Goal: Contribute content: Add original content to the website for others to see

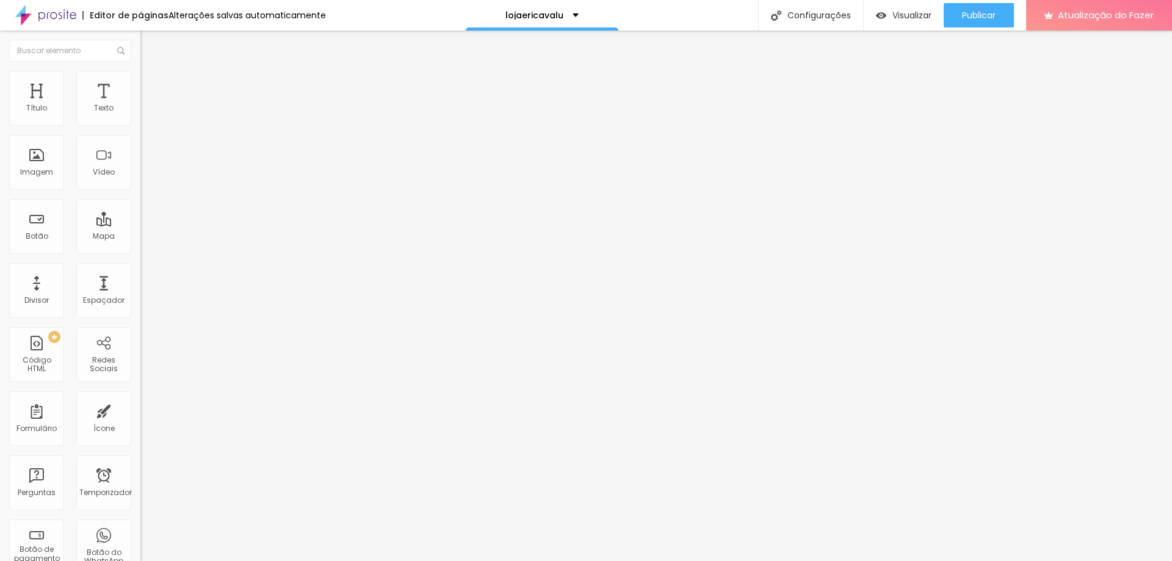
click at [140, 74] on li "Estilo" at bounding box center [210, 77] width 140 height 12
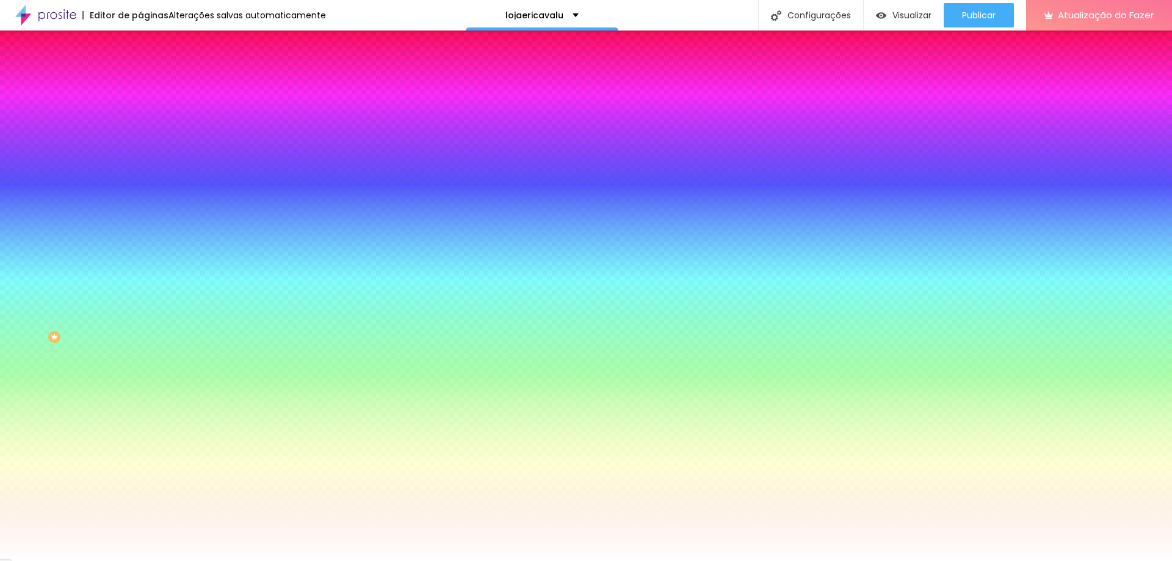
click at [140, 117] on div at bounding box center [210, 117] width 140 height 0
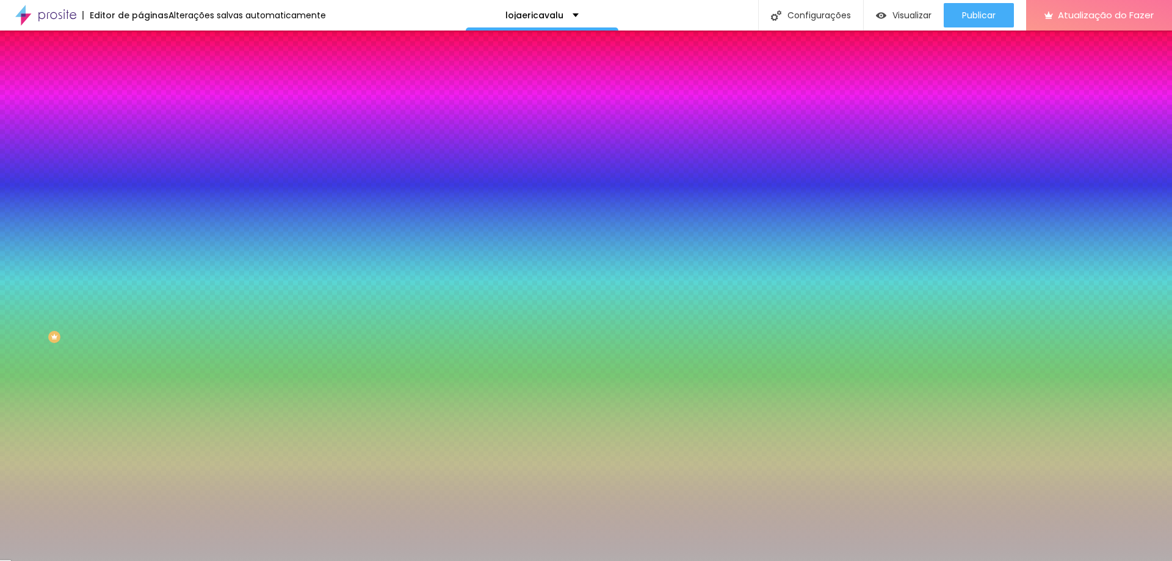
click at [21, 165] on div at bounding box center [586, 280] width 1172 height 561
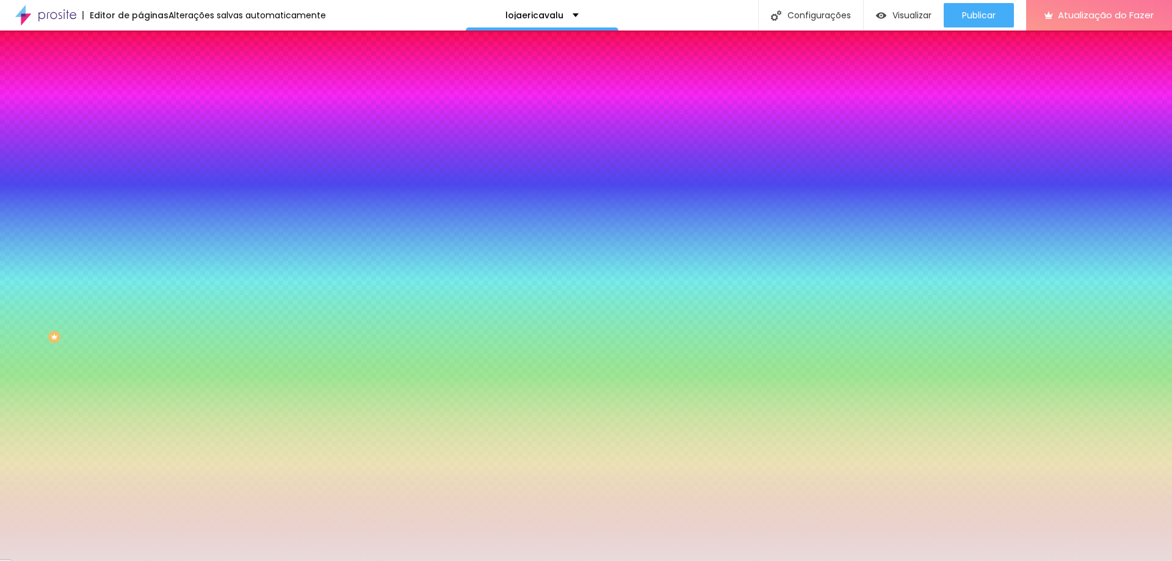
click at [24, 146] on div at bounding box center [586, 280] width 1172 height 561
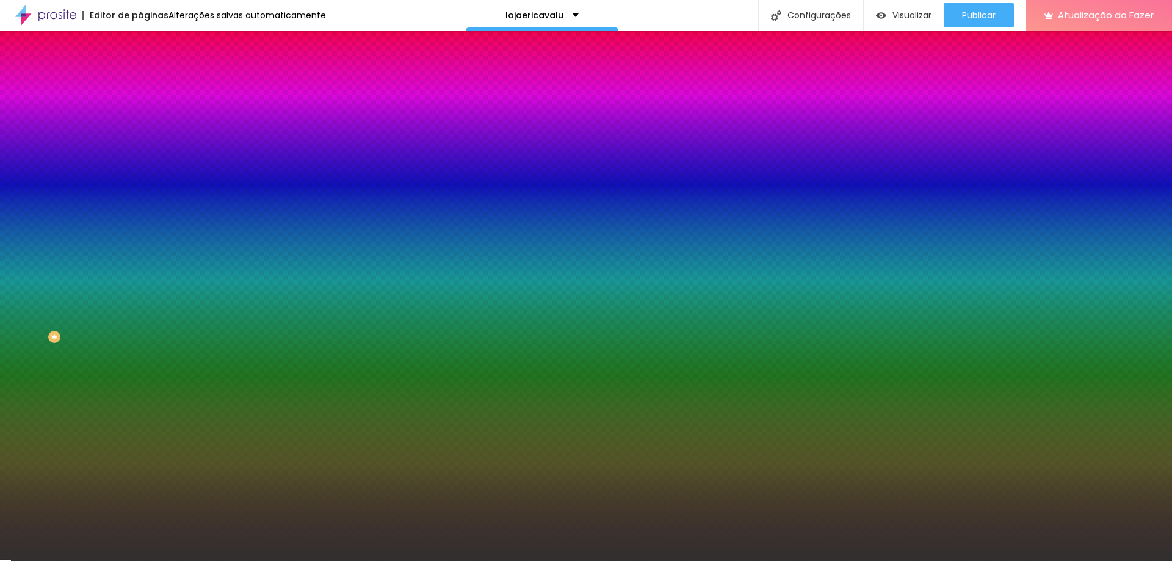
click at [21, 212] on div at bounding box center [586, 280] width 1172 height 561
click at [19, 182] on div at bounding box center [586, 280] width 1172 height 561
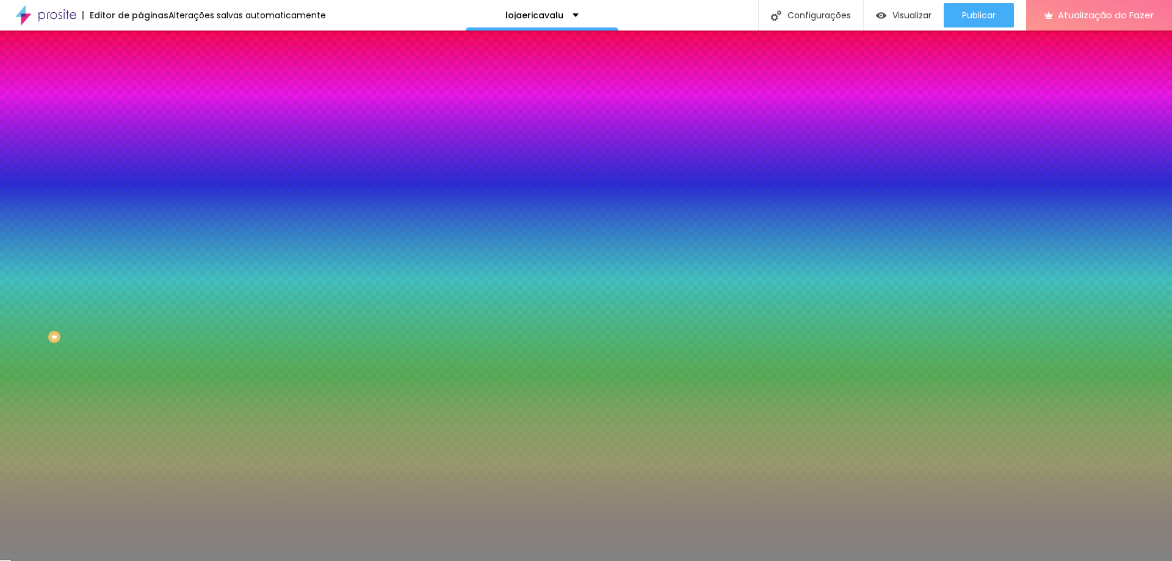
type input "#838383"
click at [21, 170] on div at bounding box center [586, 280] width 1172 height 561
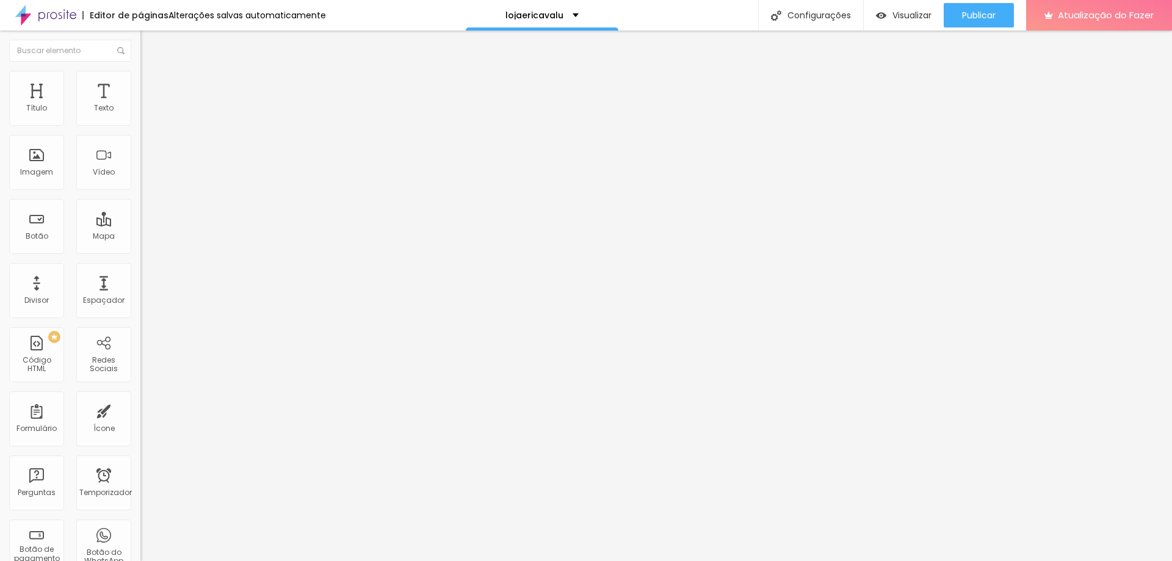
click at [140, 71] on li "Estilo" at bounding box center [210, 77] width 140 height 12
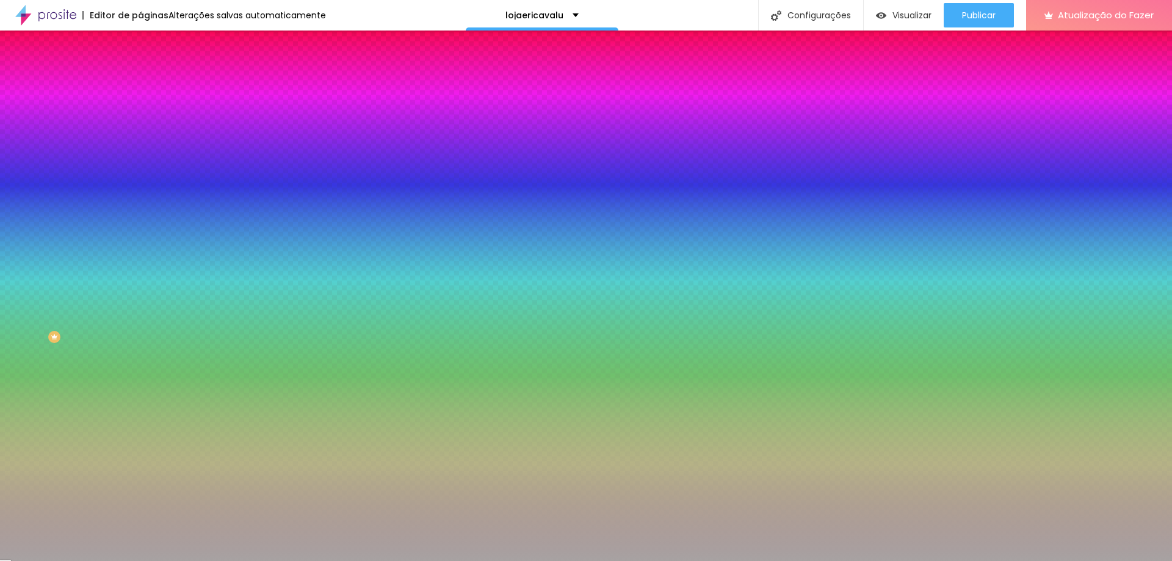
click at [140, 117] on div at bounding box center [210, 117] width 140 height 0
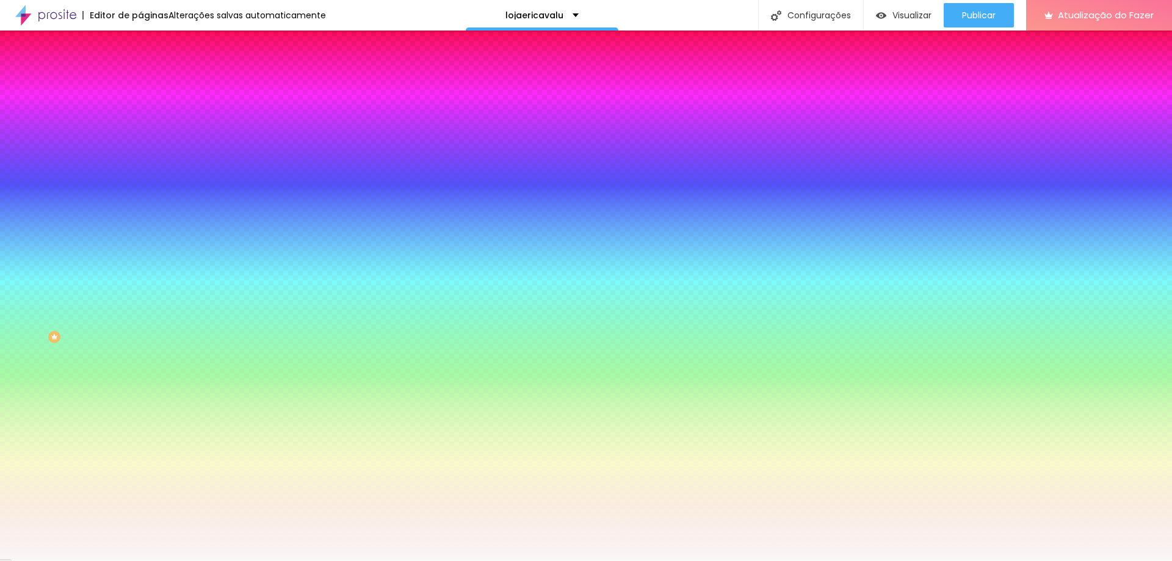
click at [20, 140] on div at bounding box center [586, 280] width 1172 height 561
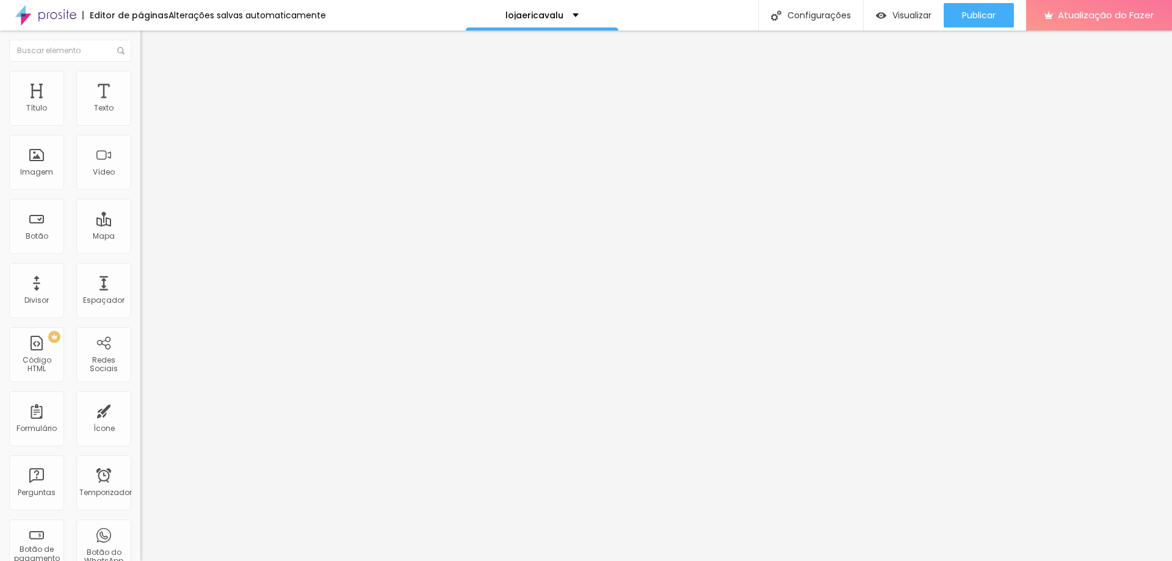
click at [140, 81] on li "Estilo" at bounding box center [210, 77] width 140 height 12
type input "10"
type input "12"
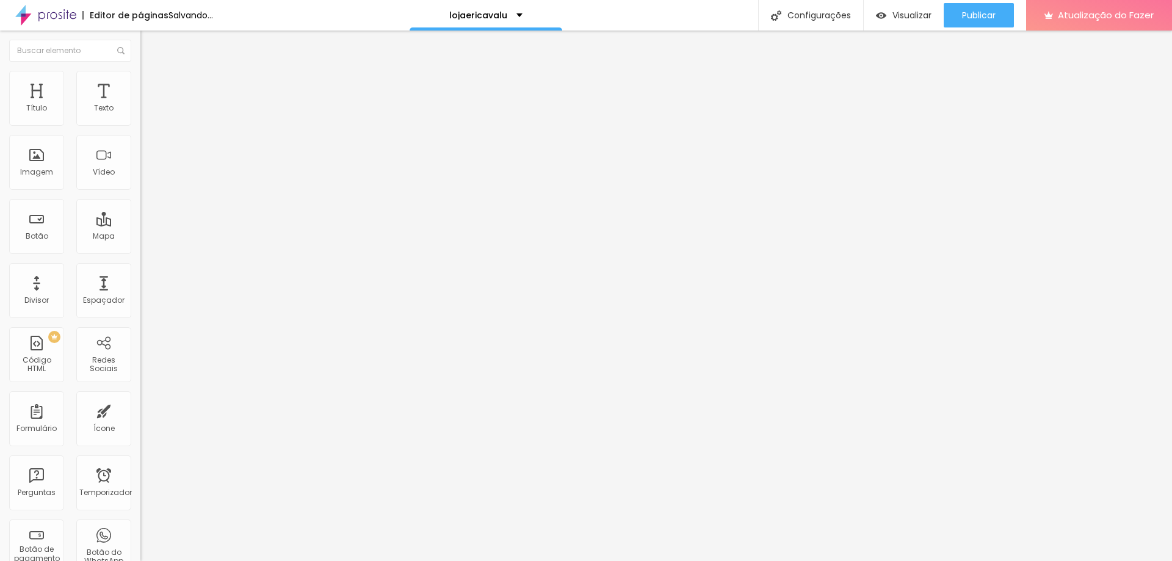
type input "15"
type input "21"
type input "23"
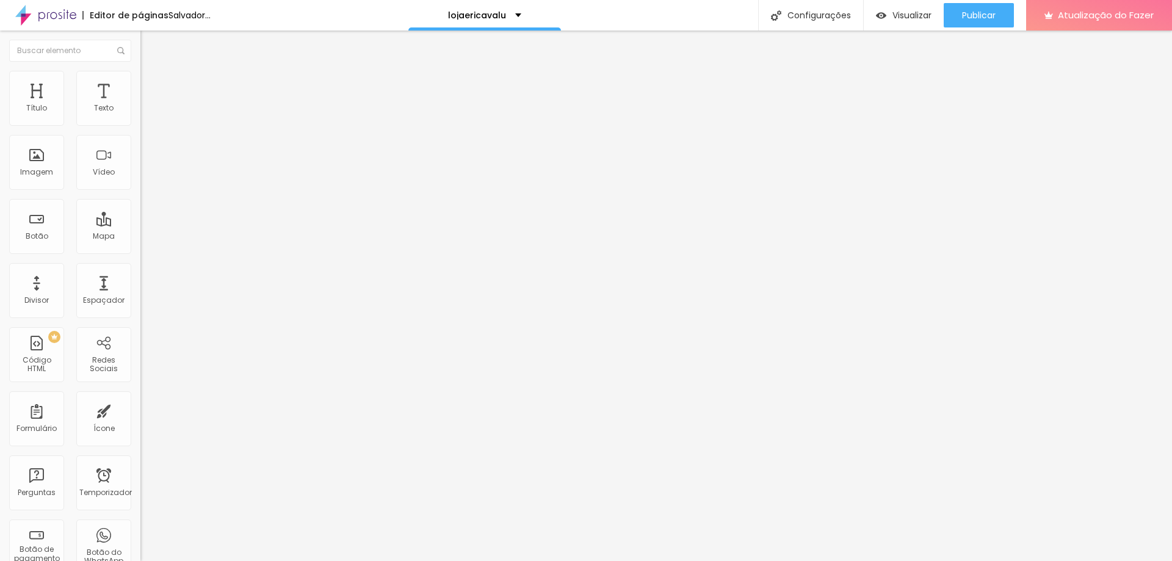
type input "23"
type input "25"
type input "36"
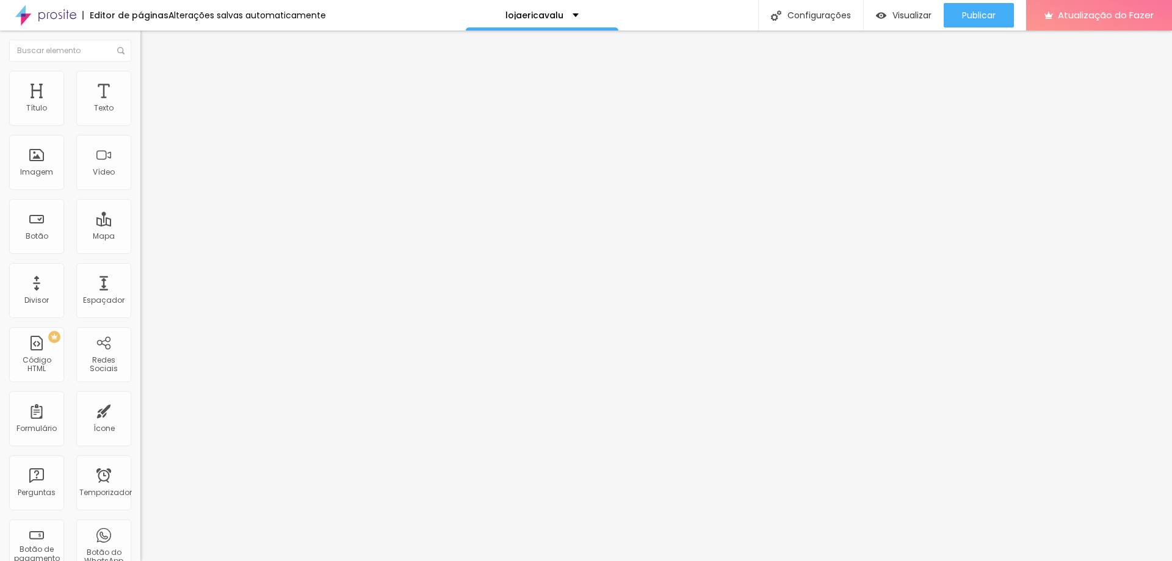
type input "38"
type input "39"
type input "36"
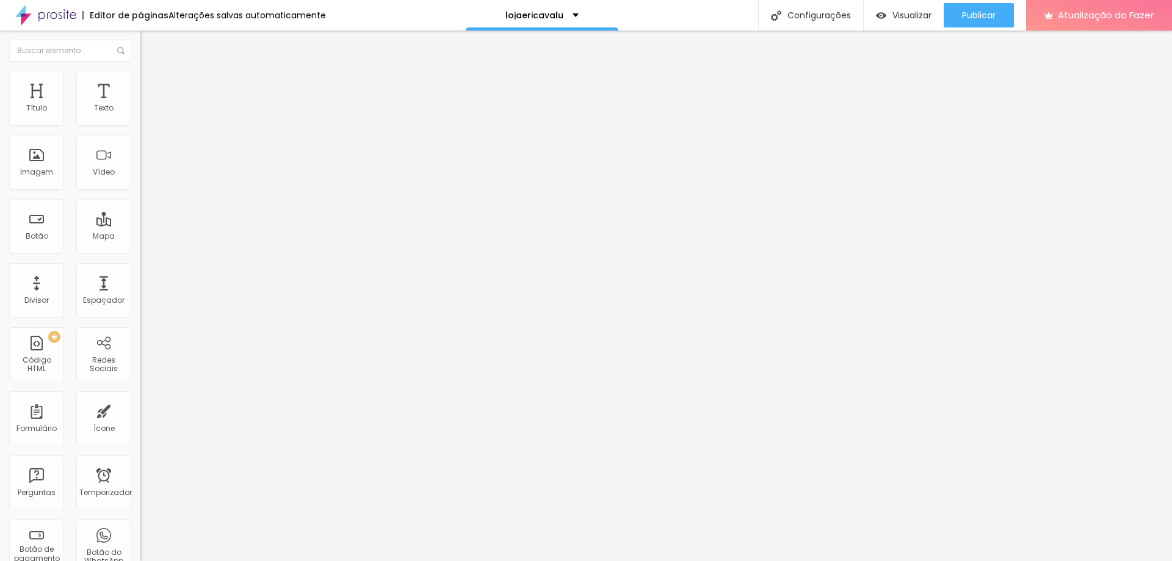
type input "36"
type input "5"
type input "0"
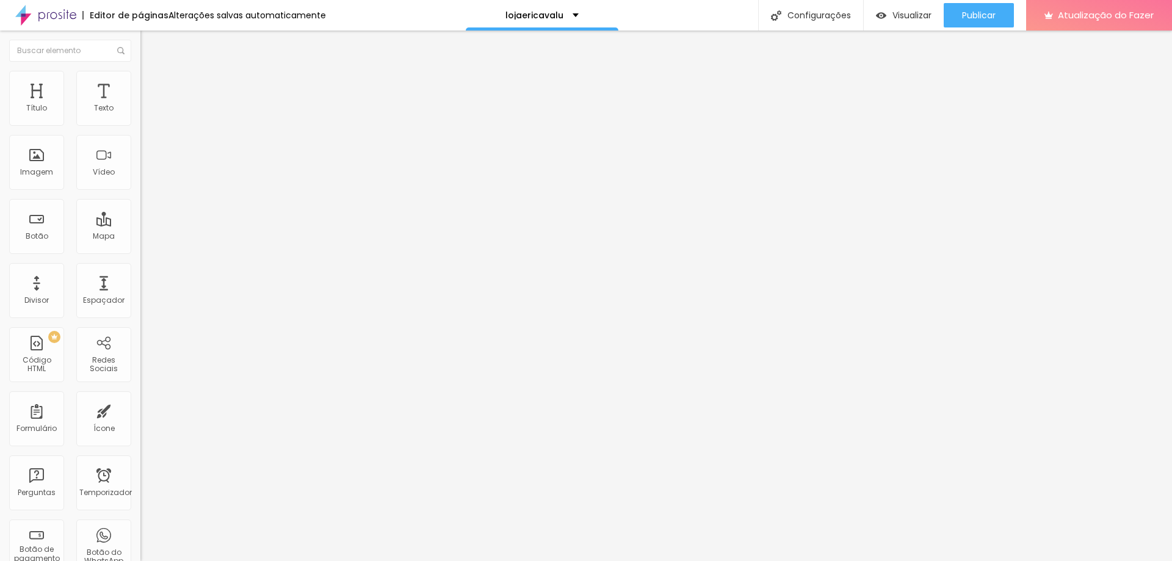
drag, startPoint x: 32, startPoint y: 155, endPoint x: 5, endPoint y: 154, distance: 26.3
click at [140, 268] on input "range" at bounding box center [179, 273] width 79 height 10
click at [140, 83] on img at bounding box center [145, 88] width 11 height 11
type input "13"
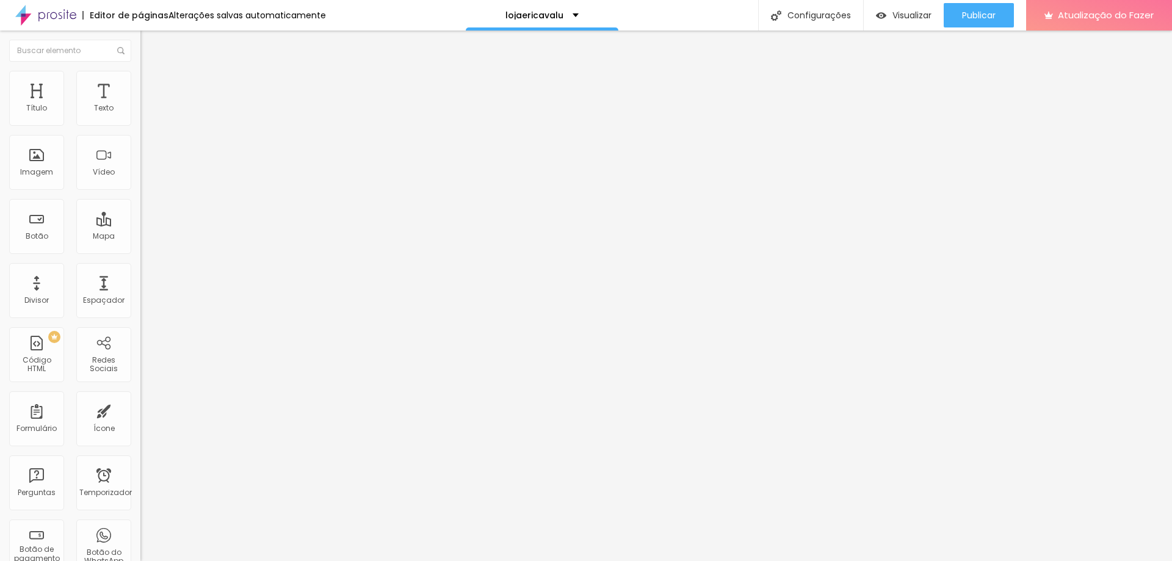
type input "17"
type input "20"
type input "21"
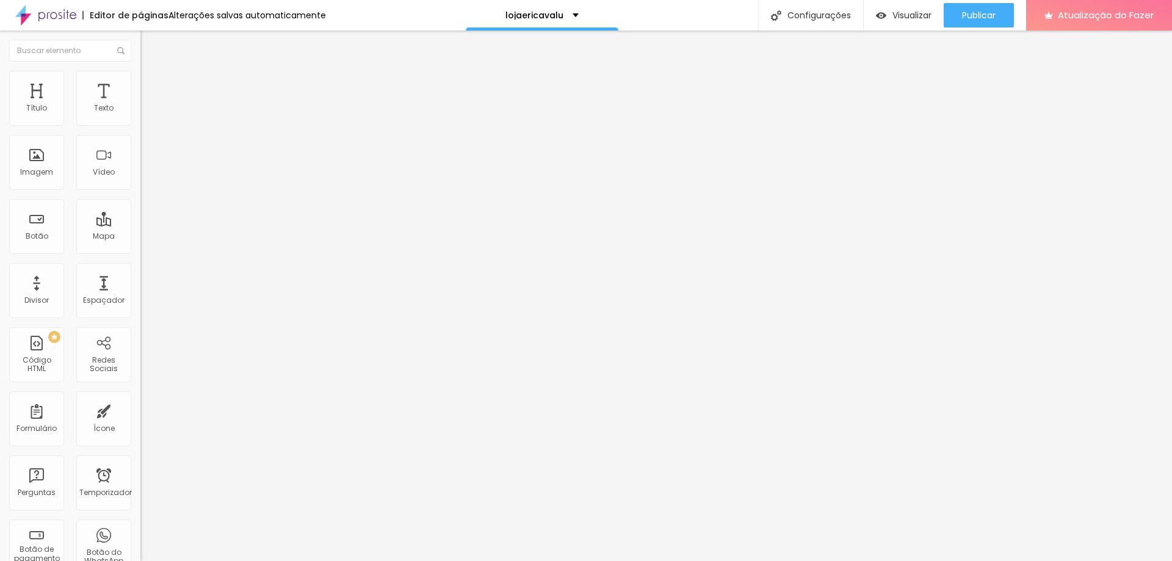
type input "21"
type input "23"
type input "30"
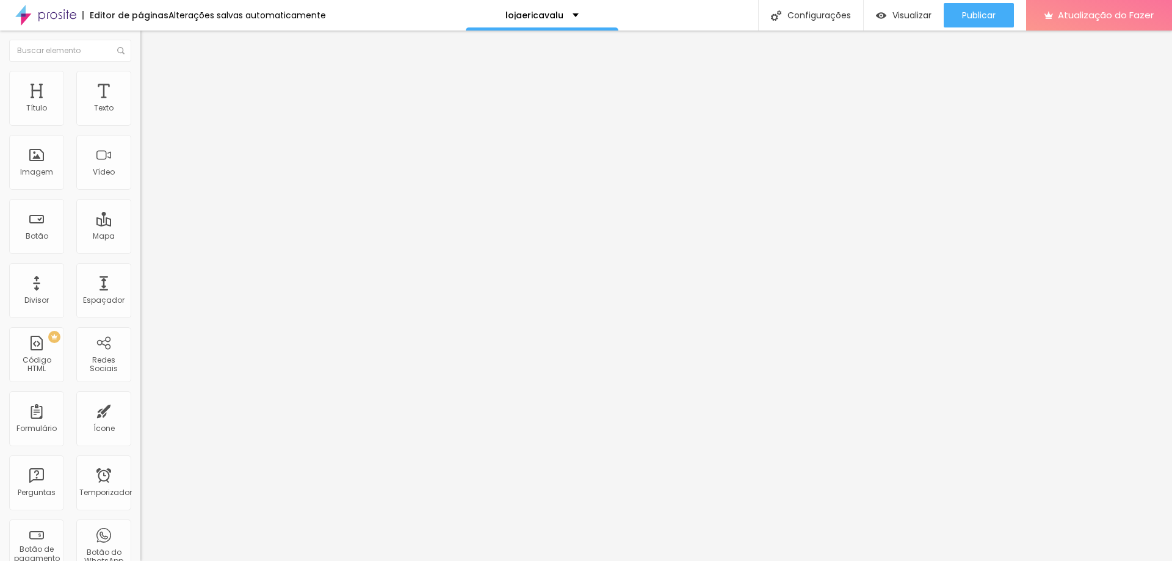
type input "32"
type input "34"
type input "36"
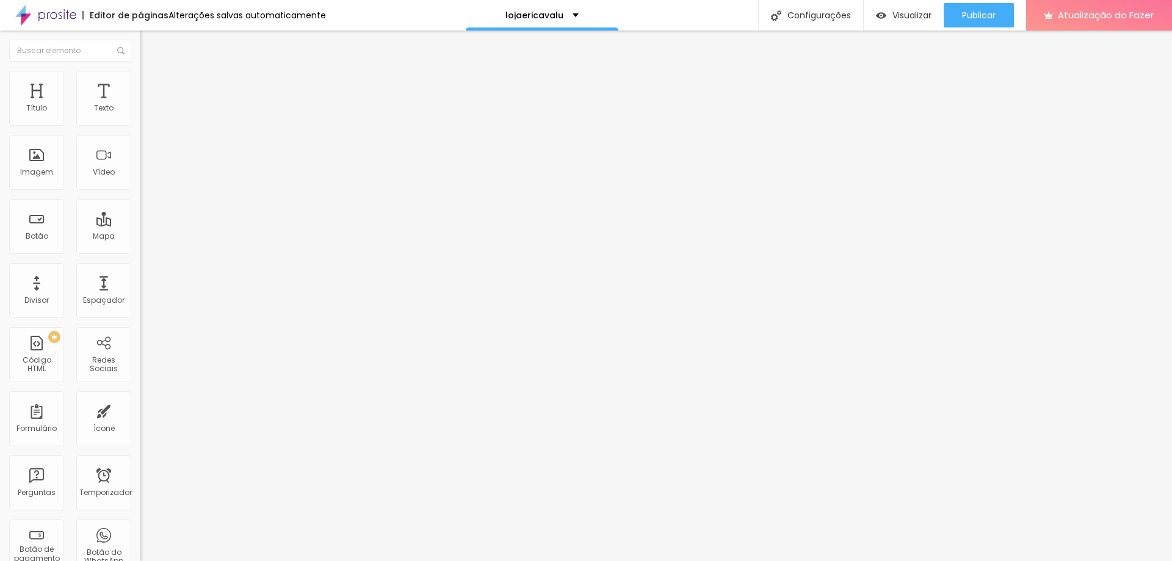
type input "36"
type input "37"
type input "40"
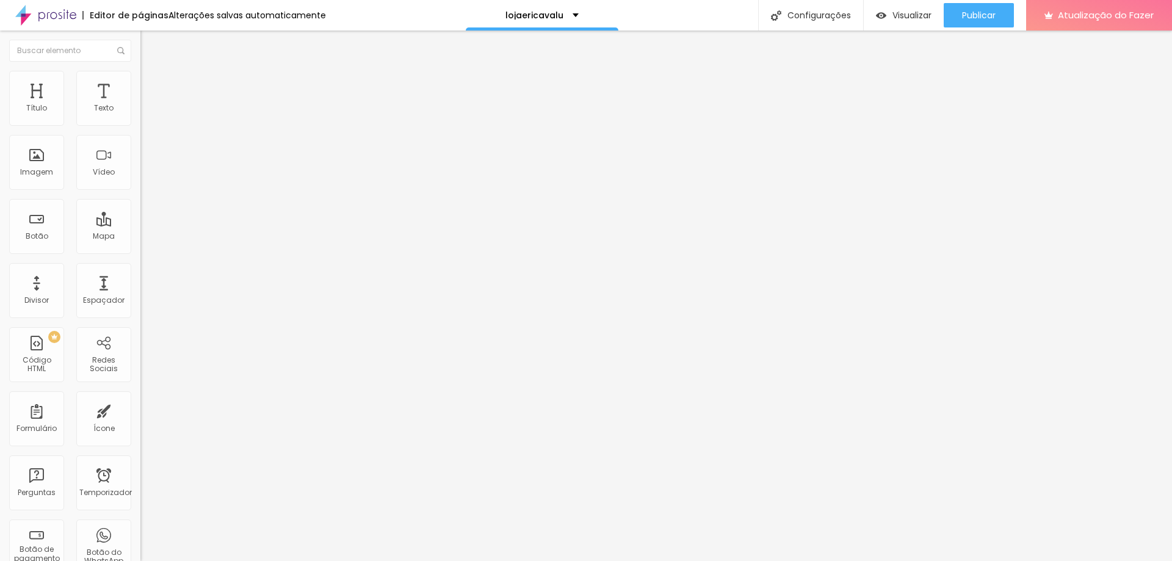
type input "42"
type input "43"
type input "44"
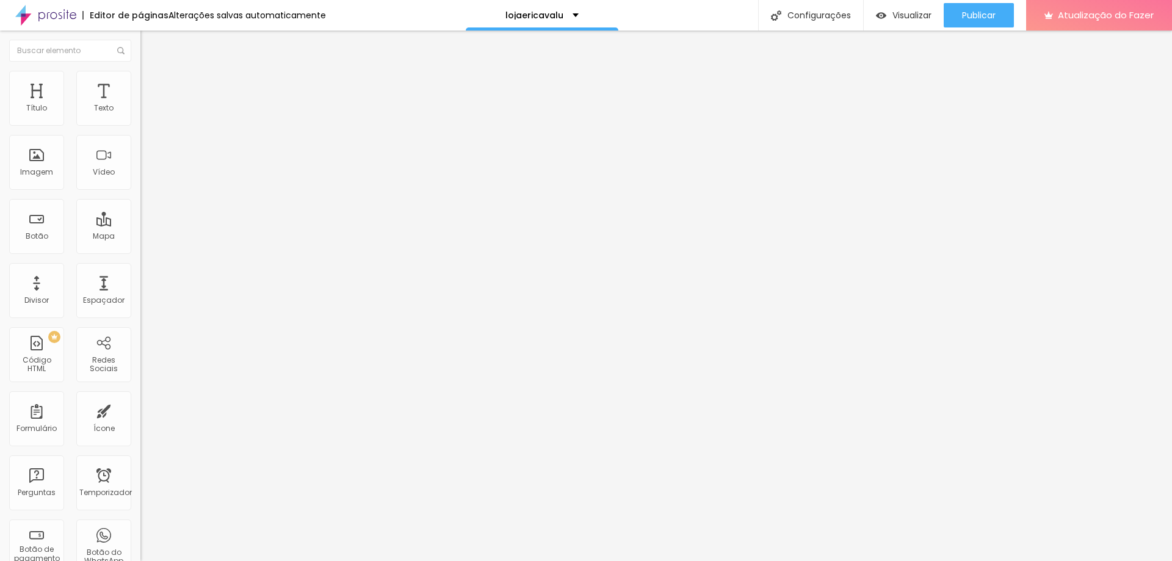
type input "44"
type input "45"
type input "46"
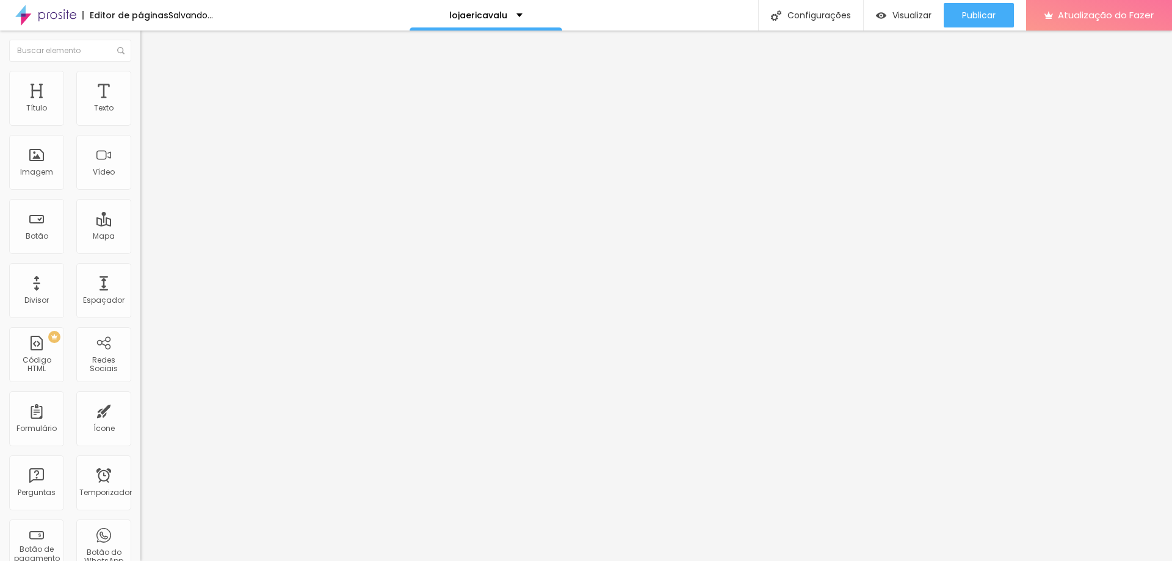
type input "48"
type input "49"
drag, startPoint x: 43, startPoint y: 123, endPoint x: 133, endPoint y: 120, distance: 89.8
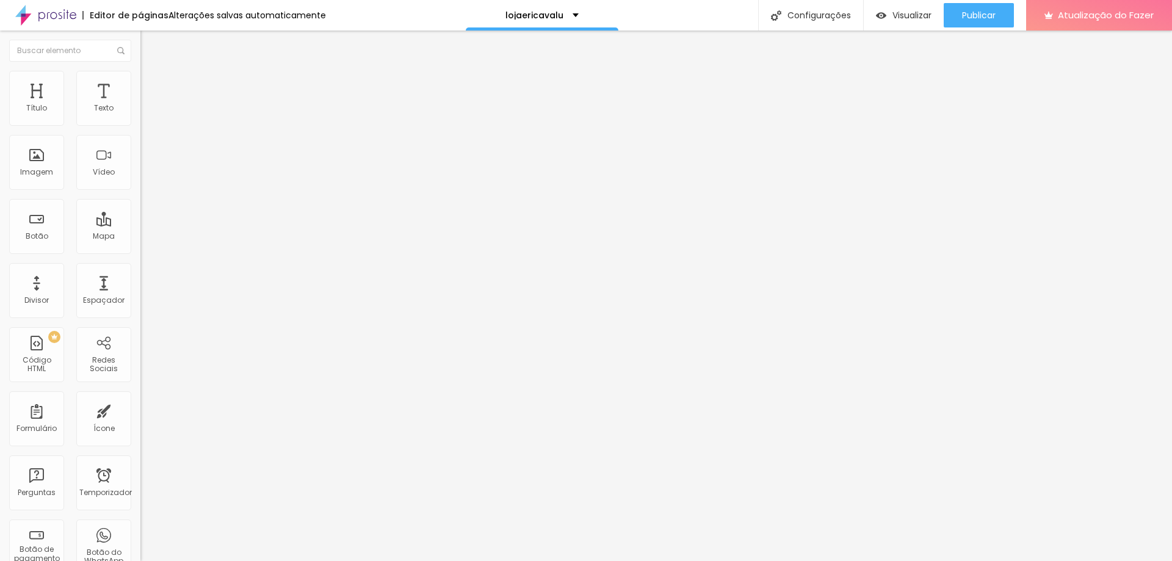
type input "49"
click at [140, 237] on input "range" at bounding box center [179, 242] width 79 height 10
click at [140, 80] on li "Estilo" at bounding box center [210, 77] width 140 height 12
click at [140, 83] on li "Avançado" at bounding box center [210, 89] width 140 height 12
type input "13"
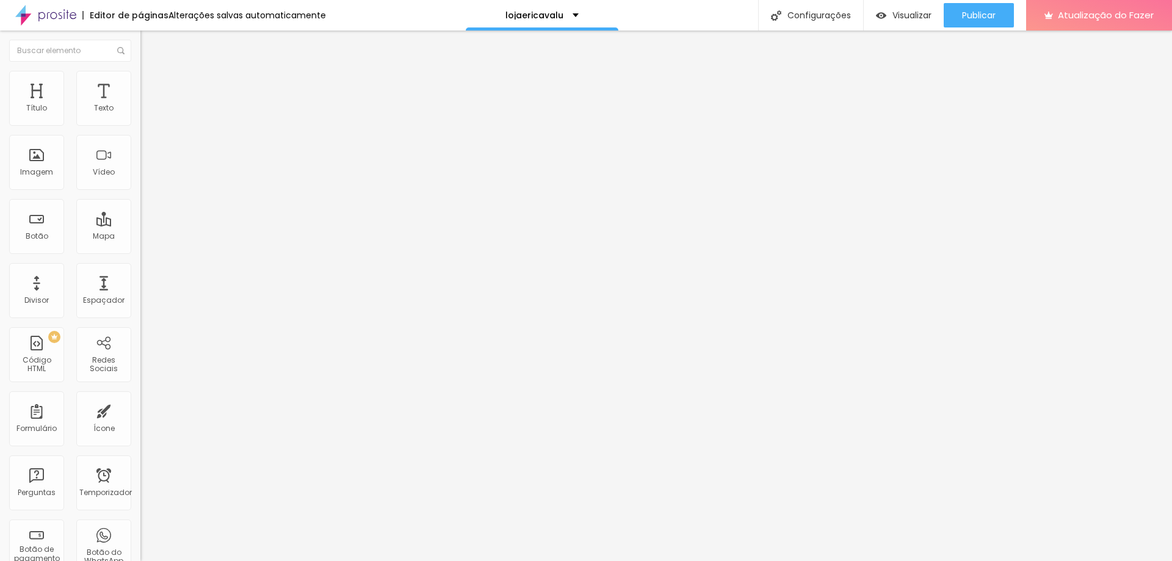
type input "13"
type input "21"
type input "24"
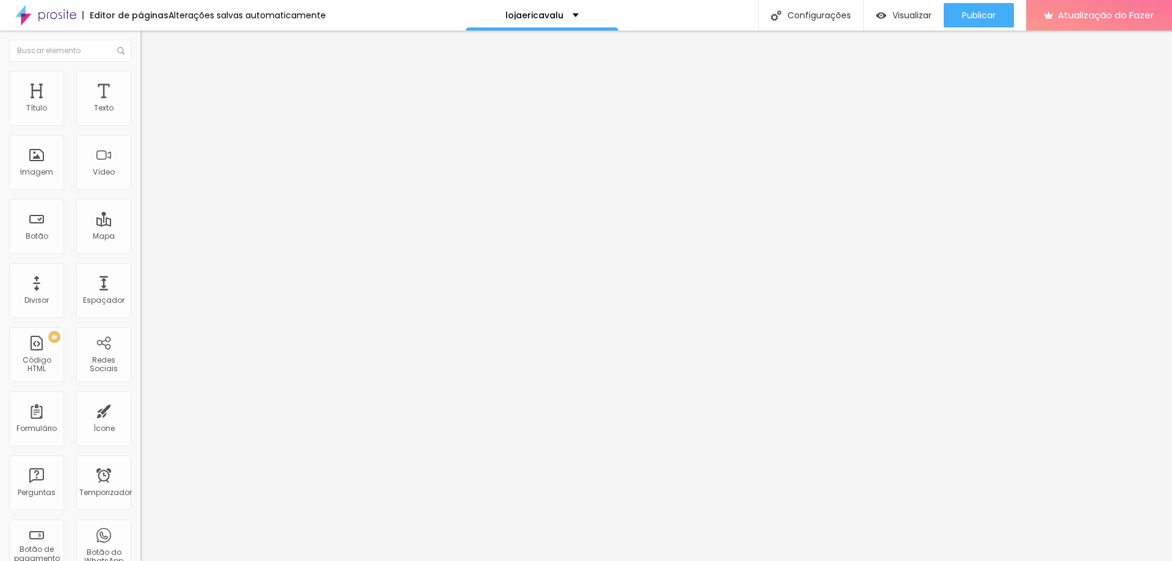
type input "30"
type input "33"
type input "37"
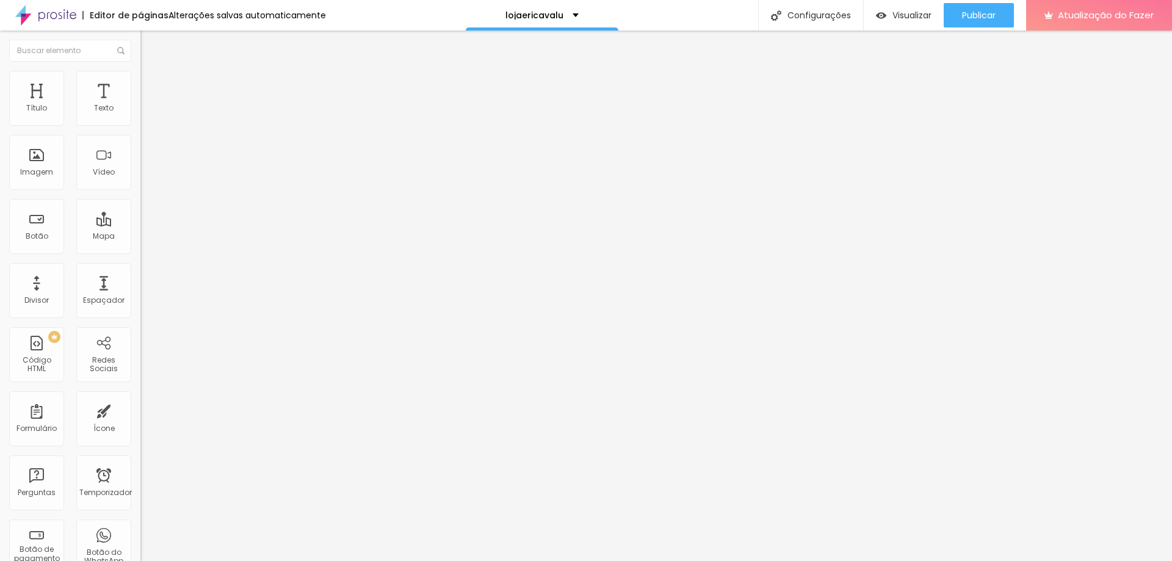
type input "37"
type input "42"
type input "44"
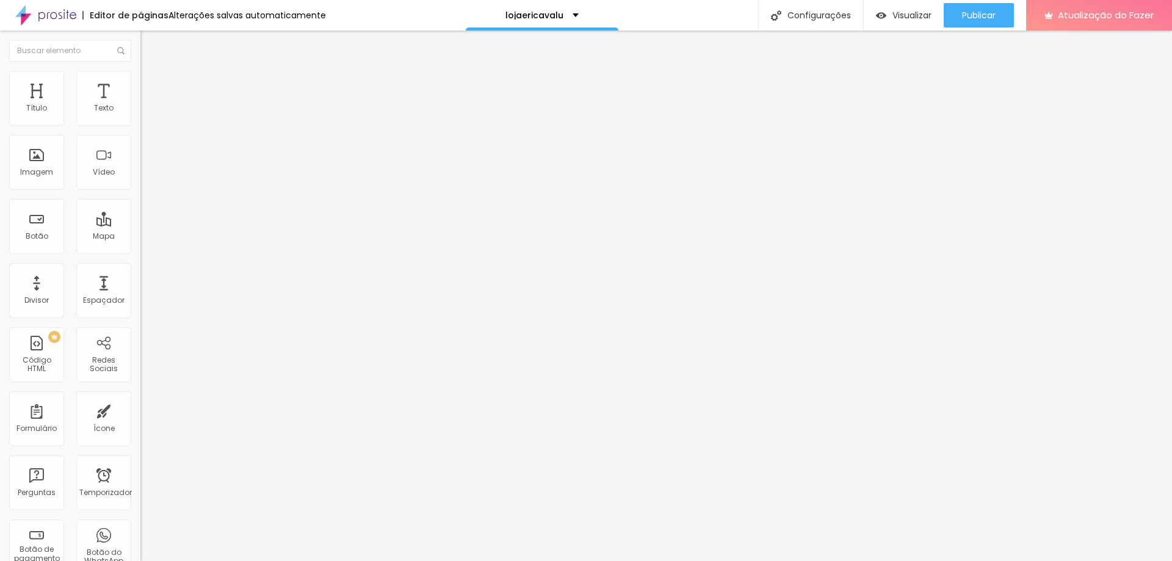
type input "48"
type input "50"
type input "51"
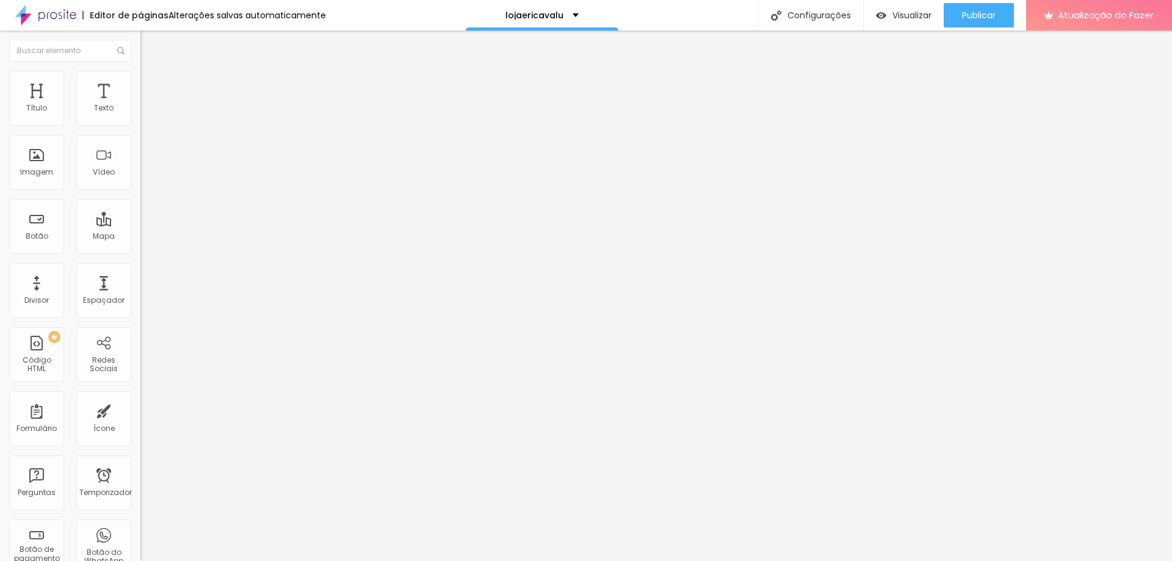
type input "51"
drag, startPoint x: 44, startPoint y: 120, endPoint x: 67, endPoint y: 121, distance: 22.6
type input "51"
click at [140, 237] on input "range" at bounding box center [179, 242] width 79 height 10
click at [140, 83] on img at bounding box center [145, 88] width 11 height 11
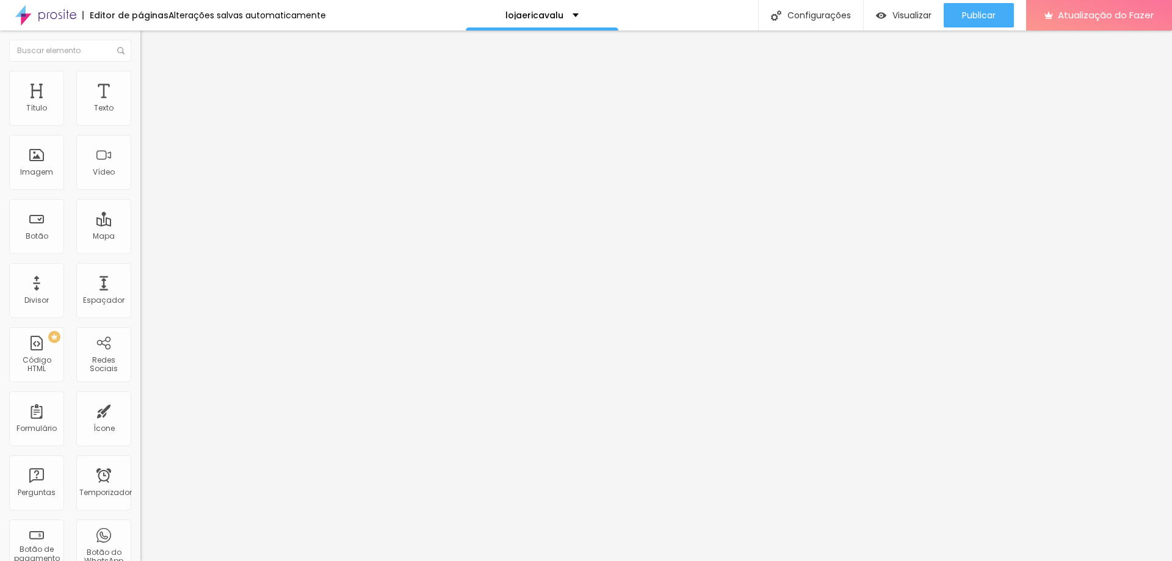
type input "21"
type input "24"
type input "25"
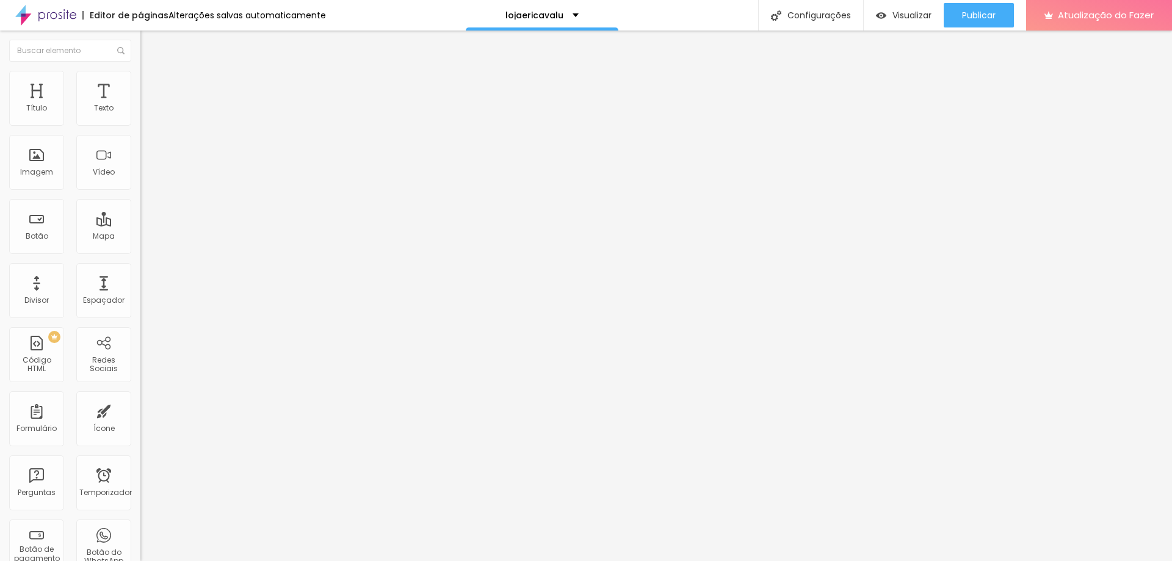
type input "25"
type input "26"
type input "30"
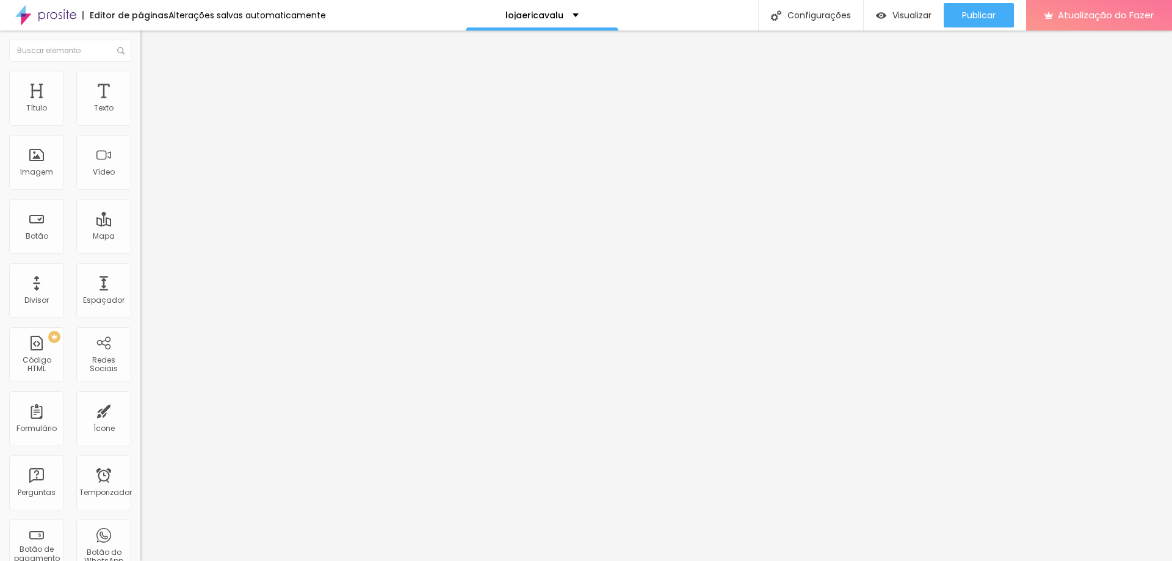
type input "31"
type input "32"
type input "34"
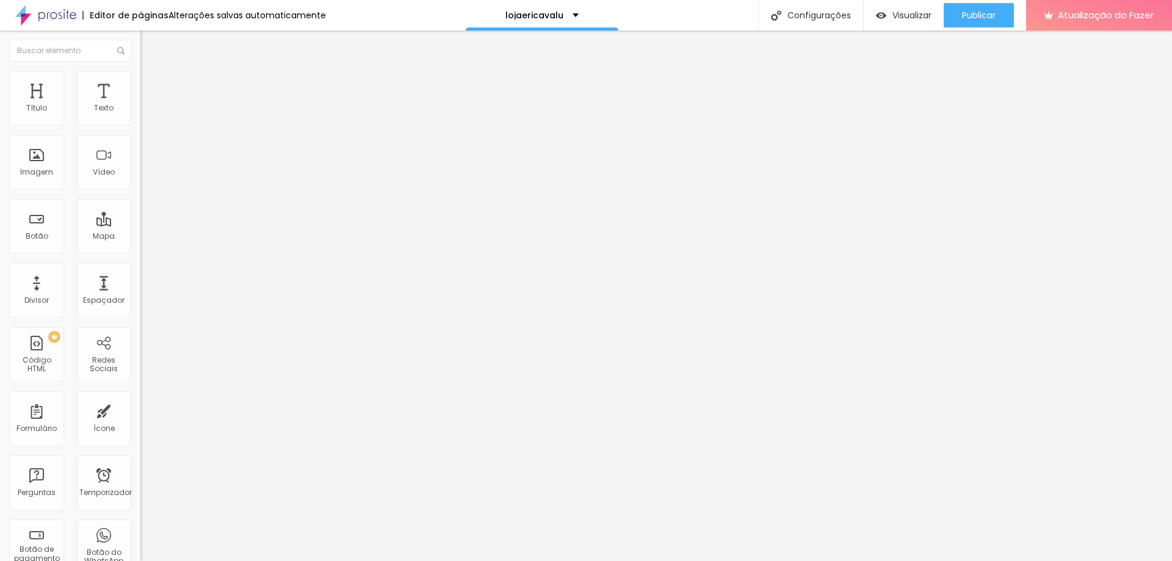
type input "34"
type input "35"
type input "36"
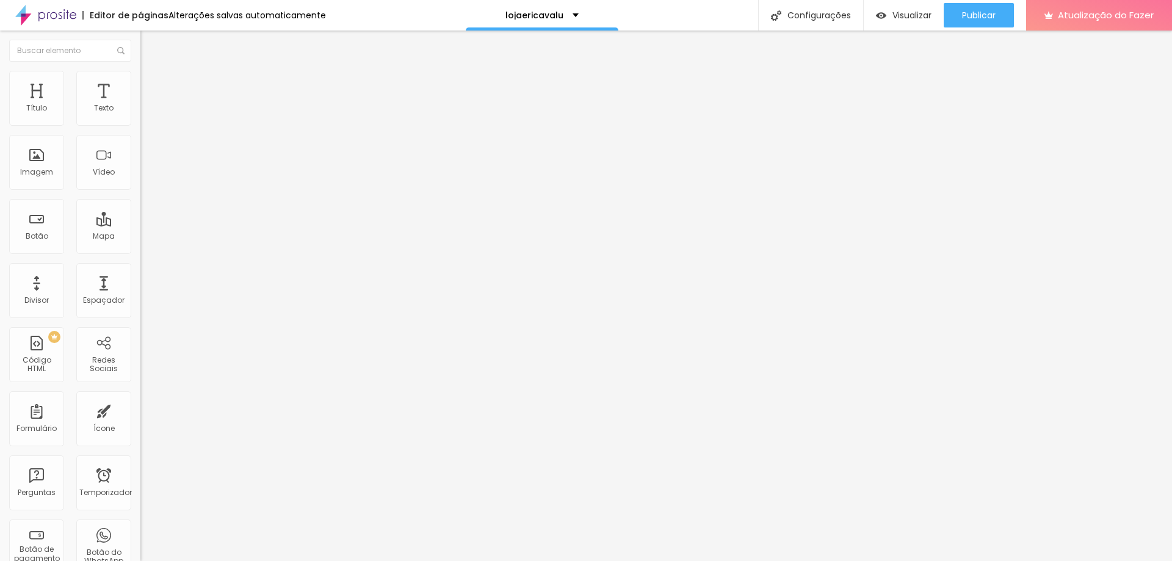
type input "37"
type input "39"
type input "40"
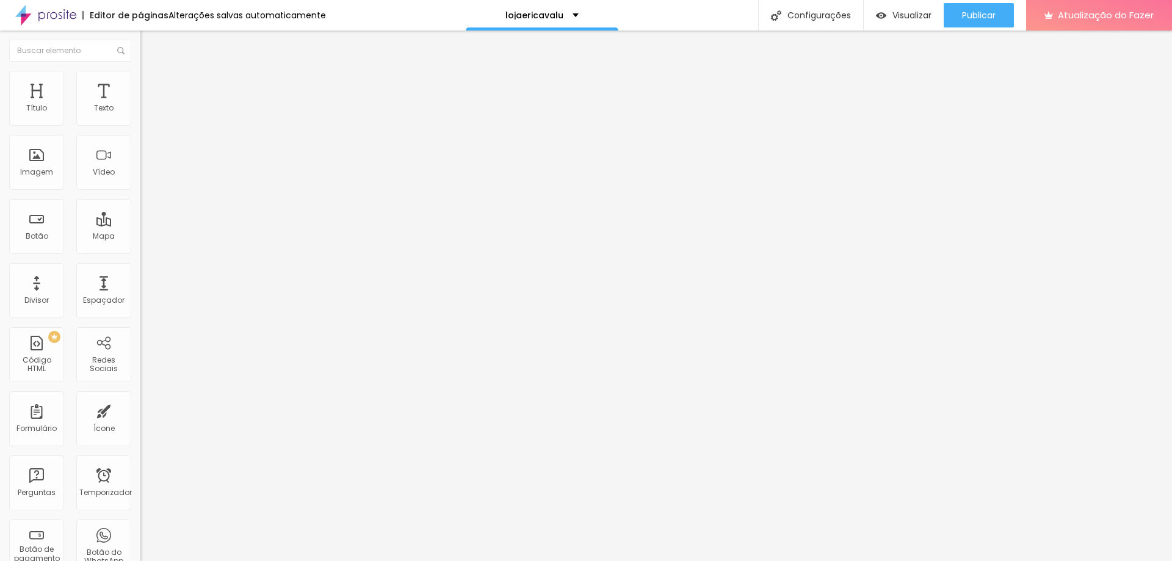
type input "40"
type input "42"
type input "44"
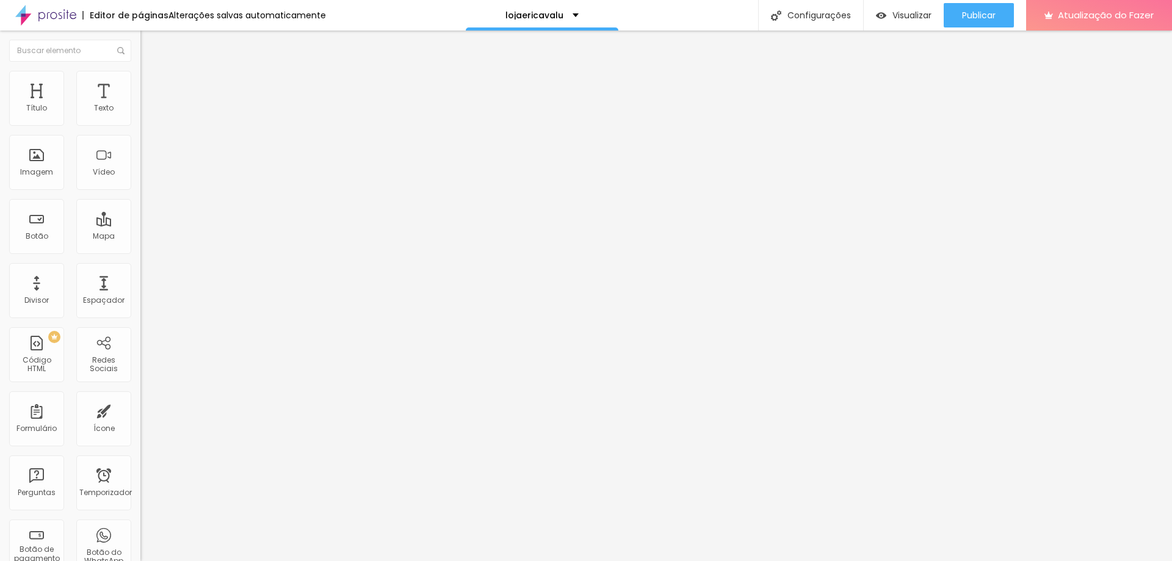
type input "45"
type input "46"
type input "48"
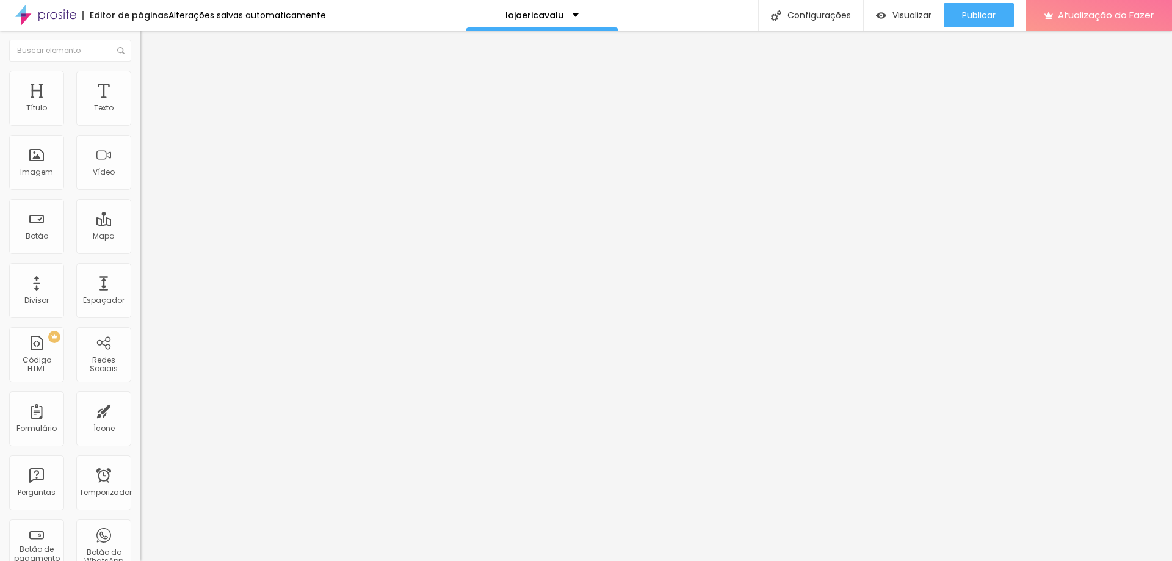
type input "48"
type input "49"
type input "52"
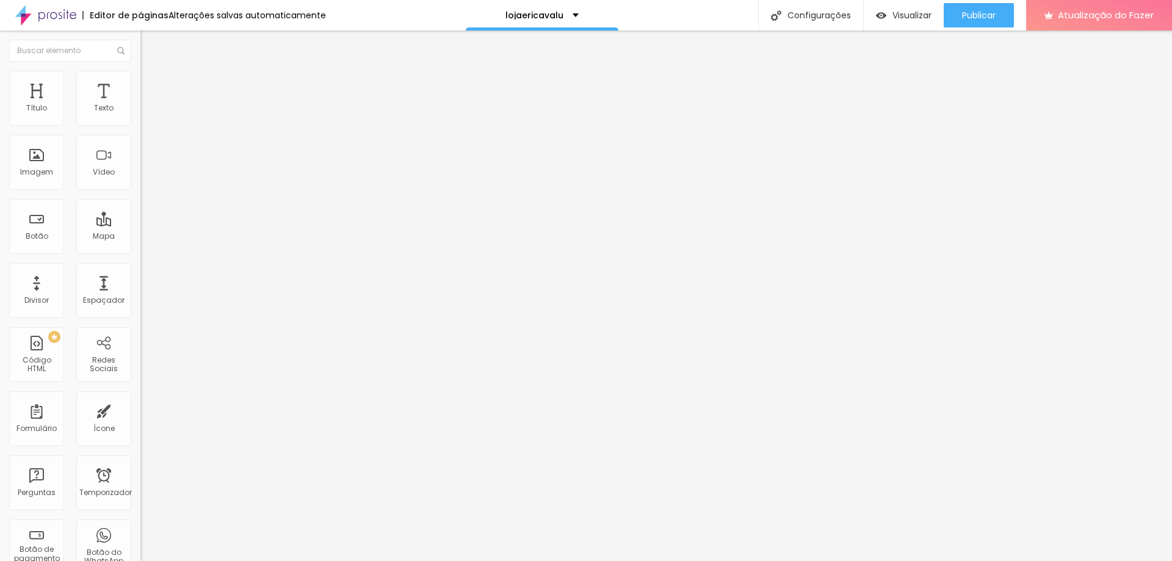
type input "53"
type input "54"
type input "57"
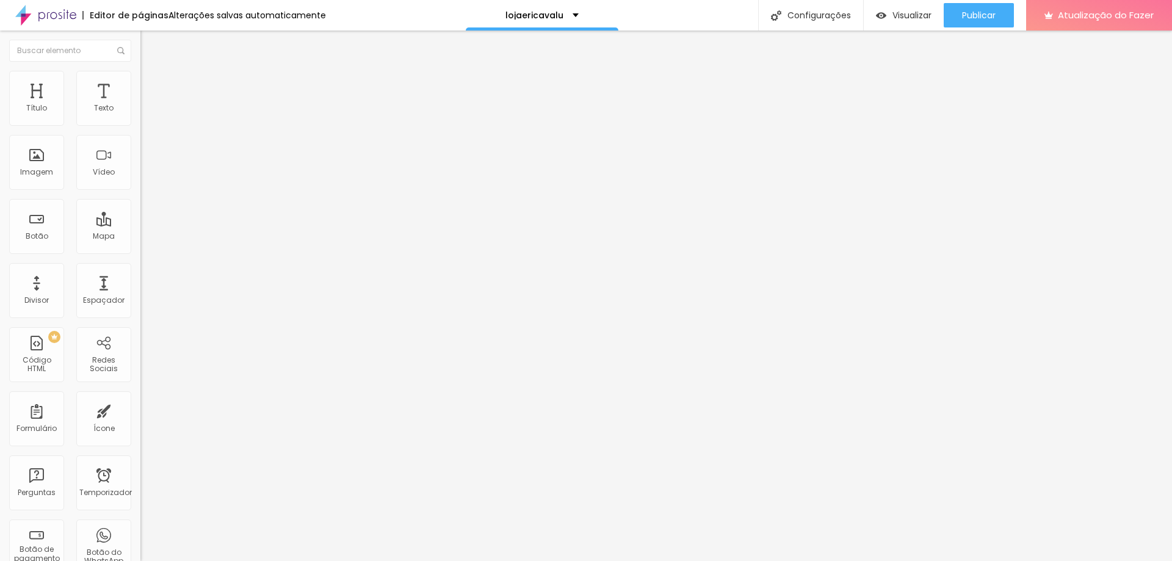
type input "57"
type input "58"
type input "59"
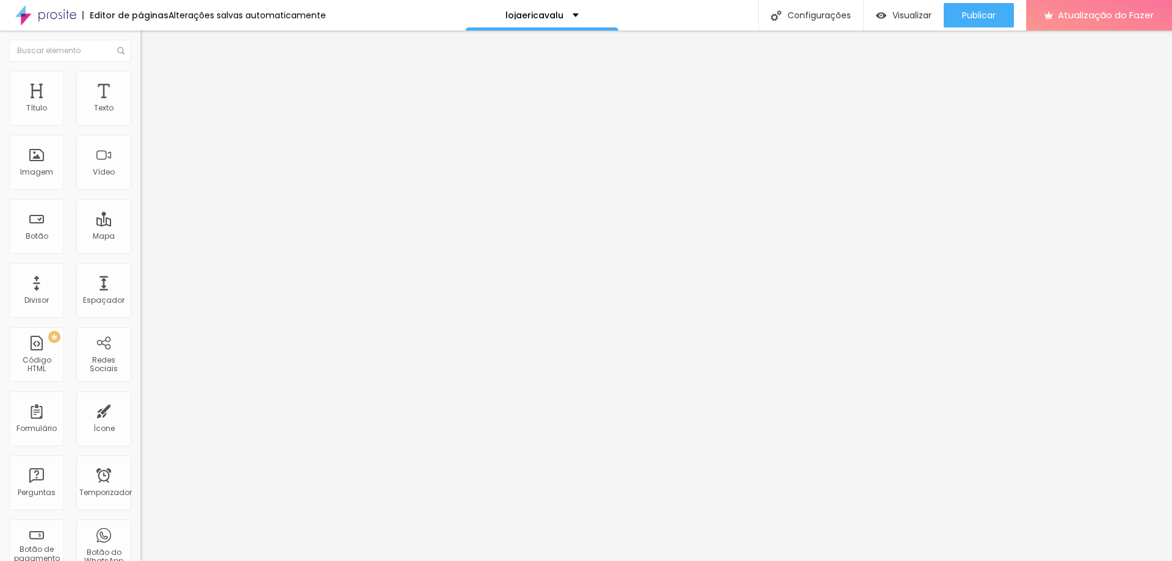
type input "60"
type input "61"
type input "57"
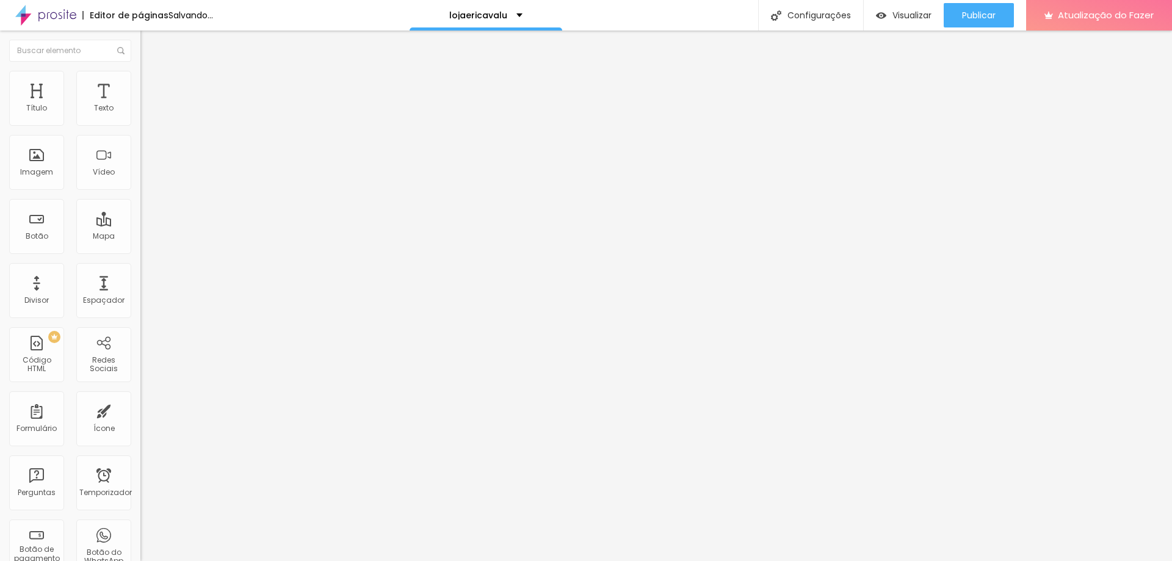
type input "57"
type input "49"
type input "48"
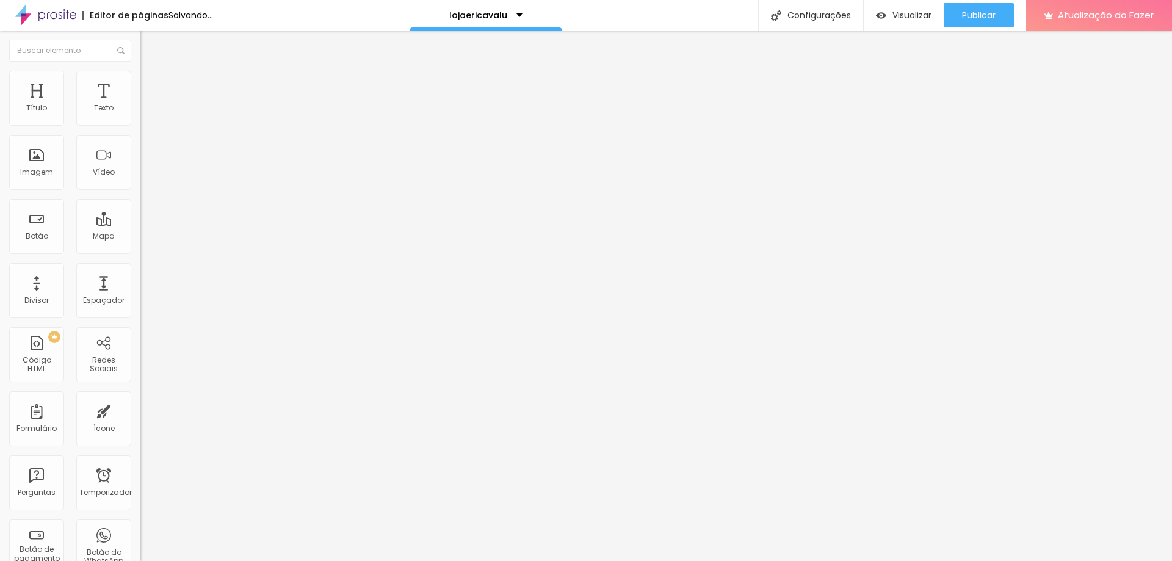
type input "47"
type input "46"
type input "48"
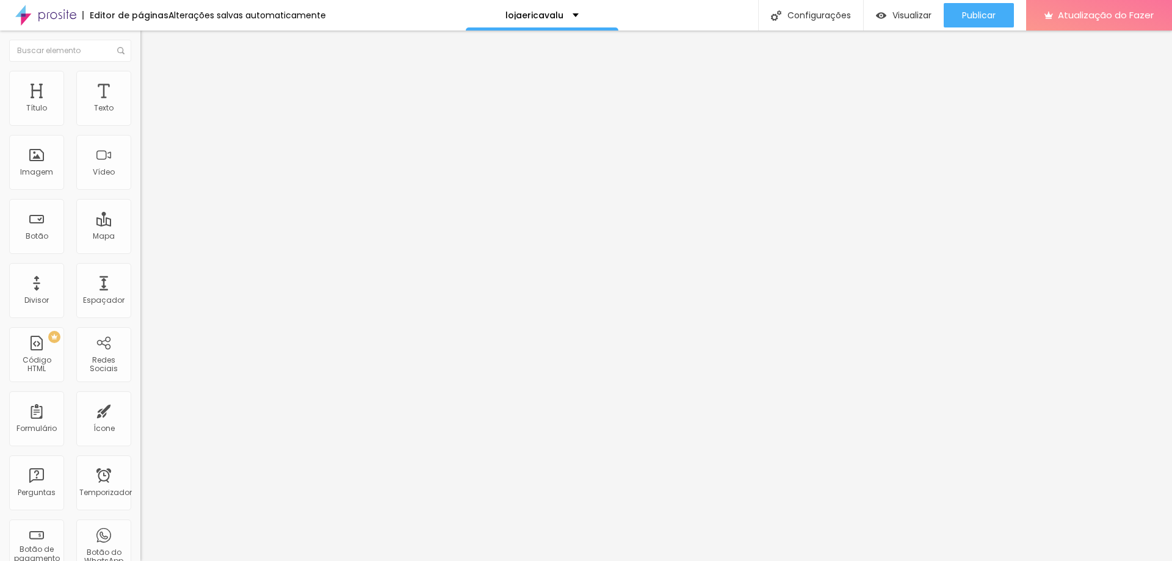
type input "48"
type input "49"
type input "50"
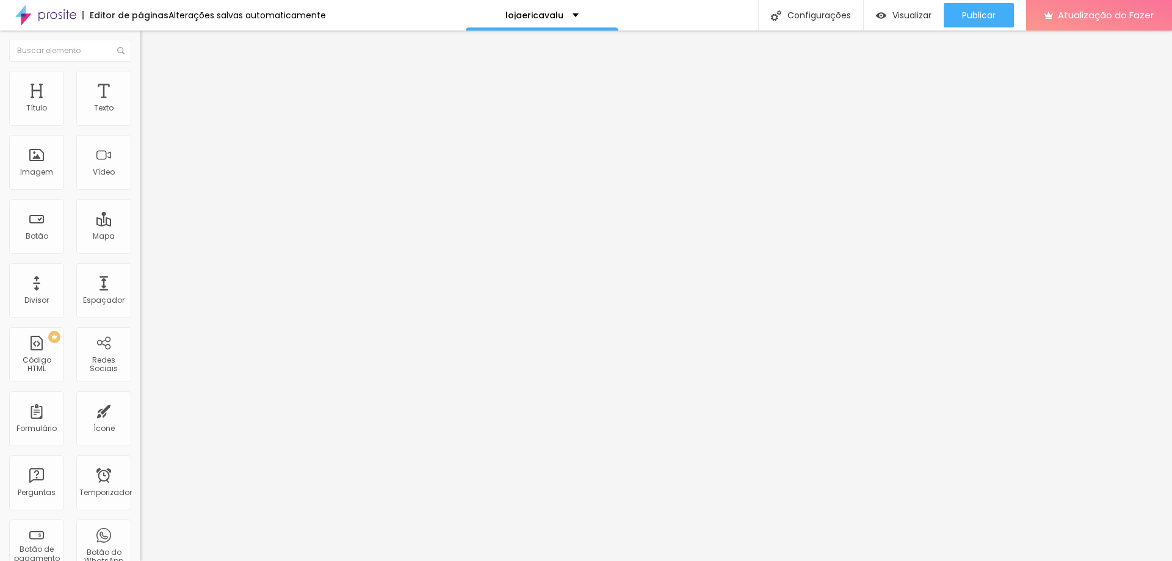
drag, startPoint x: 38, startPoint y: 121, endPoint x: 66, endPoint y: 118, distance: 28.2
type input "50"
click at [140, 237] on input "range" at bounding box center [179, 242] width 79 height 10
click at [148, 105] on font "Trocar imagem" at bounding box center [177, 100] width 59 height 10
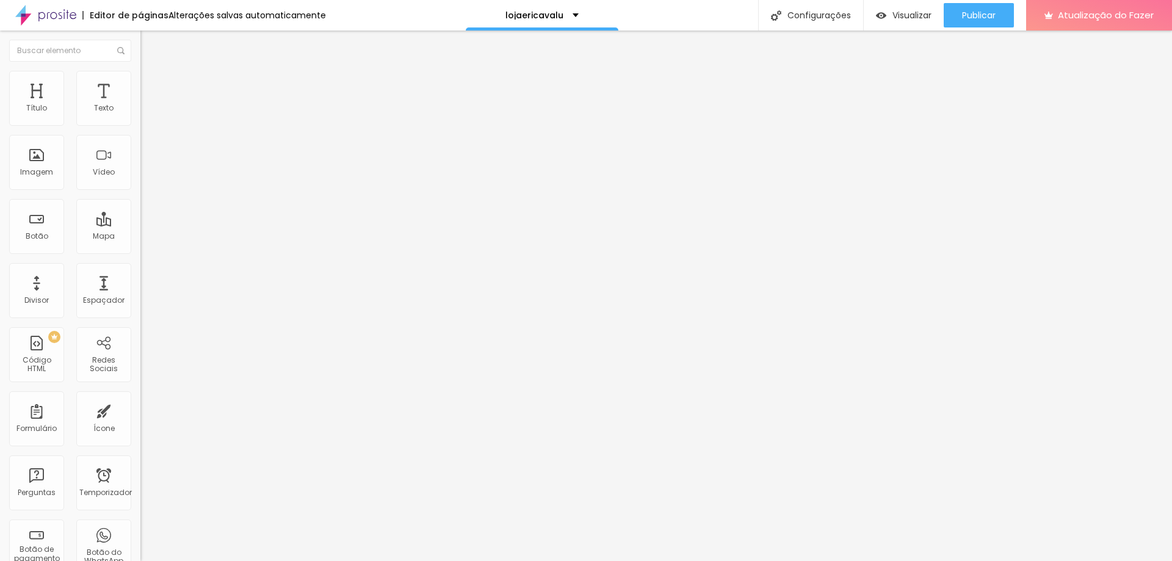
click at [140, 83] on li "Avançado" at bounding box center [210, 89] width 140 height 12
click at [140, 74] on img at bounding box center [145, 76] width 11 height 11
type input "90"
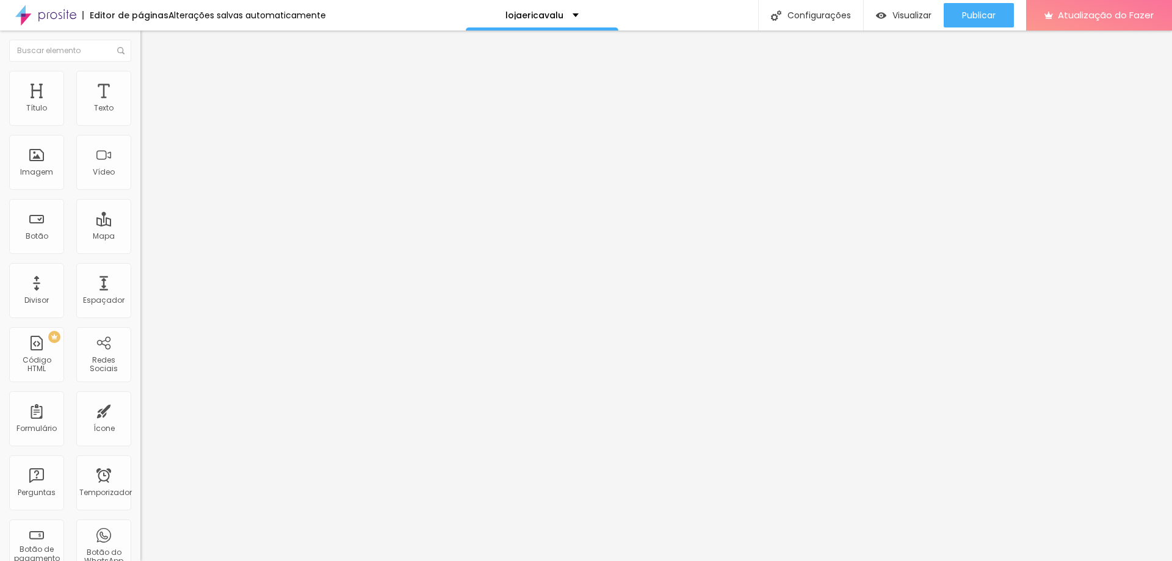
type input "90"
type input "85"
type input "80"
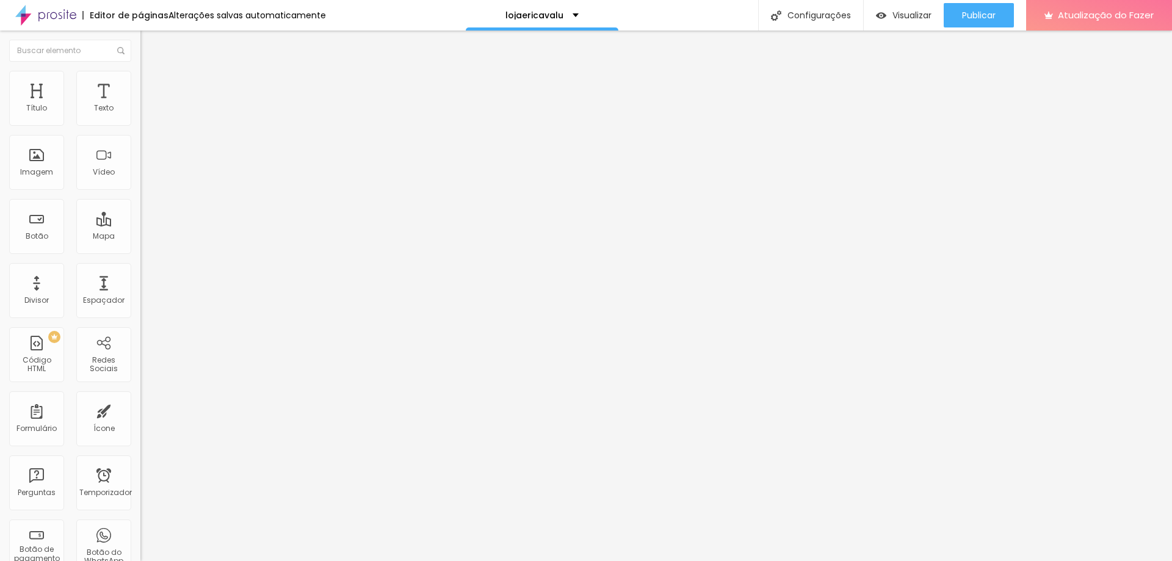
type input "75"
type input "70"
type input "65"
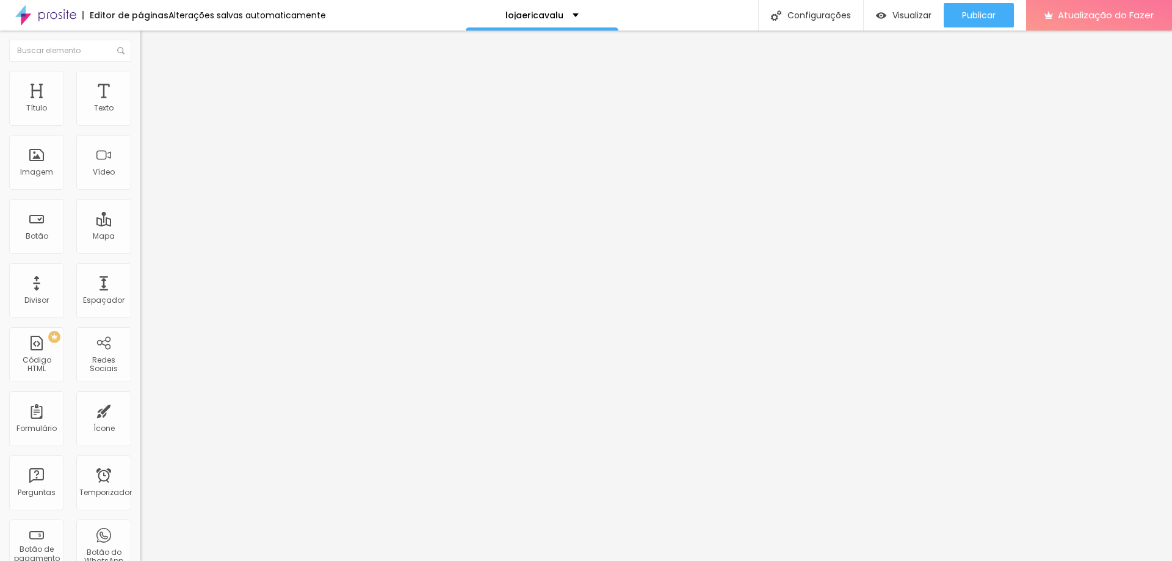
type input "65"
type input "60"
type input "55"
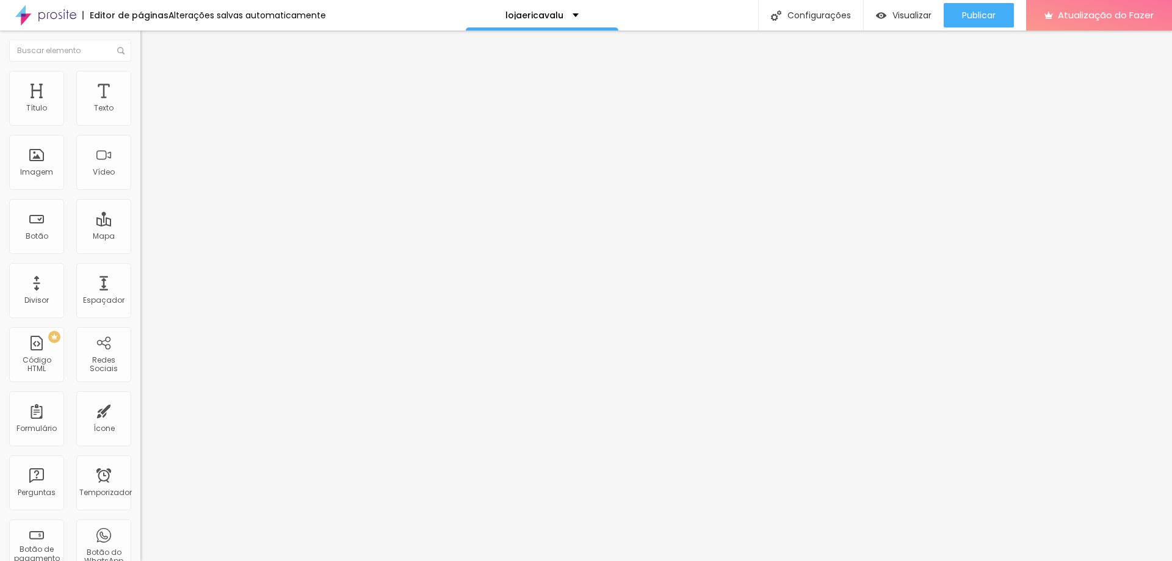
type input "50"
type input "45"
type input "50"
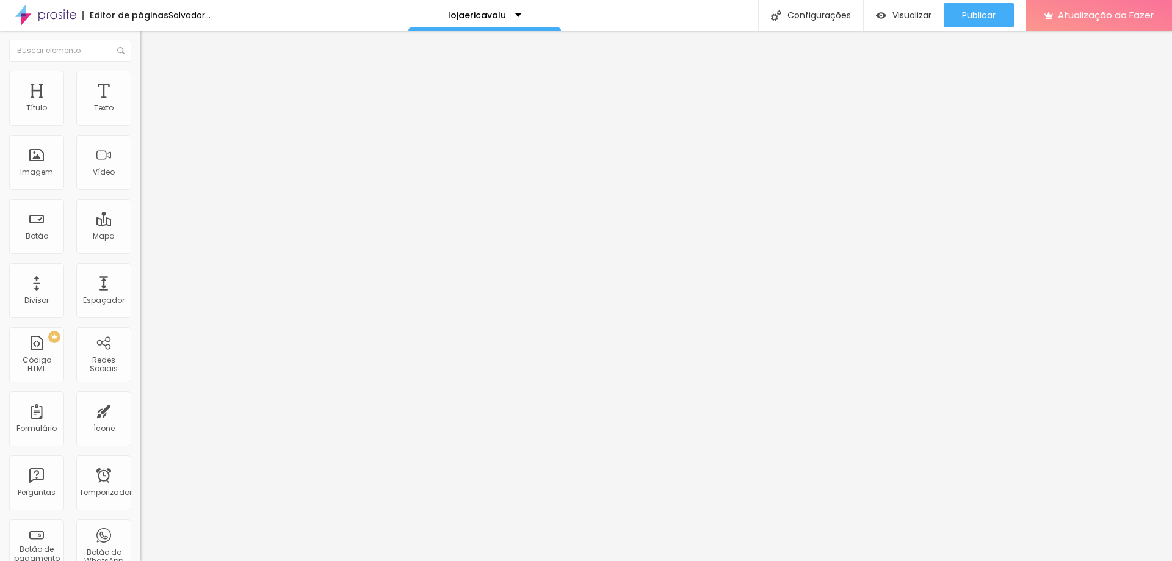
drag, startPoint x: 114, startPoint y: 134, endPoint x: 62, endPoint y: 134, distance: 51.9
type input "50"
click at [140, 125] on input "range" at bounding box center [179, 120] width 79 height 10
click at [148, 105] on font "Trocar imagem" at bounding box center [177, 100] width 59 height 10
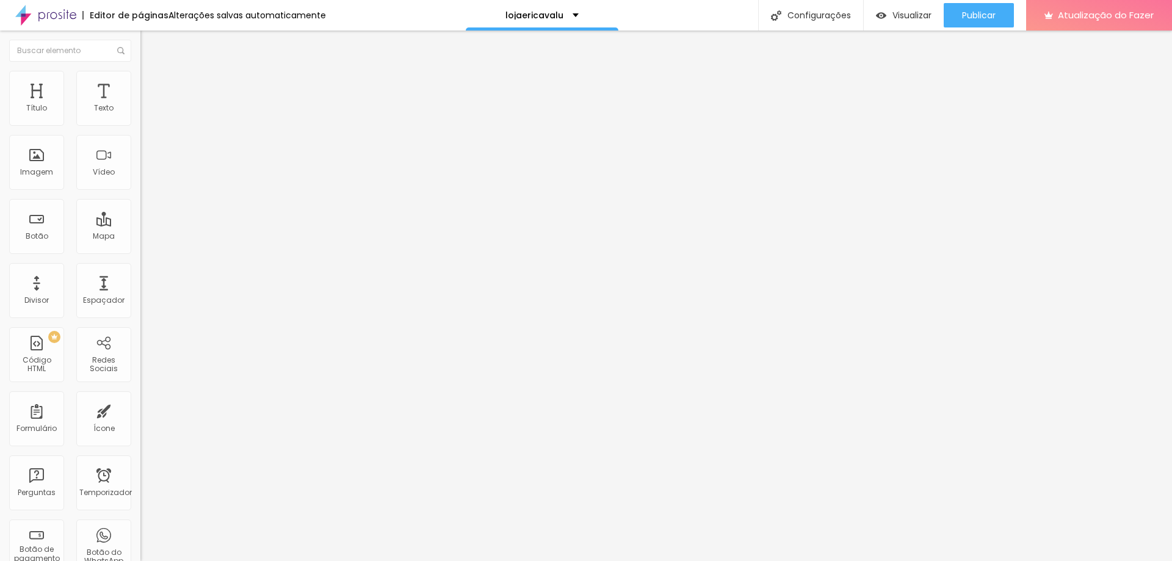
click at [140, 83] on img at bounding box center [145, 88] width 11 height 11
click at [140, 81] on li "Estilo" at bounding box center [210, 77] width 140 height 12
type input "55"
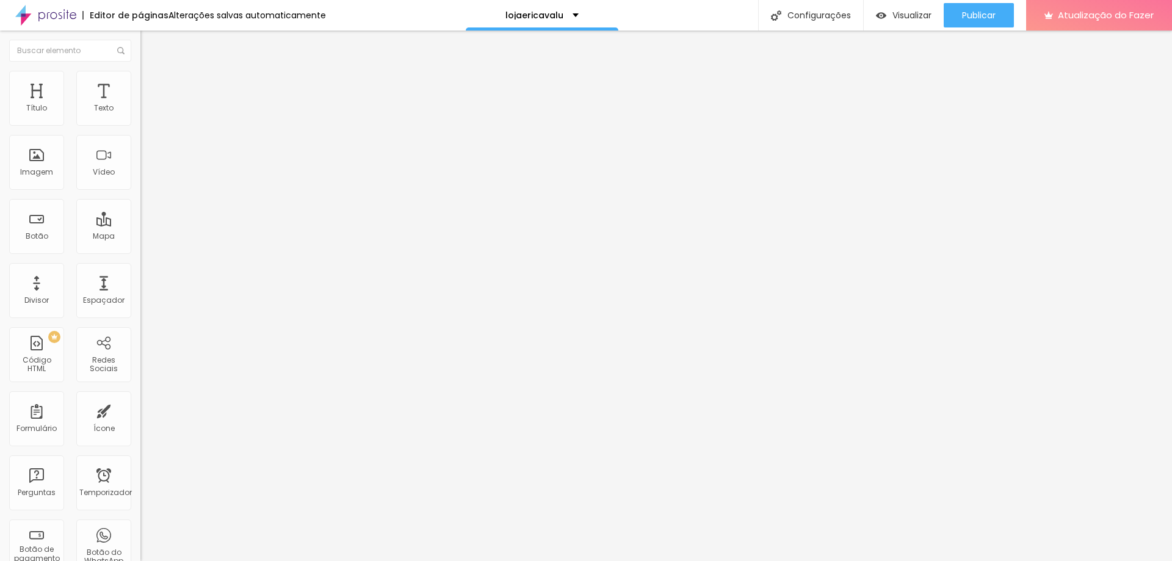
type input "55"
type input "60"
type input "65"
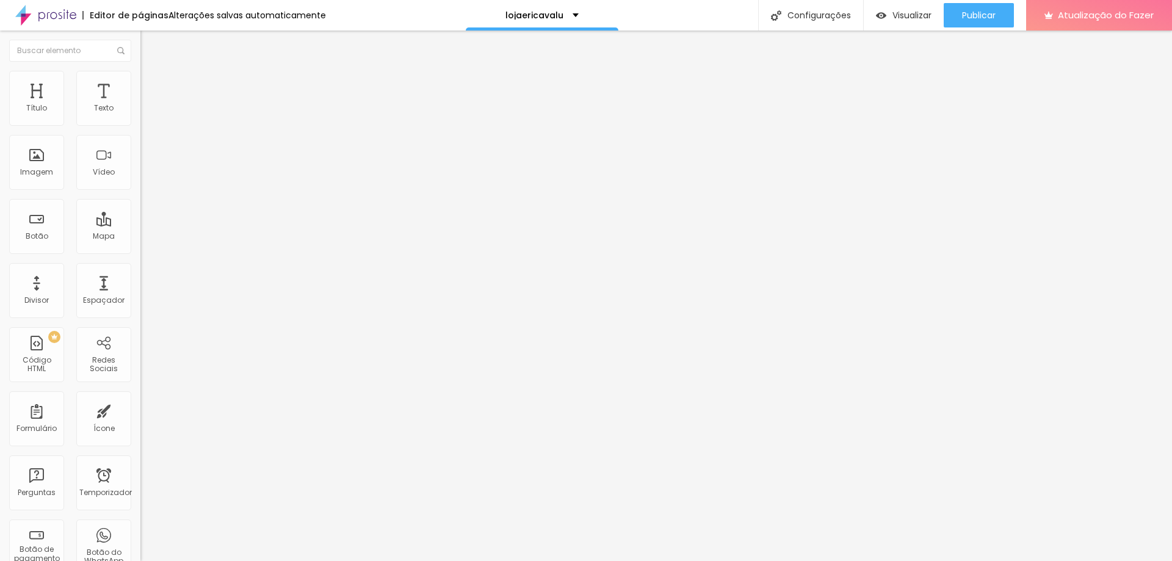
type input "70"
type input "75"
type input "80"
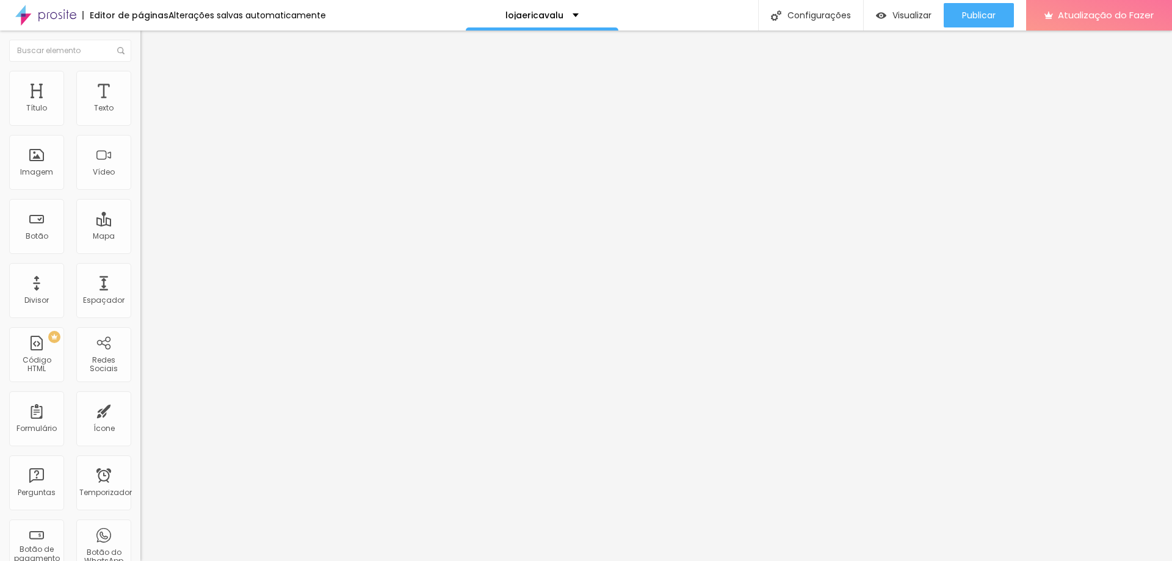
type input "80"
type input "85"
type input "90"
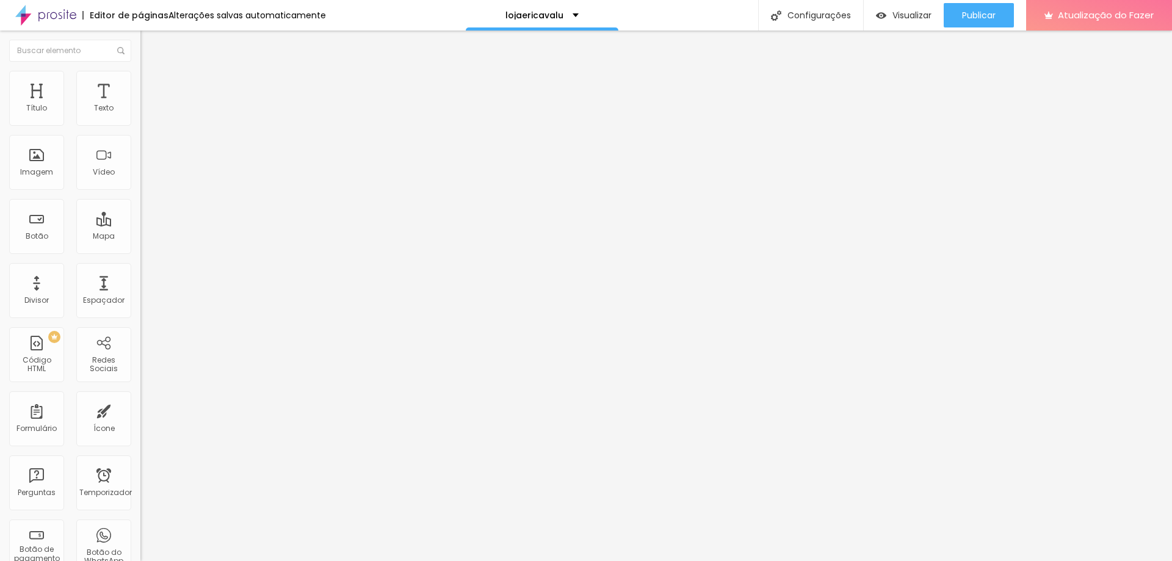
type input "95"
drag, startPoint x: 68, startPoint y: 131, endPoint x: 118, endPoint y: 135, distance: 49.6
type input "95"
click at [140, 125] on input "range" at bounding box center [179, 120] width 79 height 10
type input "17"
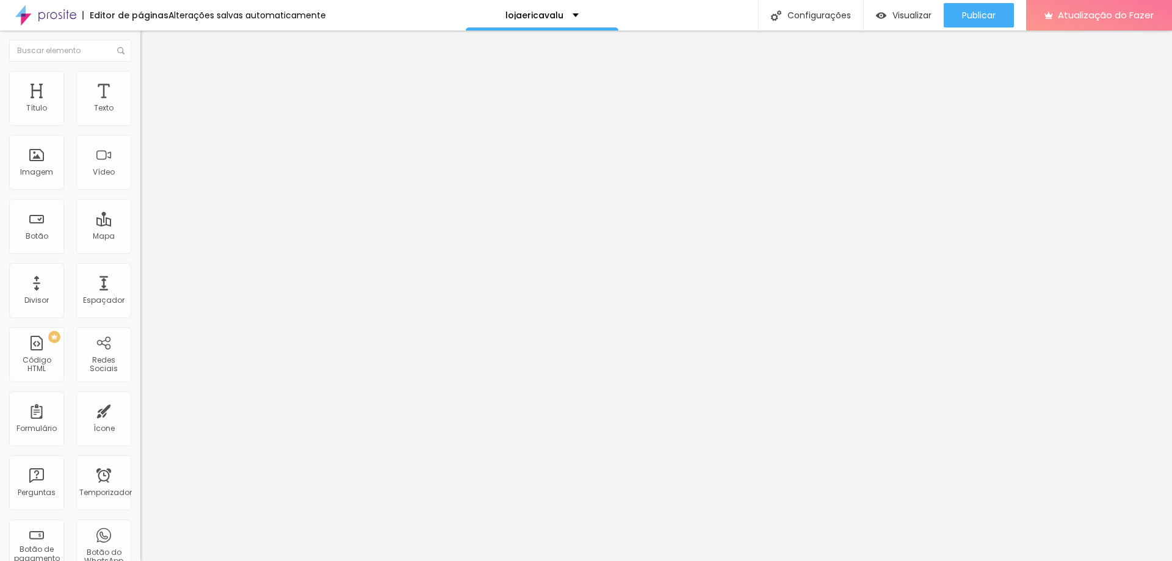
type input "17"
type input "19"
drag, startPoint x: 54, startPoint y: 117, endPoint x: 70, endPoint y: 120, distance: 16.8
click at [140, 225] on input "range" at bounding box center [179, 230] width 79 height 10
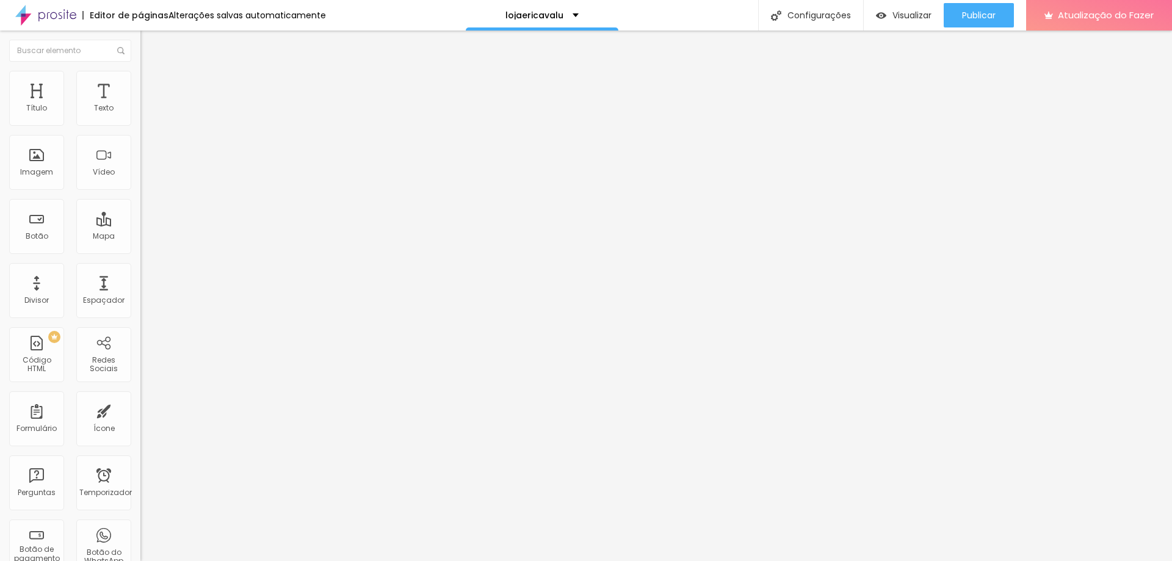
click at [140, 225] on div at bounding box center [210, 230] width 140 height 11
drag, startPoint x: 57, startPoint y: 119, endPoint x: 71, endPoint y: 123, distance: 14.7
click at [140, 225] on input "range" at bounding box center [179, 230] width 79 height 10
drag, startPoint x: 57, startPoint y: 123, endPoint x: 66, endPoint y: 123, distance: 8.5
click at [140, 225] on input "range" at bounding box center [179, 230] width 79 height 10
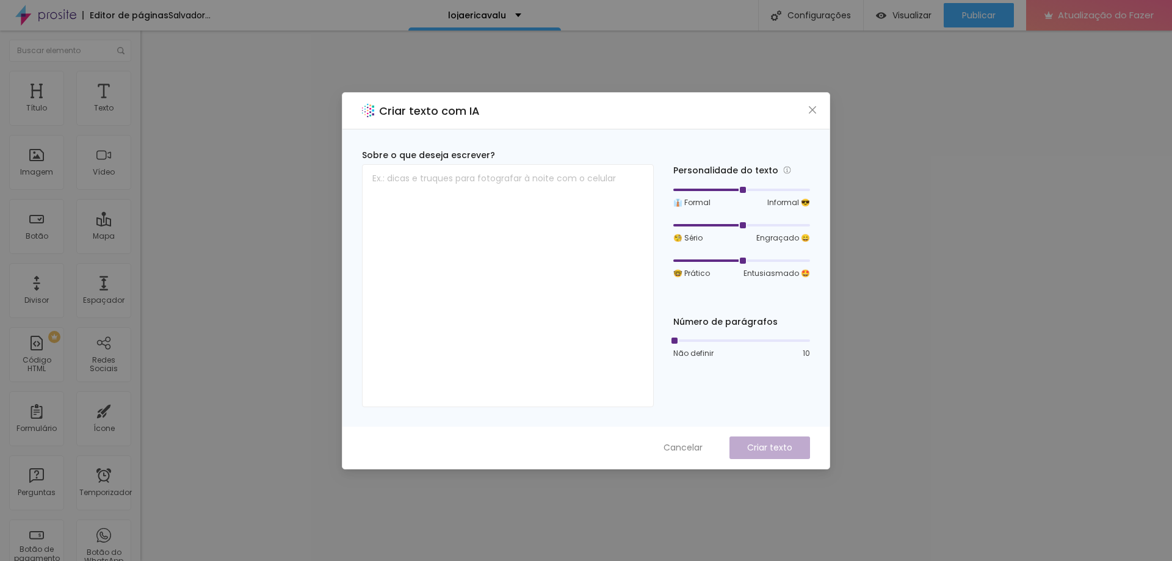
click at [809, 102] on div "Criar texto com IA" at bounding box center [585, 111] width 487 height 37
click at [816, 108] on icon "fechar" at bounding box center [812, 110] width 10 height 10
click at [922, 346] on div "Criar texto com IA Sobre o que deseja escrever? Personalidade do texto 👔 Formal…" at bounding box center [586, 280] width 1172 height 561
click at [1011, 350] on div "Criar texto com IA Sobre o que deseja escrever? Personalidade do texto 👔 Formal…" at bounding box center [586, 280] width 1172 height 561
click at [814, 109] on icon "fechar" at bounding box center [812, 110] width 10 height 10
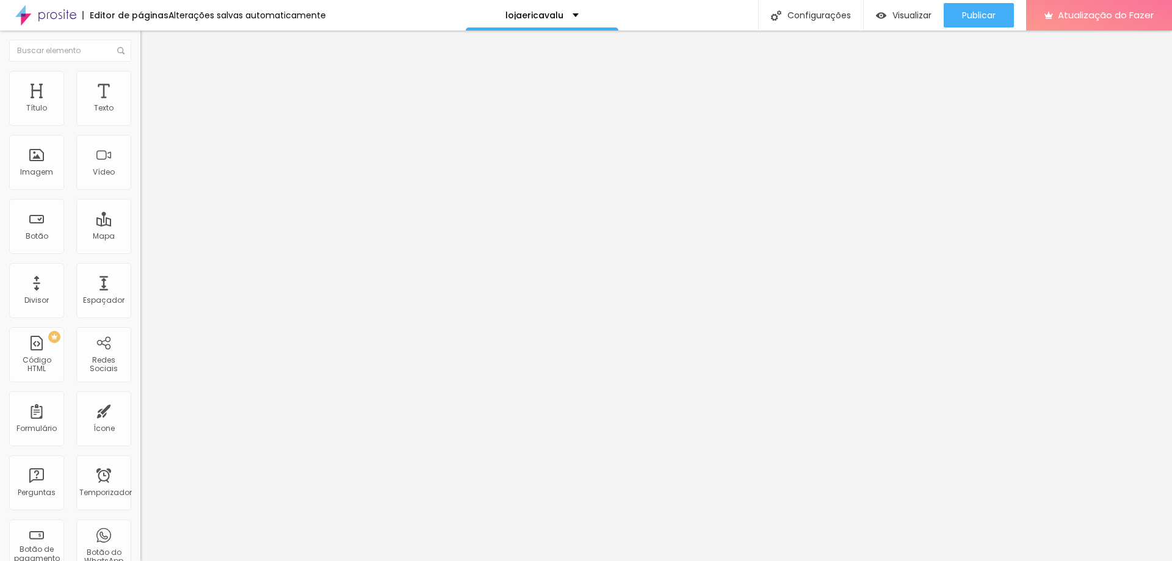
click at [140, 225] on input "range" at bounding box center [179, 230] width 79 height 10
click at [148, 105] on font "Trocar imagem" at bounding box center [177, 100] width 59 height 10
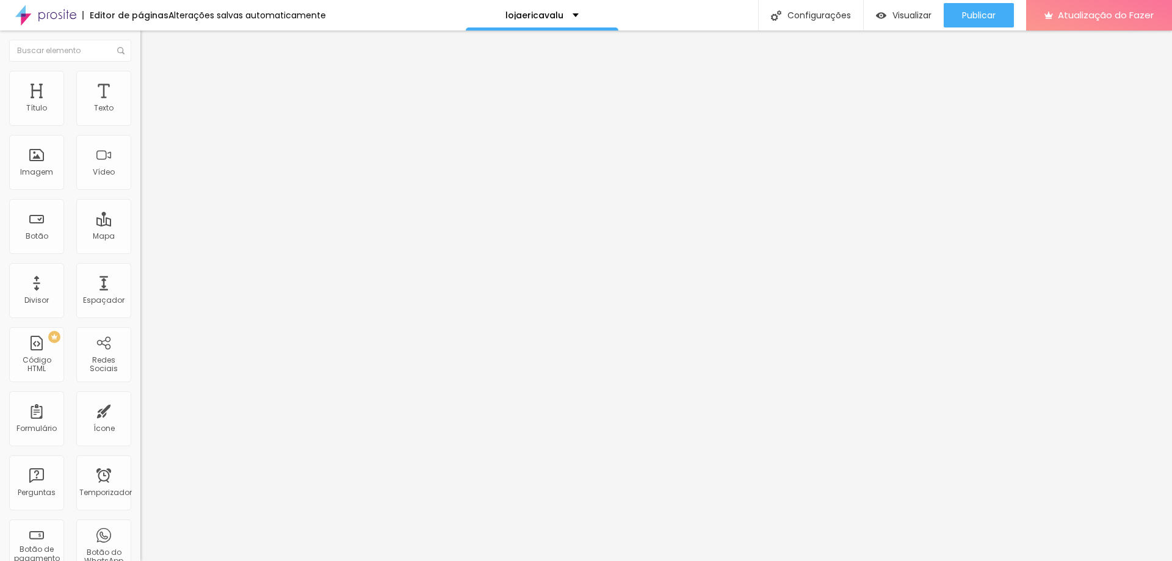
click at [140, 71] on li "Estilo" at bounding box center [210, 77] width 140 height 12
drag, startPoint x: 115, startPoint y: 128, endPoint x: 107, endPoint y: 126, distance: 7.5
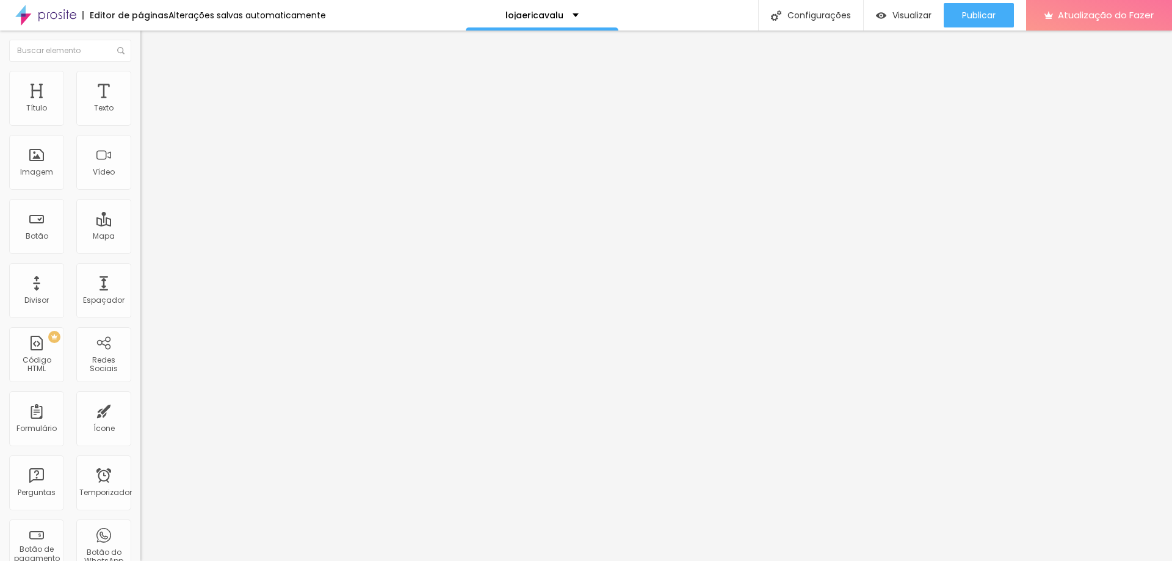
click at [140, 125] on input "range" at bounding box center [179, 120] width 79 height 10
click at [140, 225] on input "range" at bounding box center [179, 230] width 79 height 10
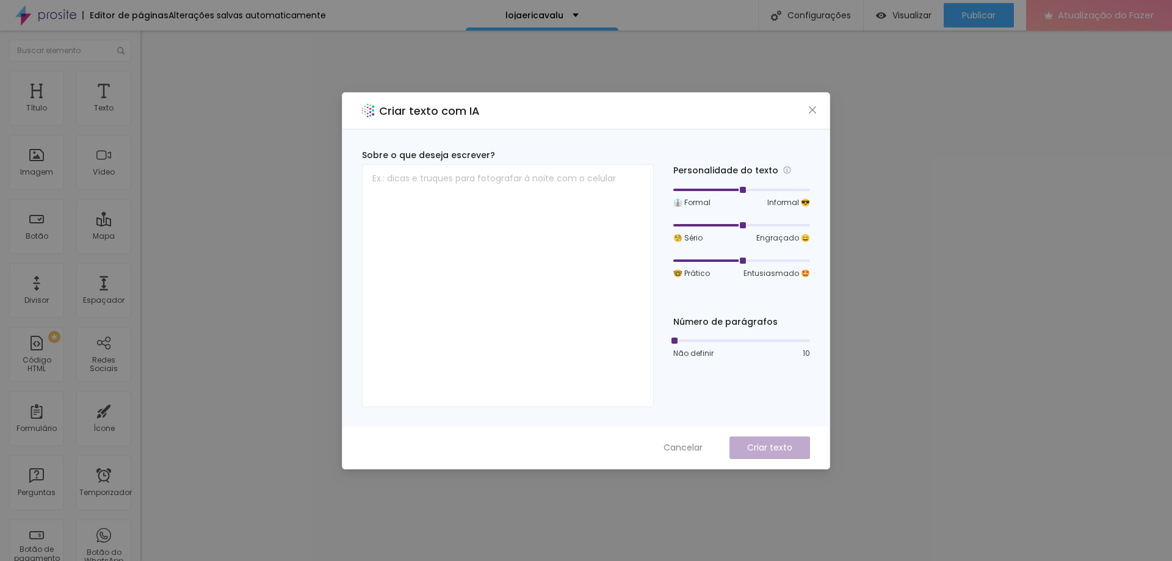
click at [875, 372] on div "Criar texto com IA Sobre o que deseja escrever? Personalidade do texto 👔 Formal…" at bounding box center [586, 280] width 1172 height 561
click at [808, 109] on icon "fechar" at bounding box center [812, 110] width 10 height 10
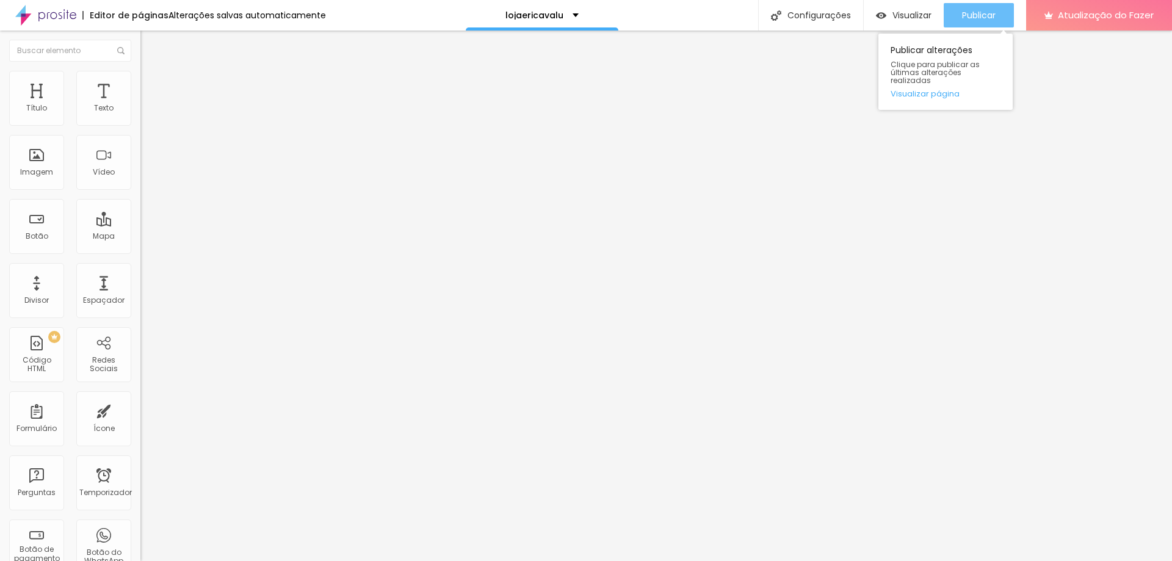
click at [967, 6] on div "Publicar" at bounding box center [979, 15] width 34 height 24
click at [897, 18] on font "Visualizar" at bounding box center [911, 15] width 39 height 12
click at [140, 115] on input "Ver produto" at bounding box center [213, 109] width 146 height 12
drag, startPoint x: 73, startPoint y: 137, endPoint x: 18, endPoint y: 136, distance: 54.9
click at [140, 115] on input "Ver produto" at bounding box center [213, 109] width 146 height 12
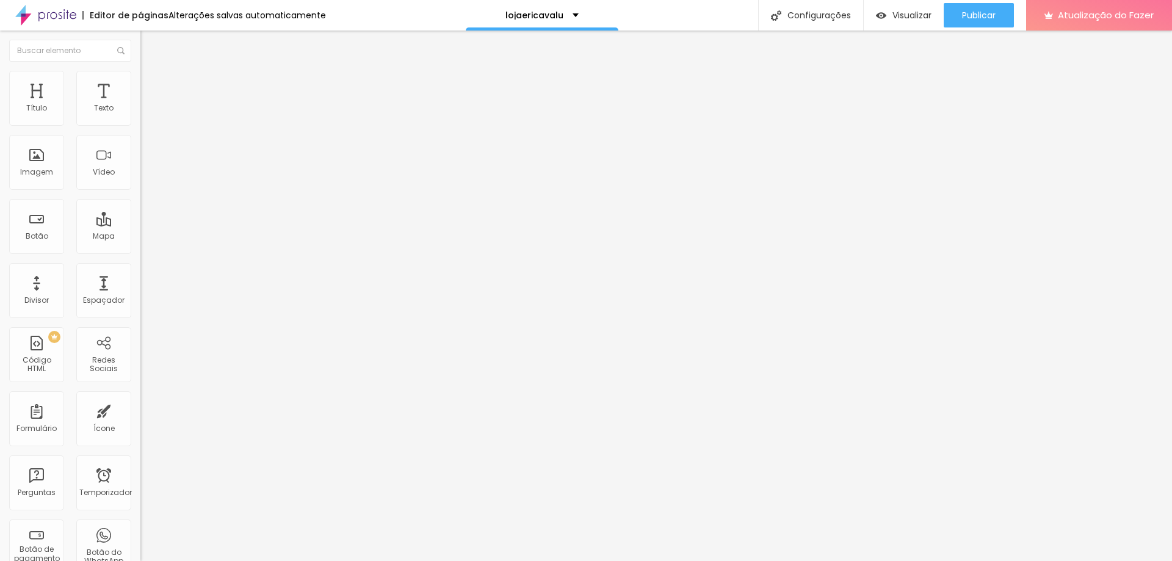
click at [140, 81] on li "Estilo" at bounding box center [210, 77] width 140 height 12
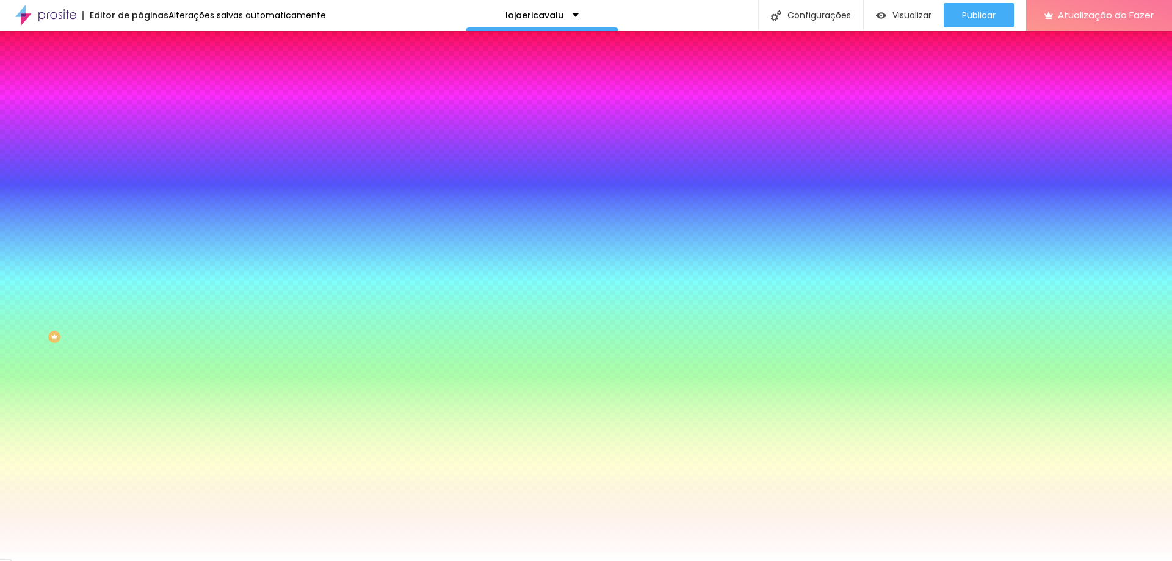
click at [140, 117] on div at bounding box center [210, 117] width 140 height 0
click at [140, 70] on img at bounding box center [145, 64] width 11 height 11
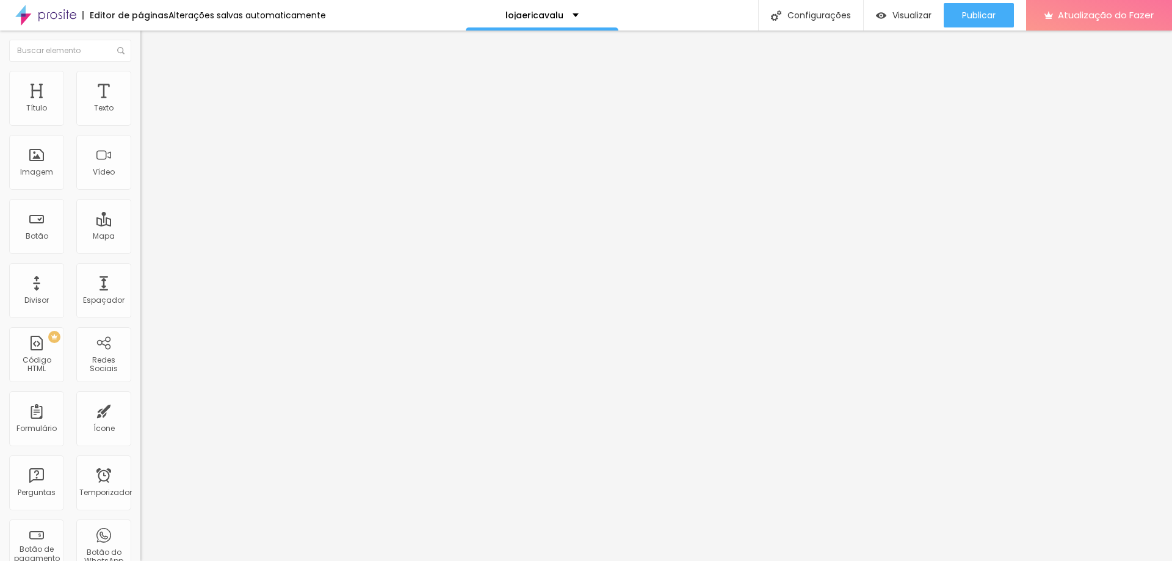
click at [140, 251] on input "https://" at bounding box center [213, 245] width 146 height 12
drag, startPoint x: 67, startPoint y: 255, endPoint x: 12, endPoint y: 253, distance: 54.3
click at [140, 251] on input "https://" at bounding box center [213, 245] width 146 height 12
drag, startPoint x: 45, startPoint y: 253, endPoint x: 0, endPoint y: 253, distance: 45.2
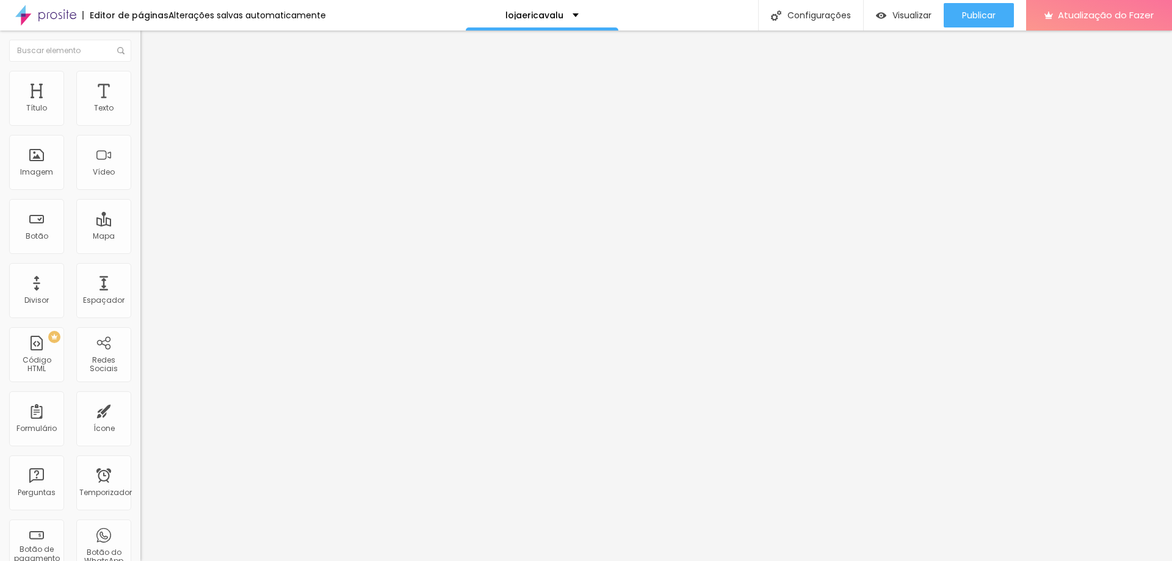
click at [140, 253] on div "Texto Quero comprar Alinhamento [GEOGRAPHIC_DATA] Link URL https:// Abrir em um…" at bounding box center [210, 184] width 140 height 178
click at [140, 81] on li "Estilo" at bounding box center [210, 77] width 140 height 12
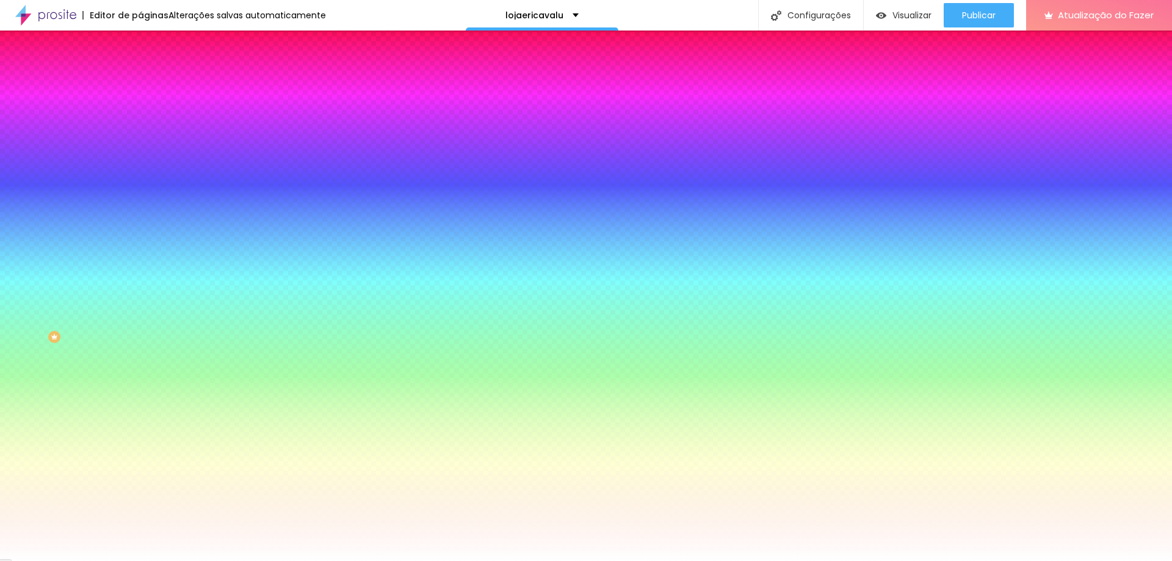
click at [140, 117] on div at bounding box center [210, 117] width 140 height 0
click at [104, 198] on div at bounding box center [586, 280] width 1172 height 561
click at [107, 196] on div at bounding box center [586, 280] width 1172 height 561
click at [60, 142] on div at bounding box center [586, 280] width 1172 height 561
click at [65, 171] on div at bounding box center [586, 280] width 1172 height 561
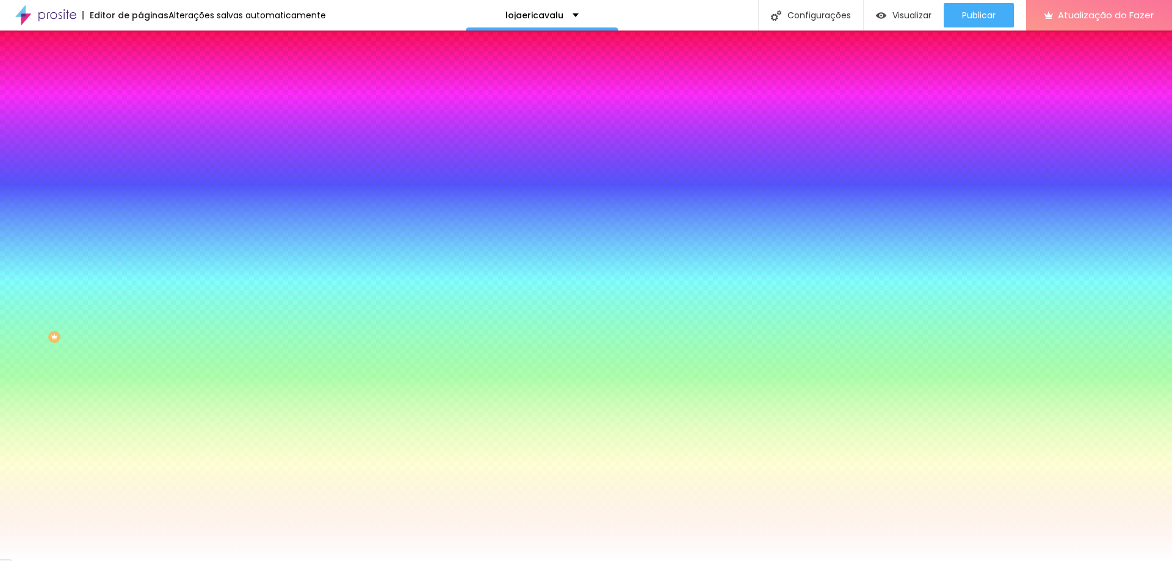
click at [71, 181] on div at bounding box center [586, 280] width 1172 height 561
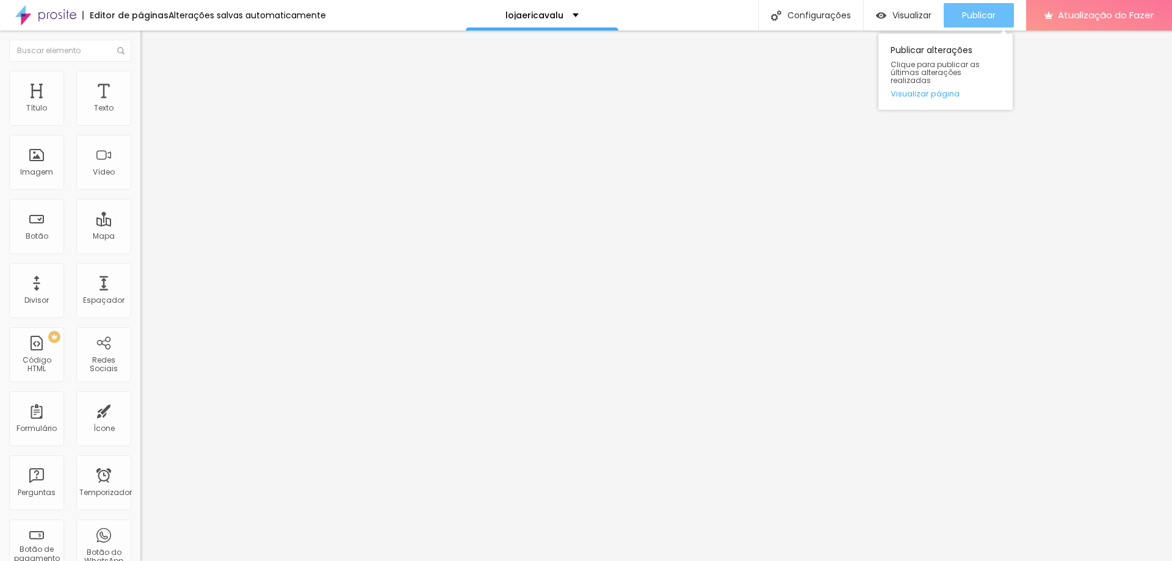
click at [950, 13] on button "Publicar" at bounding box center [979, 15] width 70 height 24
click at [140, 81] on li "Estilo" at bounding box center [210, 77] width 140 height 12
drag, startPoint x: 81, startPoint y: 131, endPoint x: 70, endPoint y: 132, distance: 10.4
click at [140, 125] on input "range" at bounding box center [179, 120] width 79 height 10
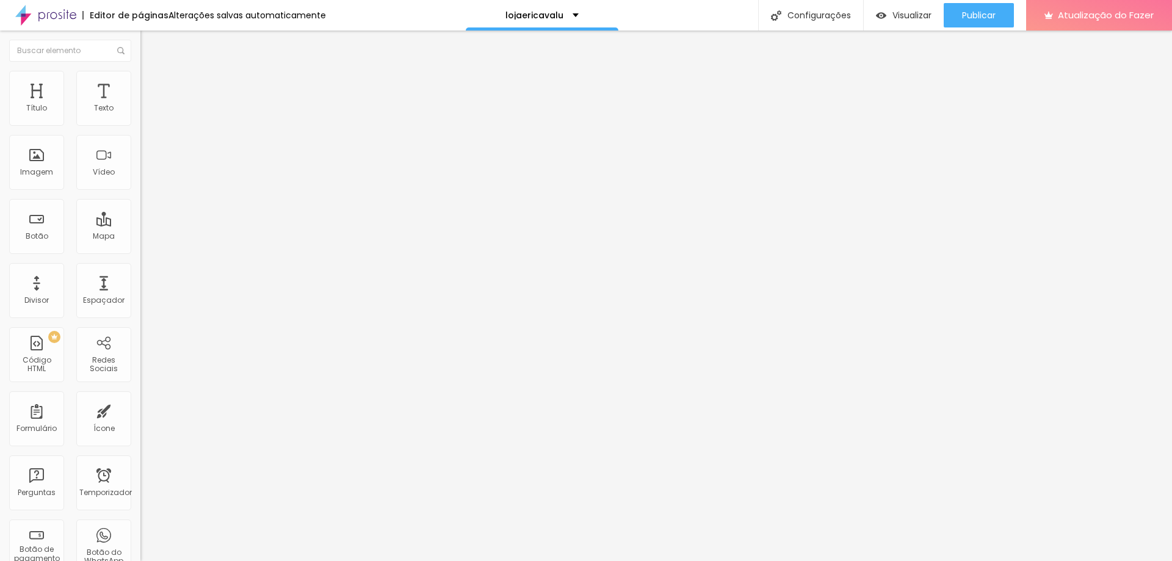
click at [148, 105] on font "Trocar imagem" at bounding box center [177, 100] width 59 height 10
click at [140, 83] on li "Avançado" at bounding box center [210, 89] width 140 height 12
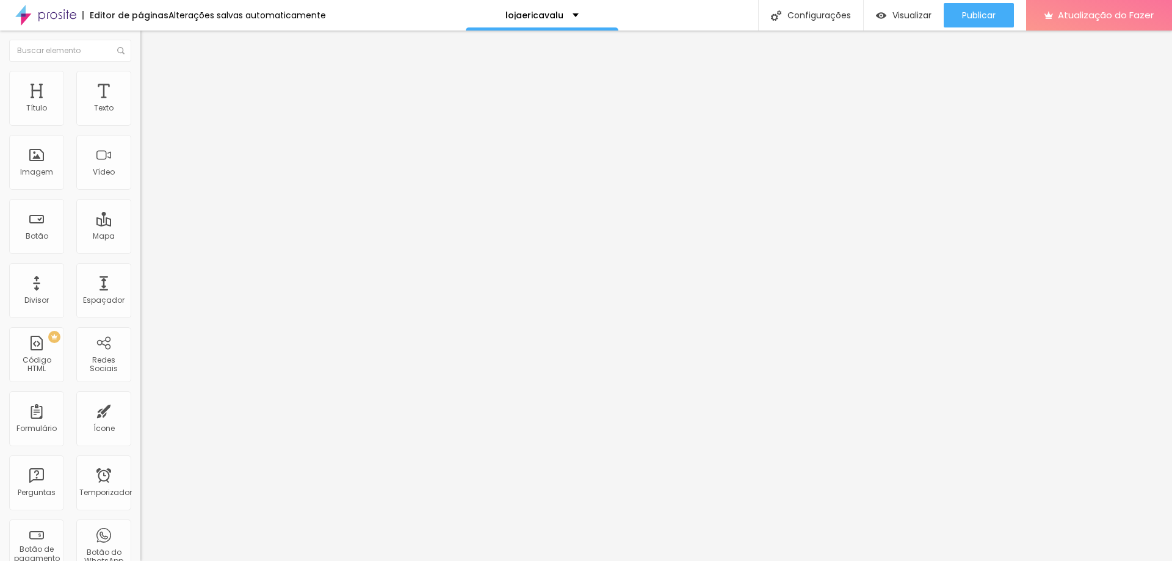
click at [140, 74] on img at bounding box center [145, 76] width 11 height 11
drag, startPoint x: 92, startPoint y: 132, endPoint x: 63, endPoint y: 131, distance: 29.4
click at [140, 125] on input "range" at bounding box center [179, 120] width 79 height 10
click at [148, 105] on font "Trocar imagem" at bounding box center [177, 100] width 59 height 10
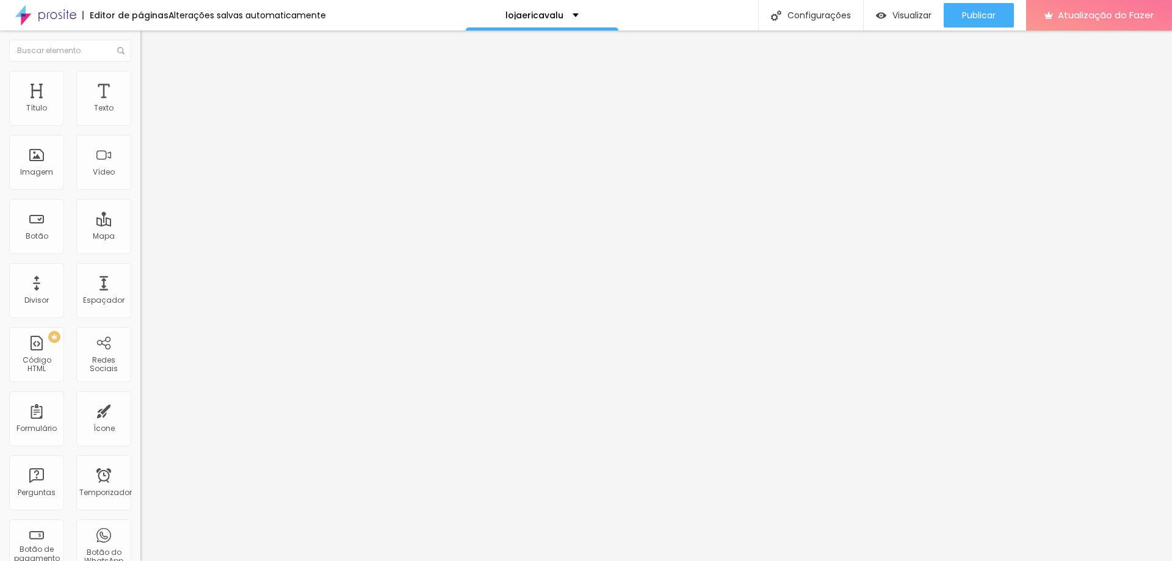
click at [140, 75] on li "Estilo" at bounding box center [210, 77] width 140 height 12
drag, startPoint x: 101, startPoint y: 131, endPoint x: 131, endPoint y: 127, distance: 30.1
click at [140, 125] on input "range" at bounding box center [179, 120] width 79 height 10
drag, startPoint x: 114, startPoint y: 79, endPoint x: 114, endPoint y: 94, distance: 14.7
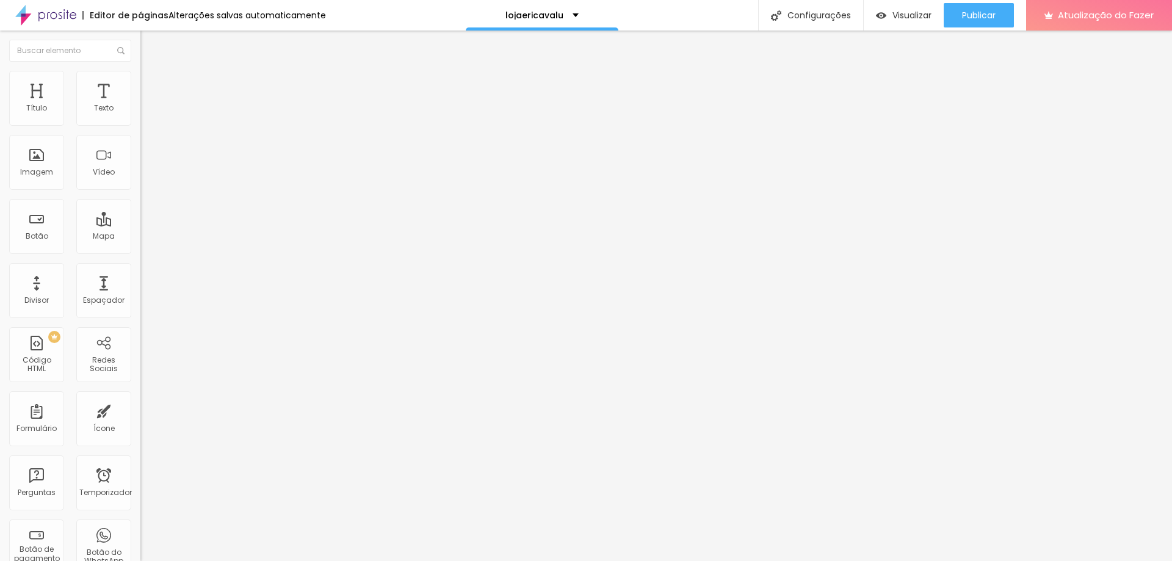
click at [140, 83] on li "Avançado" at bounding box center [210, 89] width 140 height 12
drag, startPoint x: 64, startPoint y: 117, endPoint x: 128, endPoint y: 112, distance: 63.7
click at [140, 237] on input "range" at bounding box center [179, 242] width 79 height 10
drag, startPoint x: 92, startPoint y: 255, endPoint x: 78, endPoint y: 253, distance: 13.6
click at [140, 291] on input "range" at bounding box center [179, 296] width 79 height 10
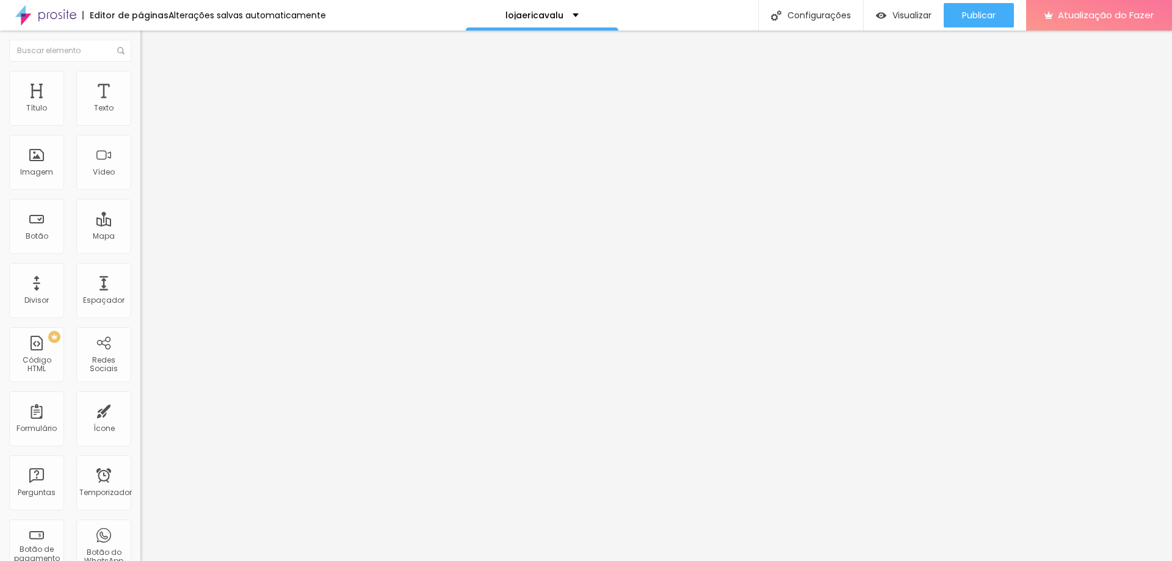
drag, startPoint x: 76, startPoint y: 258, endPoint x: 105, endPoint y: 258, distance: 28.7
click at [140, 291] on input "range" at bounding box center [179, 296] width 79 height 10
click at [140, 71] on li "Avançado" at bounding box center [210, 77] width 140 height 12
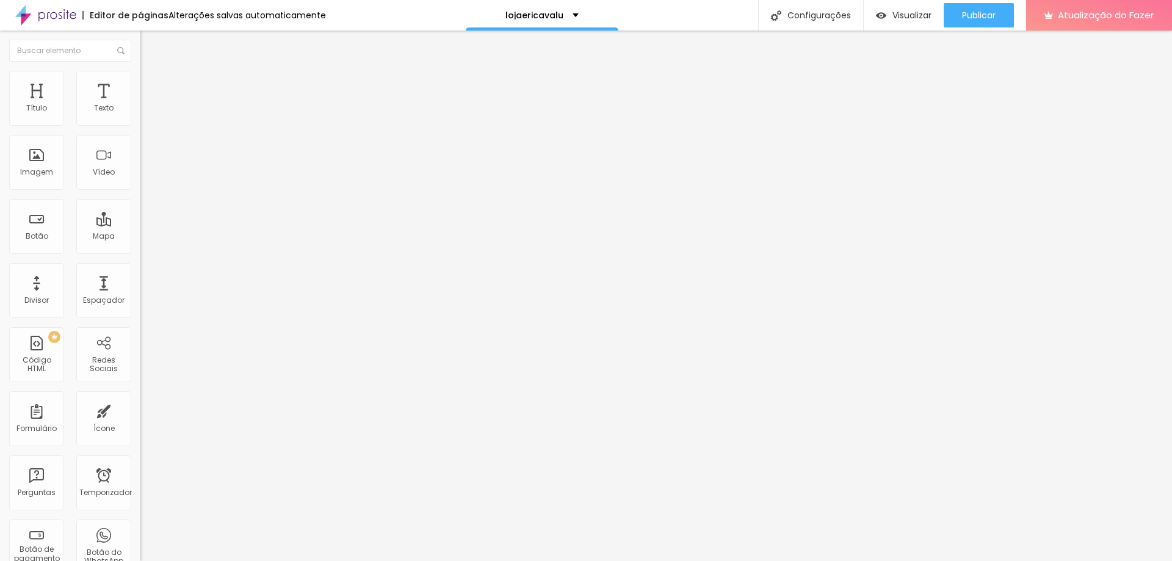
click at [140, 71] on li "Estilo" at bounding box center [210, 77] width 140 height 12
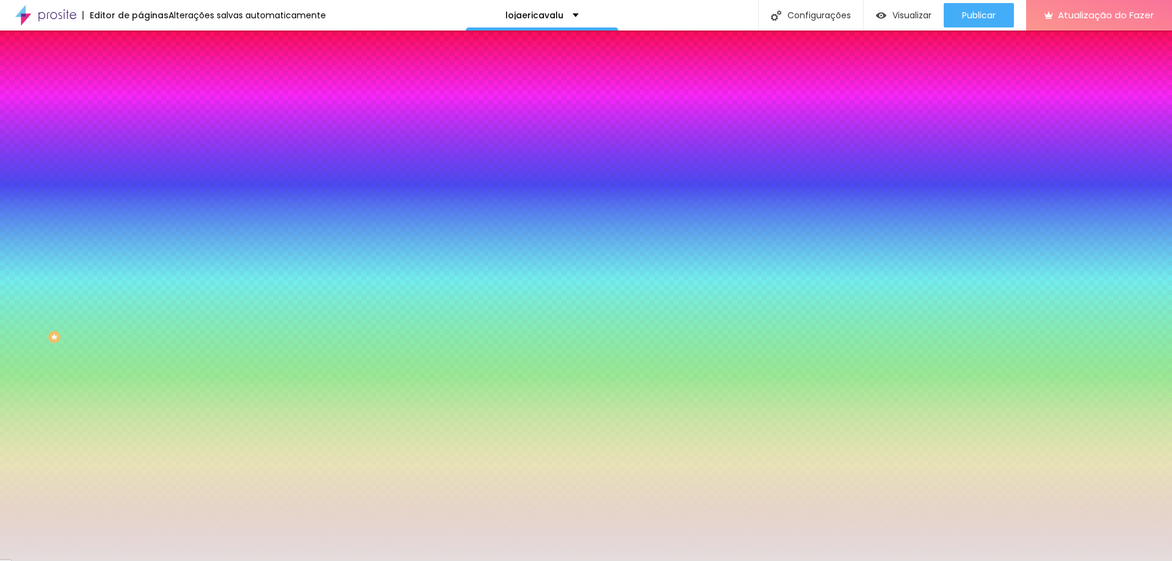
click at [140, 166] on div at bounding box center [210, 166] width 140 height 0
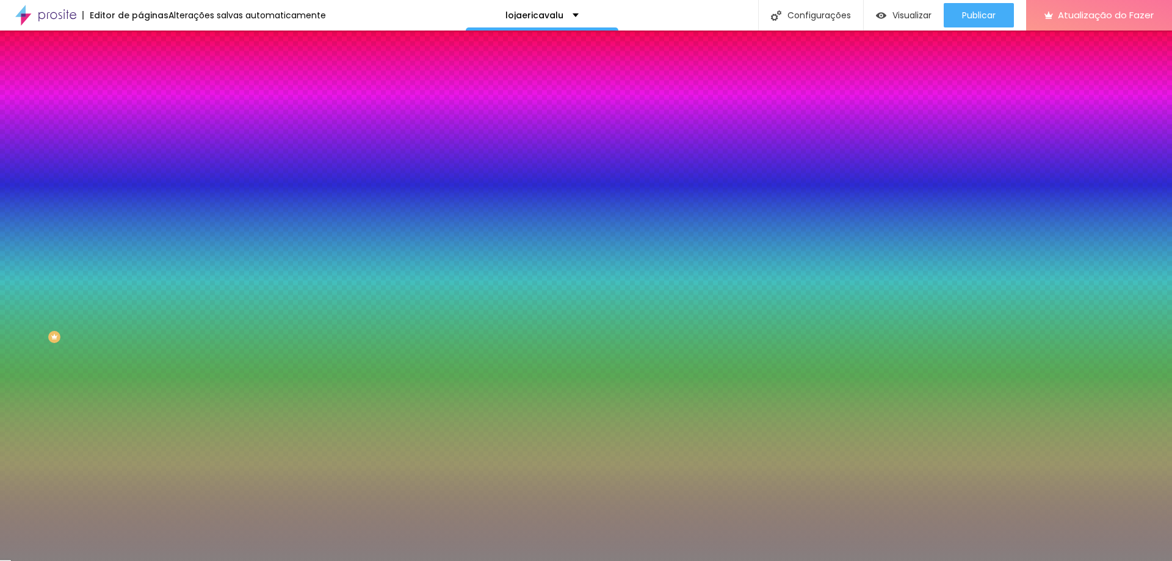
click at [23, 280] on div at bounding box center [586, 280] width 1172 height 561
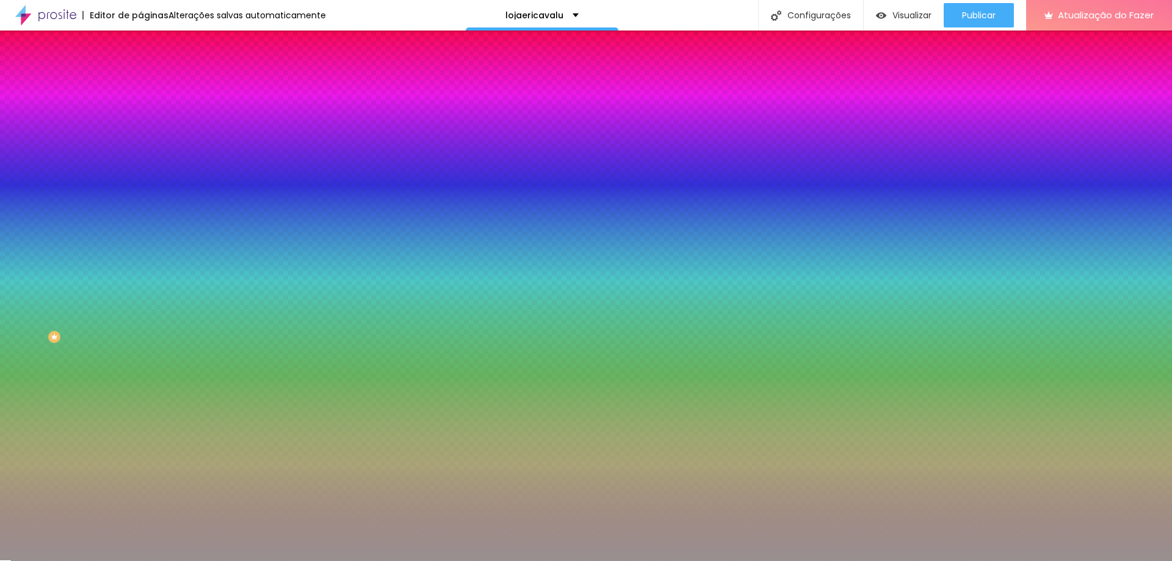
click at [24, 273] on div at bounding box center [586, 280] width 1172 height 561
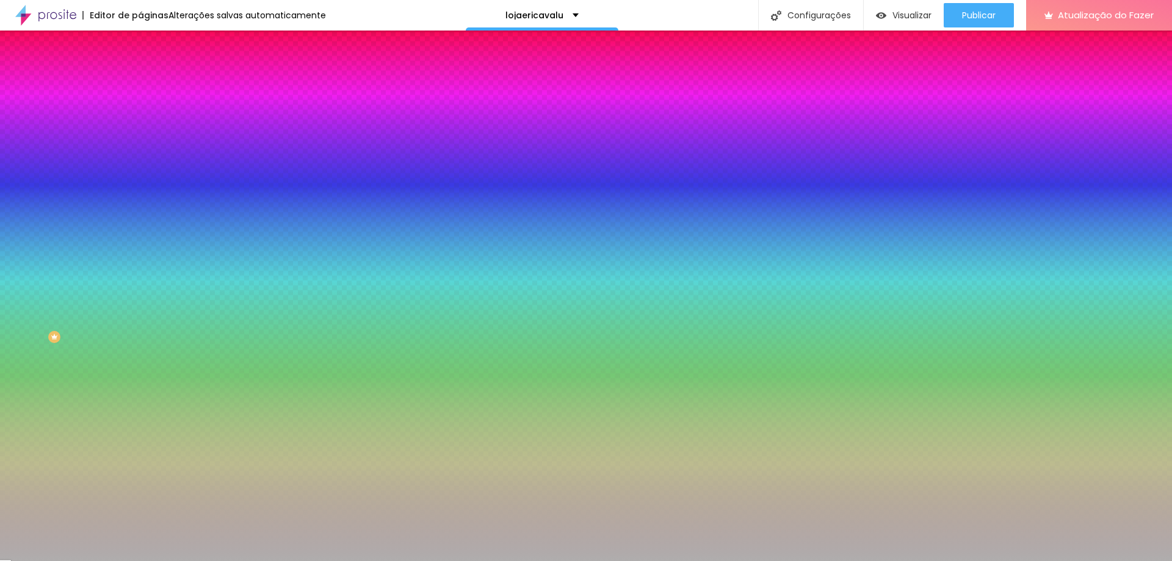
click at [20, 265] on div at bounding box center [586, 280] width 1172 height 561
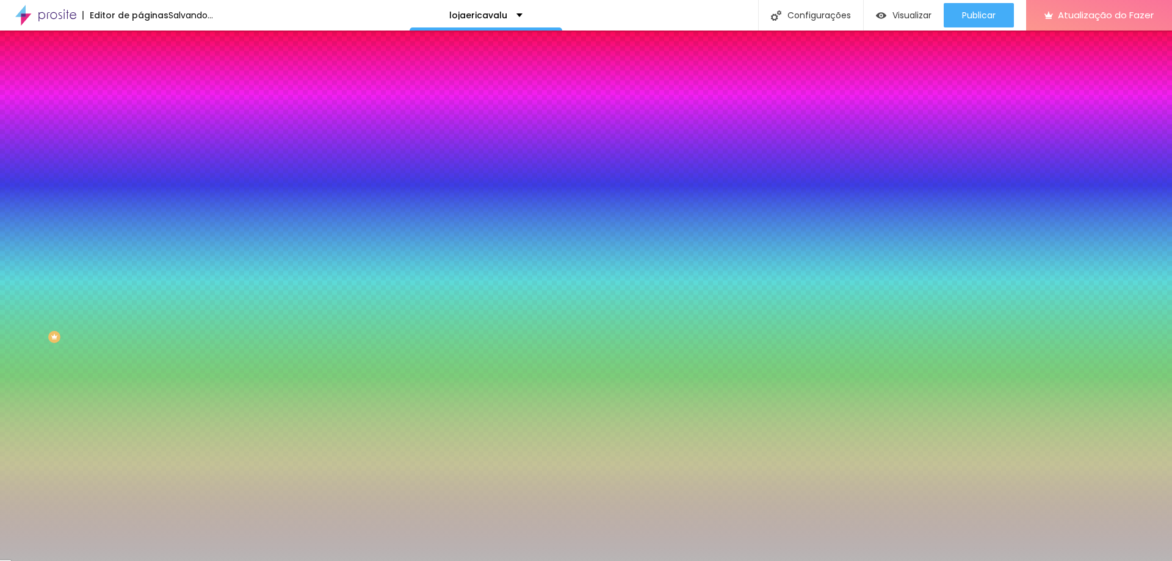
click at [20, 262] on div at bounding box center [586, 280] width 1172 height 561
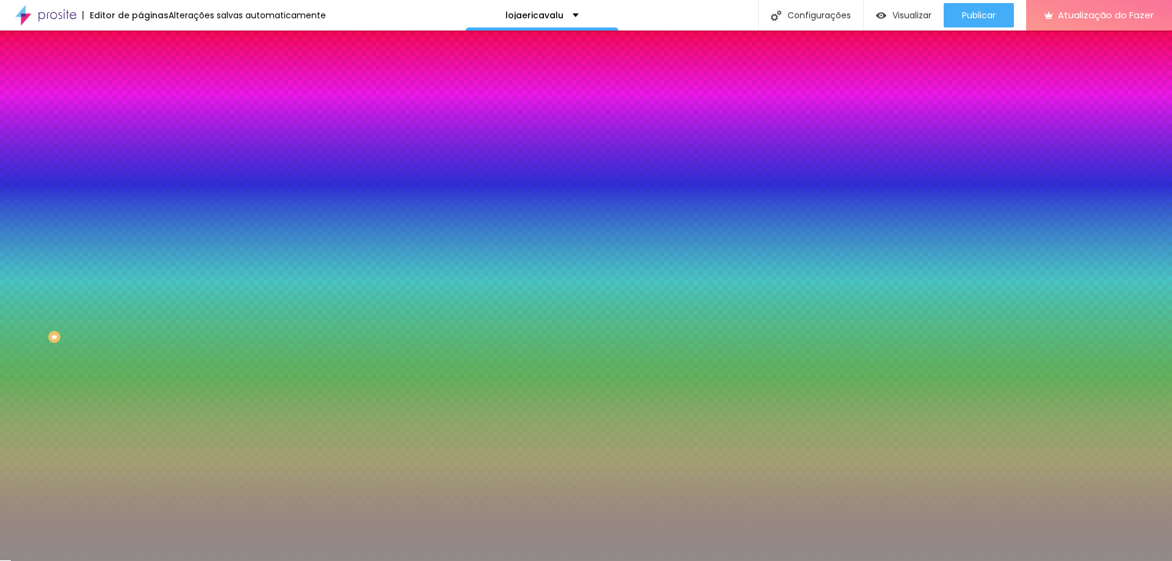
click at [22, 276] on div at bounding box center [586, 280] width 1172 height 561
click at [23, 273] on div at bounding box center [586, 280] width 1172 height 561
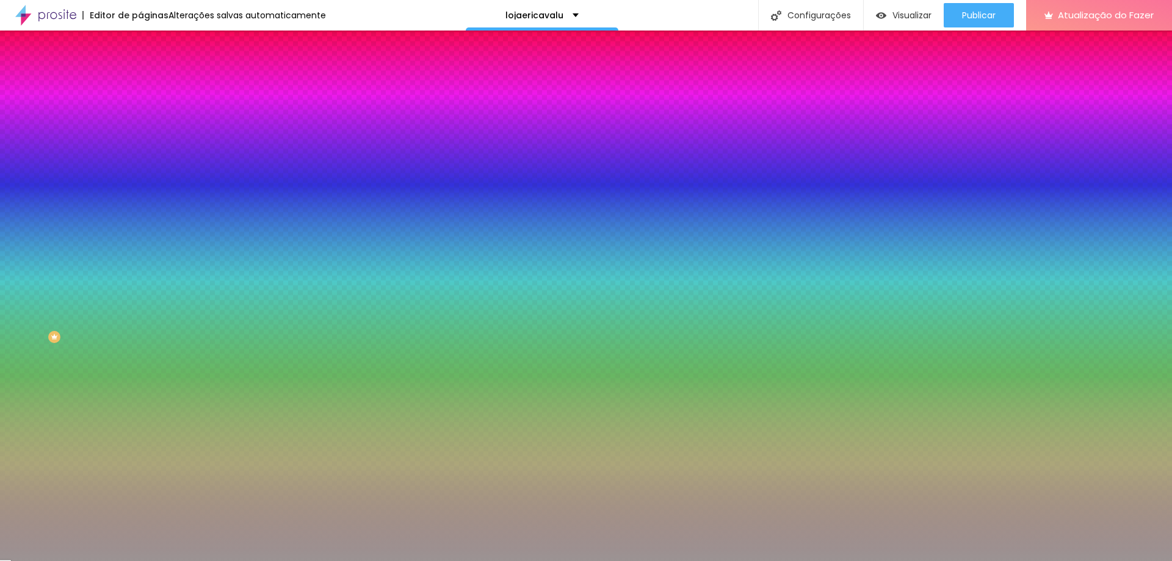
click at [23, 270] on div at bounding box center [586, 280] width 1172 height 561
click at [56, 204] on div at bounding box center [57, 202] width 2 height 2
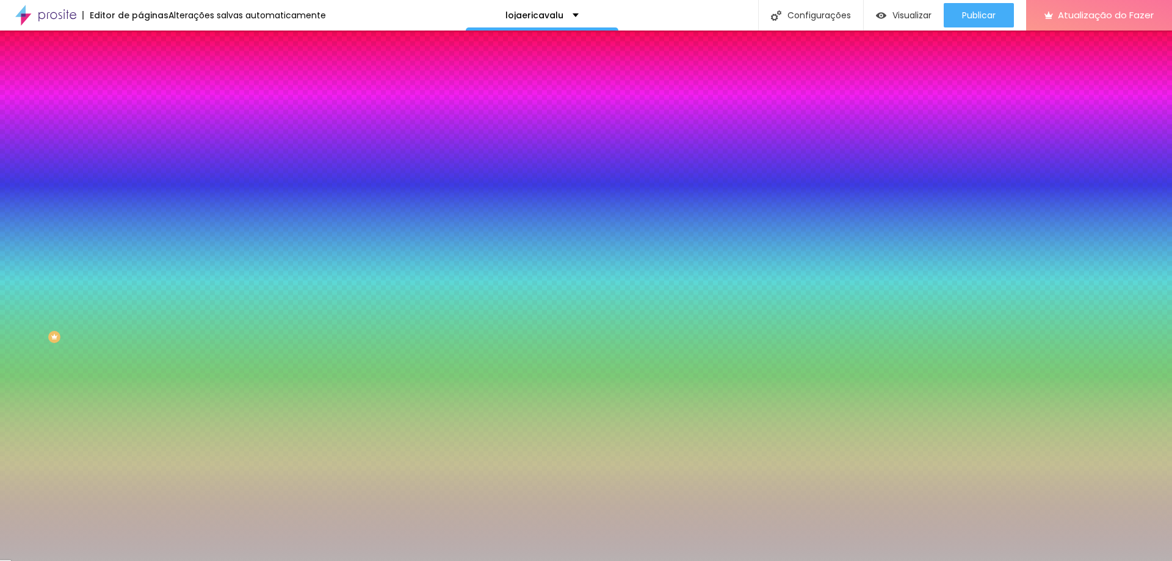
click at [22, 262] on div at bounding box center [586, 280] width 1172 height 561
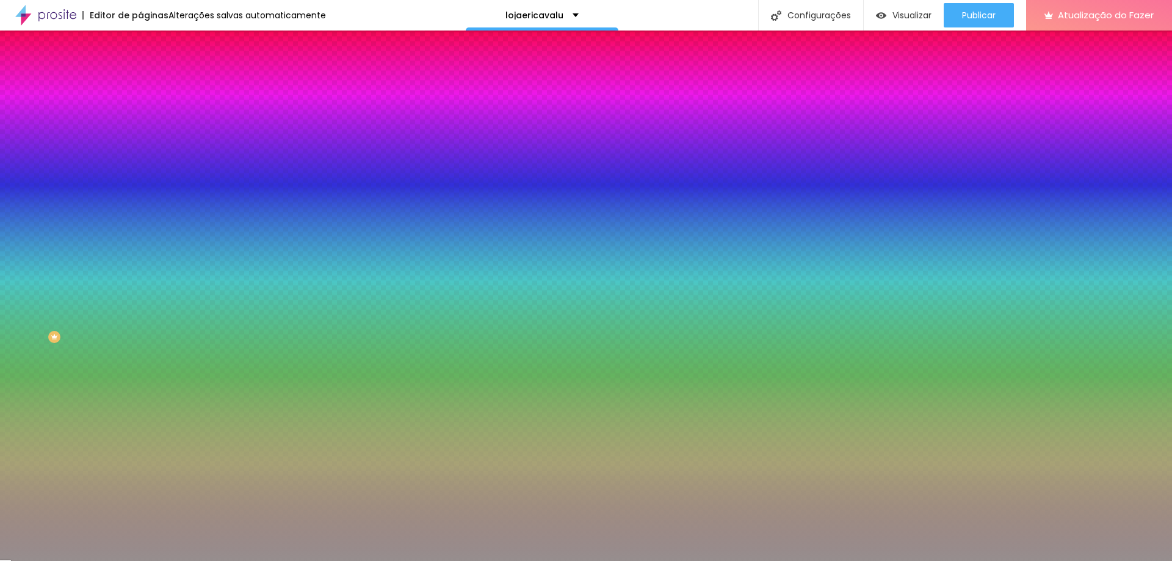
click at [23, 275] on div at bounding box center [586, 280] width 1172 height 561
click at [23, 284] on div at bounding box center [586, 280] width 1172 height 561
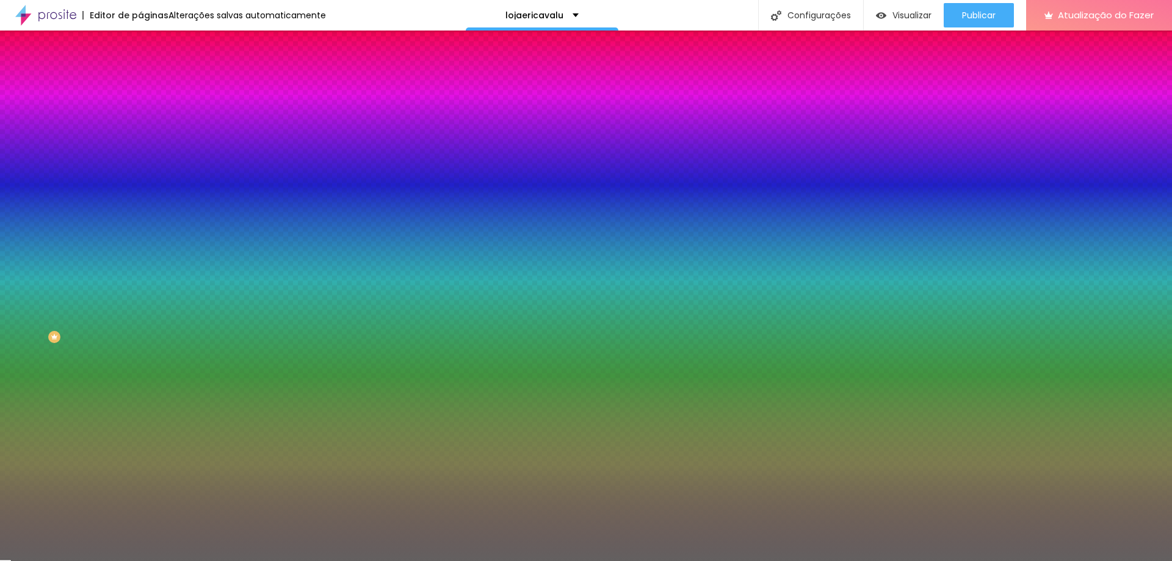
click at [21, 293] on div at bounding box center [586, 280] width 1172 height 561
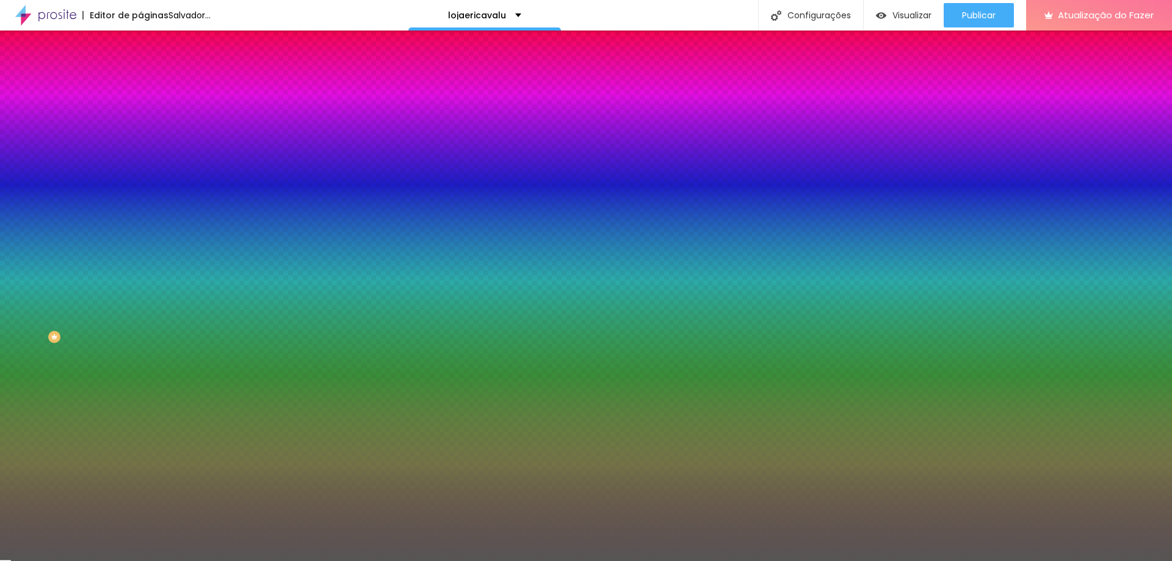
click at [21, 297] on div at bounding box center [586, 280] width 1172 height 561
click at [23, 294] on div at bounding box center [586, 280] width 1172 height 561
click at [24, 286] on div at bounding box center [586, 280] width 1172 height 561
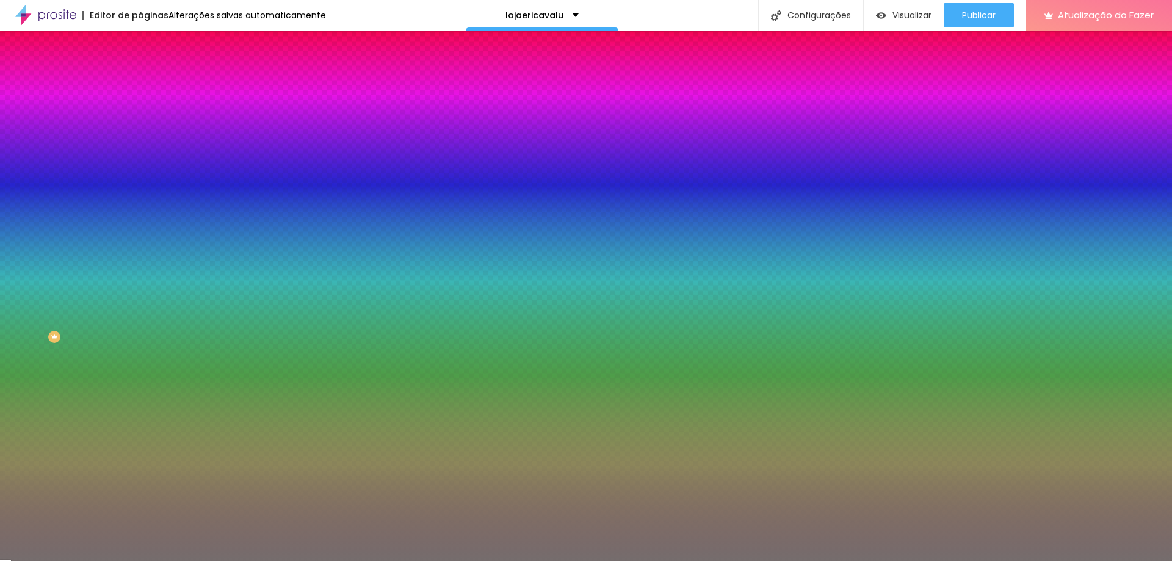
click at [23, 281] on div at bounding box center [586, 280] width 1172 height 561
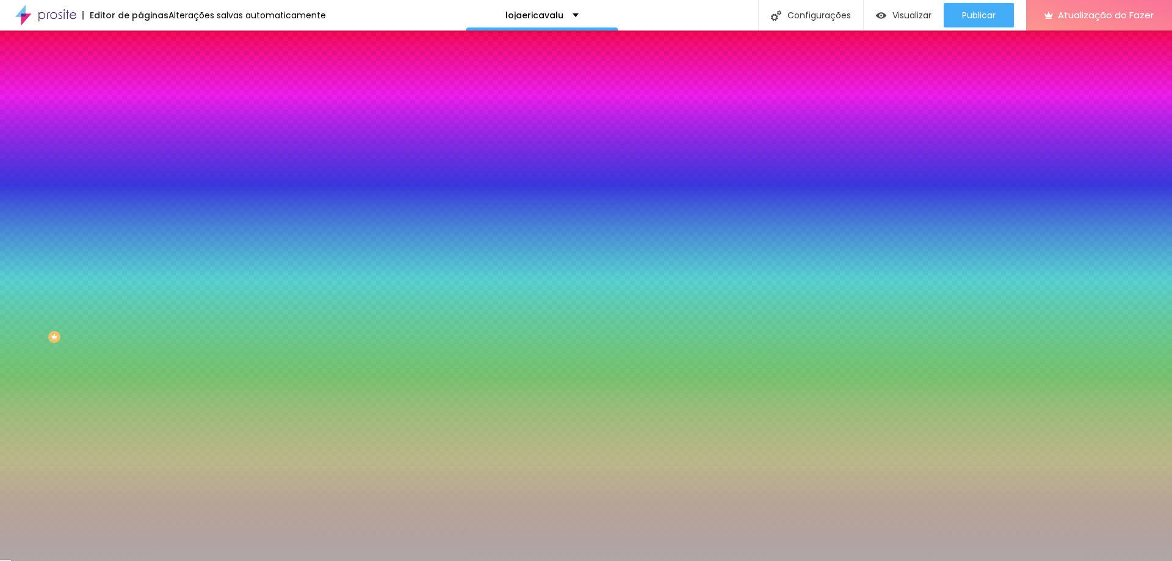
click at [23, 265] on div at bounding box center [586, 280] width 1172 height 561
click at [54, 178] on div at bounding box center [55, 177] width 2 height 2
drag, startPoint x: 24, startPoint y: 269, endPoint x: 18, endPoint y: 266, distance: 6.6
click at [140, 178] on div at bounding box center [210, 178] width 140 height 0
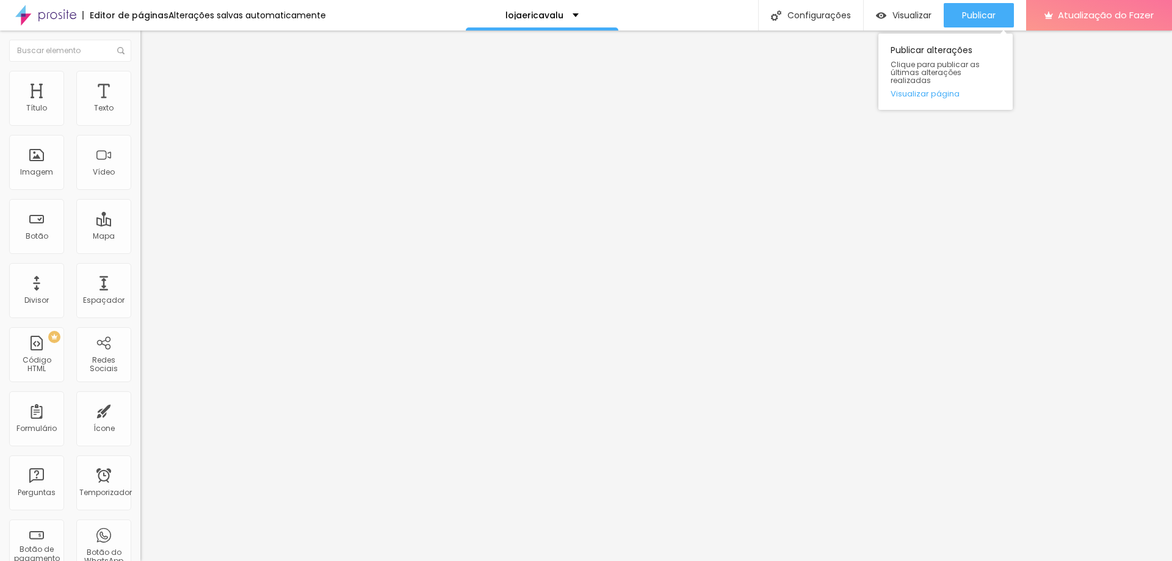
drag, startPoint x: 958, startPoint y: 12, endPoint x: 994, endPoint y: 37, distance: 43.5
click at [959, 13] on button "Publicar" at bounding box center [979, 15] width 70 height 24
click at [140, 73] on li "Estilo" at bounding box center [210, 77] width 140 height 12
click at [140, 125] on input "range" at bounding box center [179, 120] width 79 height 10
click at [966, 18] on font "Publicar" at bounding box center [979, 15] width 34 height 12
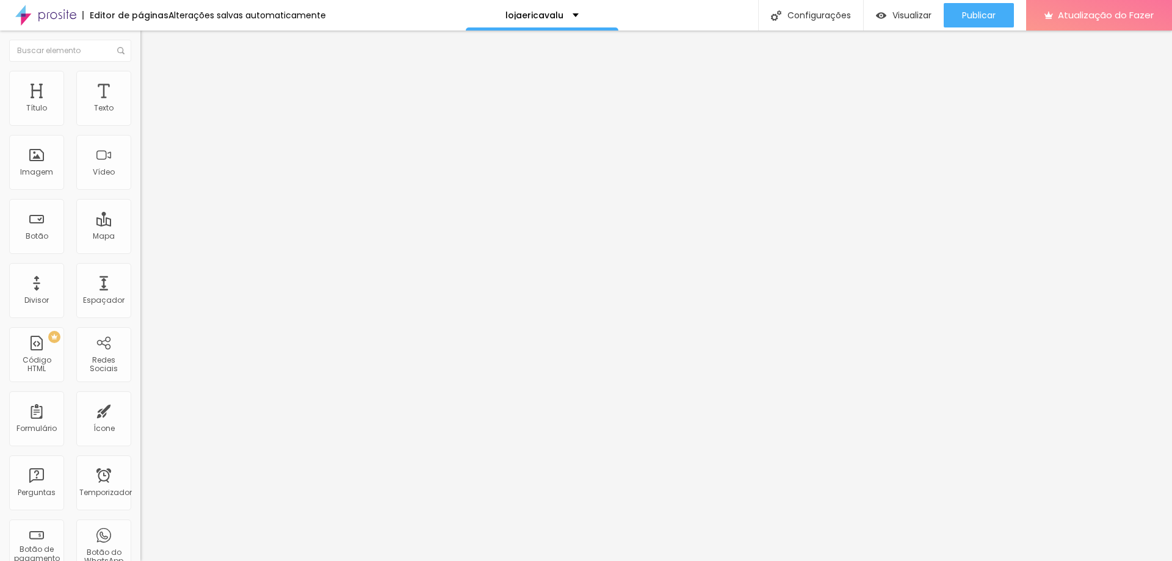
click at [140, 73] on img at bounding box center [145, 76] width 11 height 11
click at [140, 125] on input "range" at bounding box center [179, 120] width 79 height 10
click at [965, 6] on div "Publicar" at bounding box center [979, 15] width 34 height 24
click at [140, 71] on img at bounding box center [145, 76] width 11 height 11
click at [962, 13] on font "Publicar" at bounding box center [979, 15] width 34 height 12
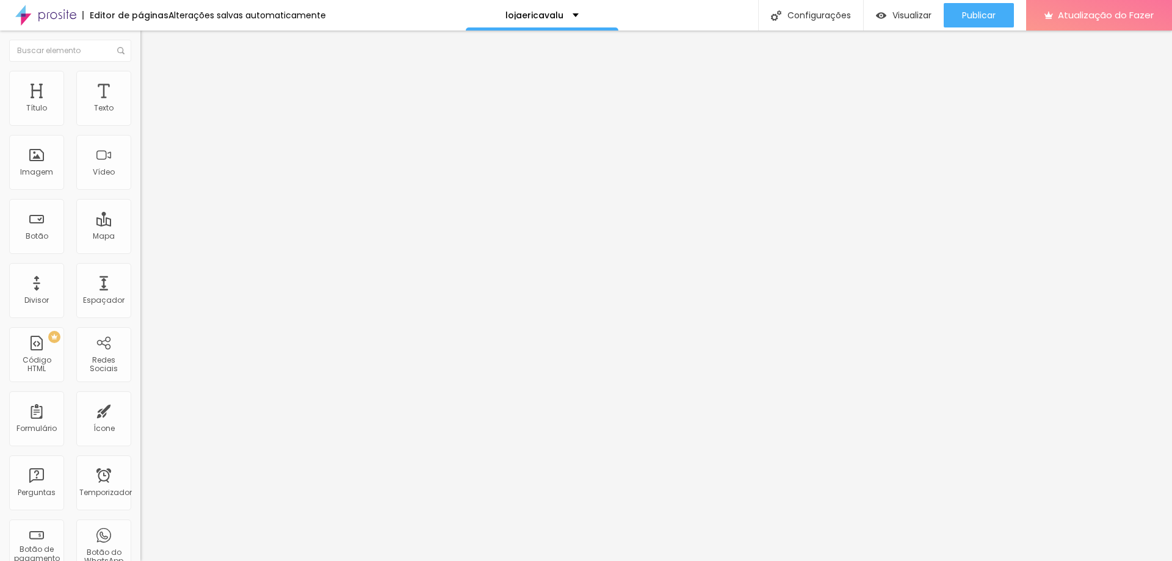
click at [140, 288] on input "range" at bounding box center [179, 293] width 79 height 10
click at [140, 71] on img at bounding box center [145, 76] width 11 height 11
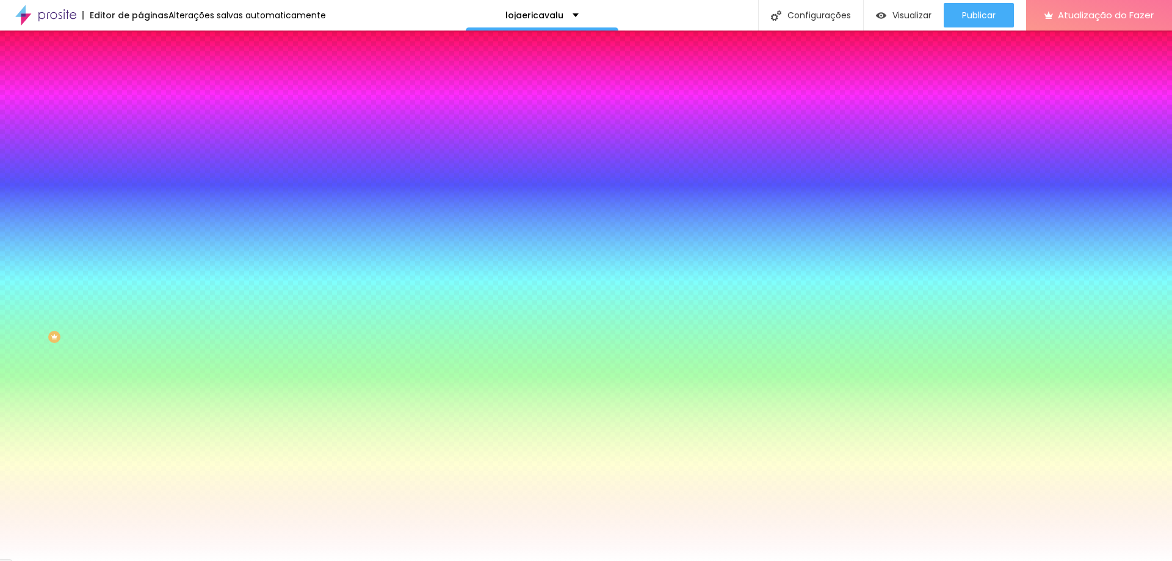
click at [140, 83] on img at bounding box center [145, 88] width 11 height 11
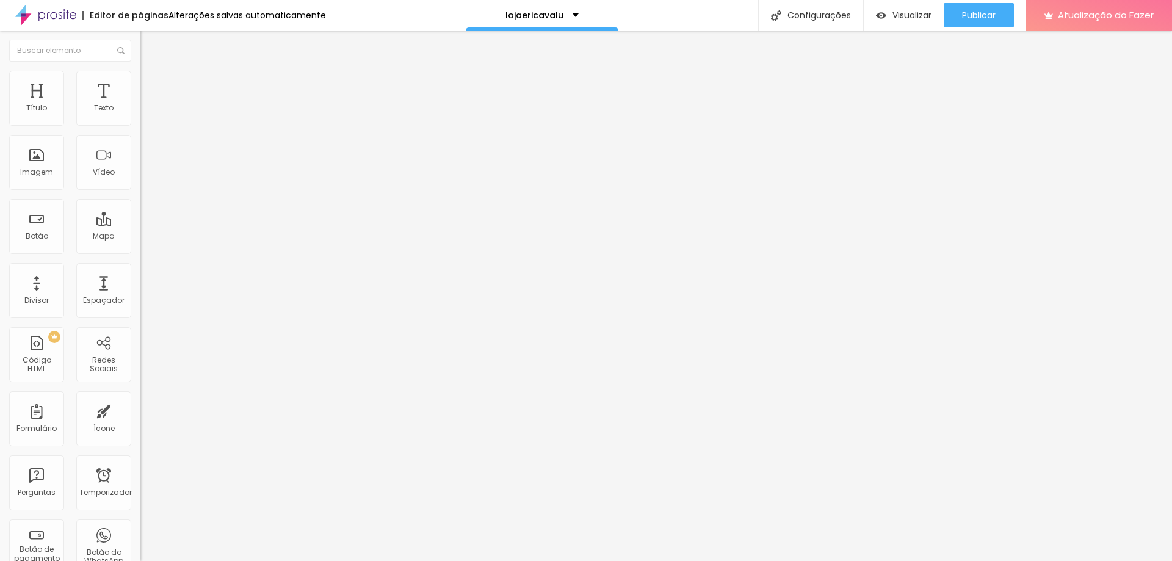
click at [140, 78] on img at bounding box center [145, 76] width 11 height 11
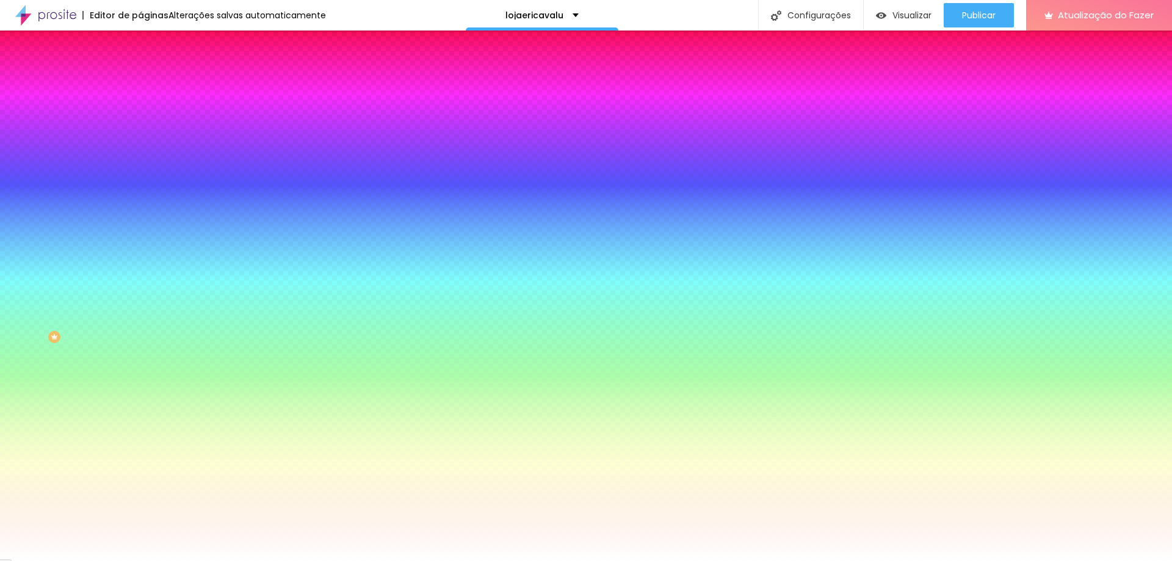
click at [140, 71] on li "Conteúdo" at bounding box center [210, 65] width 140 height 12
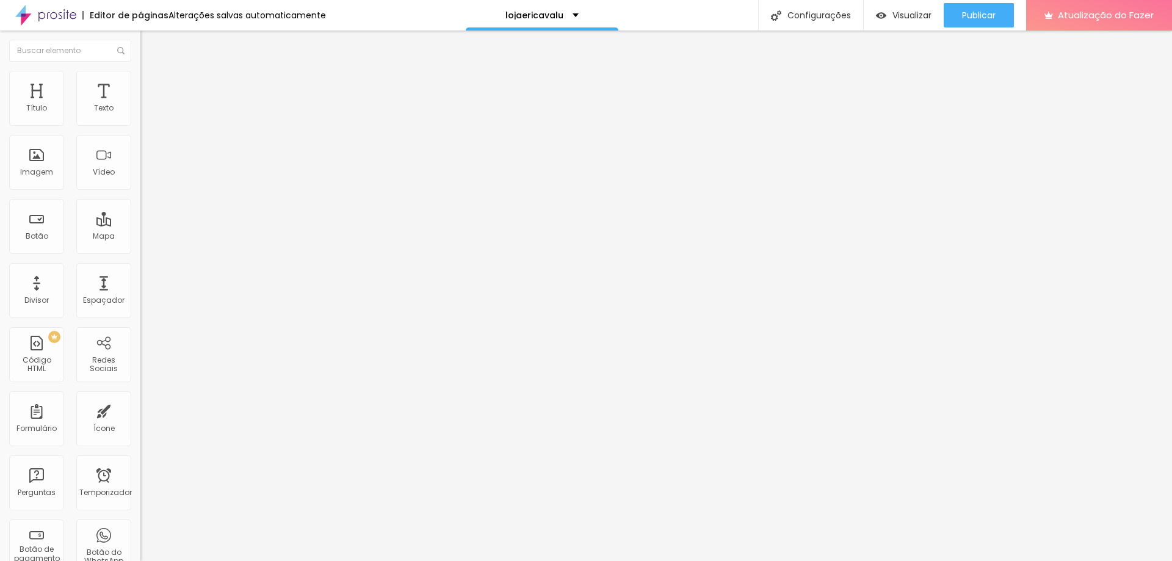
drag, startPoint x: 74, startPoint y: 143, endPoint x: 79, endPoint y: 139, distance: 7.0
click at [140, 115] on input "Quero comprar" at bounding box center [213, 109] width 146 height 12
paste input "[URL][DOMAIN_NAME]"
click at [140, 115] on input "Quero comprar" at bounding box center [213, 109] width 146 height 12
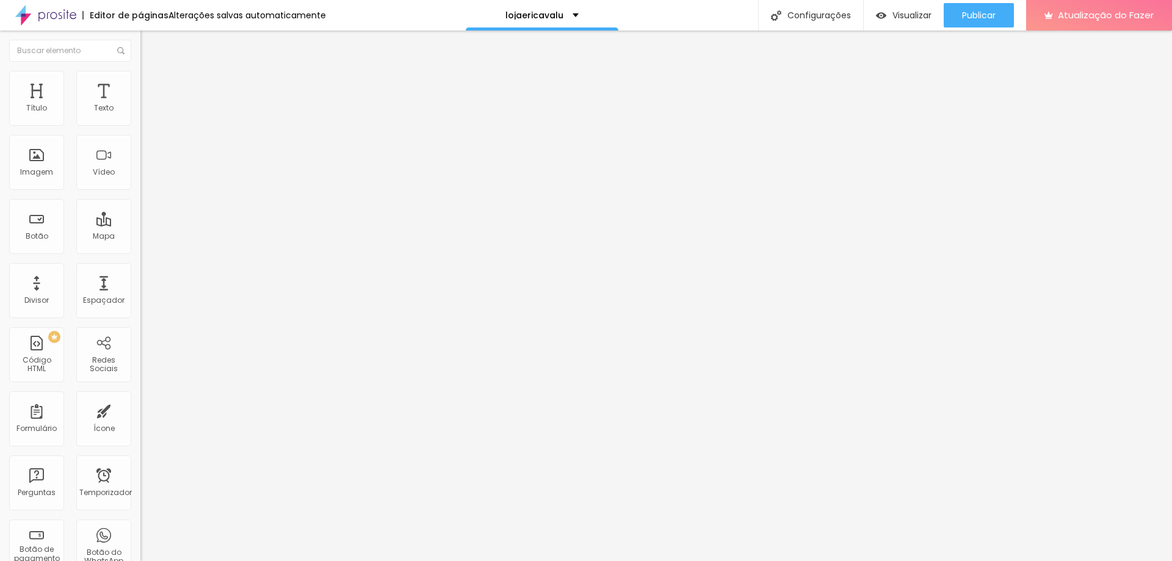
drag, startPoint x: 74, startPoint y: 137, endPoint x: 109, endPoint y: 140, distance: 35.0
click at [140, 115] on input "Quero comprar R$108,00" at bounding box center [213, 109] width 146 height 12
paste input "R$108,00"
click at [140, 115] on input "R$108,00Quero comprar" at bounding box center [213, 109] width 146 height 12
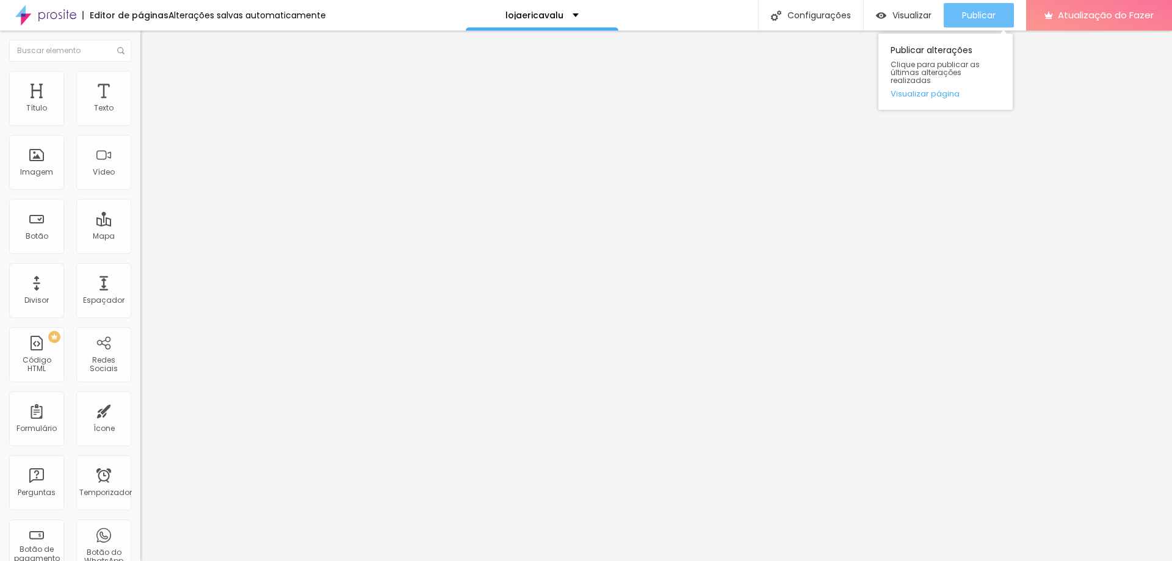
click at [969, 12] on font "Publicar" at bounding box center [979, 15] width 34 height 12
click at [140, 81] on li "Estilo" at bounding box center [210, 77] width 140 height 12
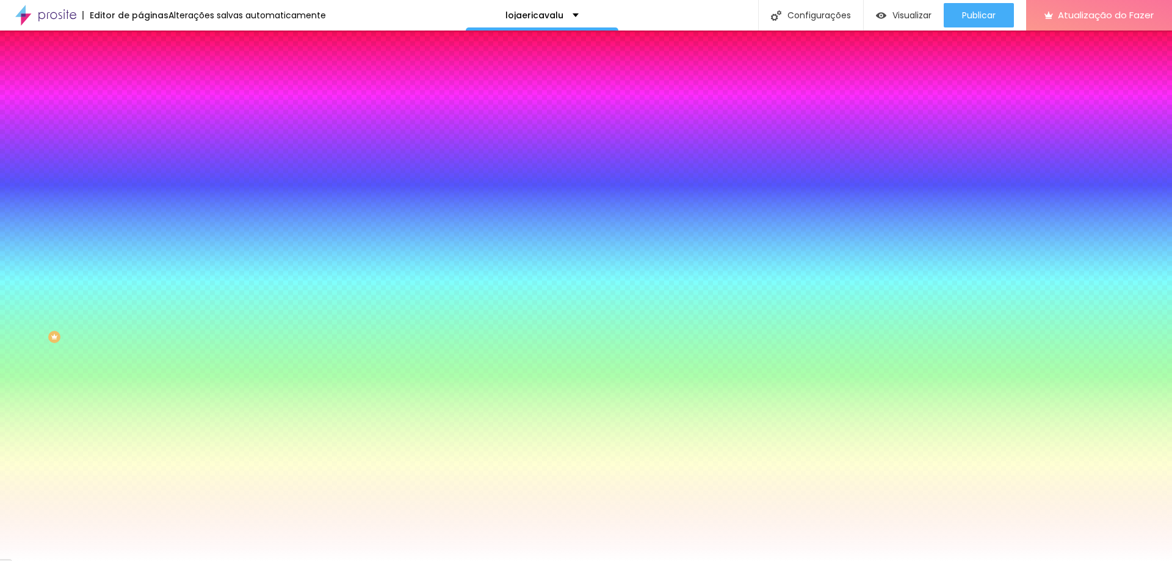
click at [151, 87] on font "Avançado" at bounding box center [171, 91] width 40 height 10
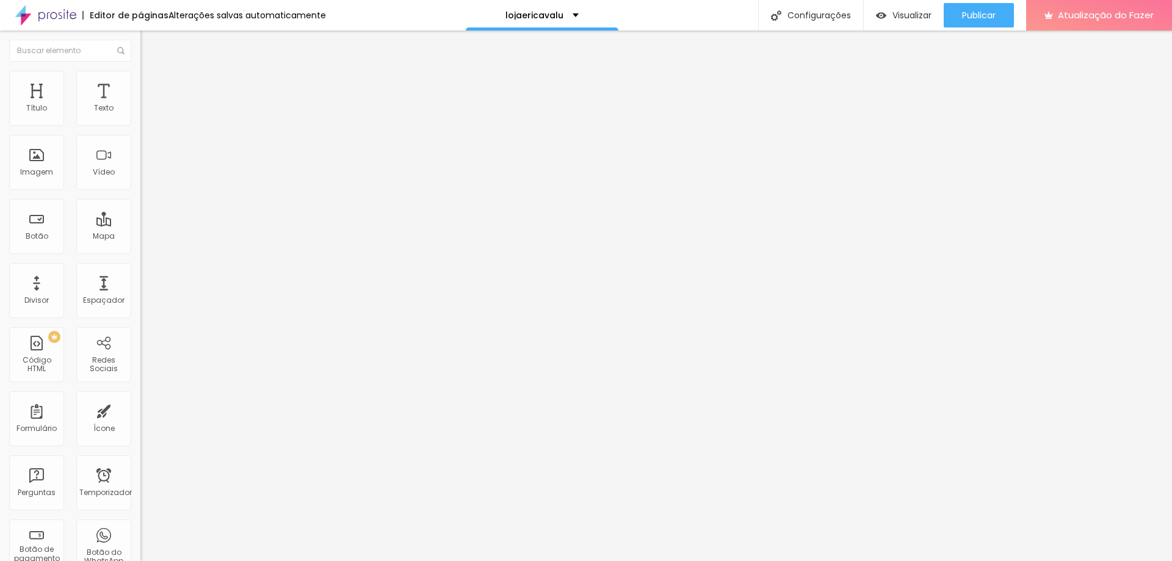
click at [140, 70] on img at bounding box center [145, 64] width 11 height 11
drag, startPoint x: 43, startPoint y: 136, endPoint x: 16, endPoint y: 123, distance: 30.0
click at [140, 115] on input "R$108,00 - Quero comprar" at bounding box center [213, 109] width 146 height 12
click at [972, 17] on font "Publicar" at bounding box center [979, 15] width 34 height 12
click at [140, 288] on input "range" at bounding box center [179, 293] width 79 height 10
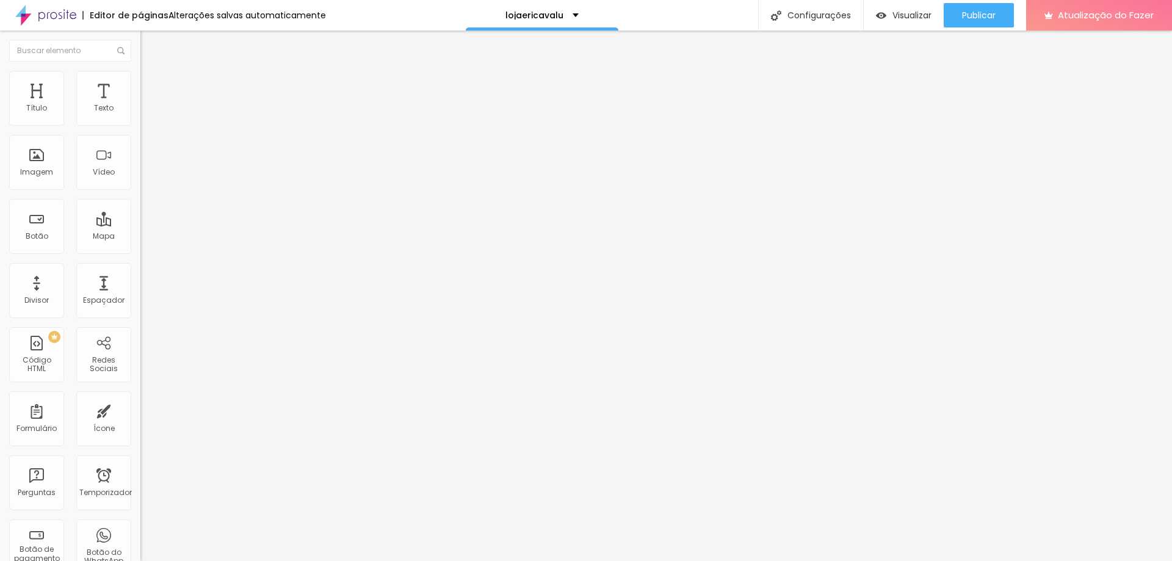
click at [140, 288] on input "range" at bounding box center [179, 293] width 79 height 10
click at [148, 105] on font "Trocar imagem" at bounding box center [177, 100] width 59 height 10
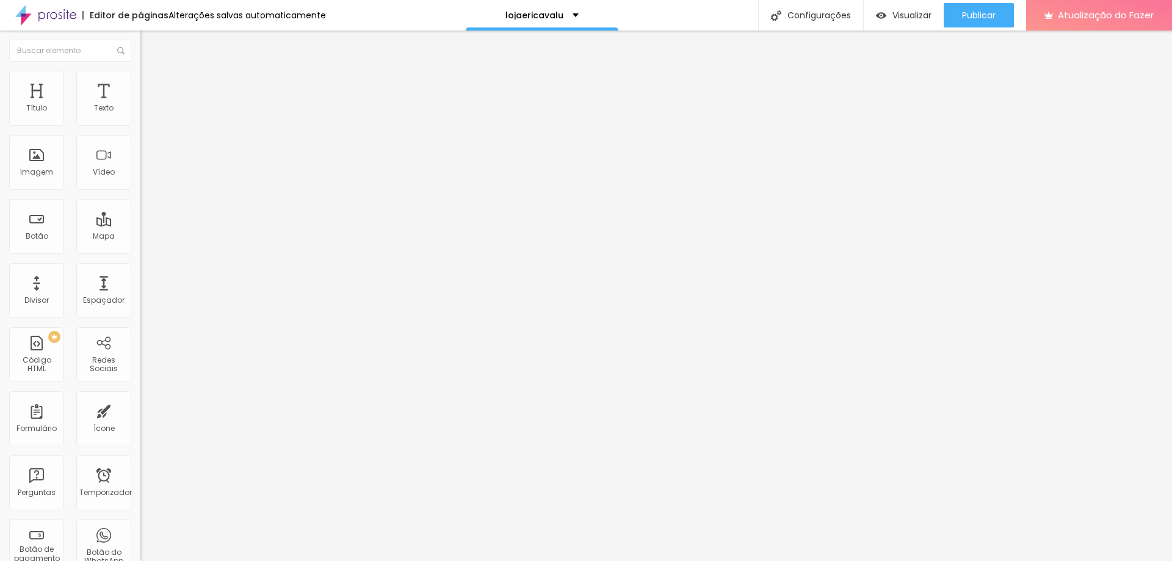
click at [140, 76] on img at bounding box center [145, 76] width 11 height 11
click at [151, 86] on font "Avançado" at bounding box center [171, 91] width 40 height 10
click at [140, 237] on input "range" at bounding box center [179, 242] width 79 height 10
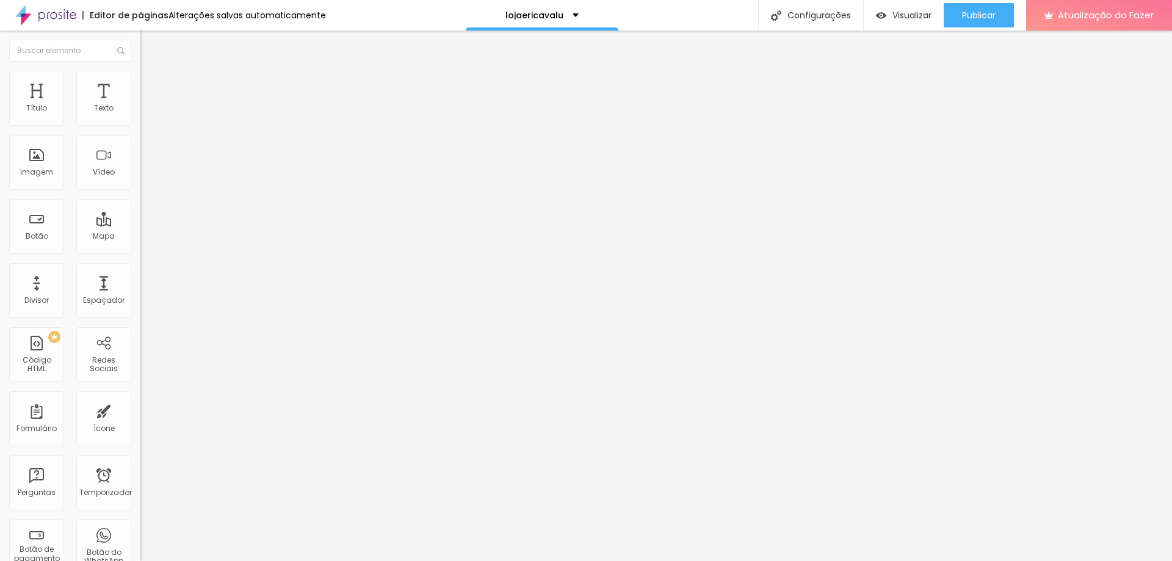
click at [140, 237] on input "range" at bounding box center [179, 242] width 79 height 10
click at [148, 105] on font "Trocar imagem" at bounding box center [177, 100] width 59 height 10
drag, startPoint x: 923, startPoint y: 81, endPoint x: 914, endPoint y: 86, distance: 10.2
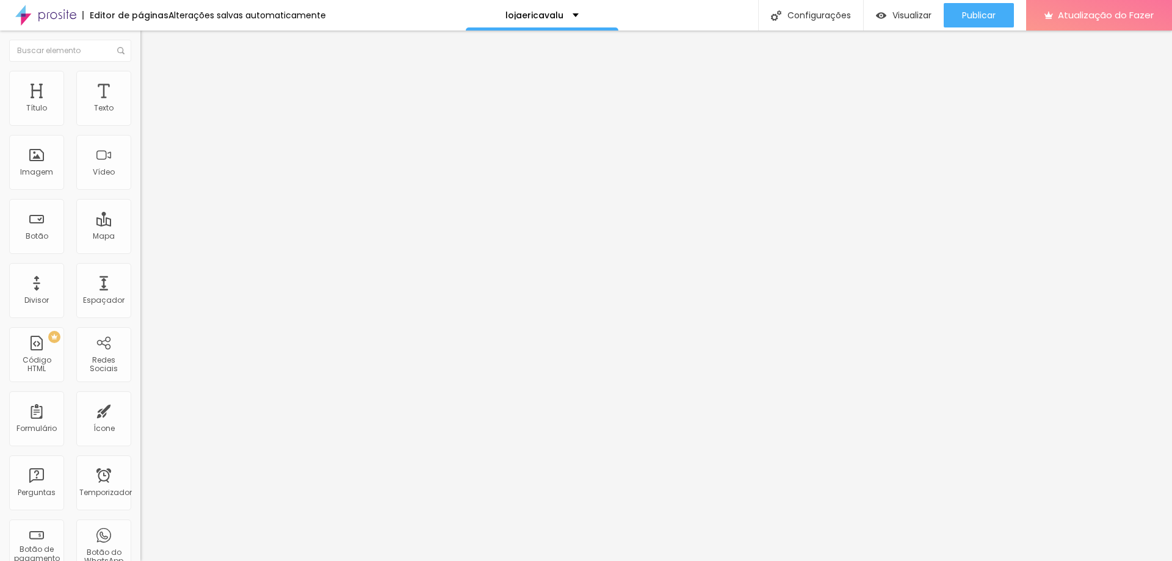
click at [148, 105] on font "Trocar imagem" at bounding box center [177, 100] width 59 height 10
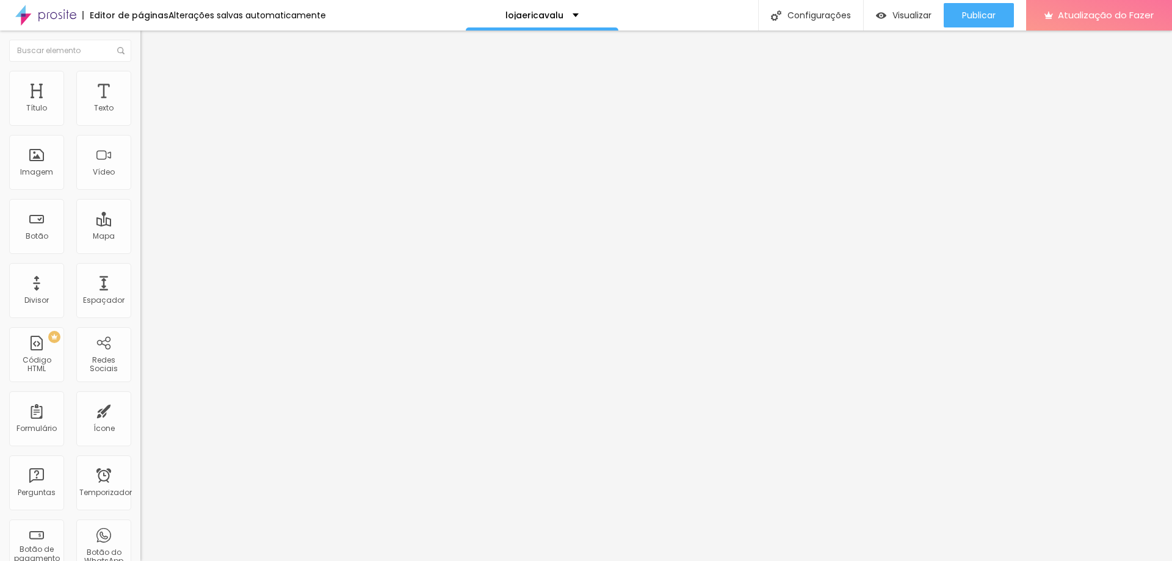
click at [207, 105] on span at bounding box center [210, 100] width 7 height 10
click at [207, 103] on img at bounding box center [210, 98] width 7 height 7
click at [140, 76] on img at bounding box center [145, 76] width 11 height 11
click at [140, 125] on input "range" at bounding box center [179, 120] width 79 height 10
click at [140, 83] on li "Avançado" at bounding box center [210, 89] width 140 height 12
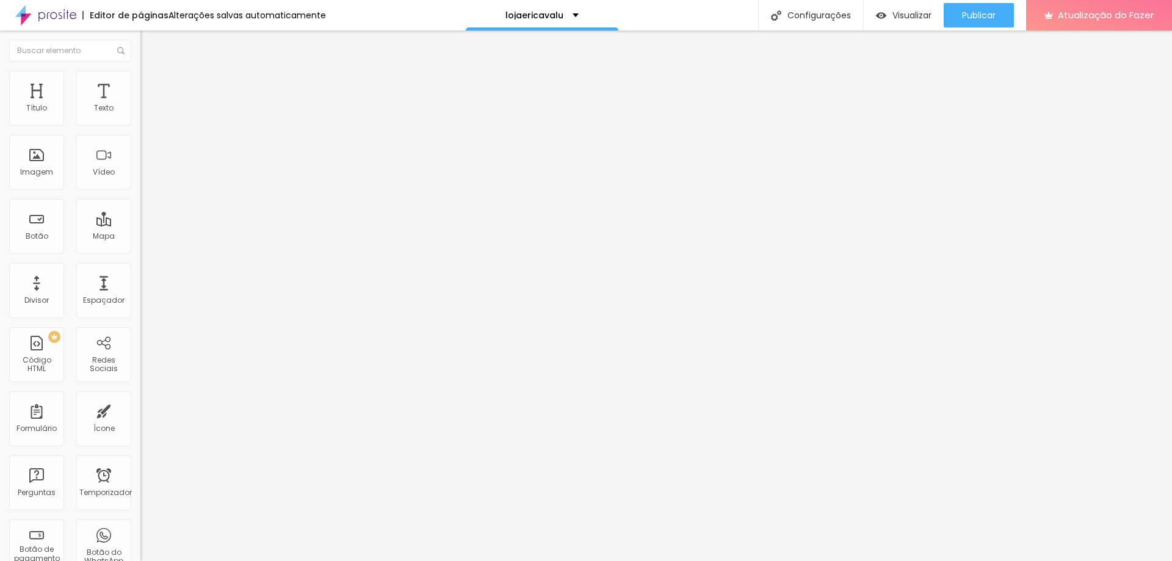
drag, startPoint x: 102, startPoint y: 122, endPoint x: 79, endPoint y: 117, distance: 23.2
click at [140, 237] on input "range" at bounding box center [179, 242] width 79 height 10
click at [140, 74] on img at bounding box center [145, 76] width 11 height 11
drag, startPoint x: 123, startPoint y: 129, endPoint x: 117, endPoint y: 128, distance: 6.4
click at [140, 125] on input "range" at bounding box center [179, 120] width 79 height 10
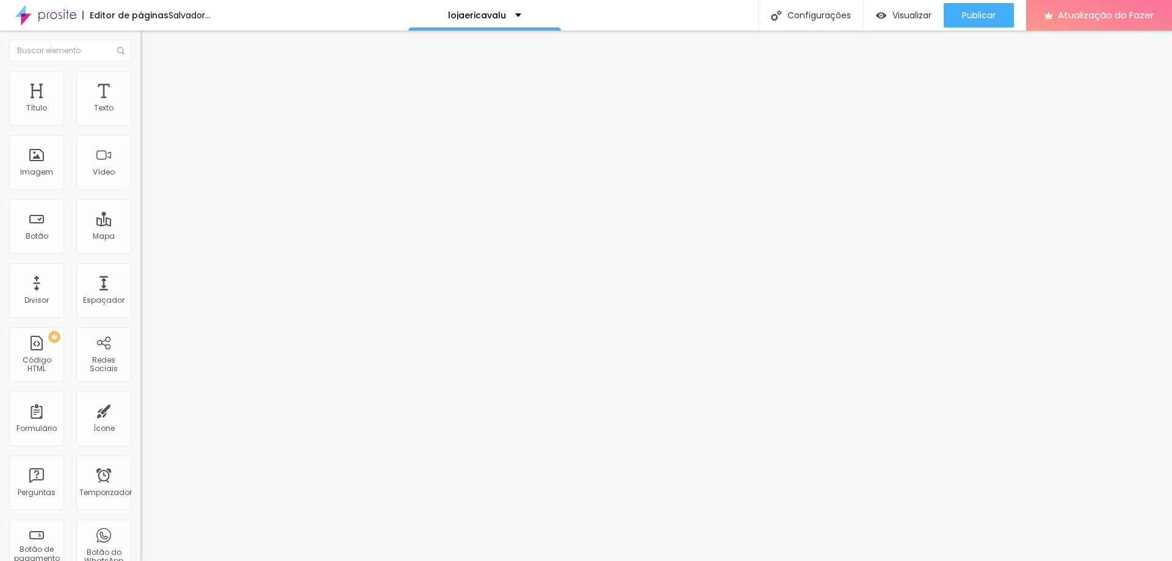
click at [151, 86] on font "Avançado" at bounding box center [171, 91] width 40 height 10
click at [140, 237] on input "range" at bounding box center [179, 242] width 79 height 10
drag, startPoint x: 69, startPoint y: 122, endPoint x: 109, endPoint y: 143, distance: 45.3
click at [140, 237] on input "range" at bounding box center [179, 242] width 79 height 10
click at [140, 83] on img at bounding box center [145, 88] width 11 height 11
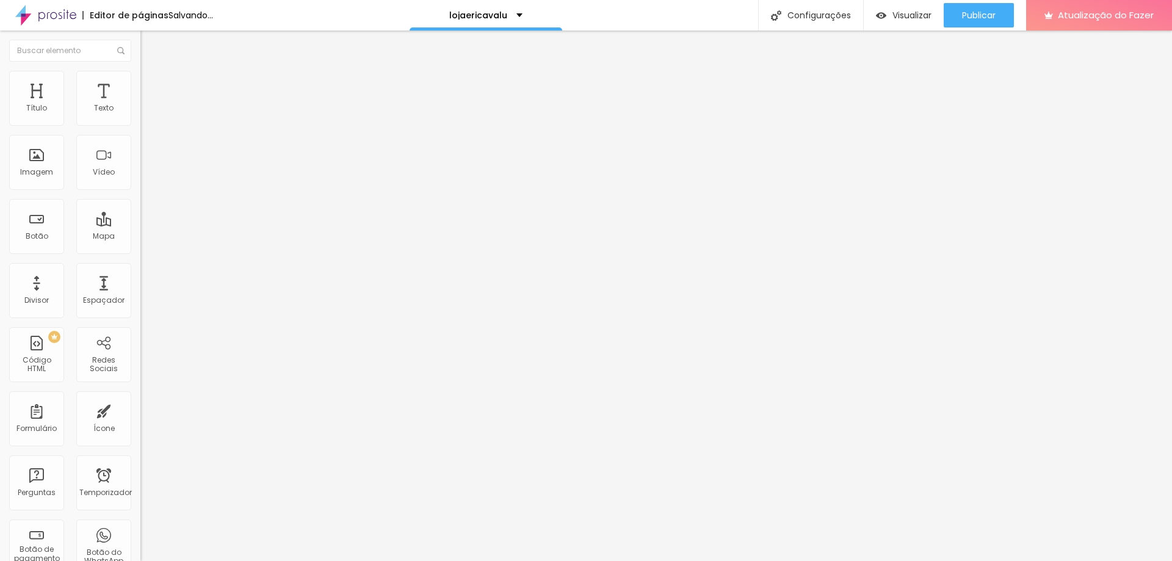
drag, startPoint x: 50, startPoint y: 119, endPoint x: 36, endPoint y: 121, distance: 14.2
click at [140, 237] on input "range" at bounding box center [179, 242] width 79 height 10
click at [140, 410] on input "range" at bounding box center [179, 415] width 79 height 10
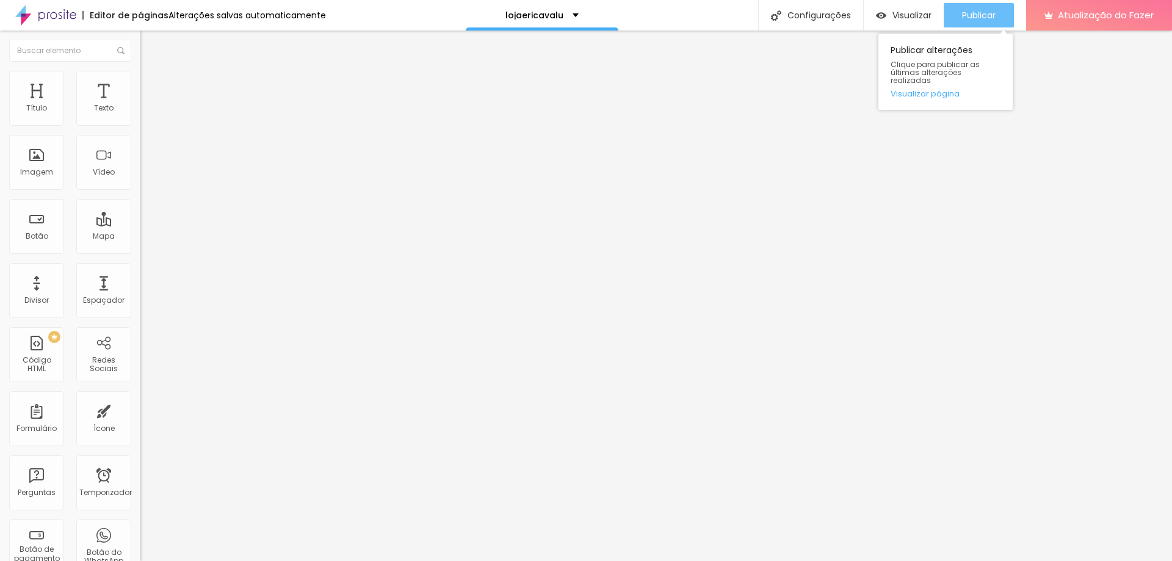
click at [973, 5] on div "Publicar" at bounding box center [979, 15] width 34 height 24
click at [140, 225] on input "range" at bounding box center [179, 230] width 79 height 10
click at [966, 9] on font "Publicar" at bounding box center [979, 15] width 34 height 12
click at [148, 105] on font "Adicionar imagem" at bounding box center [183, 100] width 71 height 10
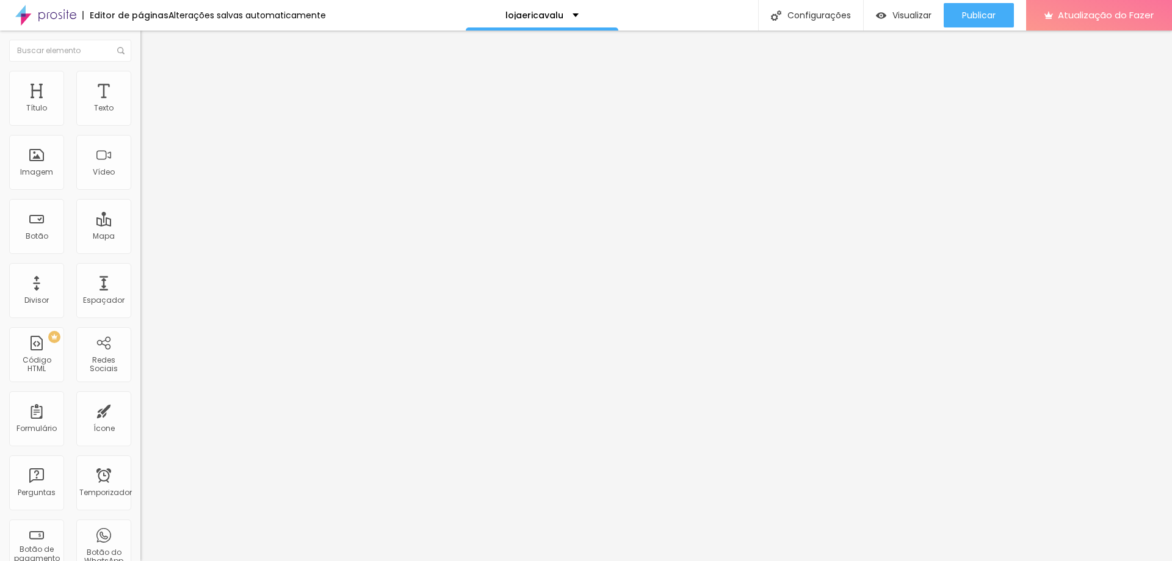
drag, startPoint x: 117, startPoint y: 176, endPoint x: 137, endPoint y: 179, distance: 19.8
click at [972, 9] on font "Publicar" at bounding box center [979, 15] width 34 height 12
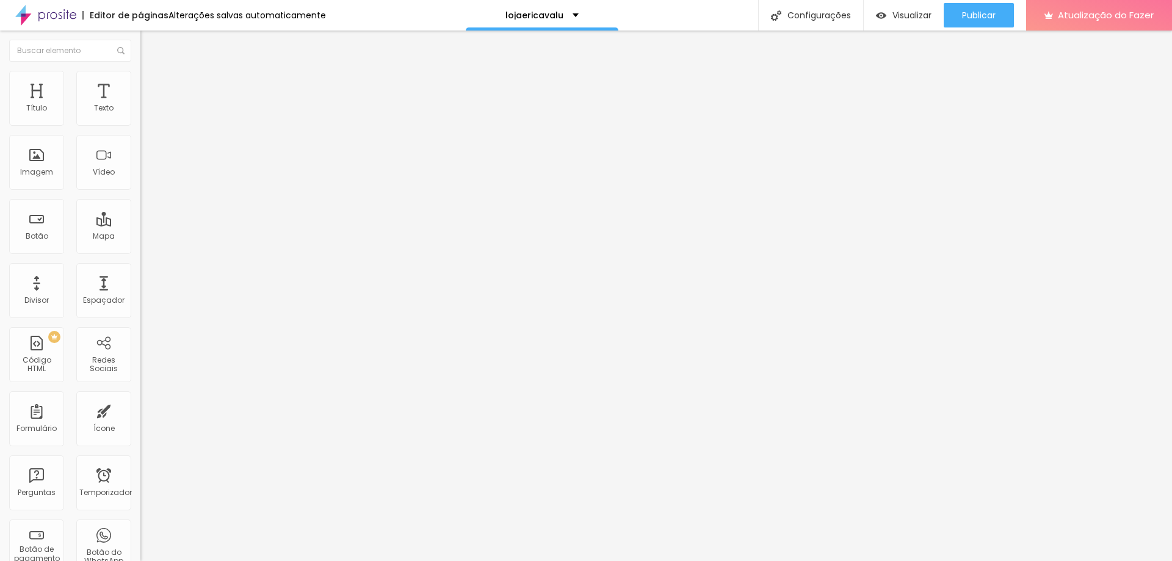
click at [148, 105] on font "Adicionar imagem" at bounding box center [183, 100] width 71 height 10
click at [140, 83] on img at bounding box center [145, 88] width 11 height 11
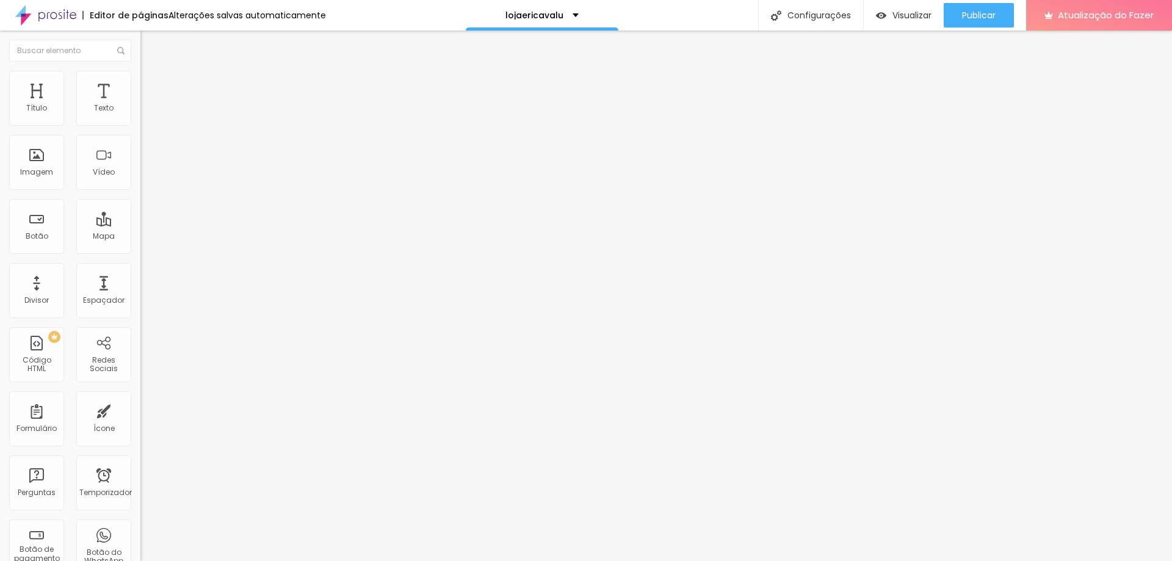
type input "43"
type input "42"
type input "38"
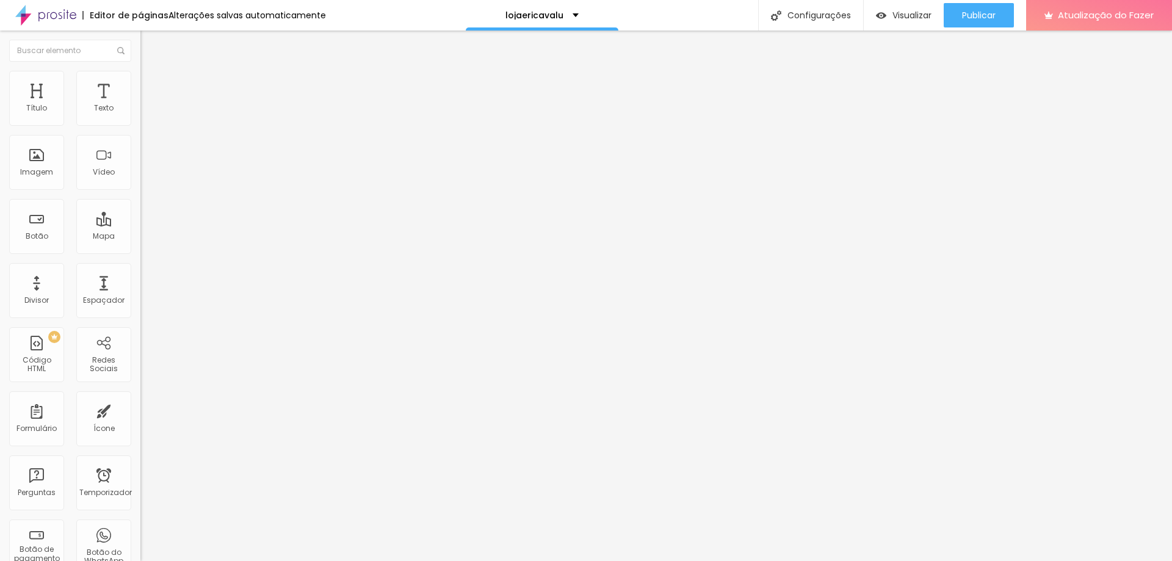
type input "38"
type input "37"
type input "36"
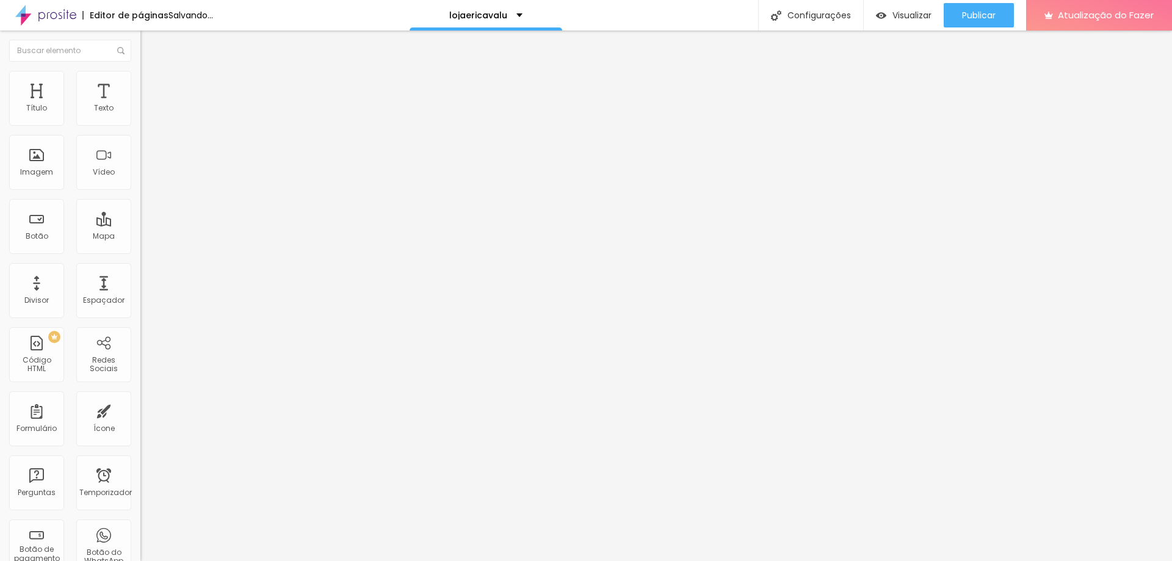
type input "35"
type input "34"
type input "28"
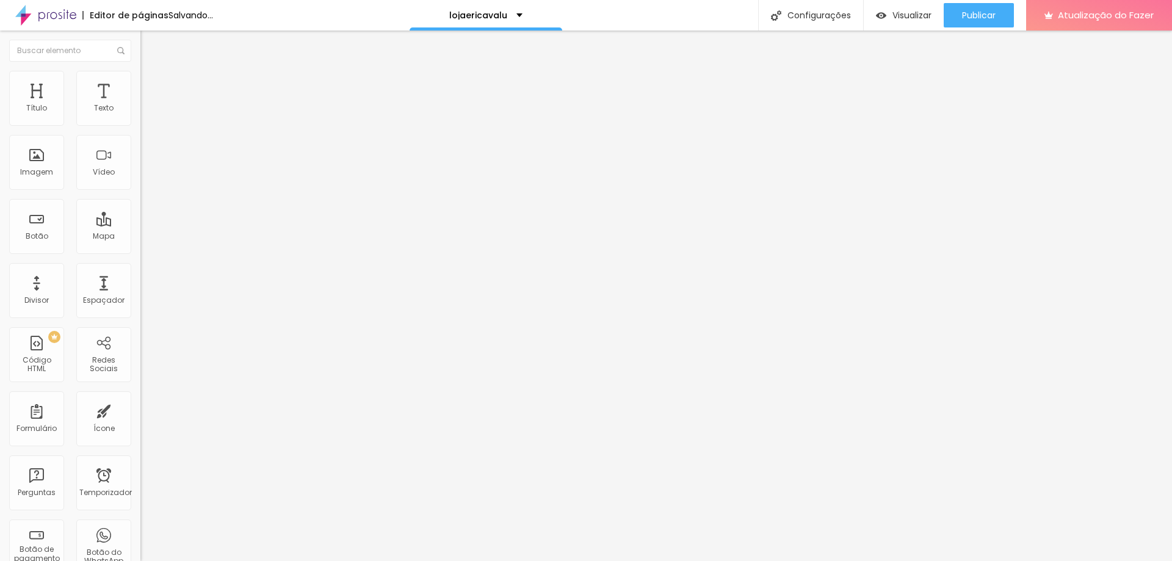
type input "28"
type input "25"
type input "23"
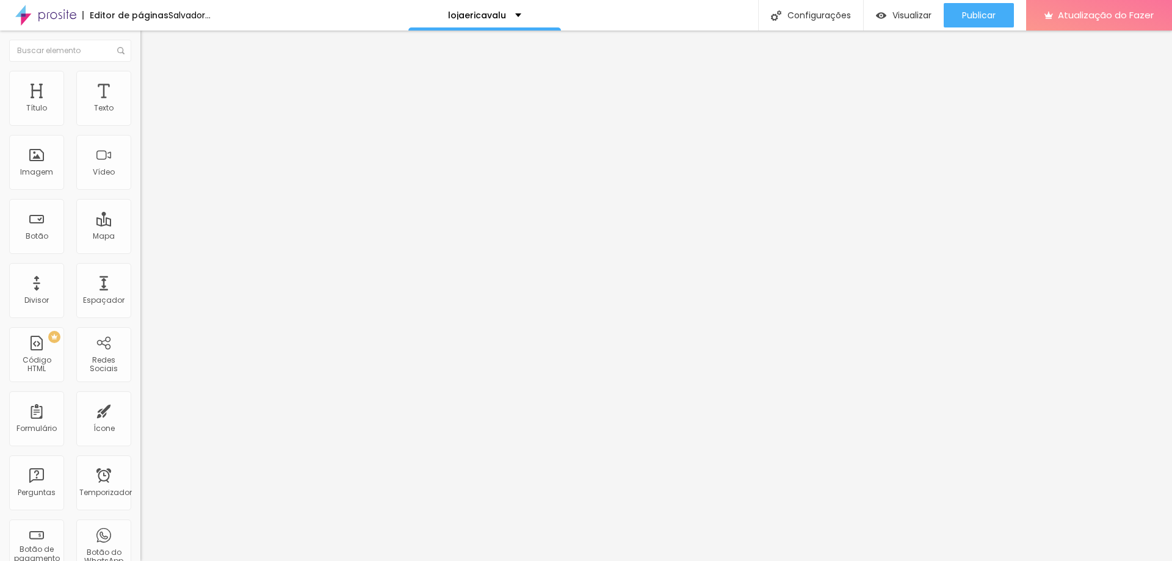
type input "19"
type input "11"
type input "7"
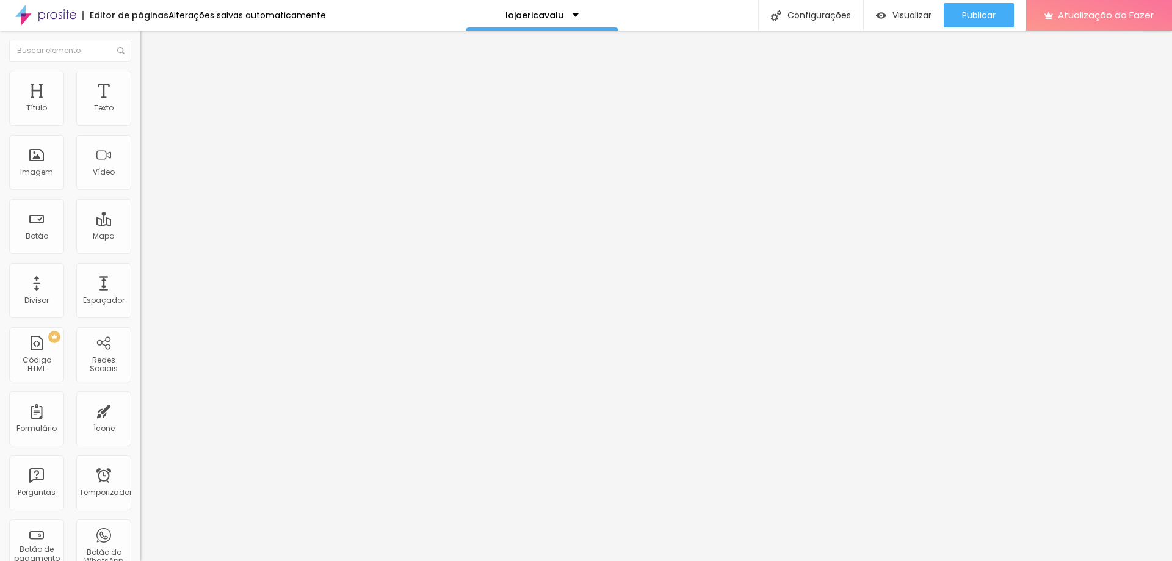
type input "7"
type input "2"
type input "0"
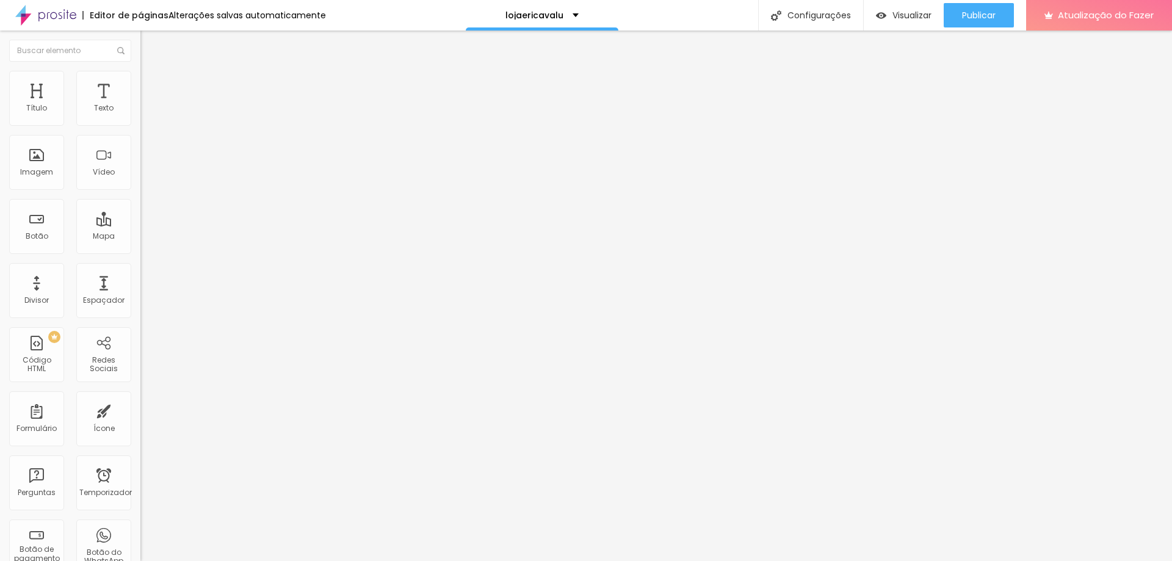
drag, startPoint x: 62, startPoint y: 118, endPoint x: 0, endPoint y: 109, distance: 62.9
type input "0"
click at [140, 237] on input "range" at bounding box center [179, 242] width 79 height 10
click at [151, 84] on font "Estilo" at bounding box center [160, 79] width 19 height 10
type input "95"
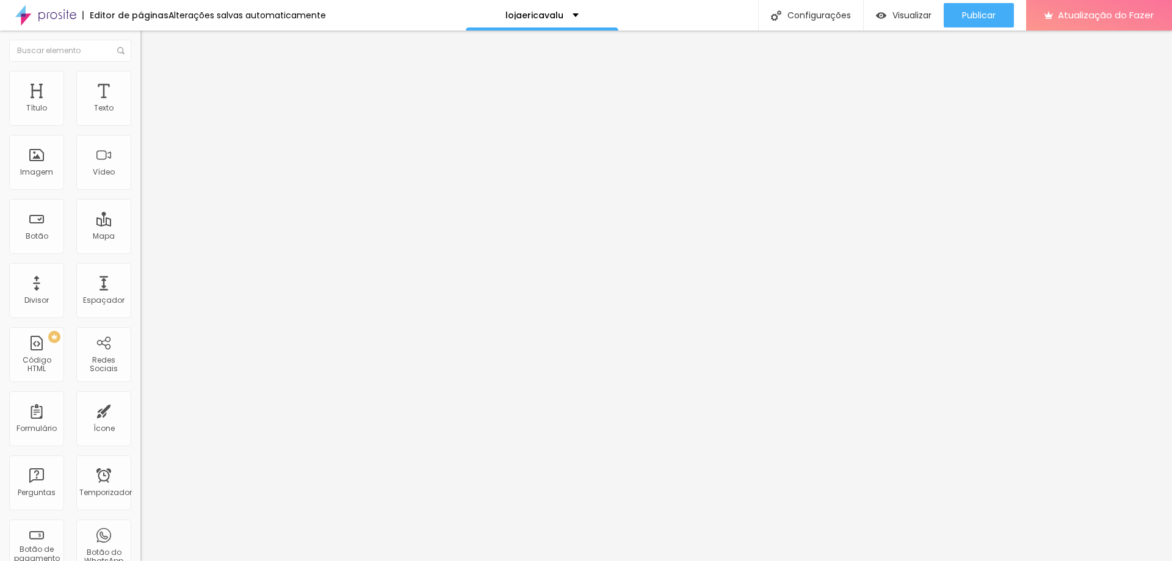
type input "95"
type input "90"
type input "85"
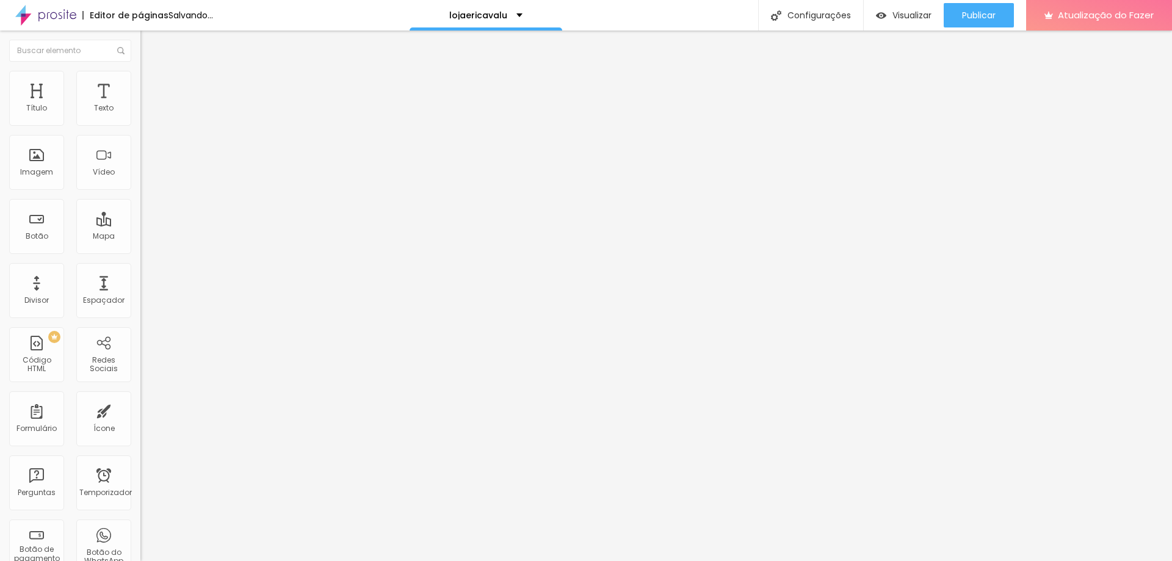
type input "80"
type input "75"
drag, startPoint x: 125, startPoint y: 131, endPoint x: 98, endPoint y: 131, distance: 27.5
type input "75"
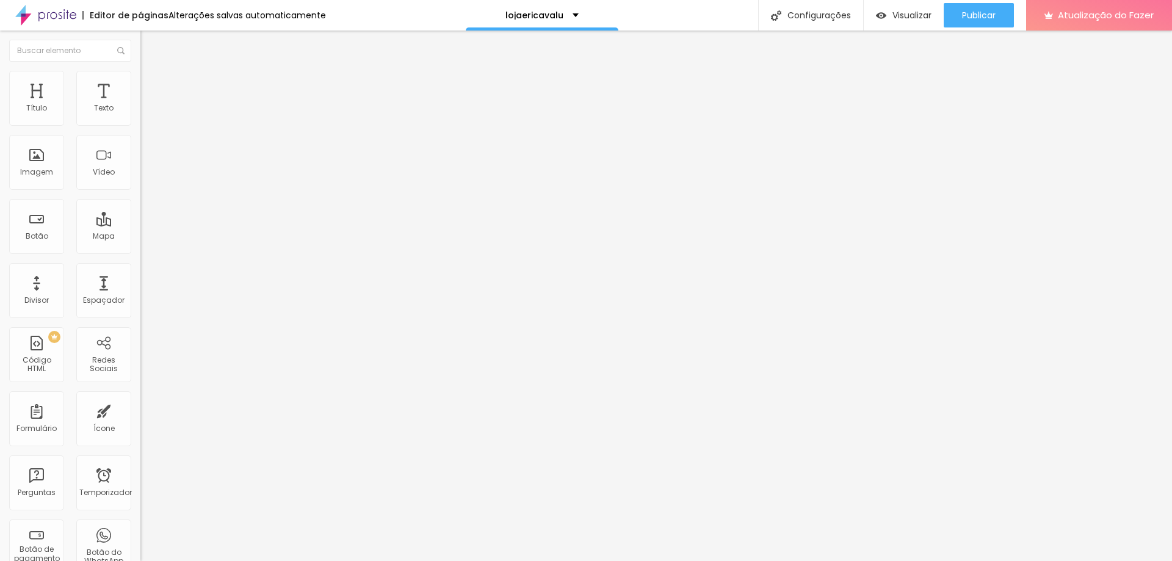
click at [140, 125] on input "range" at bounding box center [179, 120] width 79 height 10
click at [151, 86] on font "Avançado" at bounding box center [171, 91] width 40 height 10
type input "8"
type input "16"
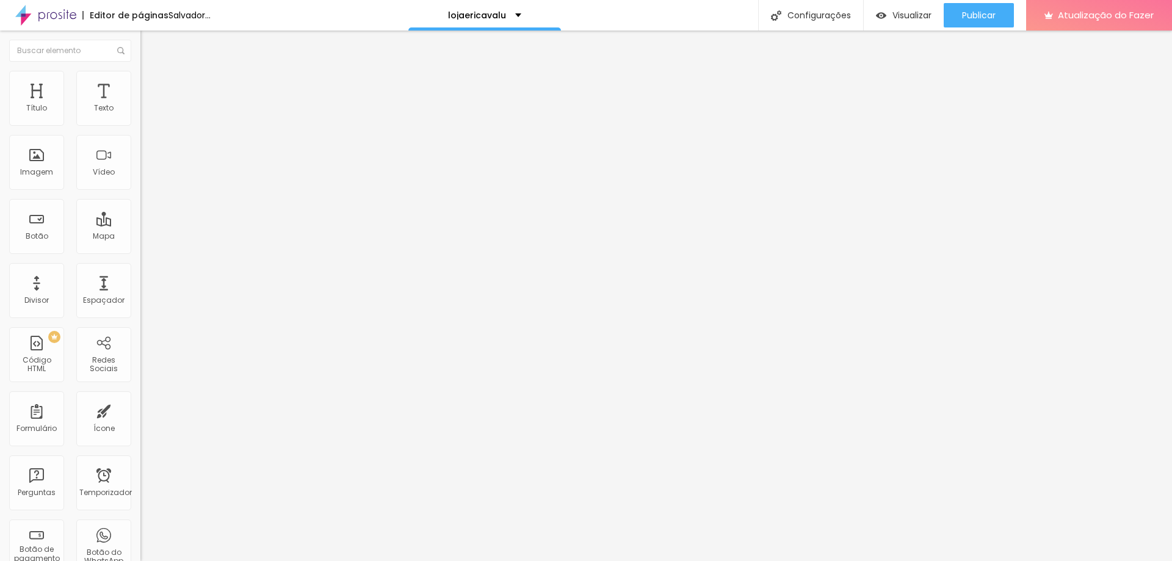
type input "16"
type input "18"
type input "20"
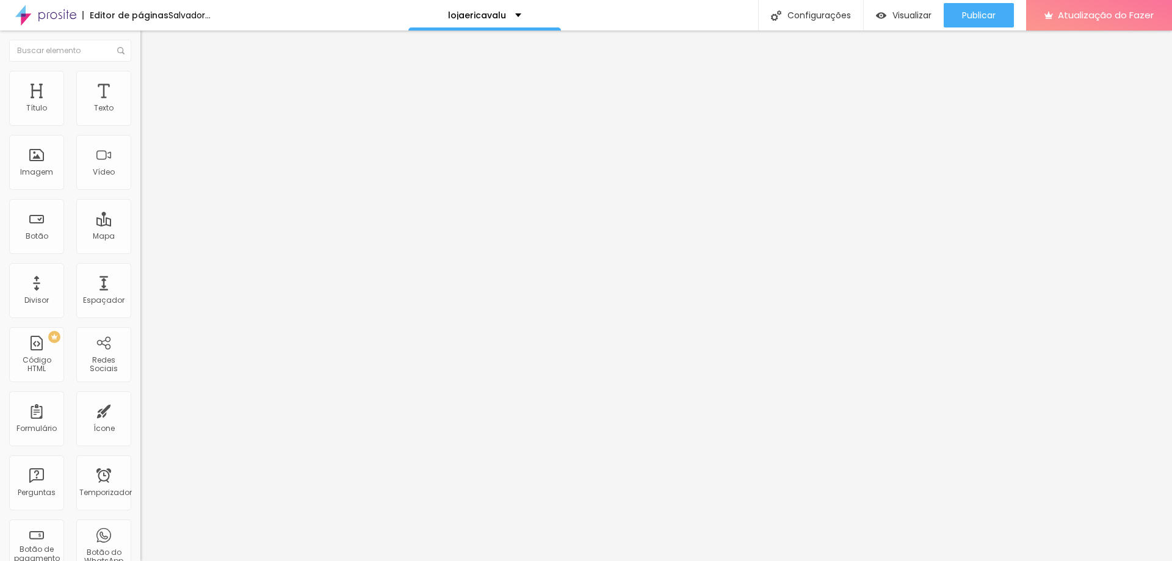
type input "21"
type input "23"
type input "29"
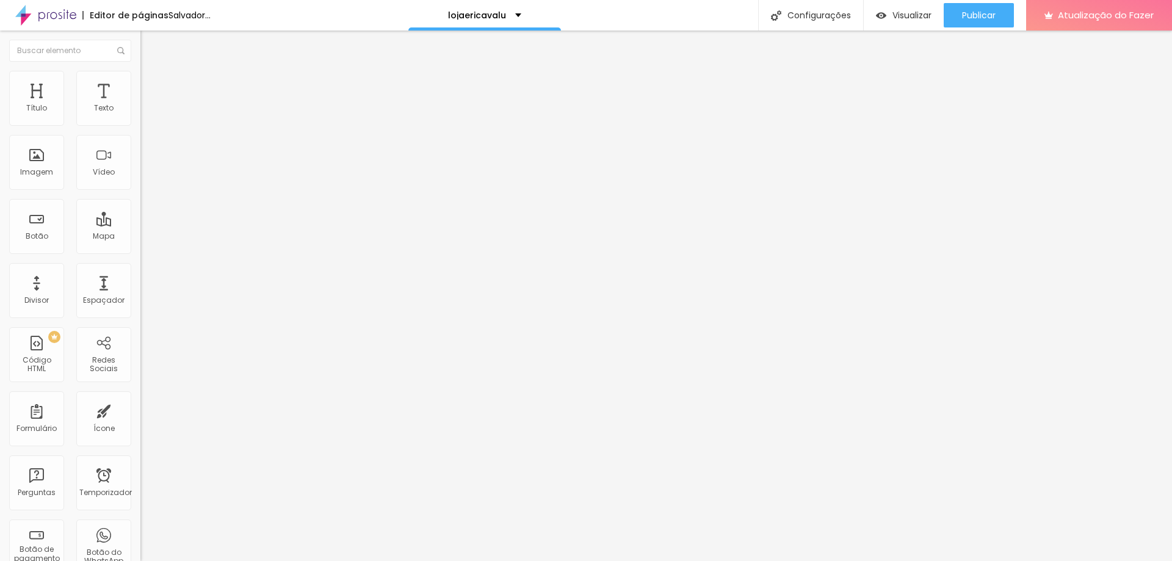
type input "29"
type input "32"
type input "35"
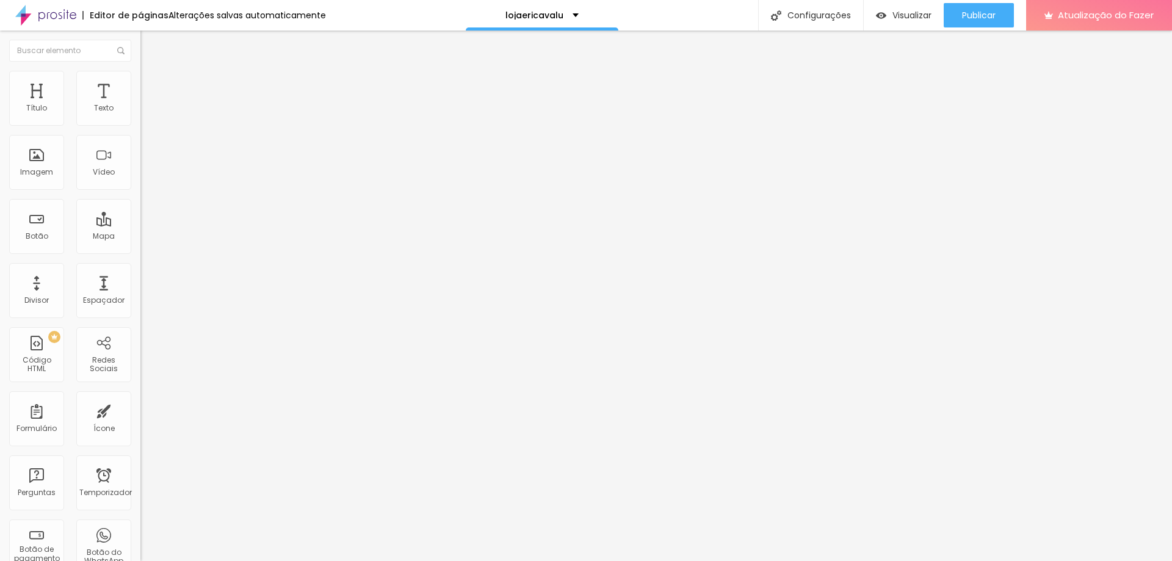
type input "39"
type input "40"
type input "43"
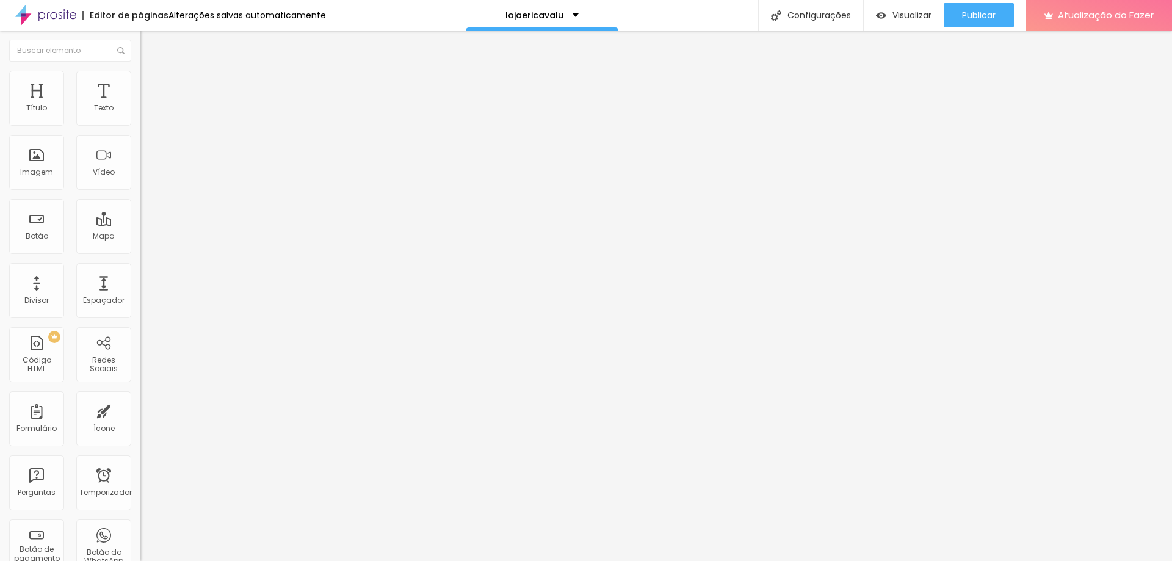
type input "43"
type input "44"
type input "45"
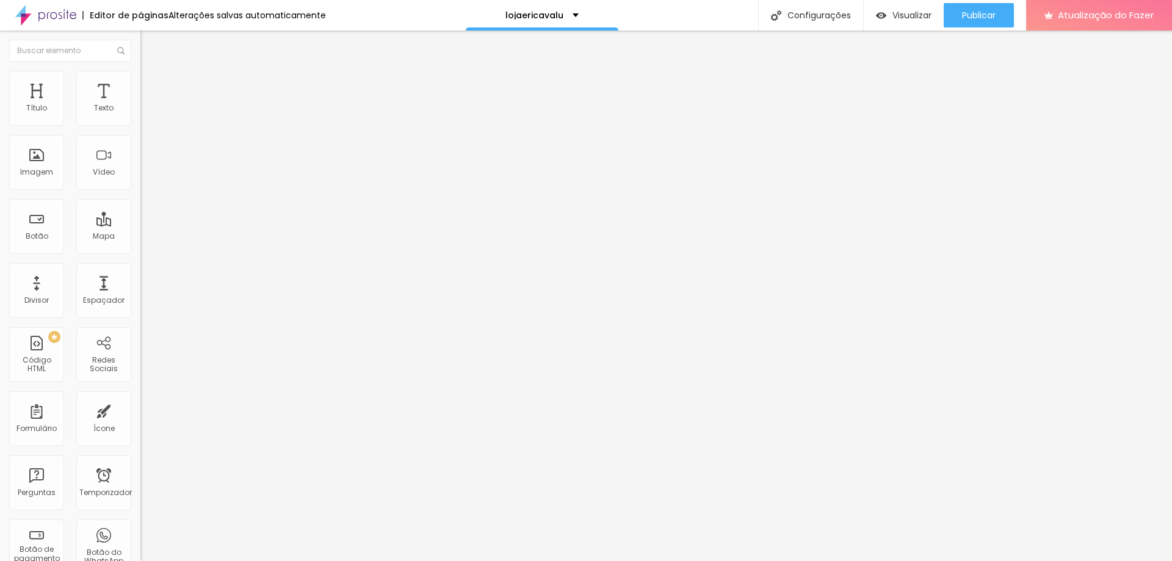
type input "48"
type input "50"
type input "51"
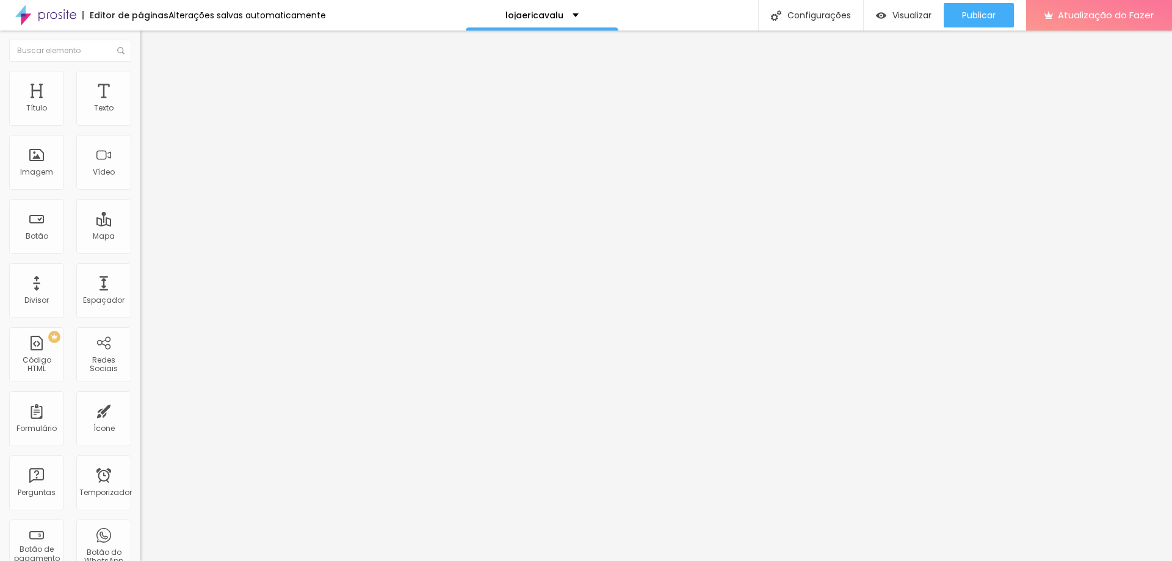
type input "51"
type input "53"
type input "54"
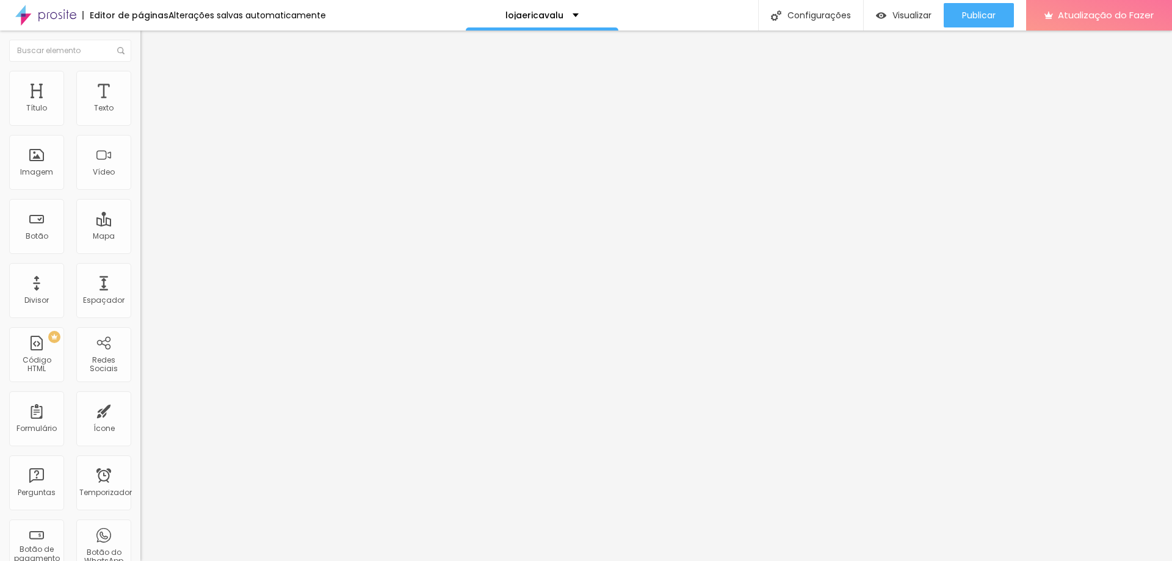
drag, startPoint x: 34, startPoint y: 118, endPoint x: 69, endPoint y: 120, distance: 34.8
type input "54"
click at [140, 237] on input "range" at bounding box center [179, 242] width 79 height 10
click at [150, 42] on div "Editar nulo" at bounding box center [181, 45] width 63 height 10
click at [150, 45] on img "button" at bounding box center [155, 45] width 10 height 10
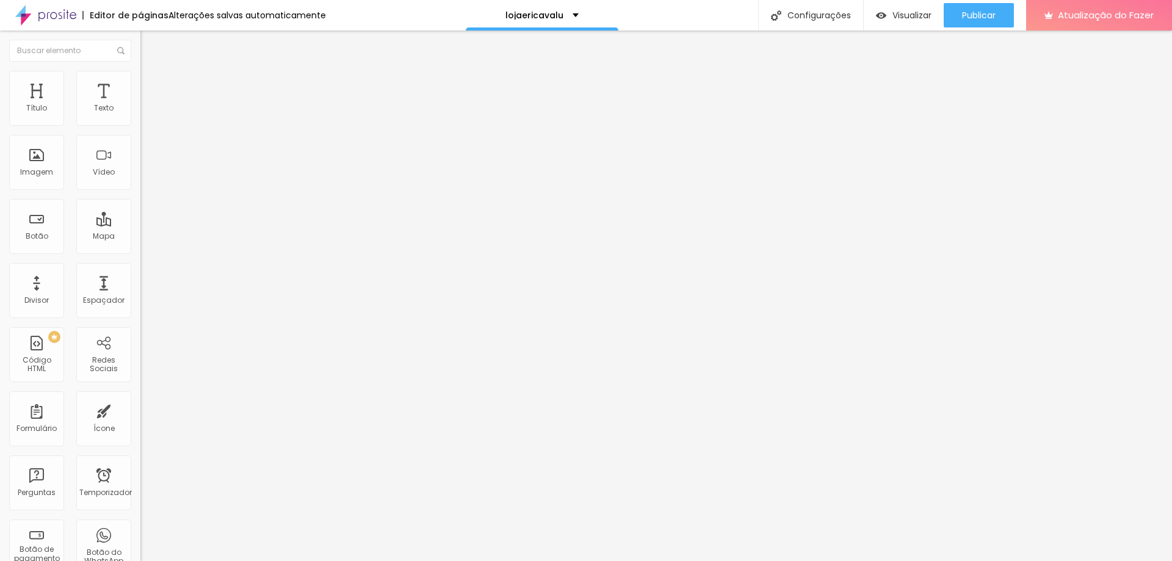
click at [150, 48] on img "button" at bounding box center [155, 45] width 10 height 10
click at [150, 47] on img "button" at bounding box center [155, 45] width 10 height 10
click at [140, 71] on img at bounding box center [145, 76] width 11 height 11
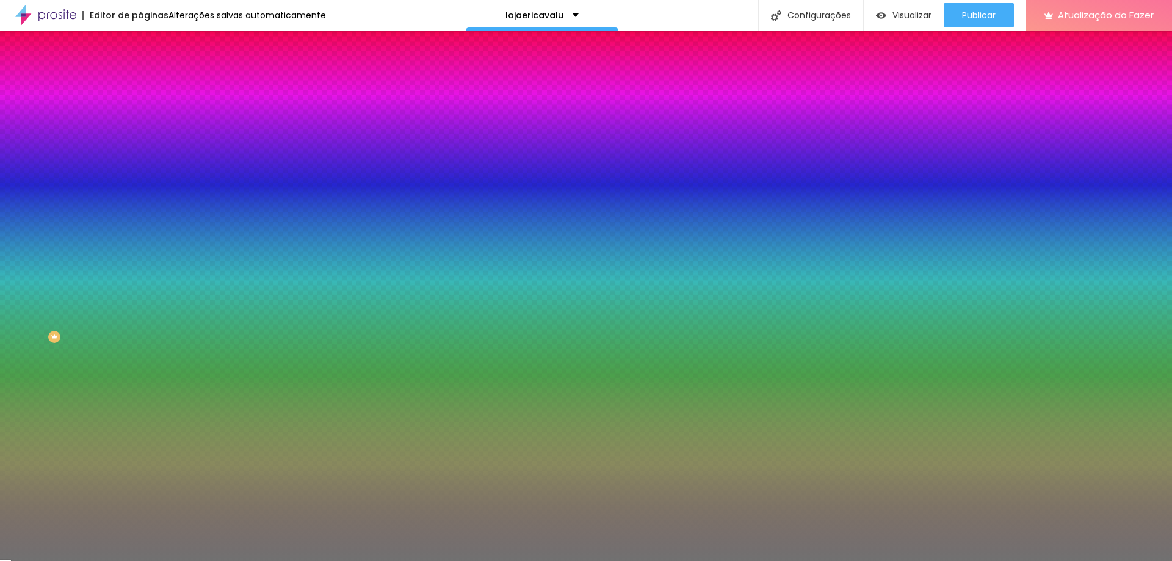
click at [140, 83] on li "Avançado" at bounding box center [210, 89] width 140 height 12
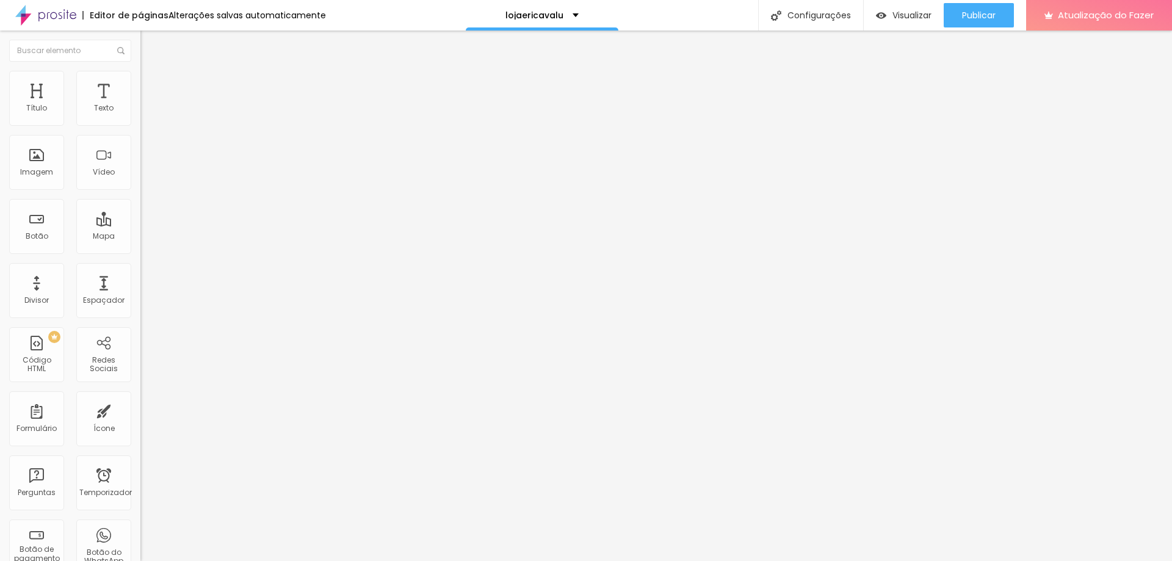
click at [150, 40] on img "button" at bounding box center [155, 45] width 10 height 10
click at [150, 45] on img "button" at bounding box center [155, 45] width 10 height 10
click at [151, 72] on font "Conteúdo" at bounding box center [170, 67] width 38 height 10
click at [140, 37] on button "Editar nulo" at bounding box center [210, 45] width 140 height 28
click at [150, 46] on img "button" at bounding box center [155, 45] width 10 height 10
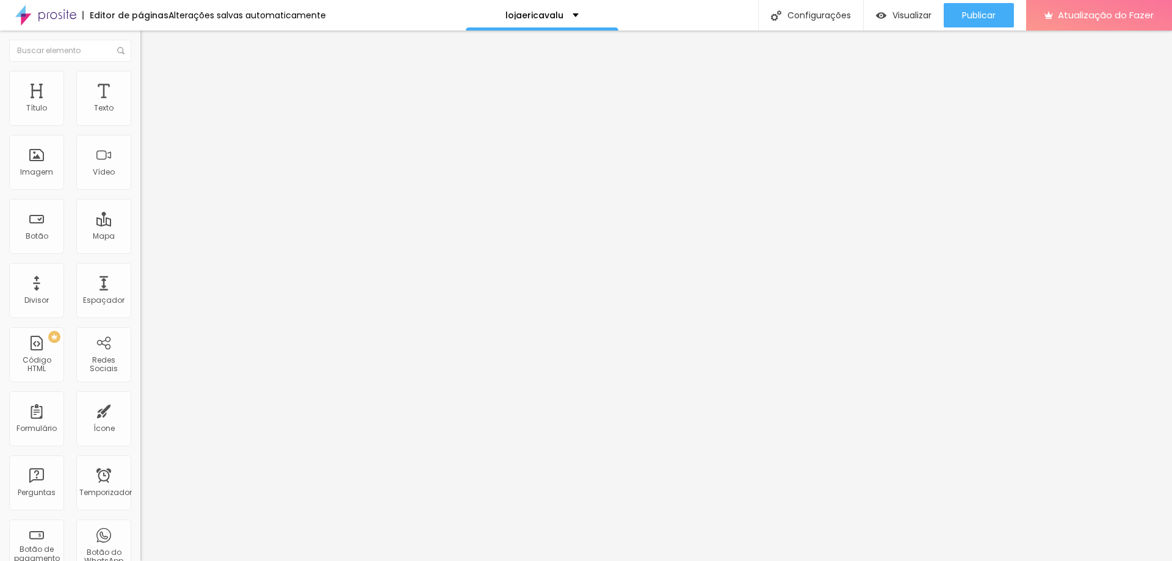
click at [140, 78] on img at bounding box center [145, 76] width 11 height 11
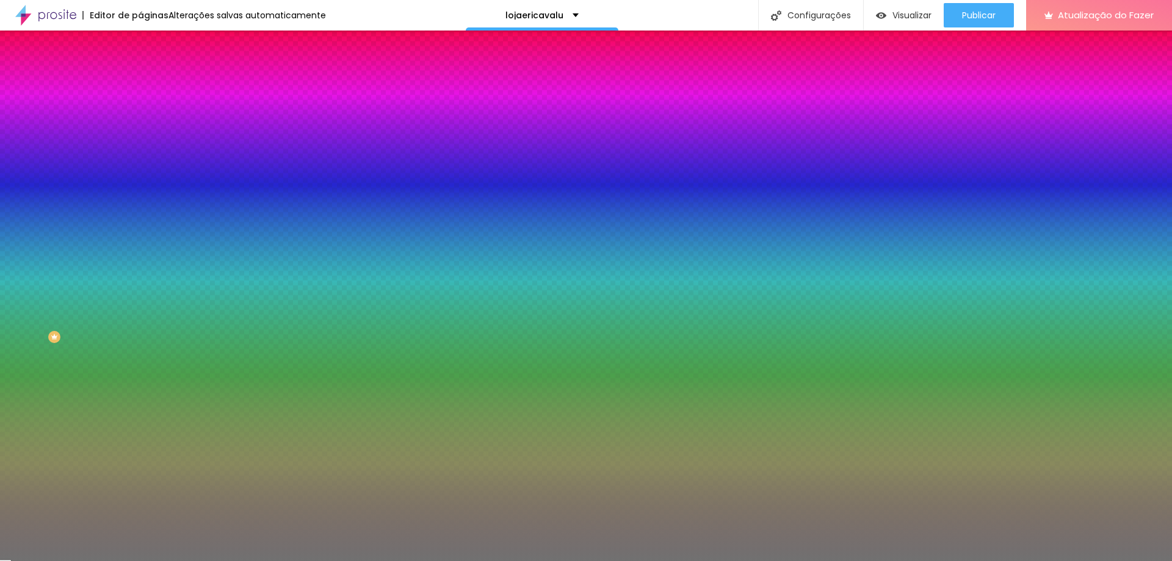
click at [140, 117] on div at bounding box center [210, 117] width 140 height 0
click at [50, 148] on div at bounding box center [586, 280] width 1172 height 561
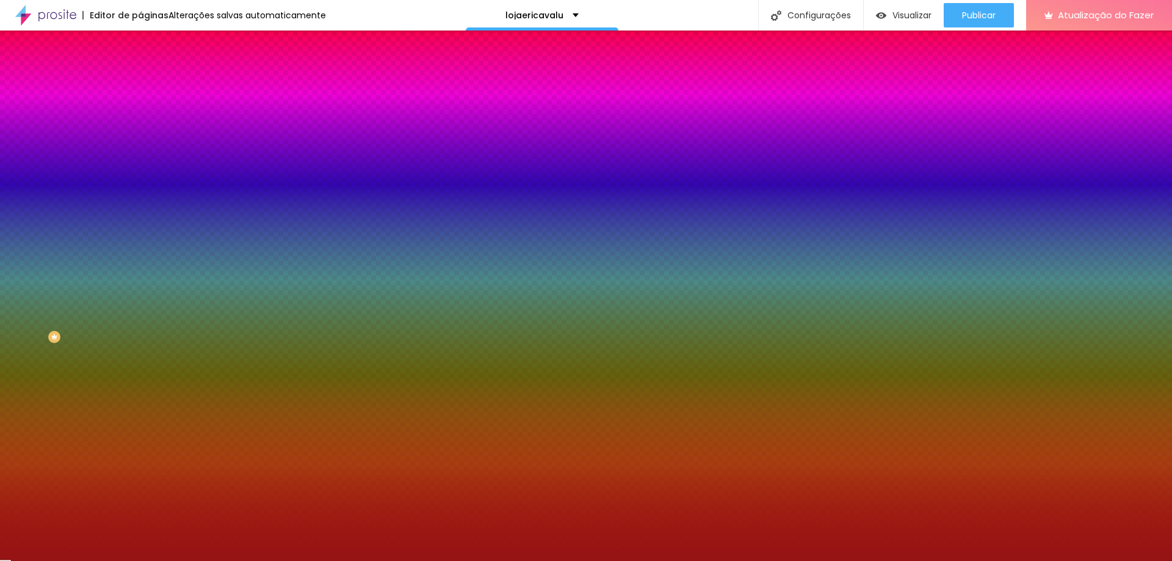
drag, startPoint x: 88, startPoint y: 156, endPoint x: 120, endPoint y: 175, distance: 37.8
click at [88, 176] on div at bounding box center [586, 280] width 1172 height 561
type input "#961414"
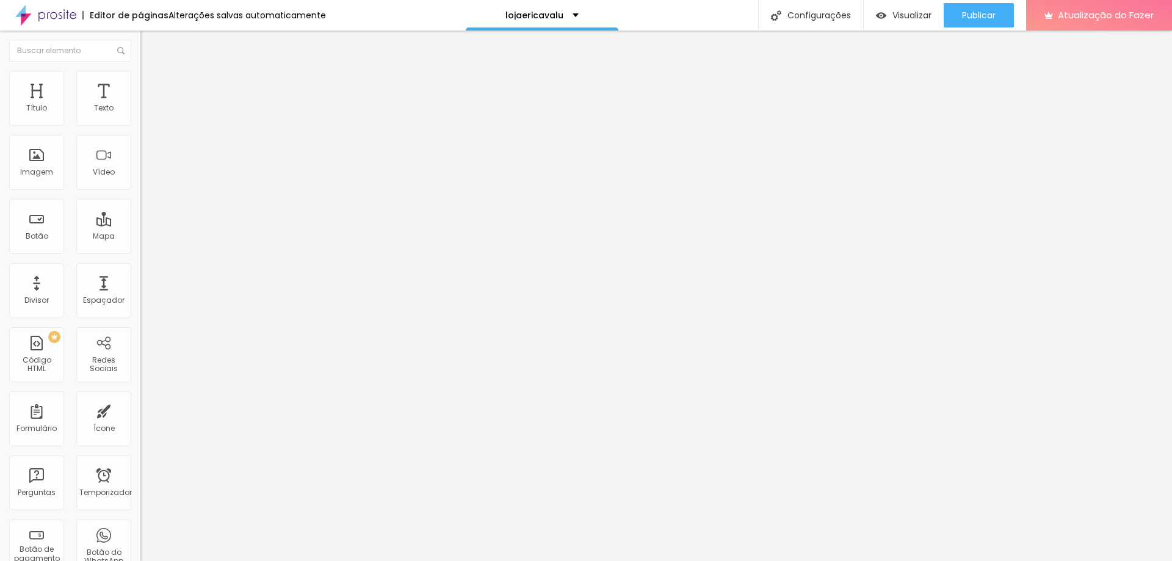
click at [150, 43] on img "button" at bounding box center [155, 45] width 10 height 10
click at [140, 76] on img at bounding box center [145, 76] width 11 height 11
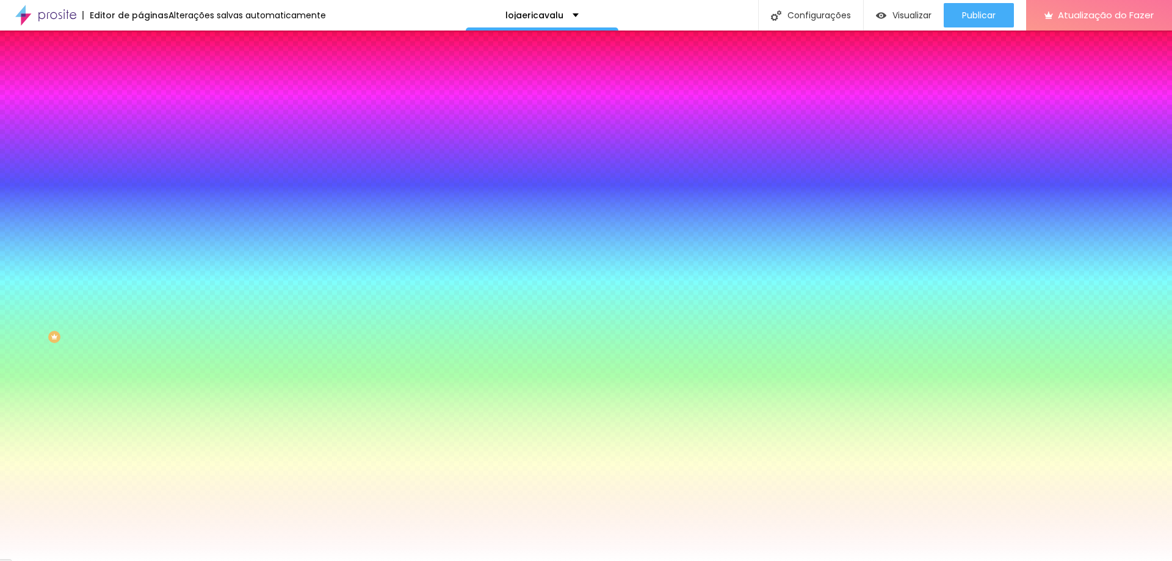
click at [140, 71] on li "Conteúdo" at bounding box center [210, 65] width 140 height 12
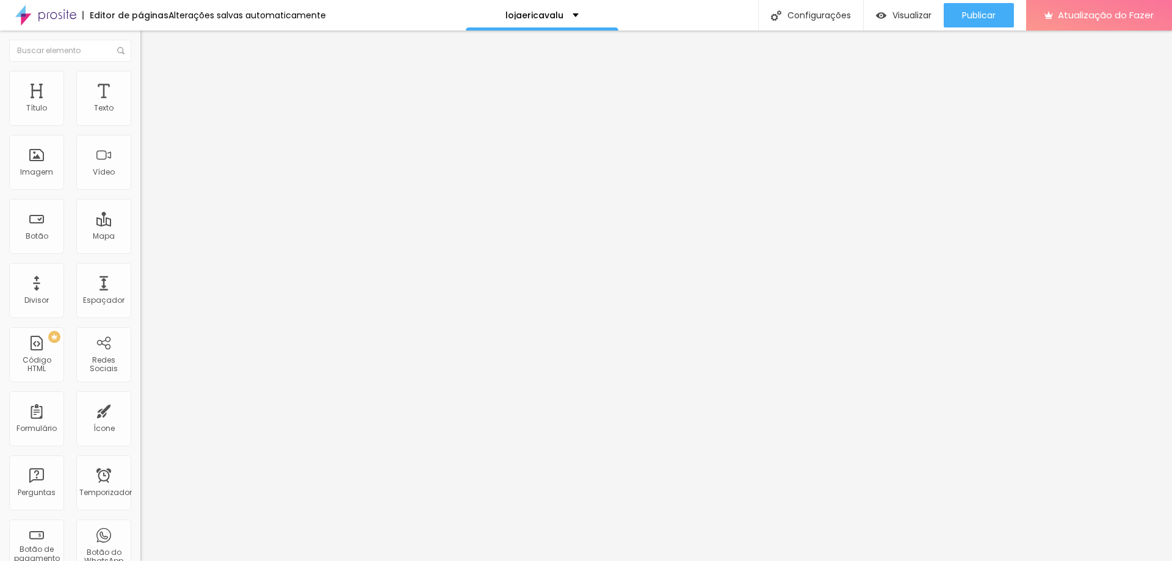
click at [140, 115] on input "Click me" at bounding box center [213, 109] width 146 height 12
drag, startPoint x: 61, startPoint y: 134, endPoint x: 0, endPoint y: 120, distance: 62.8
click at [140, 120] on div "Texto Click me Alinhamento Tamanho Normal Pequeno Normal Grande Link URL https:…" at bounding box center [210, 184] width 140 height 178
type input "T"
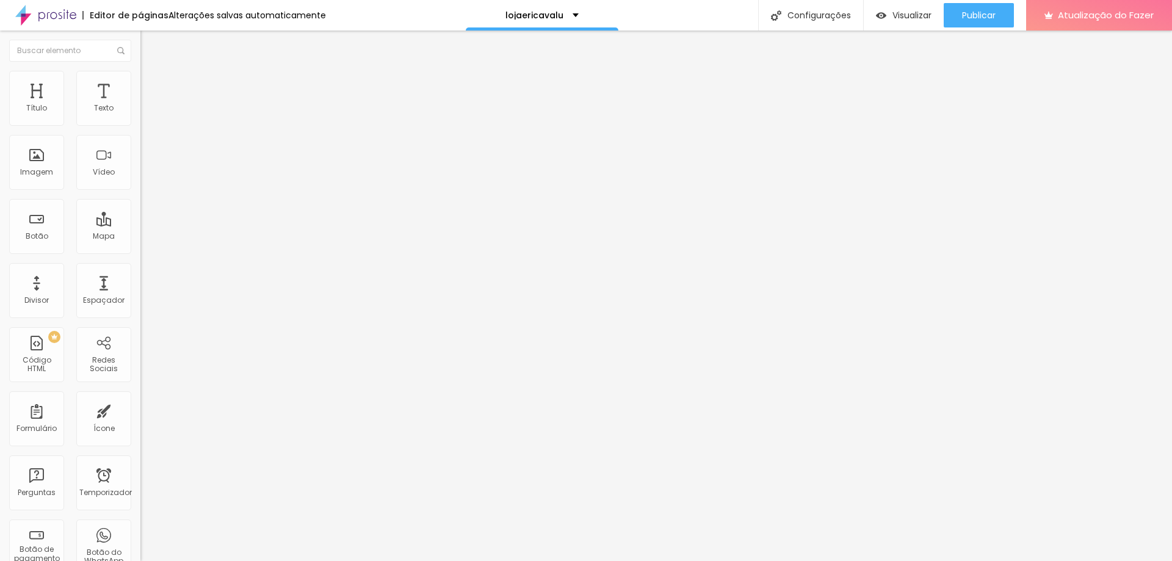
type input "i"
click at [140, 115] on input "Inauguramos nossa Loja - TEMOSPROMOÇÃO de lançamento" at bounding box center [213, 109] width 146 height 12
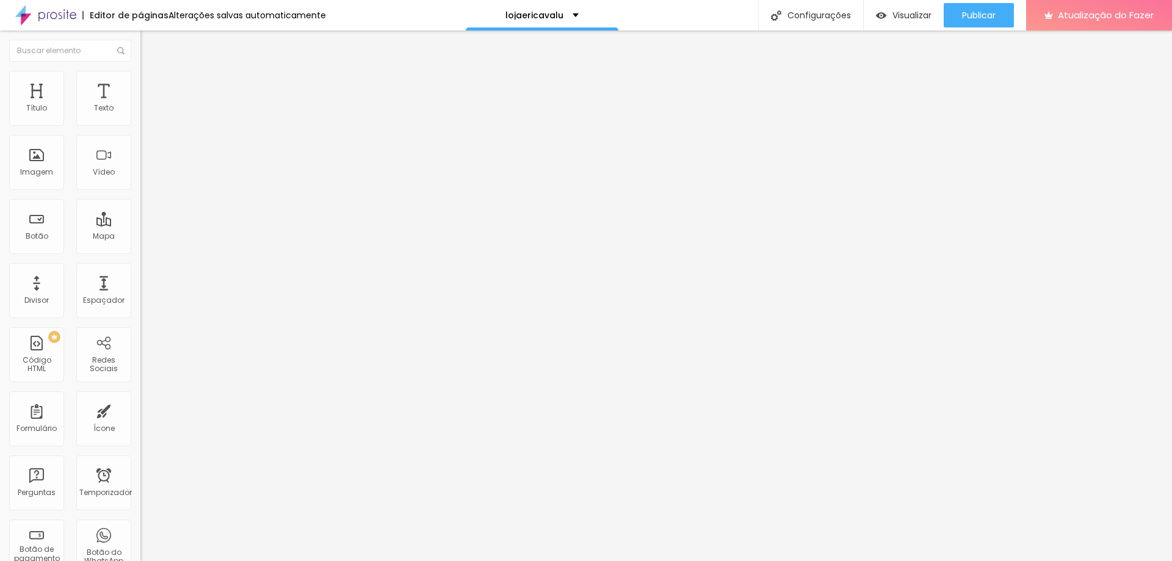
type input "Inauguramos nossa Loja - TEMOS PROMOÇÃO de lançamento"
click at [140, 78] on li "Avançado" at bounding box center [210, 77] width 140 height 12
type input "37"
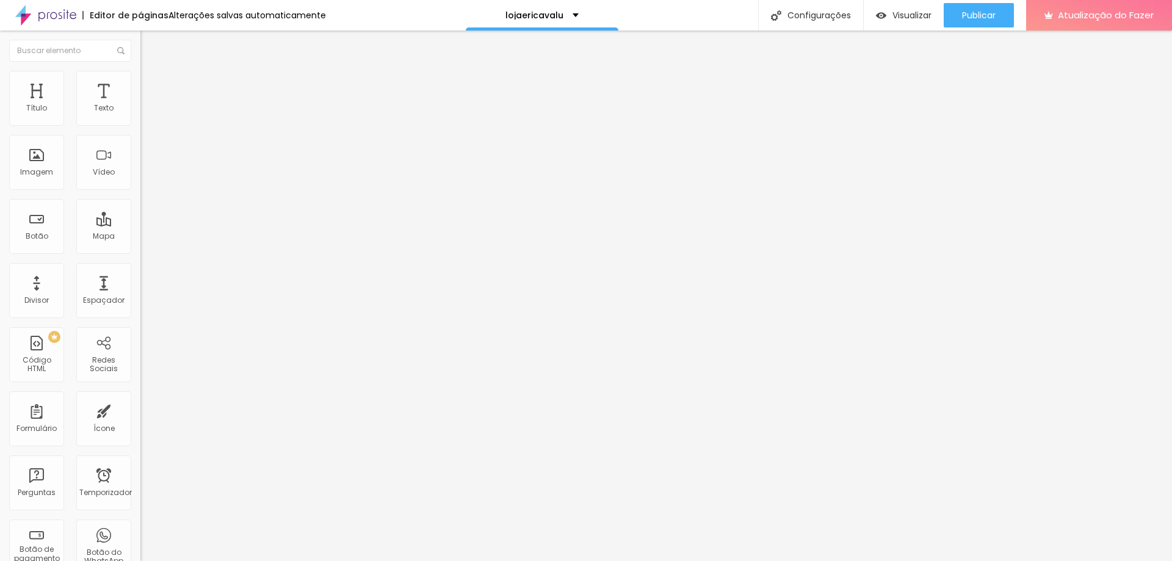
type input "46"
type input "49"
type input "52"
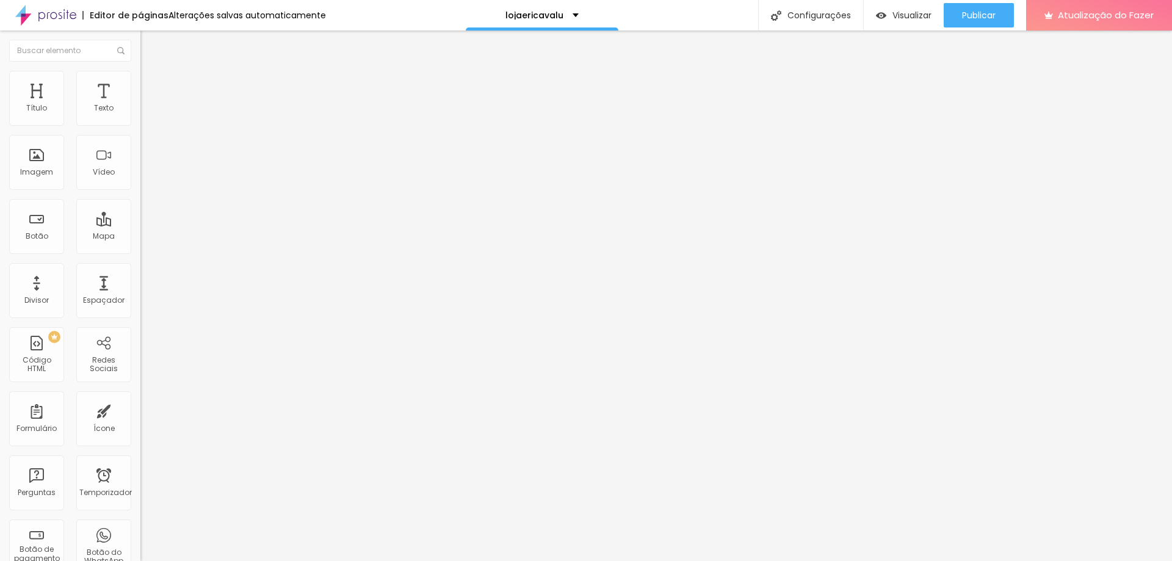
type input "52"
type input "57"
type input "62"
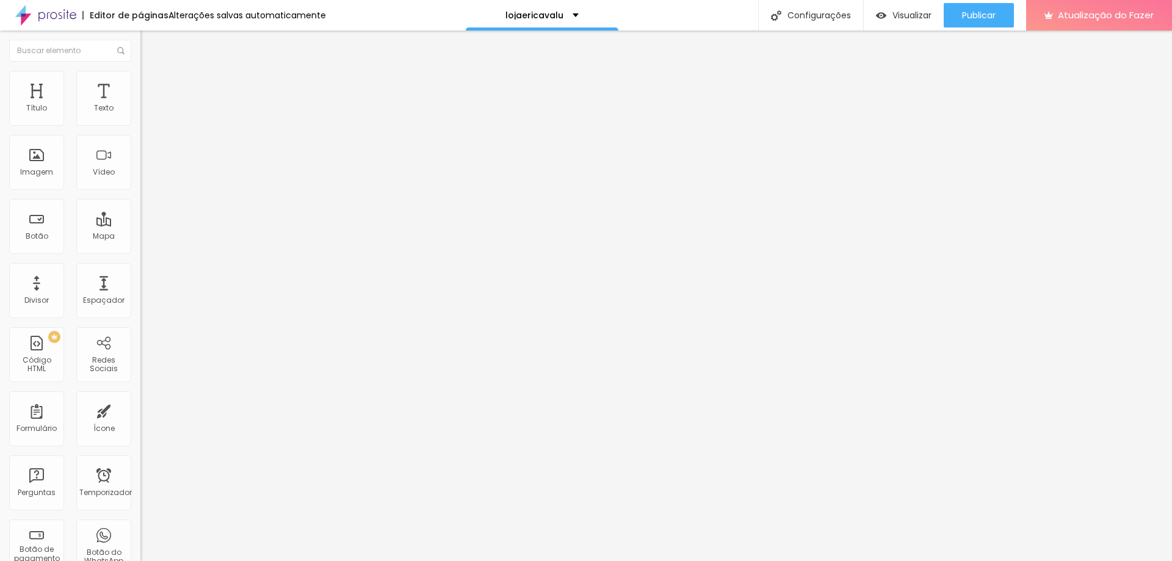
type input "66"
type input "49"
type input "19"
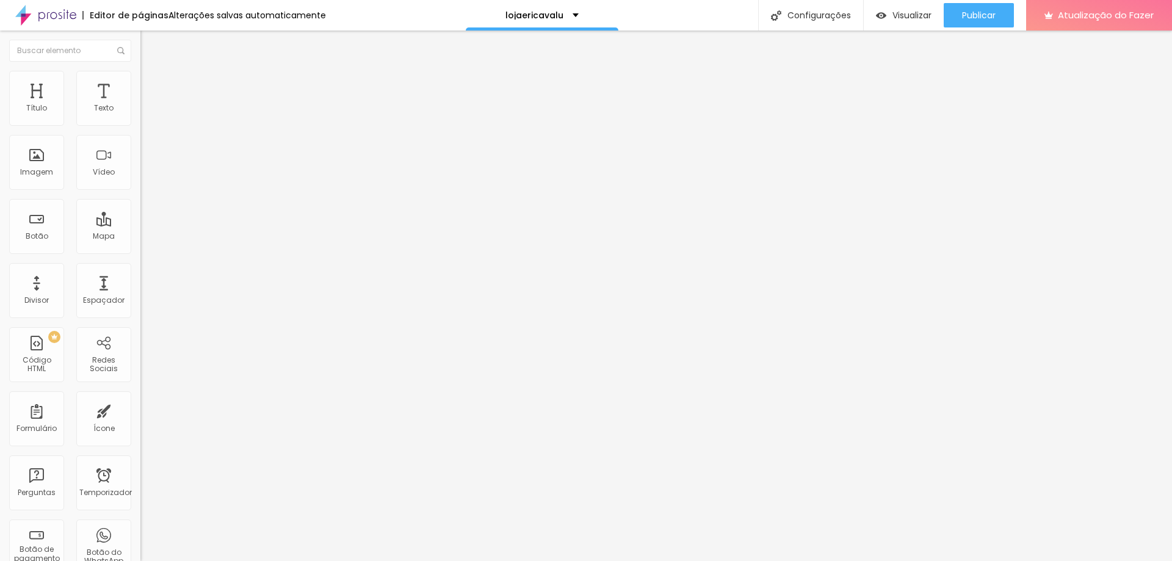
type input "19"
type input "16"
type input "15"
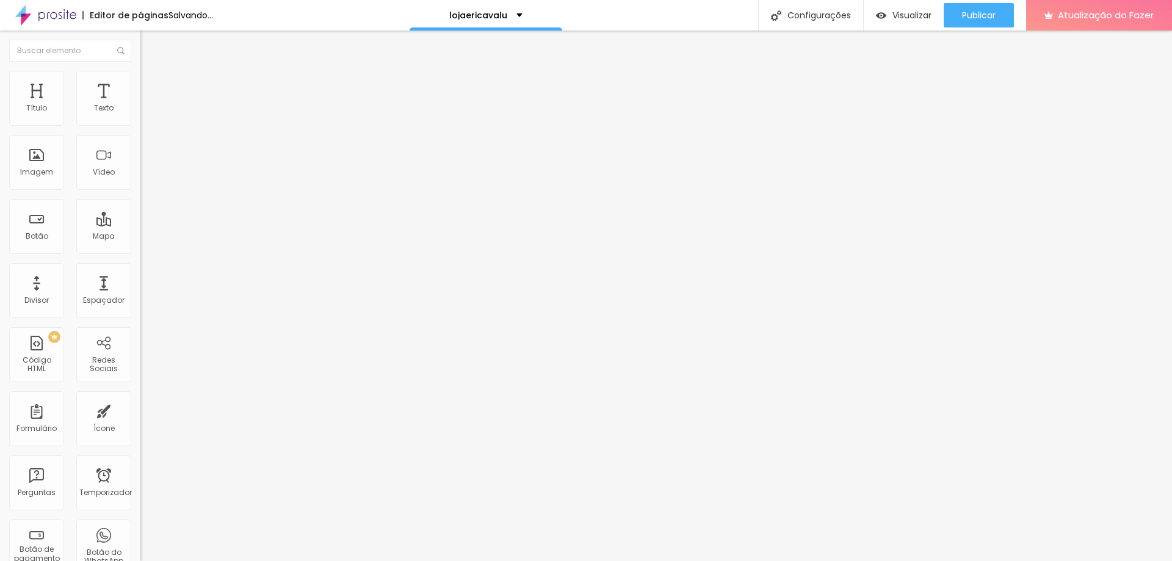
drag, startPoint x: 48, startPoint y: 117, endPoint x: 39, endPoint y: 114, distance: 9.1
type input "14"
click at [140, 225] on input "range" at bounding box center [179, 230] width 79 height 10
type input "14"
drag, startPoint x: 31, startPoint y: 71, endPoint x: 48, endPoint y: 107, distance: 39.3
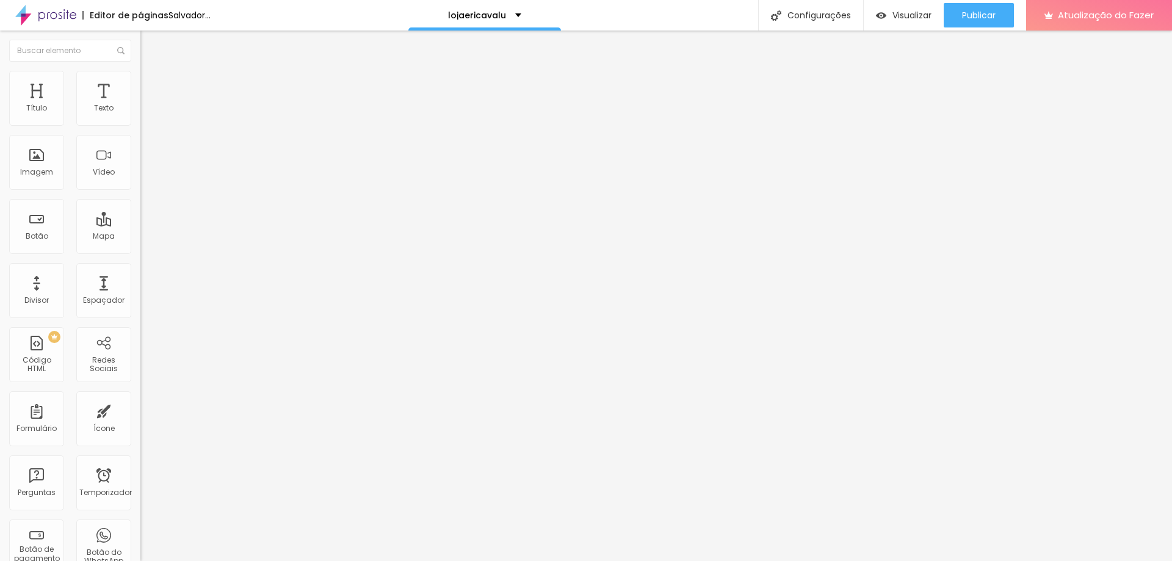
click at [140, 70] on img at bounding box center [145, 64] width 11 height 11
click at [140, 71] on img at bounding box center [145, 76] width 11 height 11
click at [140, 70] on img at bounding box center [145, 64] width 11 height 11
click at [140, 71] on li "Avançado" at bounding box center [210, 77] width 140 height 12
type input "46"
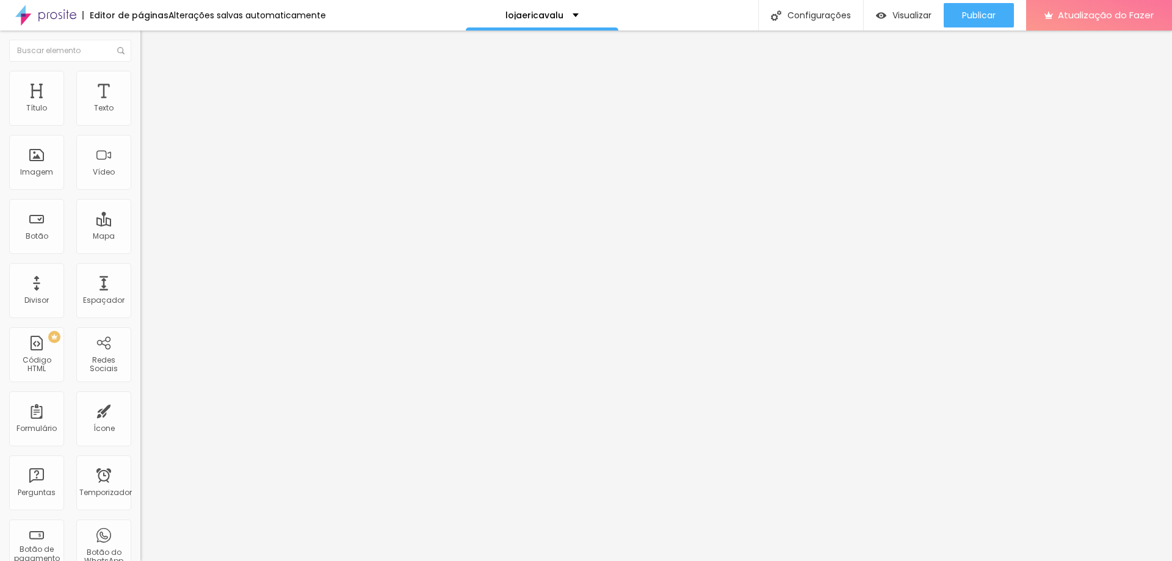
type input "46"
type input "53"
type input "49"
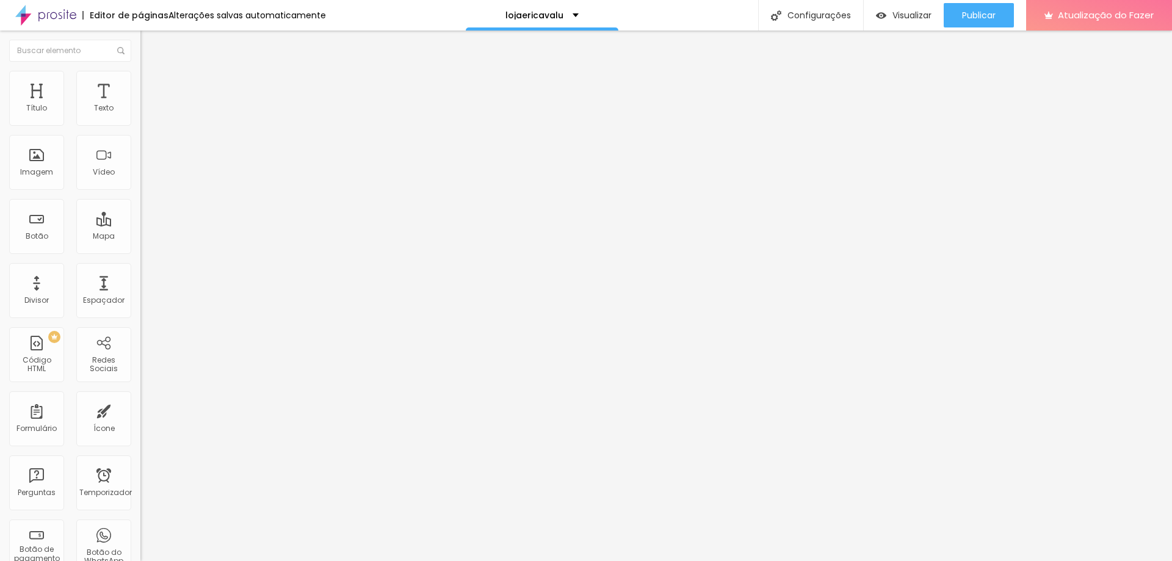
type input "21"
type input "16"
type input "8"
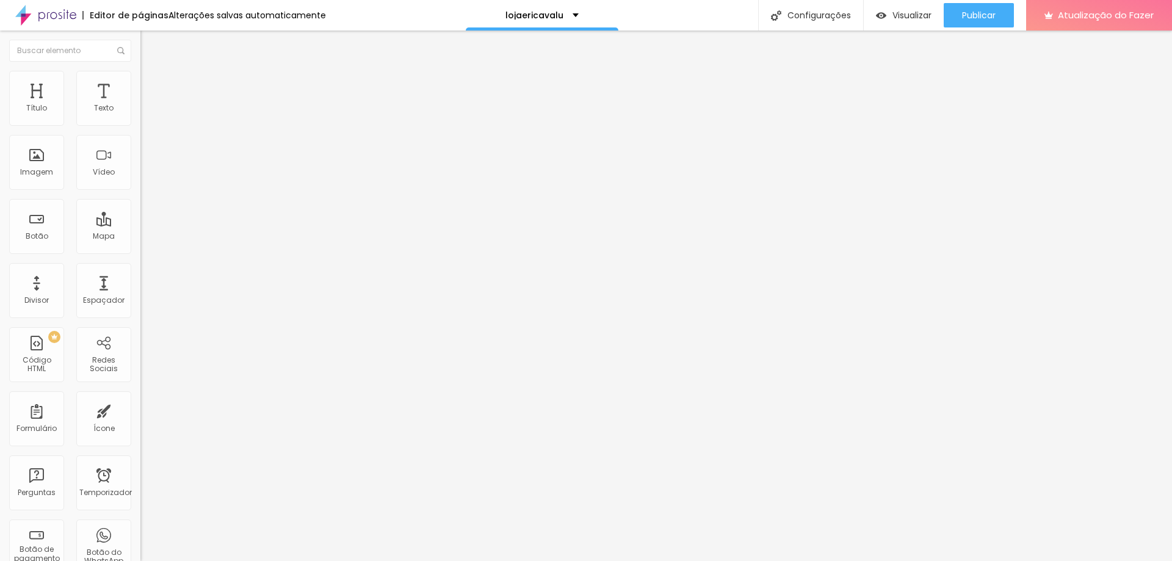
type input "8"
type input "5"
drag, startPoint x: 42, startPoint y: 121, endPoint x: 32, endPoint y: 119, distance: 10.1
type input "5"
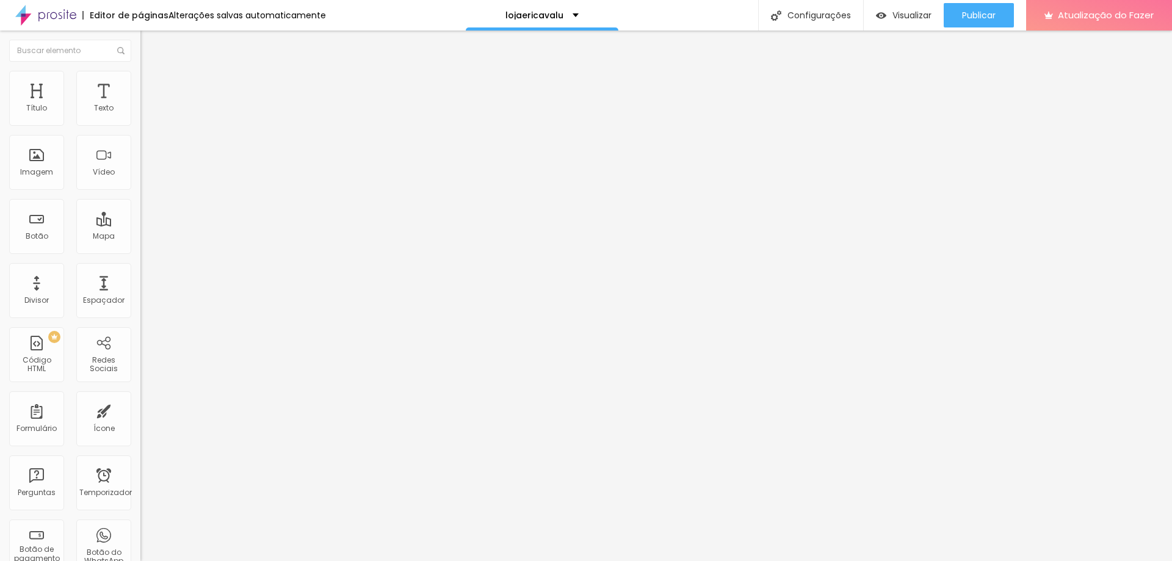
click at [140, 225] on input "range" at bounding box center [179, 230] width 79 height 10
type input "35"
type input "44"
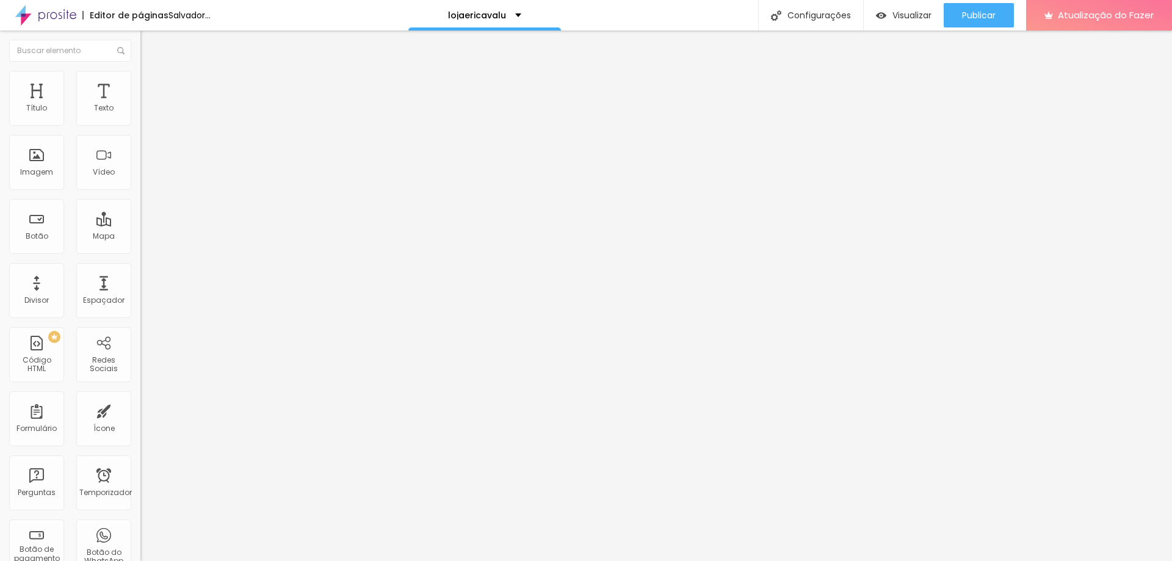
type input "46"
type input "45"
type input "36"
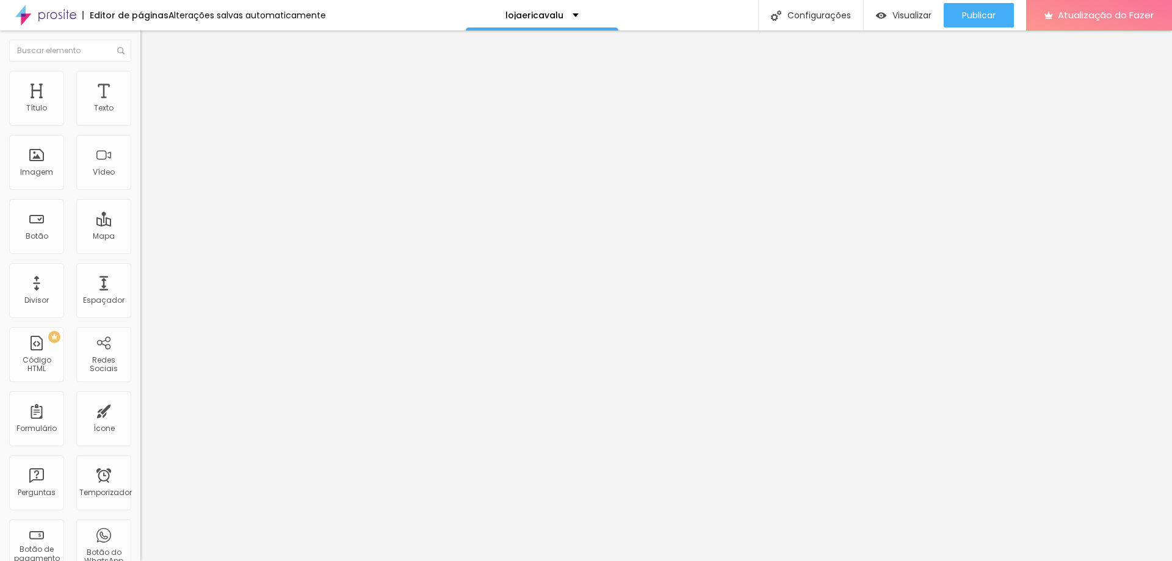
type input "36"
type input "25"
type input "15"
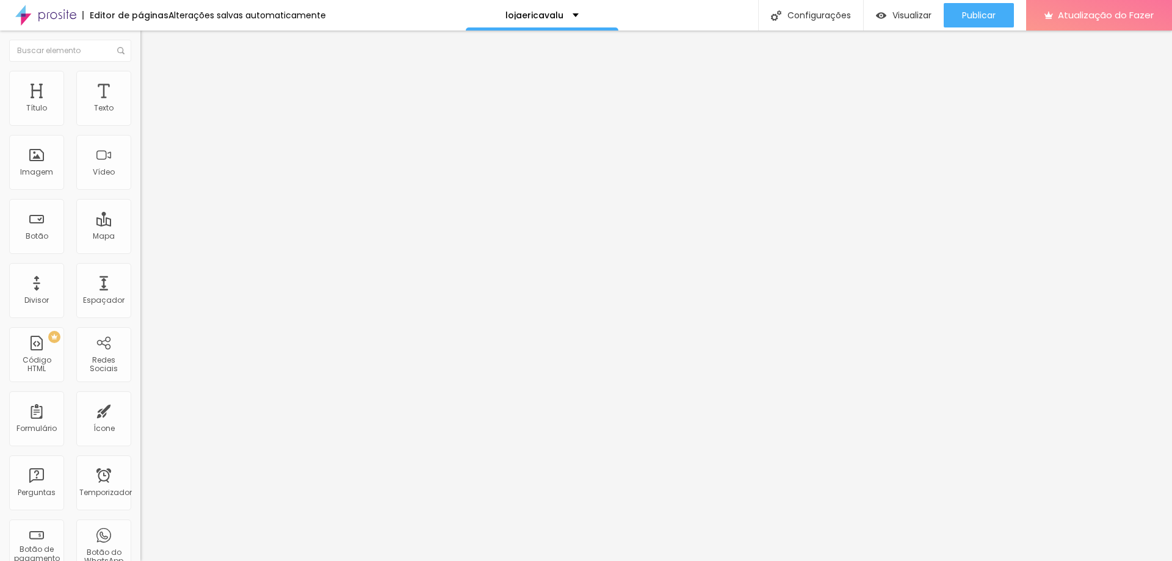
type input "7"
type input "0"
drag, startPoint x: 60, startPoint y: 142, endPoint x: 21, endPoint y: 140, distance: 39.7
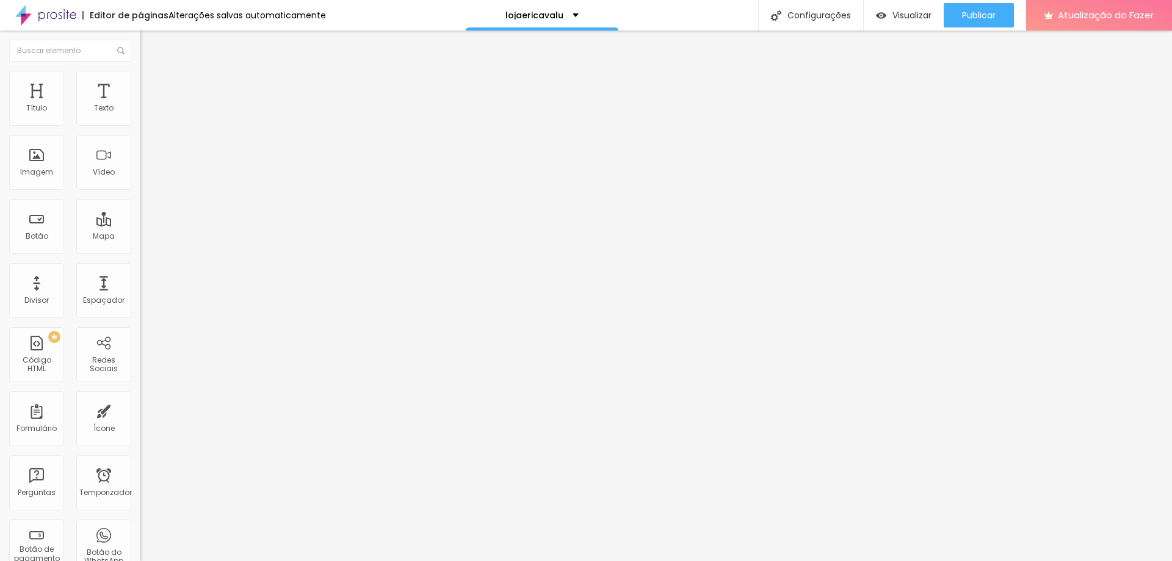
type input "0"
click at [140, 397] on input "range" at bounding box center [179, 402] width 79 height 10
click at [151, 82] on font "Estilo" at bounding box center [160, 79] width 19 height 10
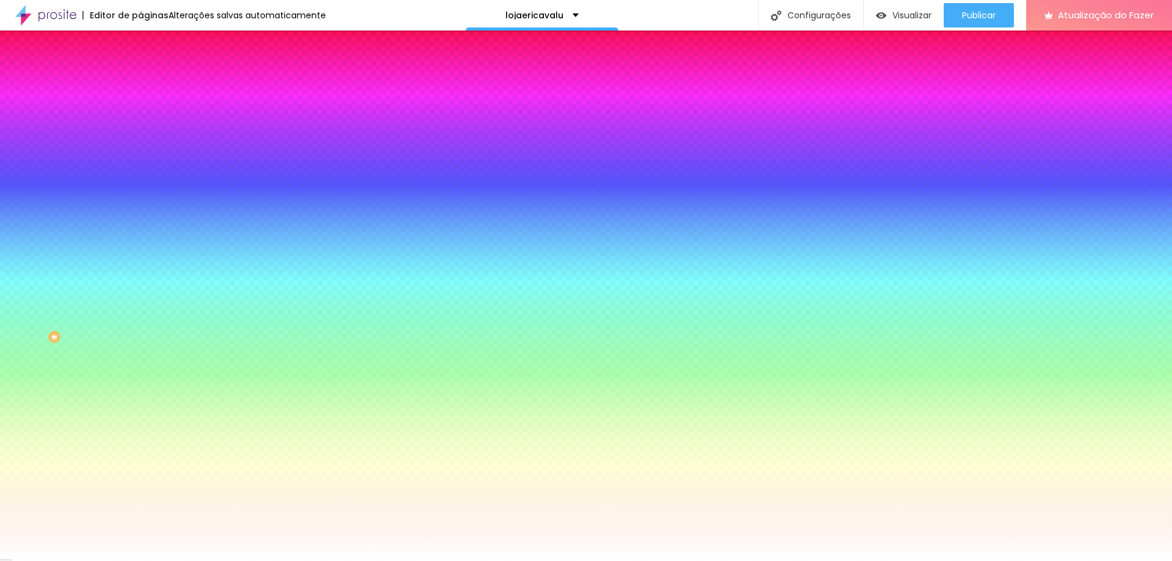
click at [140, 117] on div at bounding box center [210, 117] width 140 height 0
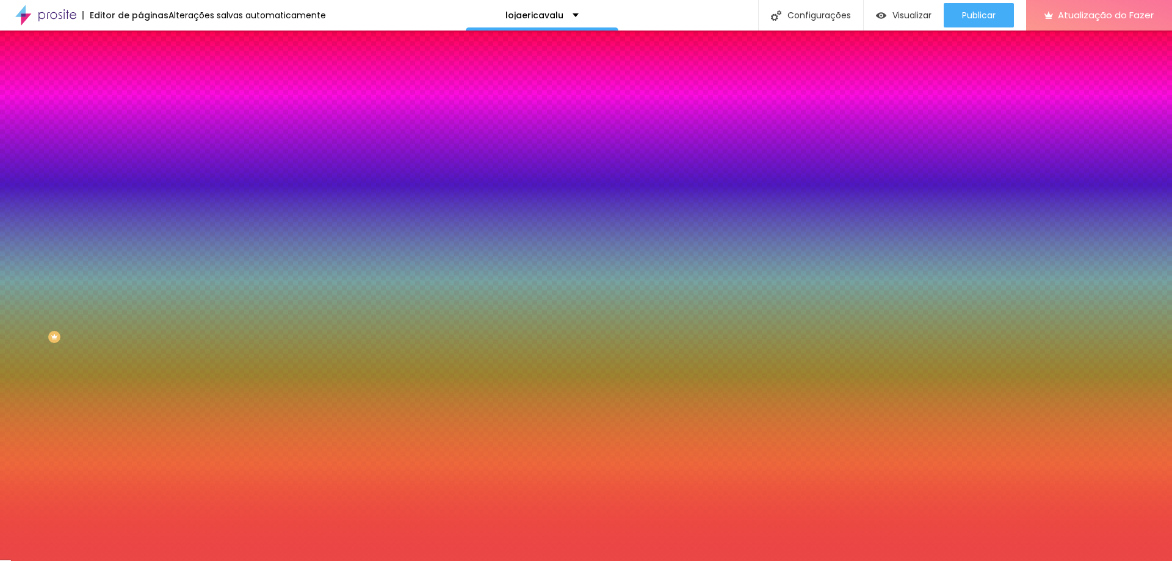
click at [74, 145] on div at bounding box center [586, 280] width 1172 height 561
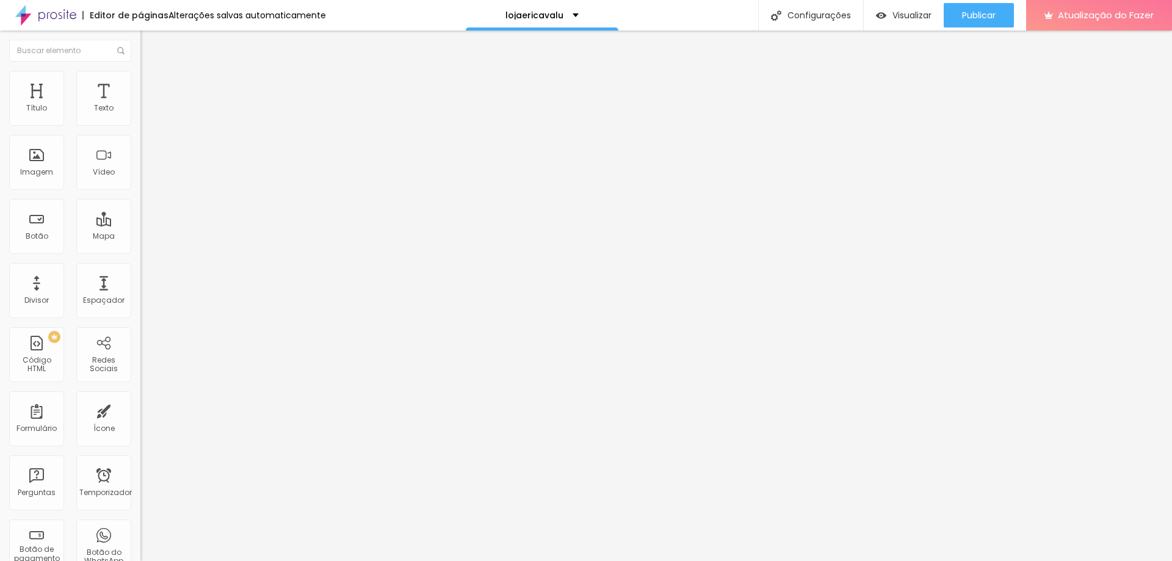
drag, startPoint x: 73, startPoint y: 78, endPoint x: 100, endPoint y: 102, distance: 36.3
click at [140, 78] on img at bounding box center [145, 76] width 11 height 11
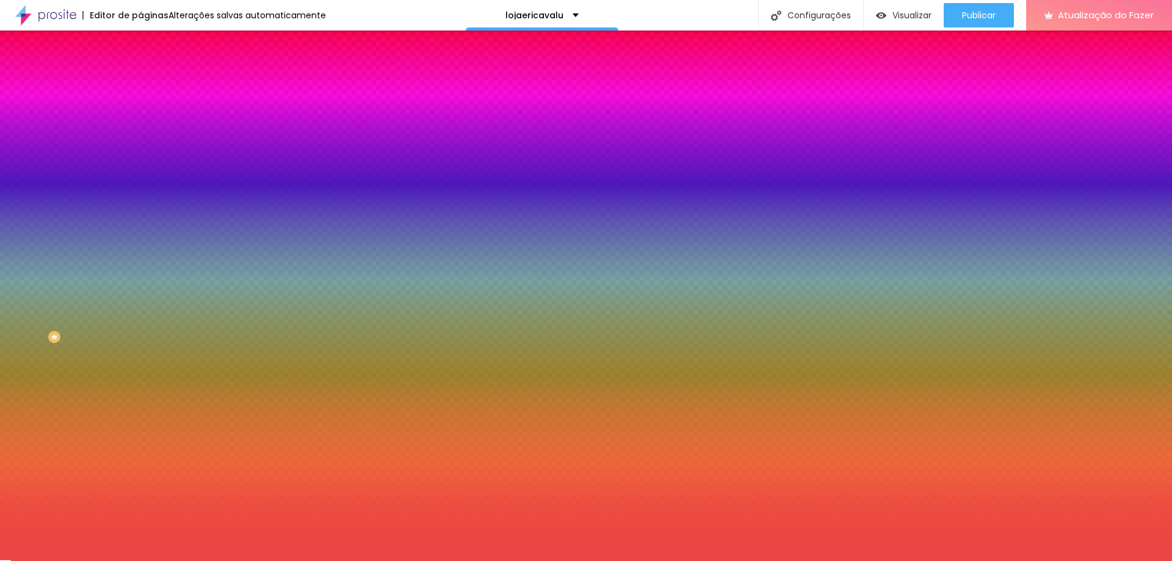
click at [140, 117] on div at bounding box center [210, 117] width 140 height 0
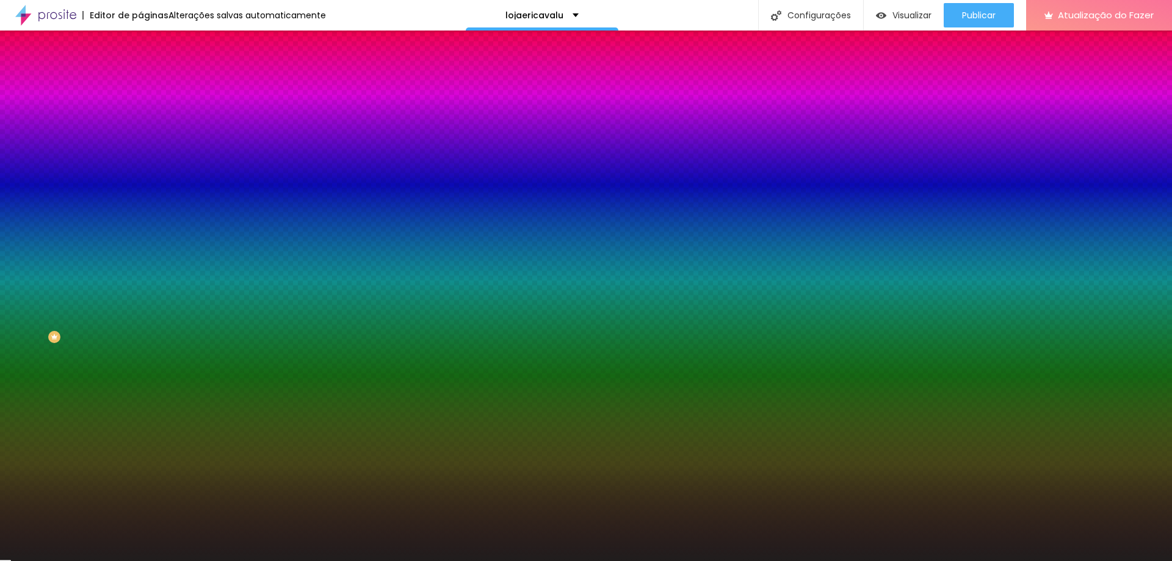
click at [28, 218] on div at bounding box center [586, 280] width 1172 height 561
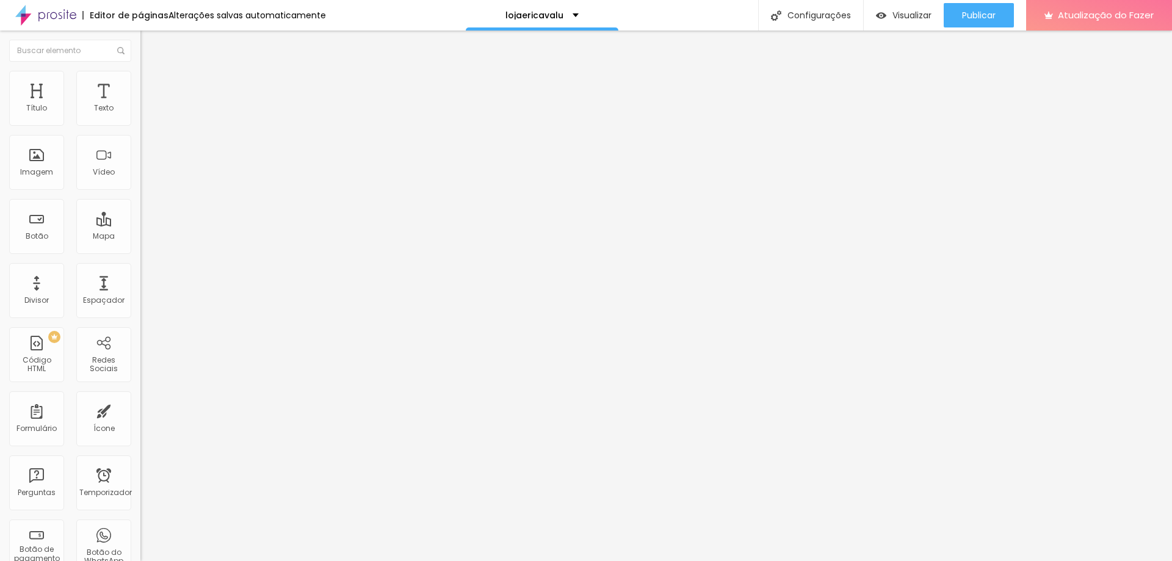
click at [140, 71] on img at bounding box center [145, 76] width 11 height 11
type input "16"
type input "21"
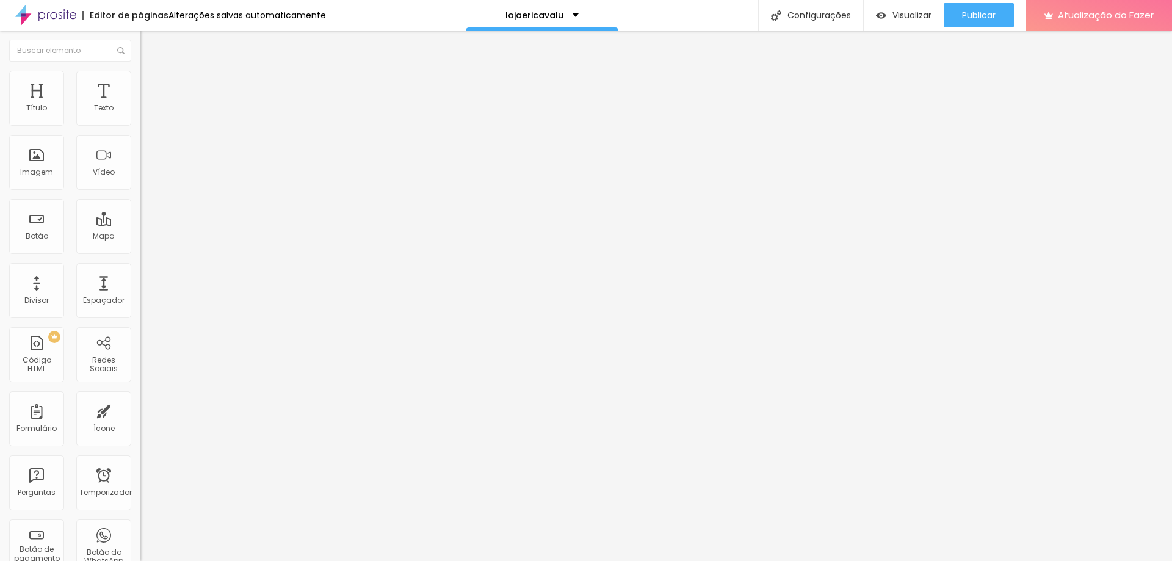
type input "23"
type input "25"
type input "21"
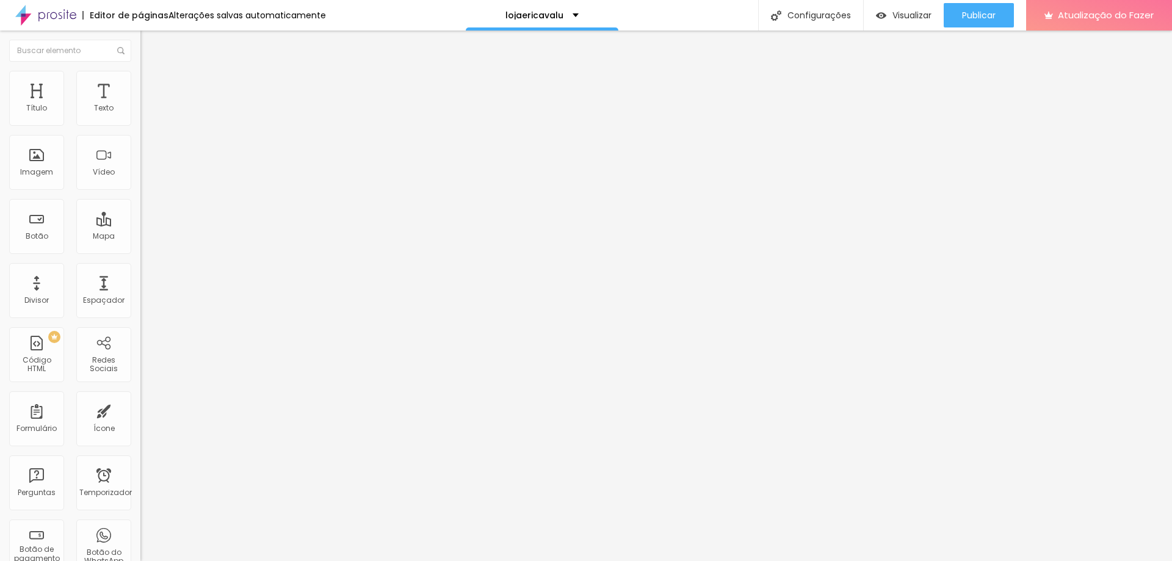
type input "21"
type input "13"
type input "9"
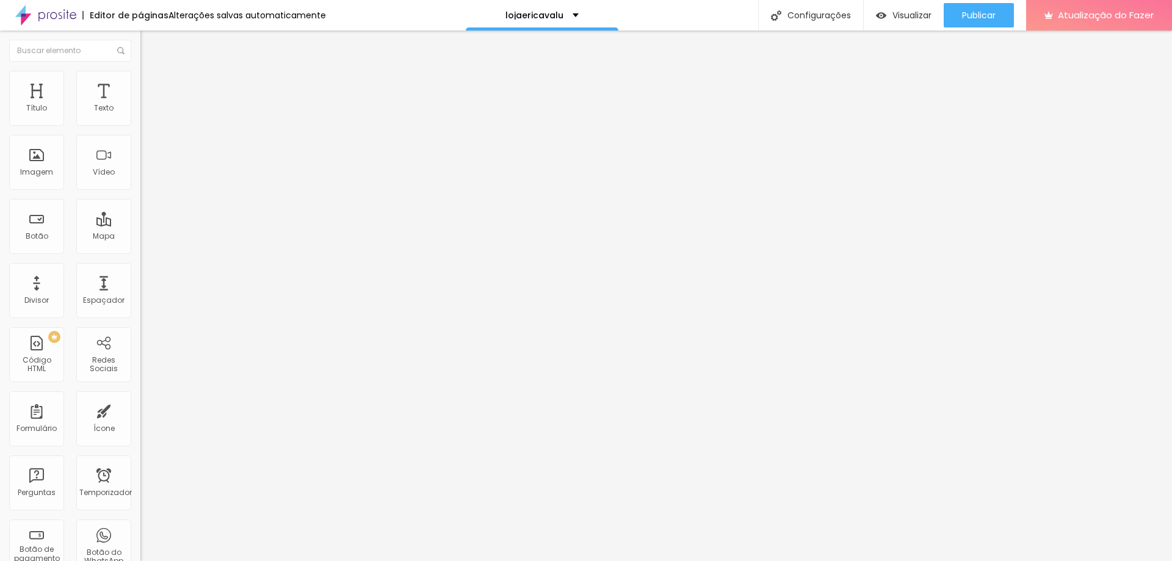
type input "7"
type input "5"
type input "3"
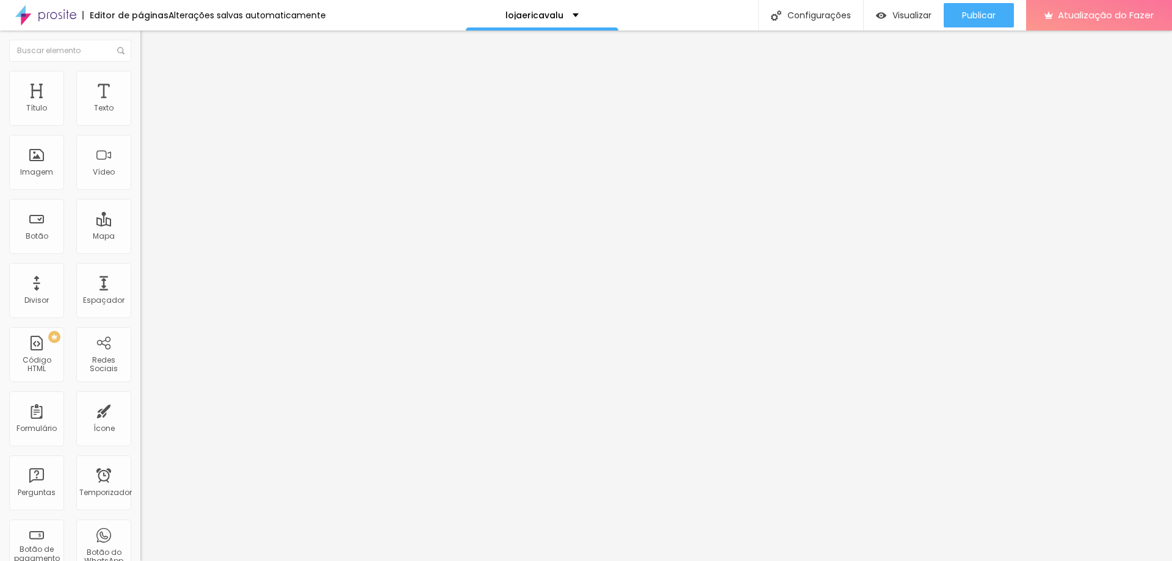
type input "3"
drag, startPoint x: 41, startPoint y: 120, endPoint x: 31, endPoint y: 118, distance: 9.9
type input "3"
click at [140, 225] on input "range" at bounding box center [179, 230] width 79 height 10
type input "2"
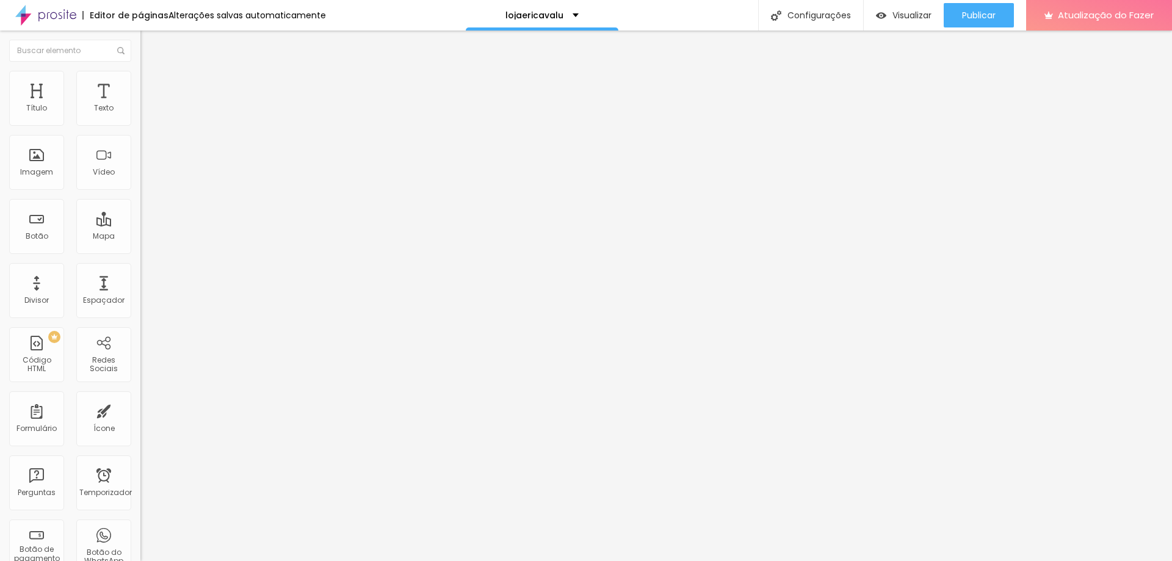
type input "2"
type input "28"
type input "29"
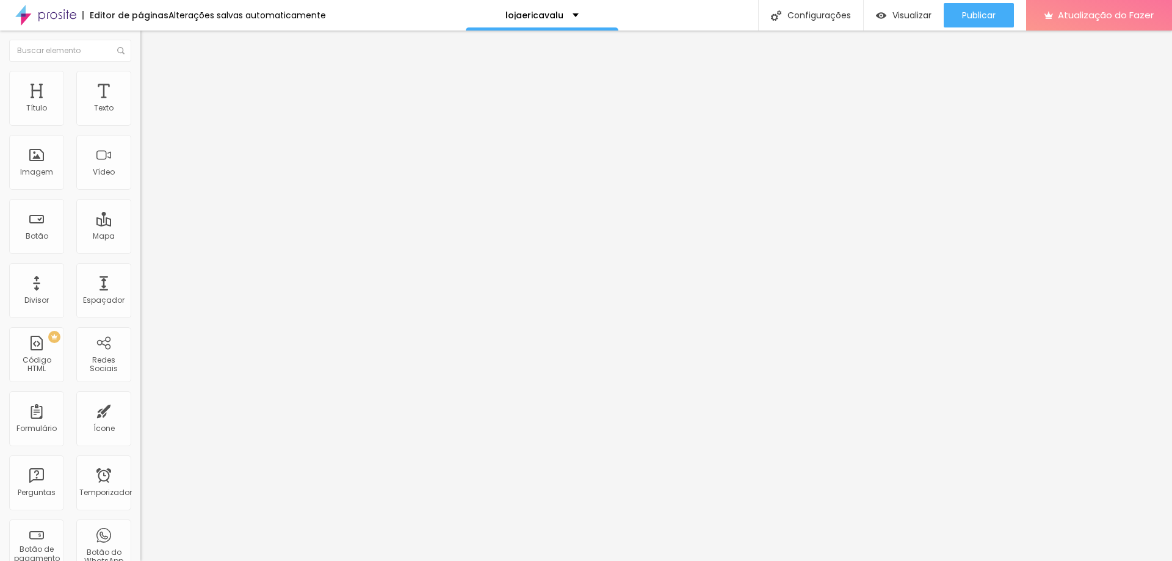
type input "28"
type input "14"
type input "12"
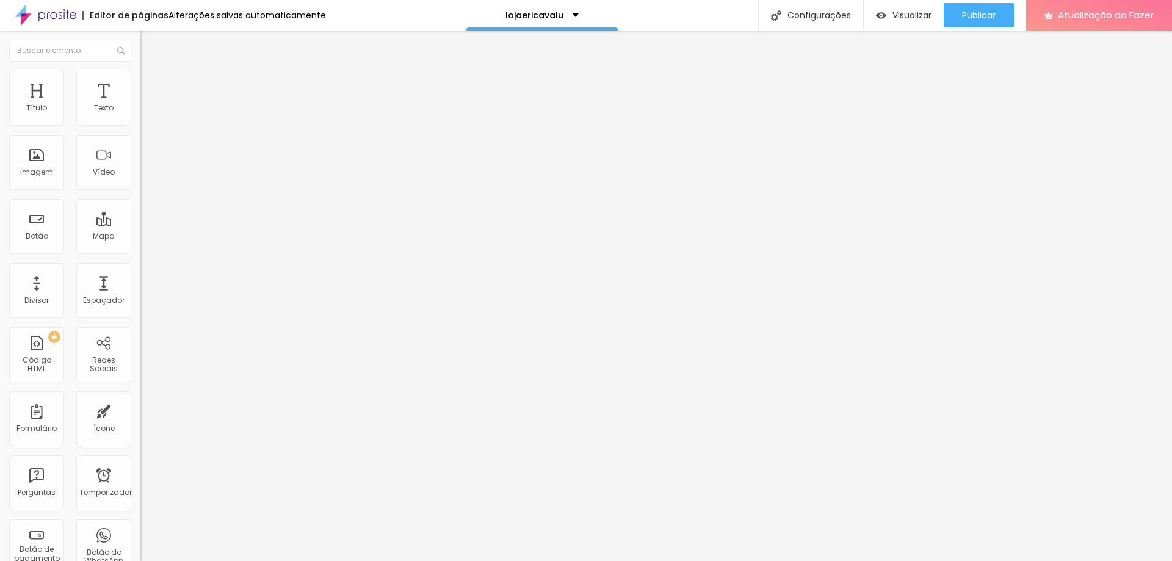
type input "12"
drag, startPoint x: 29, startPoint y: 143, endPoint x: 121, endPoint y: 145, distance: 91.6
type input "13"
click at [140, 397] on input "range" at bounding box center [179, 402] width 79 height 10
type input "13"
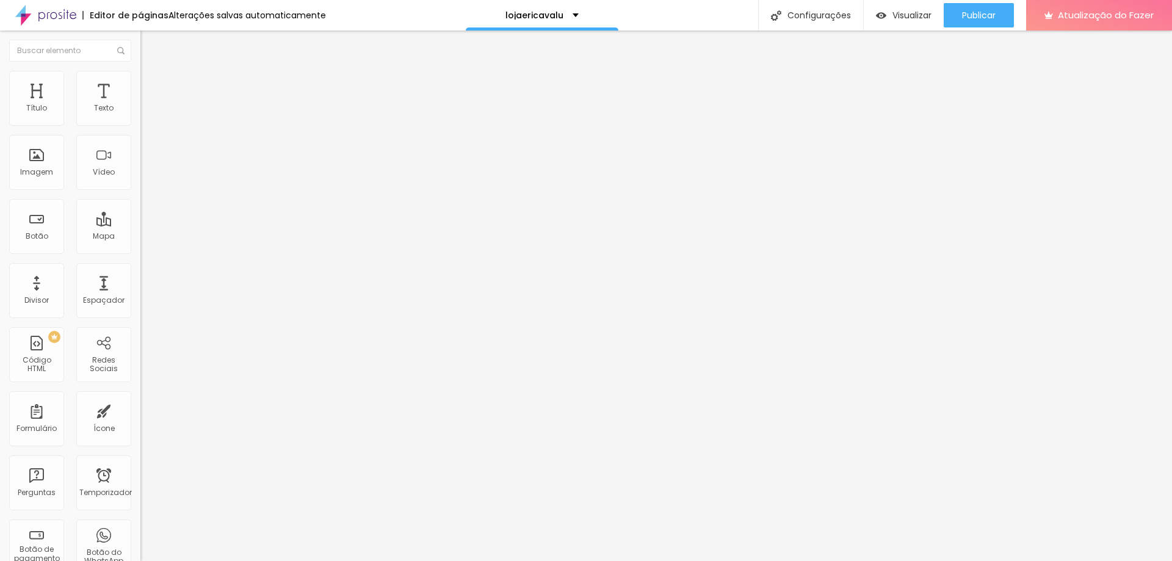
click at [140, 78] on li "Avançado" at bounding box center [210, 77] width 140 height 12
click at [140, 70] on img at bounding box center [145, 64] width 11 height 11
click at [145, 114] on icon "button" at bounding box center [148, 109] width 7 height 7
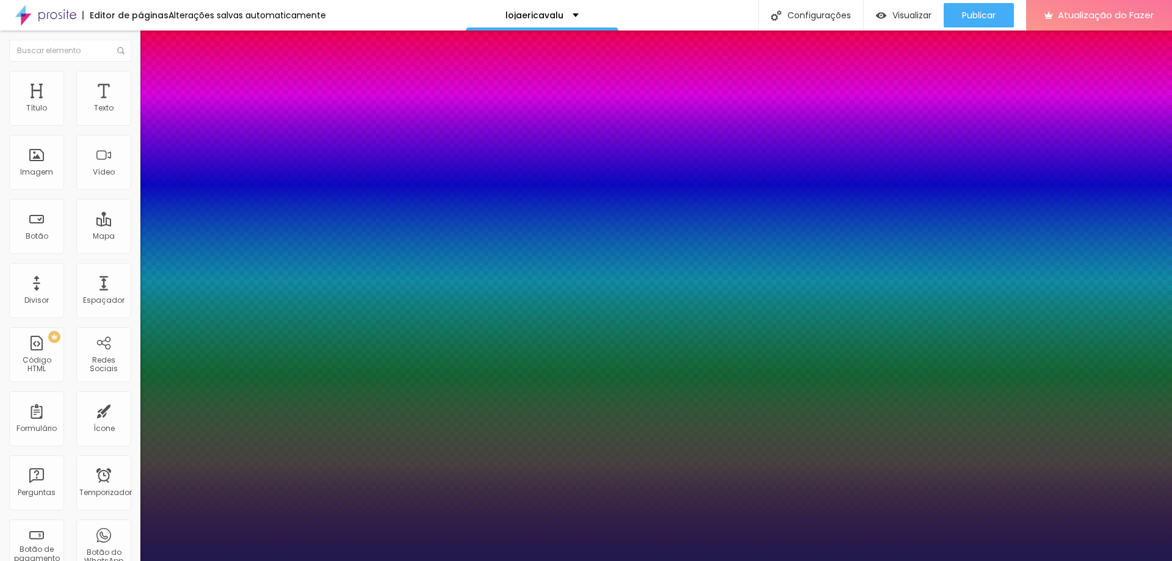
type input "1"
type input "18"
type input "1"
type input "25"
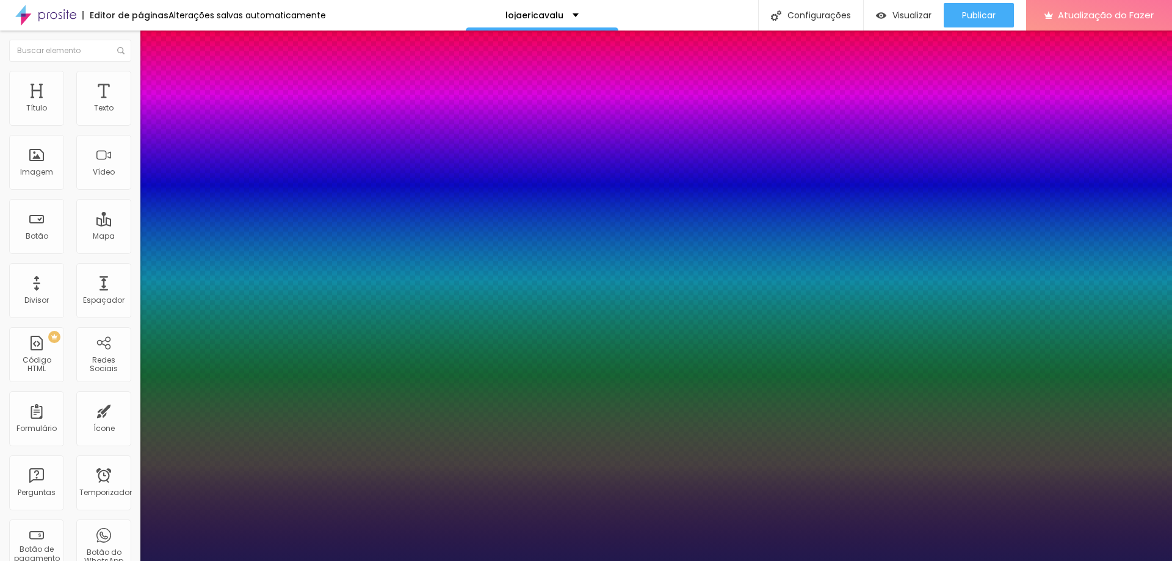
type input "25"
type input "1"
type input "26"
type input "1"
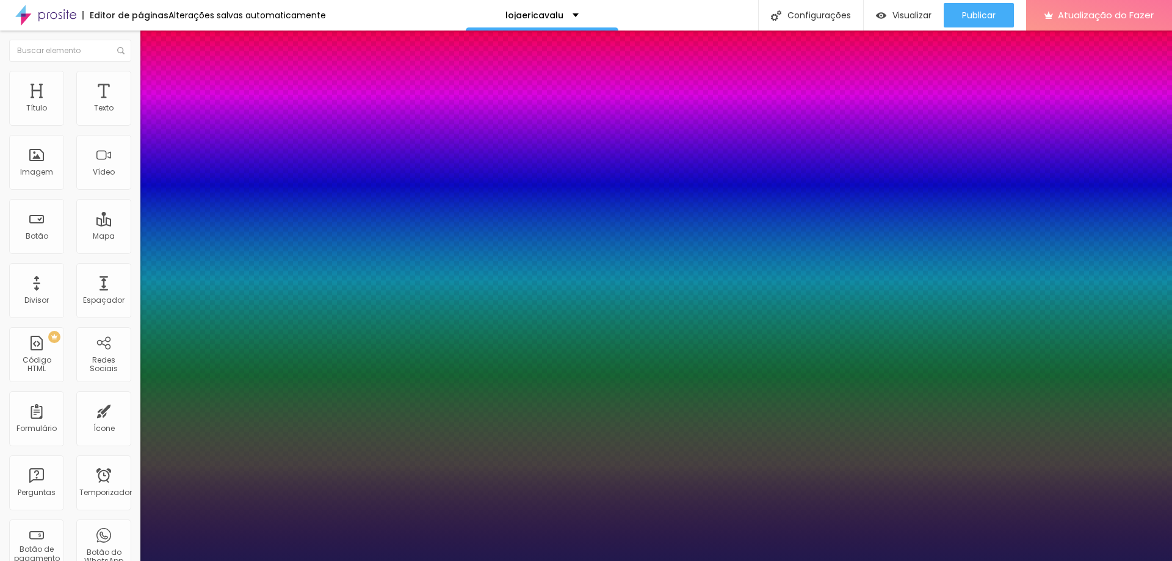
type input "27"
type input "1"
type input "29"
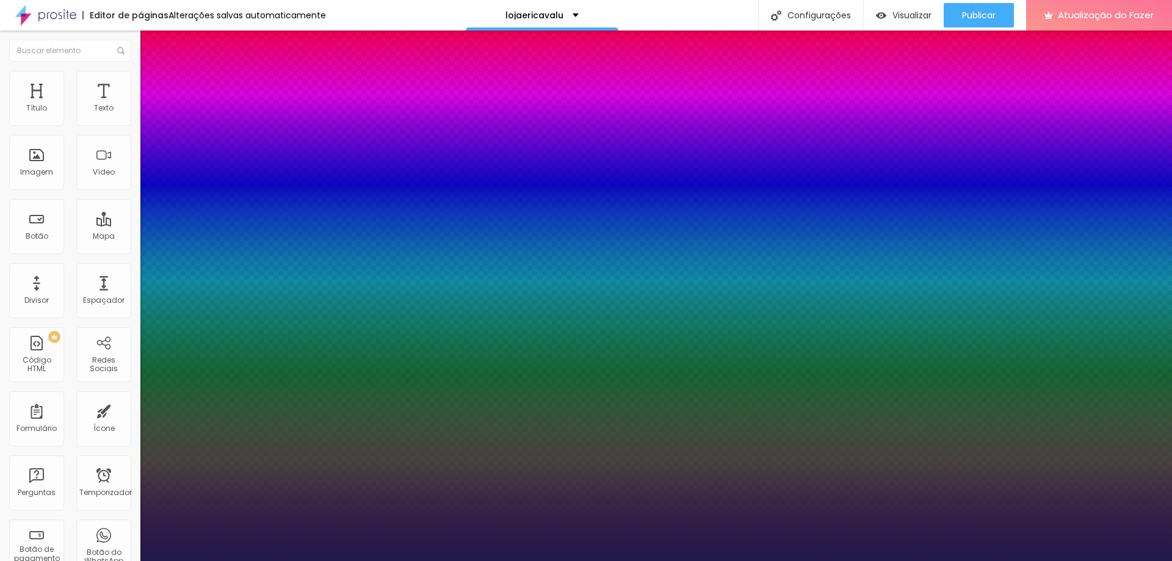
type input "1"
type input "30"
type input "1"
type input "33"
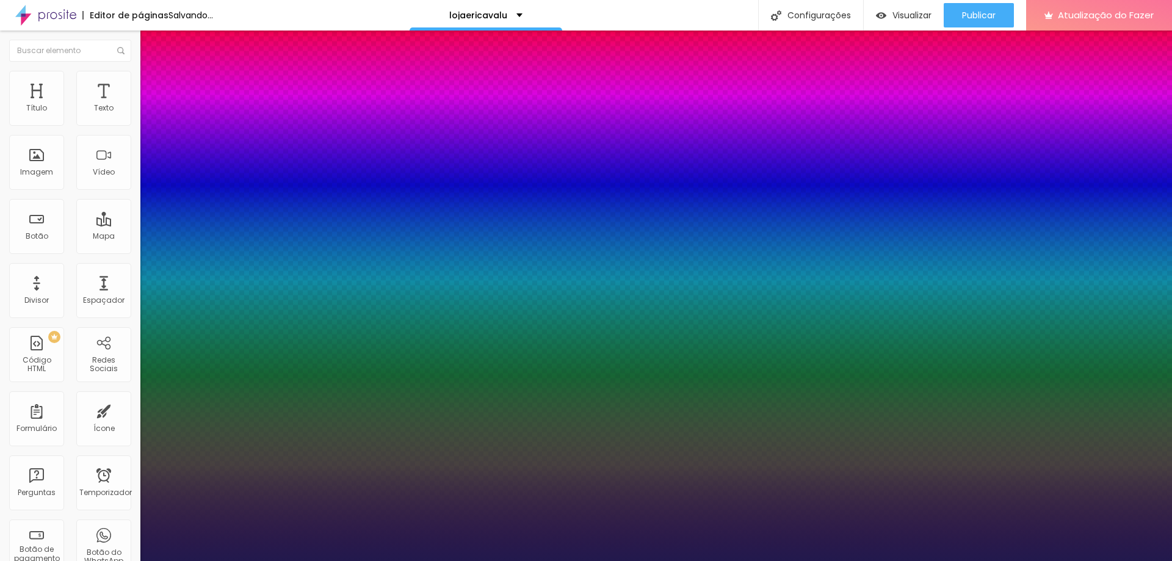
type input "33"
type input "1"
type input "35"
drag, startPoint x: 170, startPoint y: 205, endPoint x: 176, endPoint y: 214, distance: 10.2
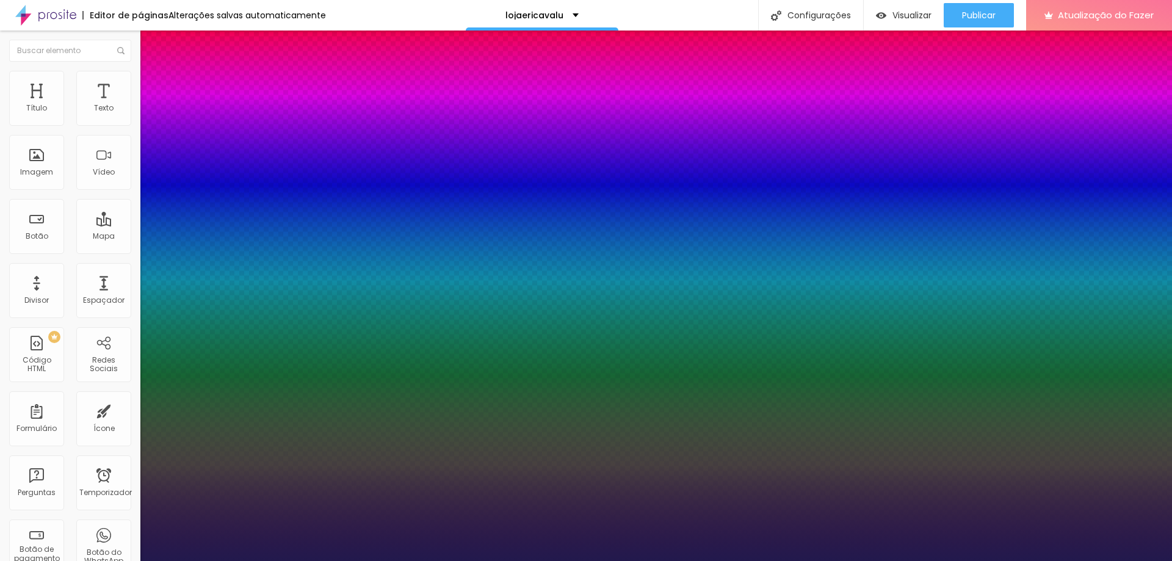
drag, startPoint x: 156, startPoint y: 234, endPoint x: 166, endPoint y: 234, distance: 9.8
click at [481, 560] on div at bounding box center [586, 561] width 1172 height 0
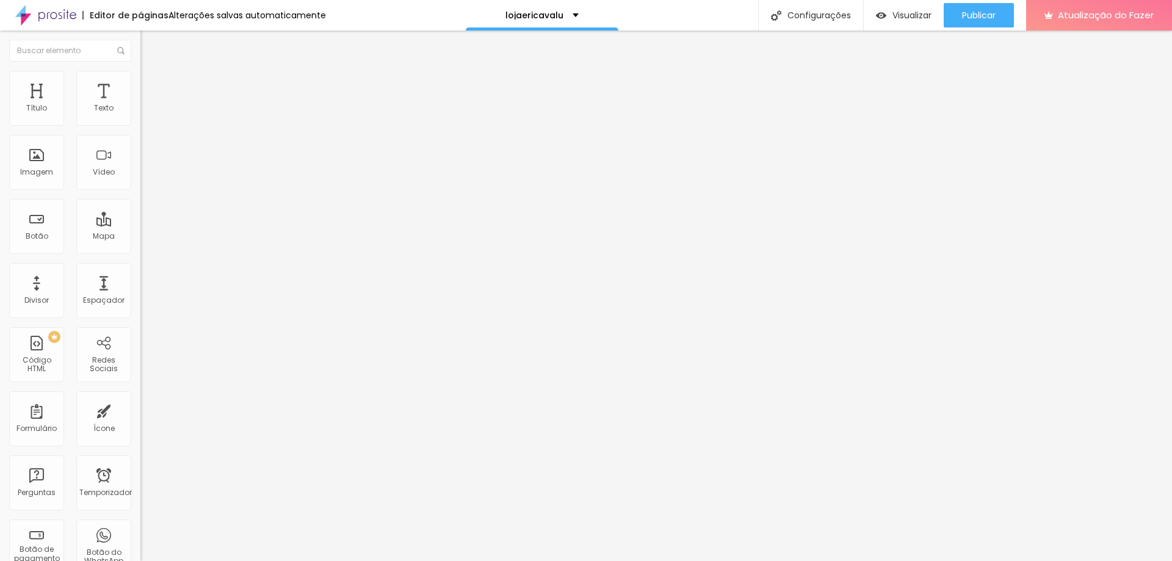
click at [145, 114] on icon "button" at bounding box center [148, 109] width 7 height 7
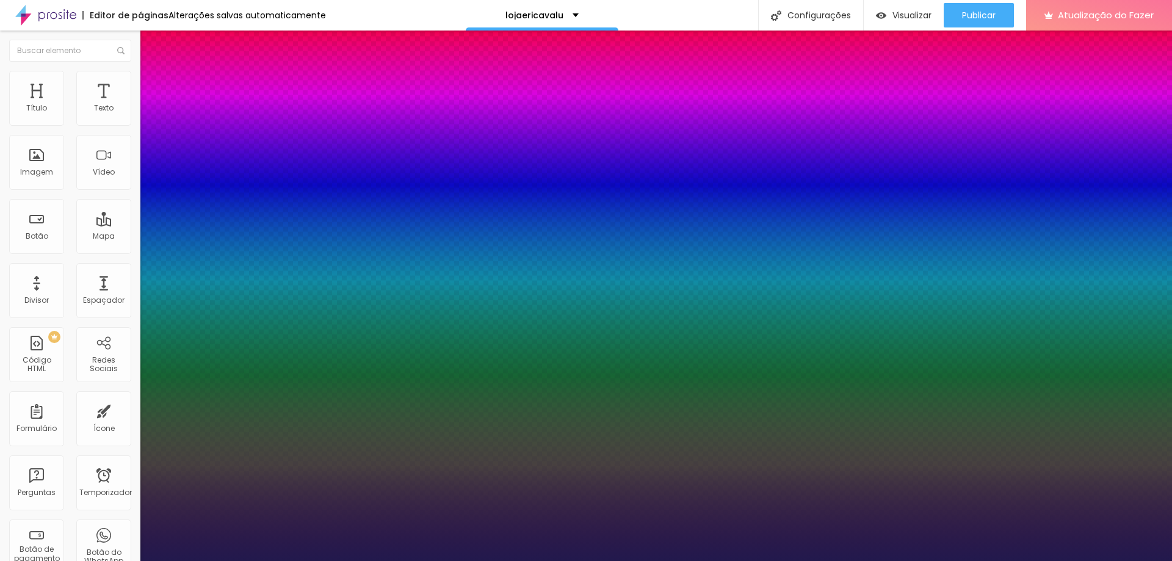
click at [965, 560] on div at bounding box center [586, 561] width 1172 height 0
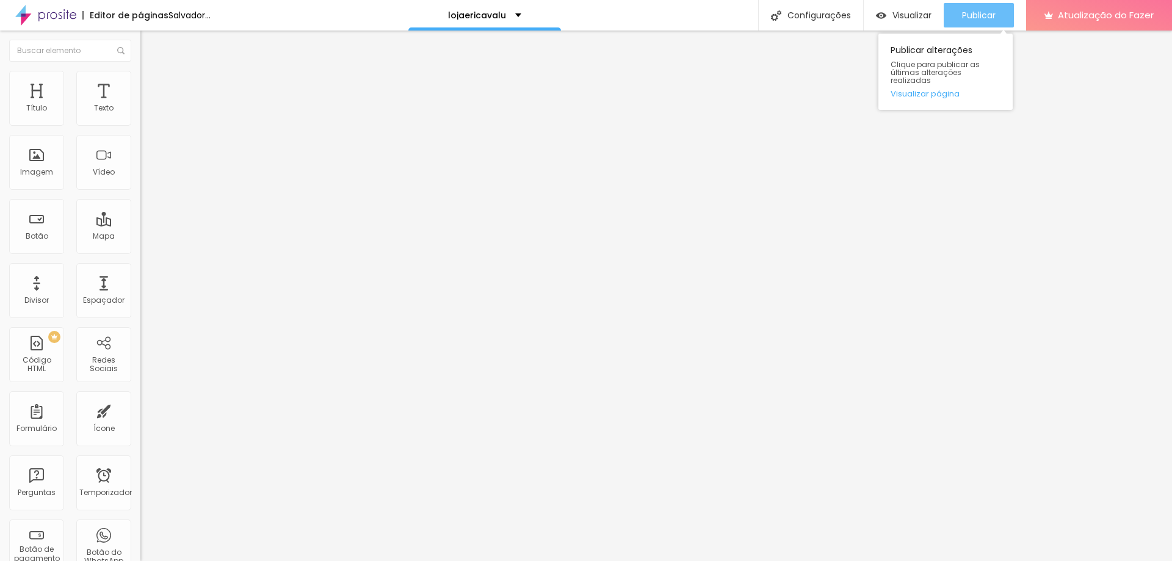
click at [991, 12] on font "Publicar" at bounding box center [979, 15] width 34 height 12
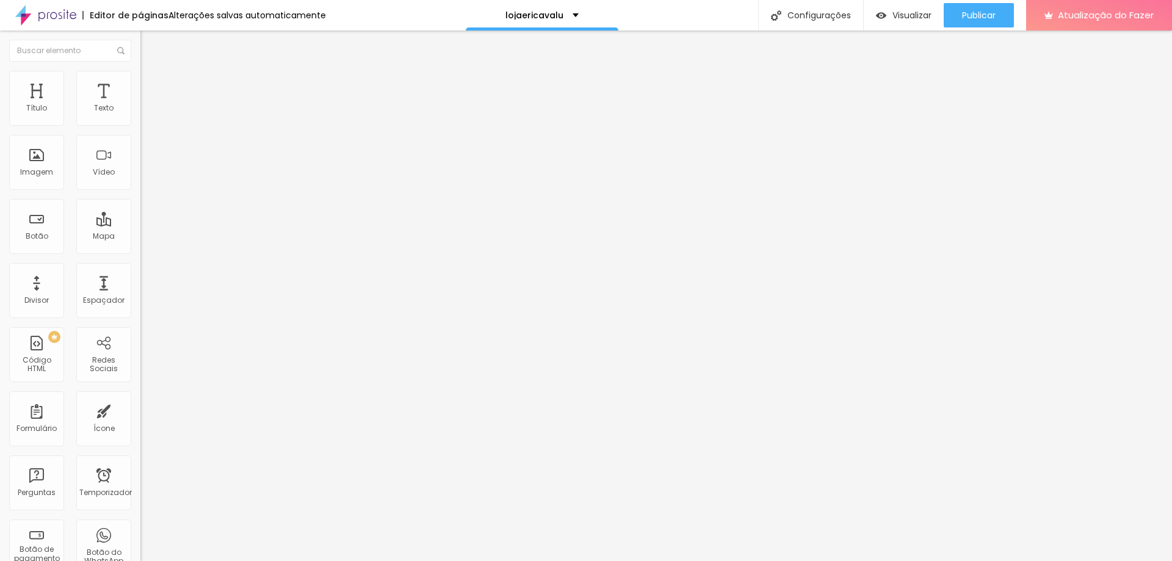
click at [150, 42] on div "Editar nulo" at bounding box center [181, 45] width 63 height 10
drag, startPoint x: 79, startPoint y: 220, endPoint x: 0, endPoint y: 221, distance: 78.7
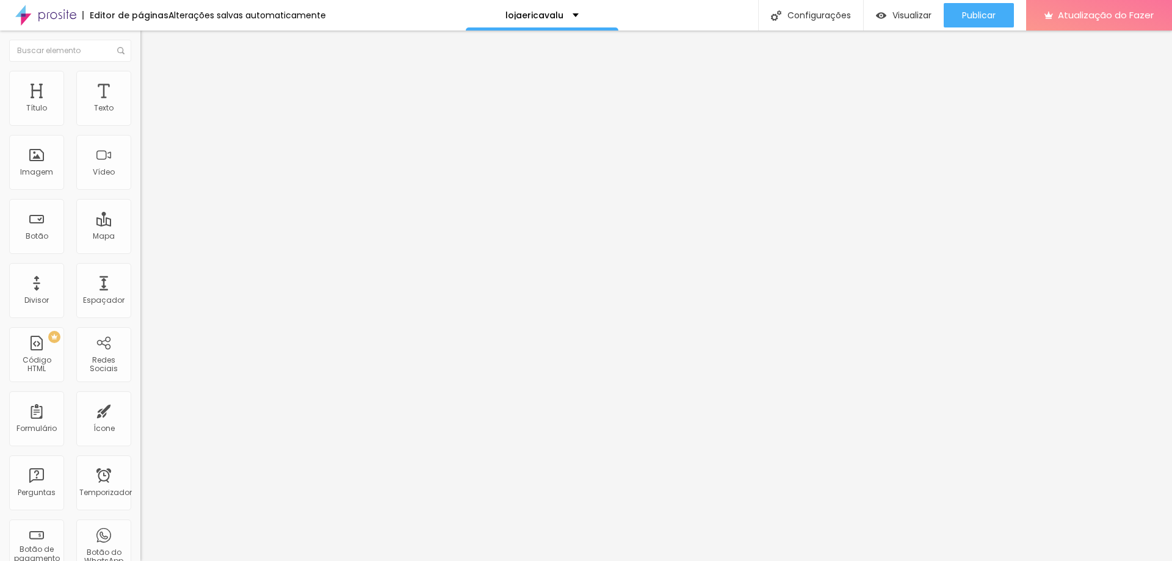
paste input "www.instagram.com/ericavalufotosefilmes/"
click at [991, 19] on font "Publicar" at bounding box center [979, 15] width 34 height 12
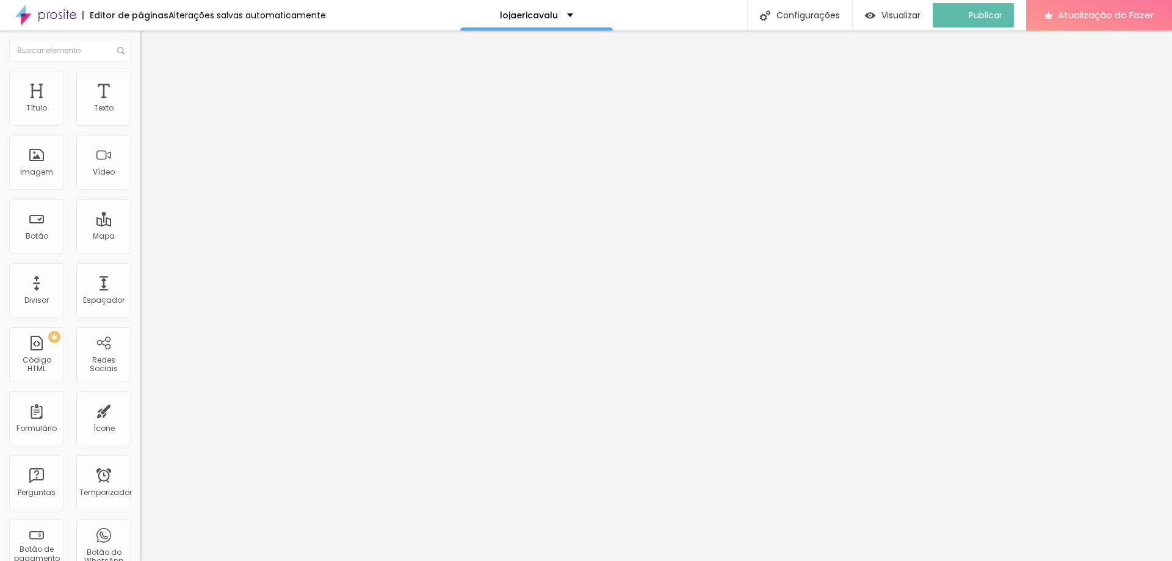
click at [140, 115] on div "Facebook" at bounding box center [210, 179] width 140 height 168
click at [140, 254] on img at bounding box center [144, 258] width 9 height 9
click at [140, 77] on li "Estilo" at bounding box center [210, 77] width 140 height 12
click at [140, 157] on div at bounding box center [210, 151] width 140 height 11
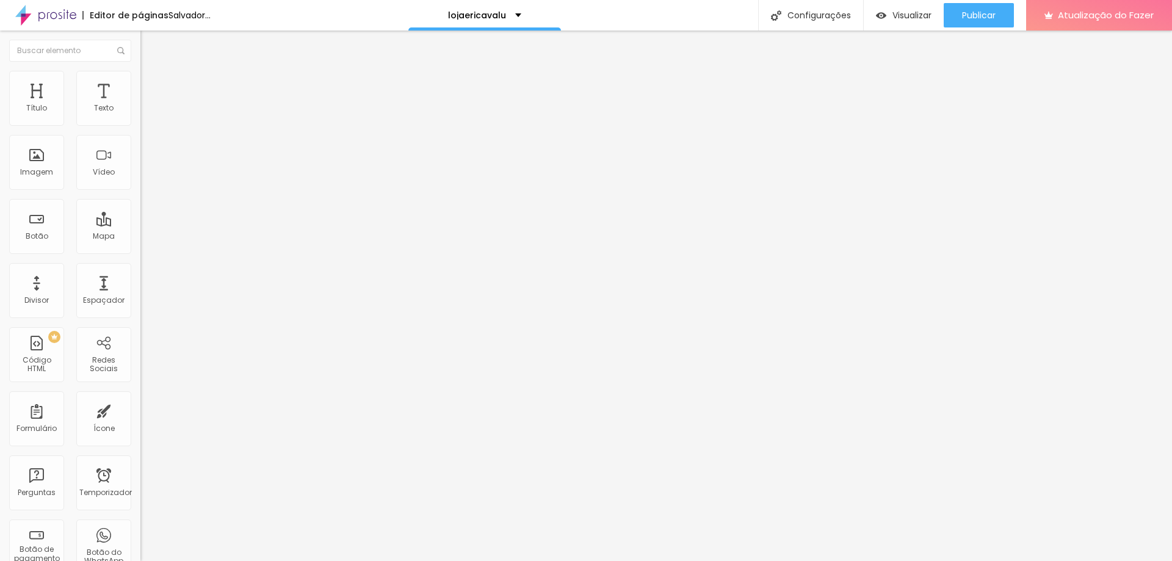
drag, startPoint x: 40, startPoint y: 164, endPoint x: 56, endPoint y: 164, distance: 15.9
click at [140, 156] on input "range" at bounding box center [179, 151] width 79 height 10
drag, startPoint x: 16, startPoint y: 129, endPoint x: 188, endPoint y: 132, distance: 171.5
click at [188, 125] on input "range" at bounding box center [179, 120] width 79 height 10
click at [150, 42] on img "button" at bounding box center [155, 45] width 10 height 10
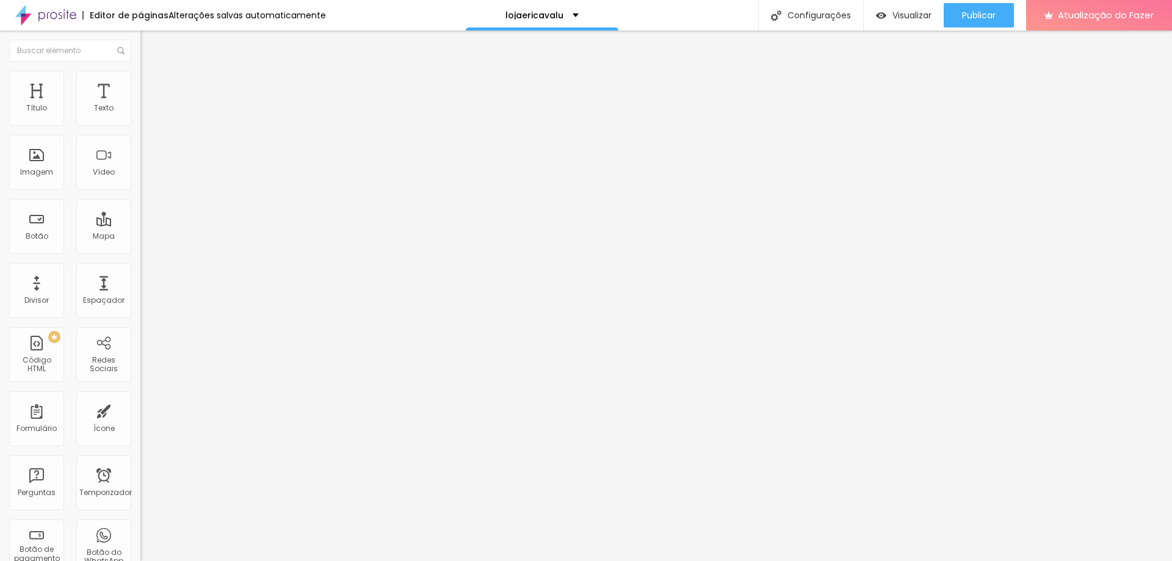
click at [150, 45] on img "button" at bounding box center [155, 45] width 10 height 10
click at [969, 14] on font "Publicar" at bounding box center [979, 15] width 34 height 12
click at [150, 46] on img "button" at bounding box center [155, 45] width 10 height 10
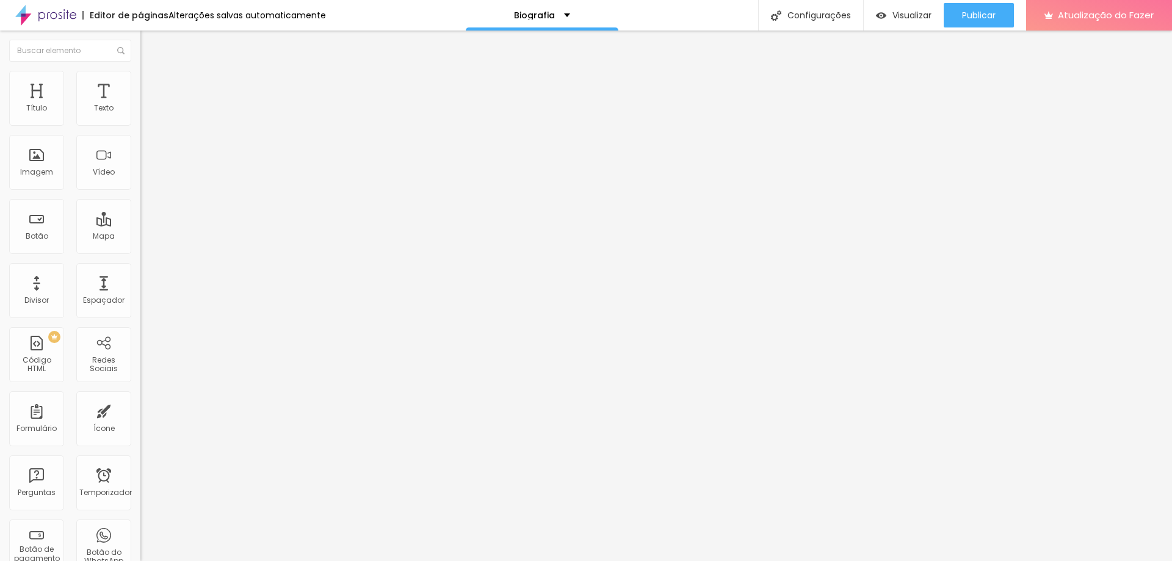
click at [148, 105] on font "Trocar imagem" at bounding box center [177, 100] width 59 height 10
drag, startPoint x: 66, startPoint y: 331, endPoint x: 52, endPoint y: 328, distance: 13.9
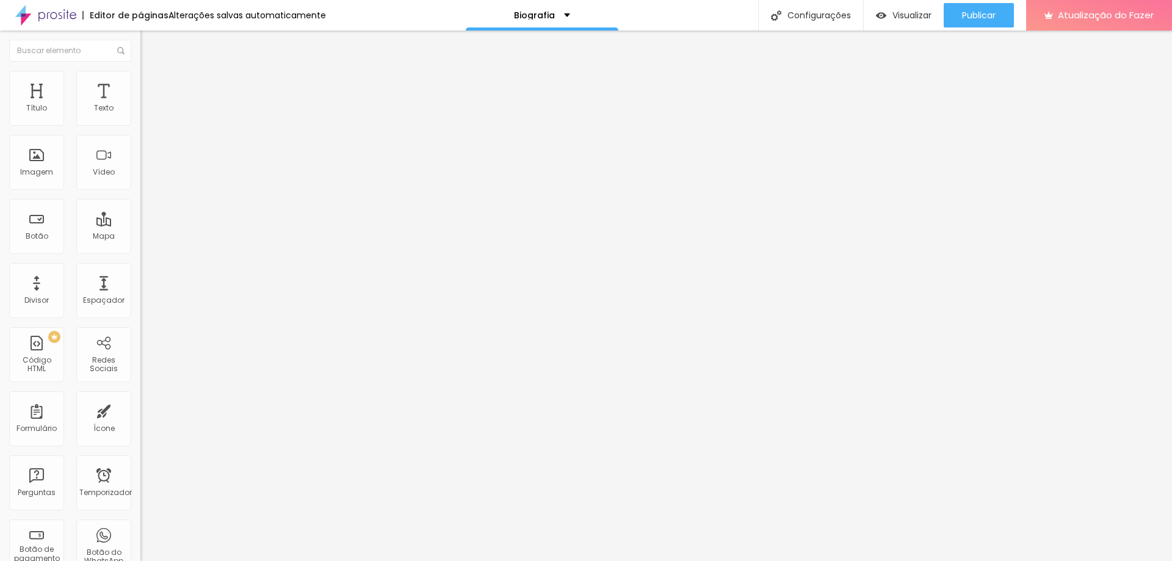
click at [140, 250] on input "https://www.instagram.com/ericavalufotosefilmes/" at bounding box center [213, 244] width 146 height 12
paste input "ericavalufotosefilmes.com.br/historias-em-cenarios"
type input "https://www.ericavalufotosefilmes.com.br/historias-em-cenarios"
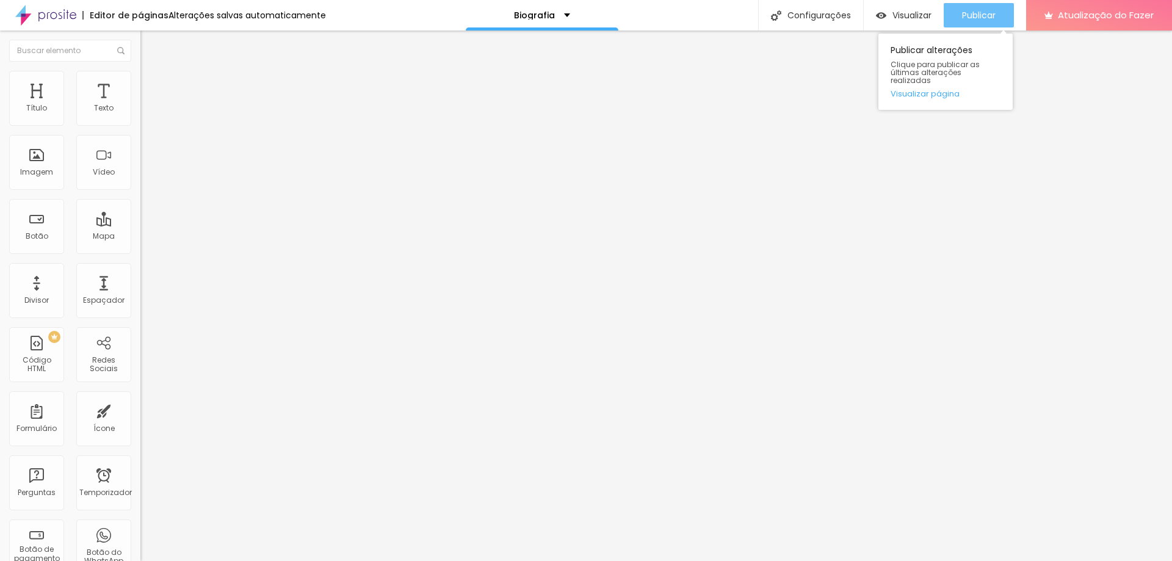
click at [990, 20] on font "Publicar" at bounding box center [979, 15] width 34 height 12
click at [148, 105] on font "Trocar imagem" at bounding box center [177, 100] width 59 height 10
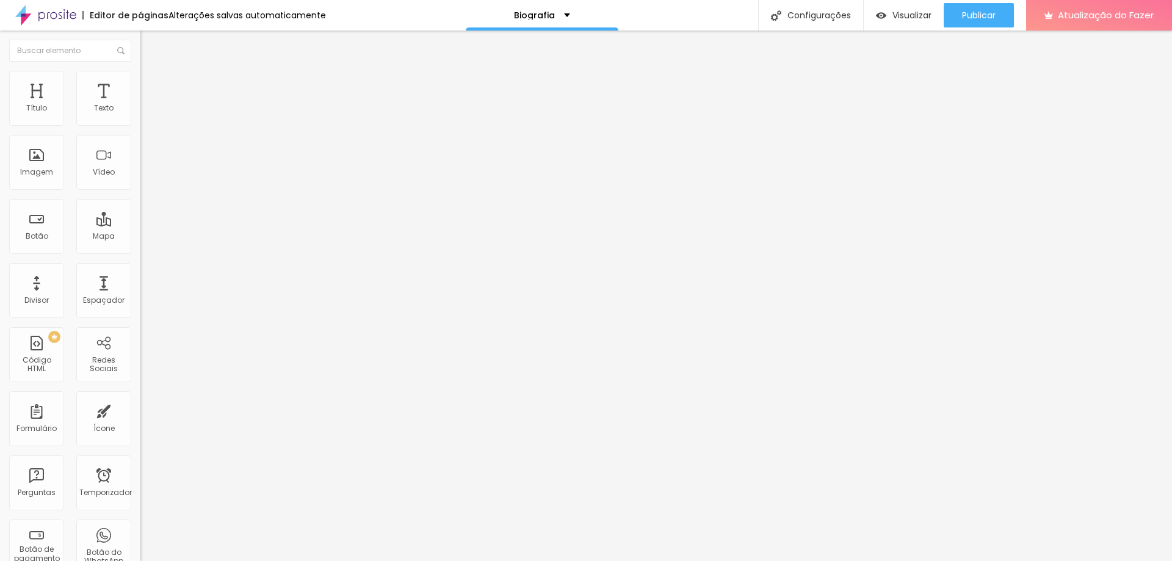
click at [140, 250] on input "https://www.ericavalufotosefilmes.com.br/historias-em-cenarios" at bounding box center [213, 244] width 146 height 12
paste input "lojaericavalu"
type input "[URL][DOMAIN_NAME]"
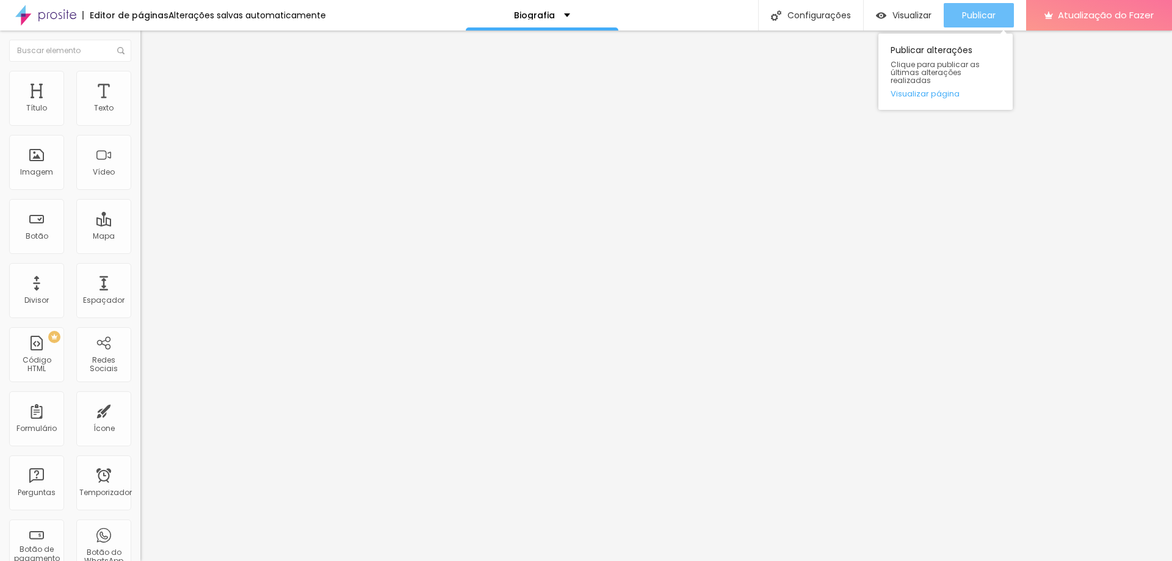
scroll to position [0, 0]
click at [989, 10] on font "Publicar" at bounding box center [979, 15] width 34 height 12
click at [968, 20] on font "Publicar" at bounding box center [979, 15] width 34 height 12
type input "Forma de pagamentos"
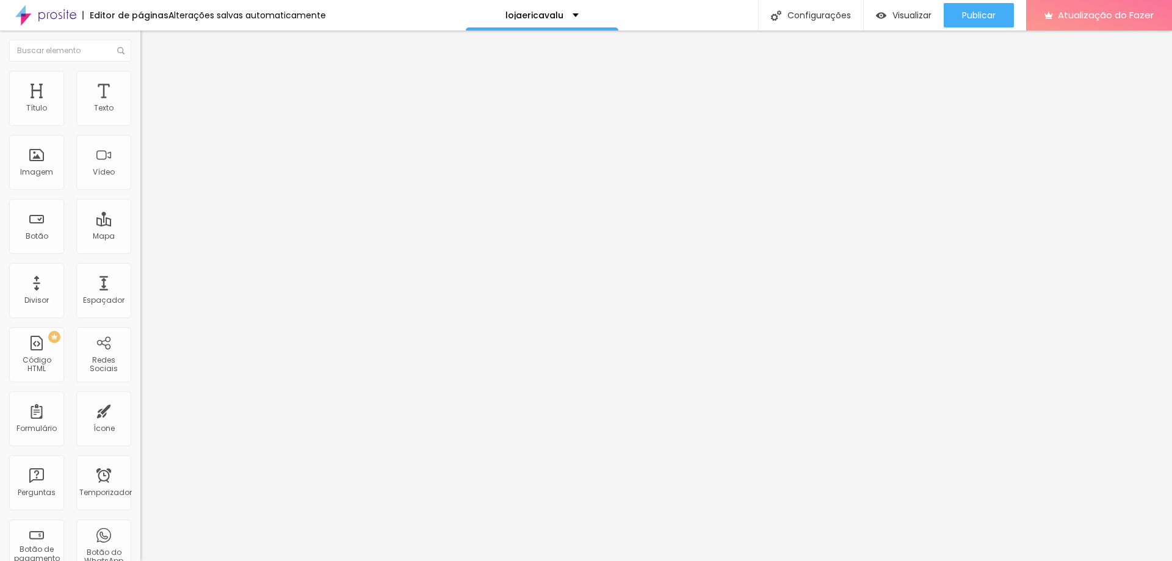
drag, startPoint x: 704, startPoint y: 514, endPoint x: 693, endPoint y: 505, distance: 13.4
click at [762, 560] on div "Criar botão de pagamento" at bounding box center [586, 570] width 1172 height 18
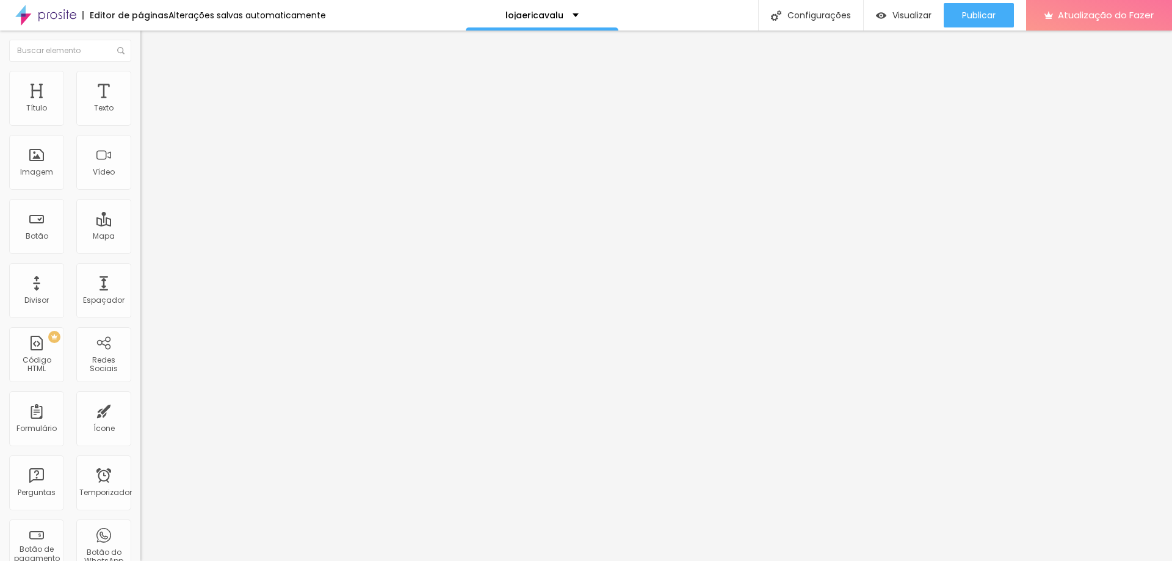
click at [140, 55] on button "Editar nulo" at bounding box center [210, 45] width 140 height 28
click at [140, 79] on img at bounding box center [145, 76] width 11 height 11
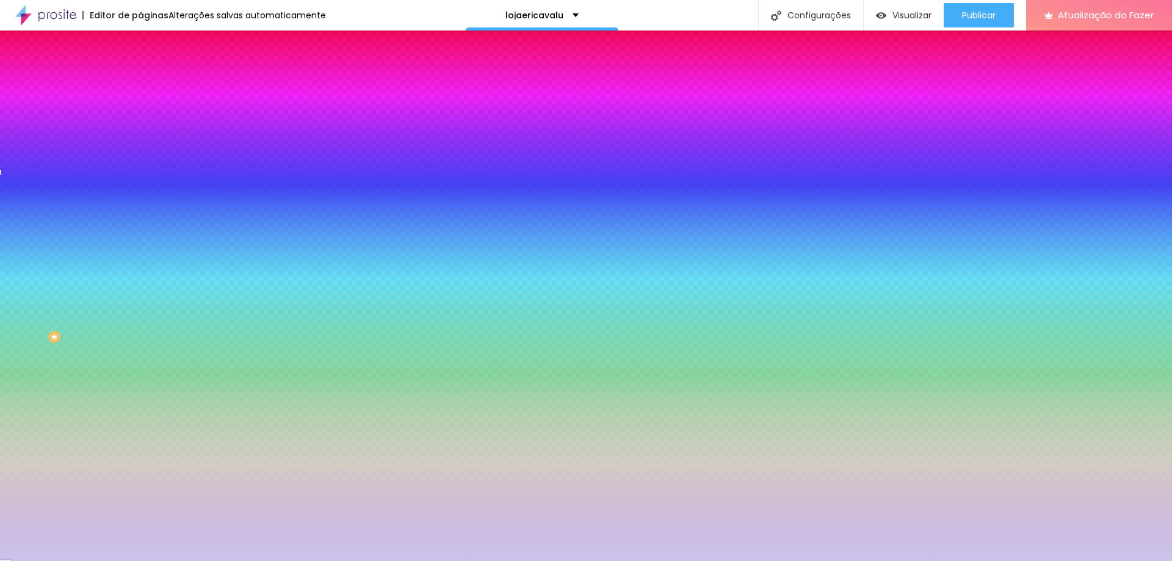
click at [140, 71] on li "Conteúdo" at bounding box center [210, 65] width 140 height 12
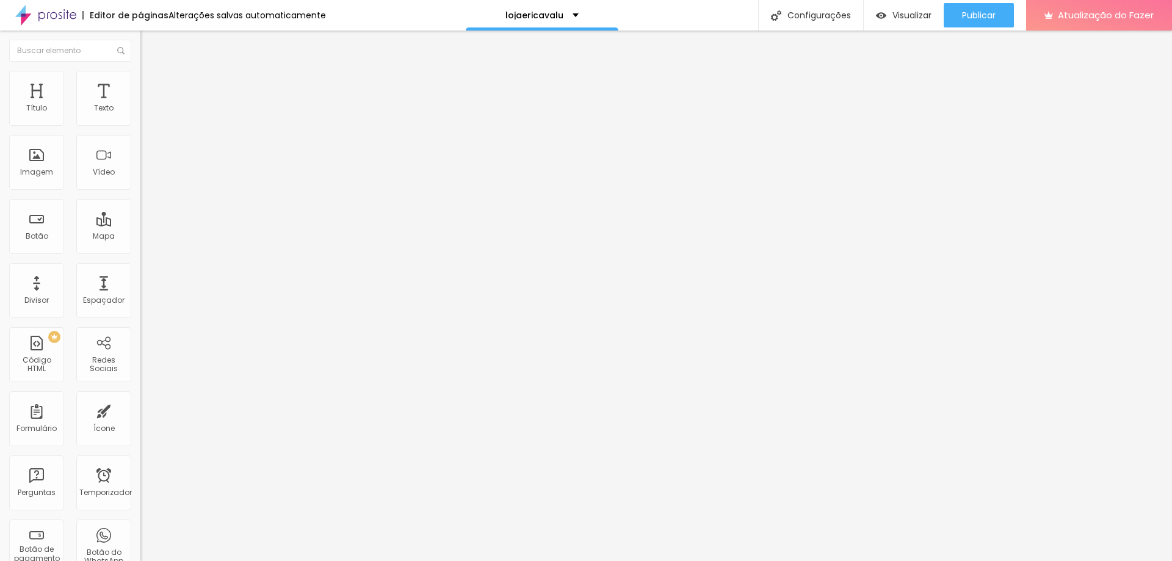
click at [148, 115] on input "13 de outubro de 2025 às 16h23" at bounding box center [176, 109] width 57 height 12
click at [80, 250] on font "30" at bounding box center [80, 246] width 8 height 8
type input "30 de outubro de 2025 às 16:23"
click at [140, 71] on li "Estilo" at bounding box center [210, 77] width 140 height 12
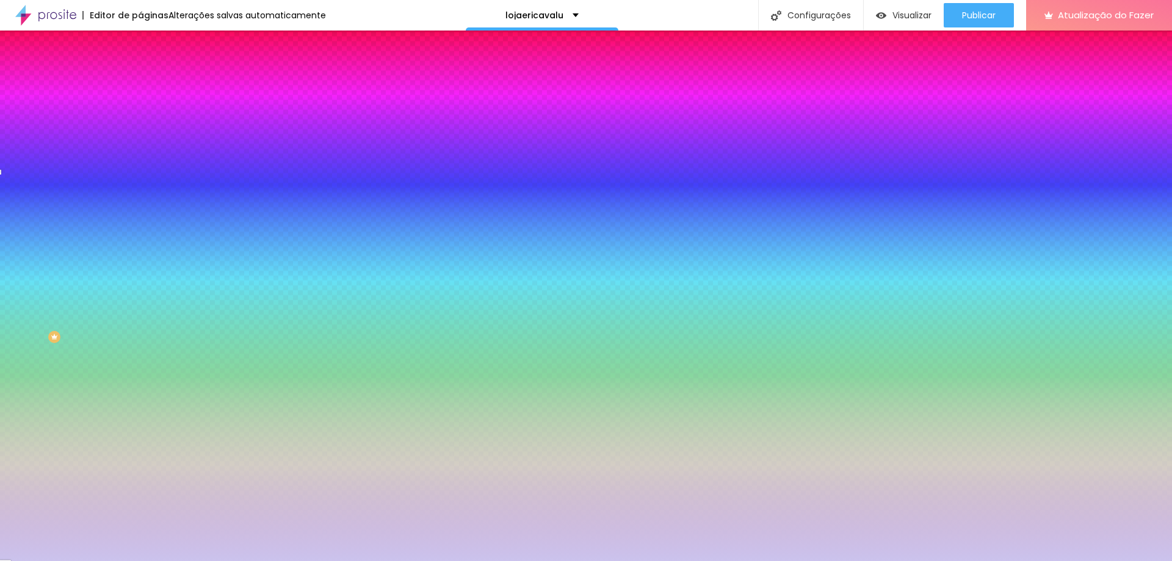
click at [145, 199] on img at bounding box center [148, 202] width 7 height 7
radio input "false"
click at [145, 199] on img at bounding box center [148, 202] width 7 height 7
radio input "false"
click at [145, 199] on img at bounding box center [148, 202] width 7 height 7
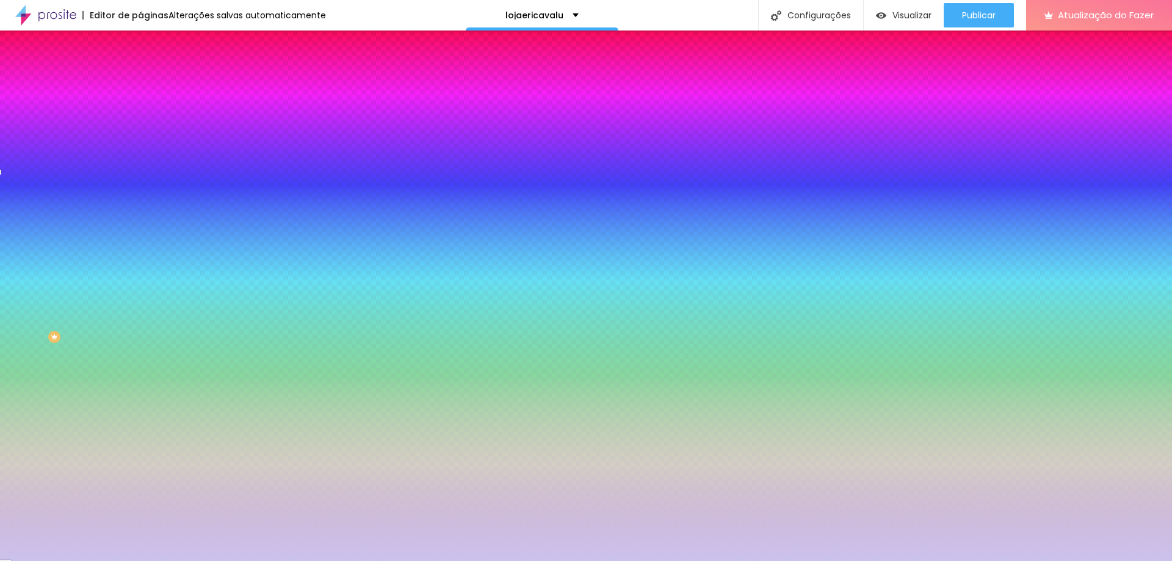
radio input "false"
radio input "true"
click at [145, 199] on img at bounding box center [148, 202] width 7 height 7
radio input "true"
radio input "false"
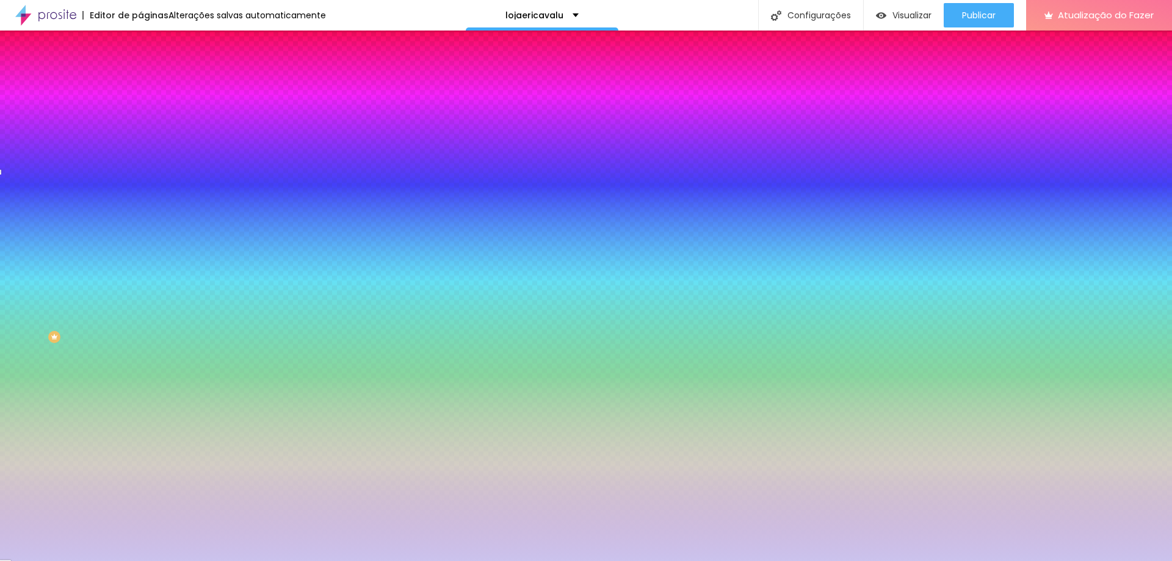
click at [140, 240] on div "#CBC3ED" at bounding box center [210, 246] width 140 height 12
click at [140, 240] on div at bounding box center [210, 240] width 140 height 0
type input "#EDEDC3"
click at [104, 278] on div at bounding box center [586, 280] width 1172 height 561
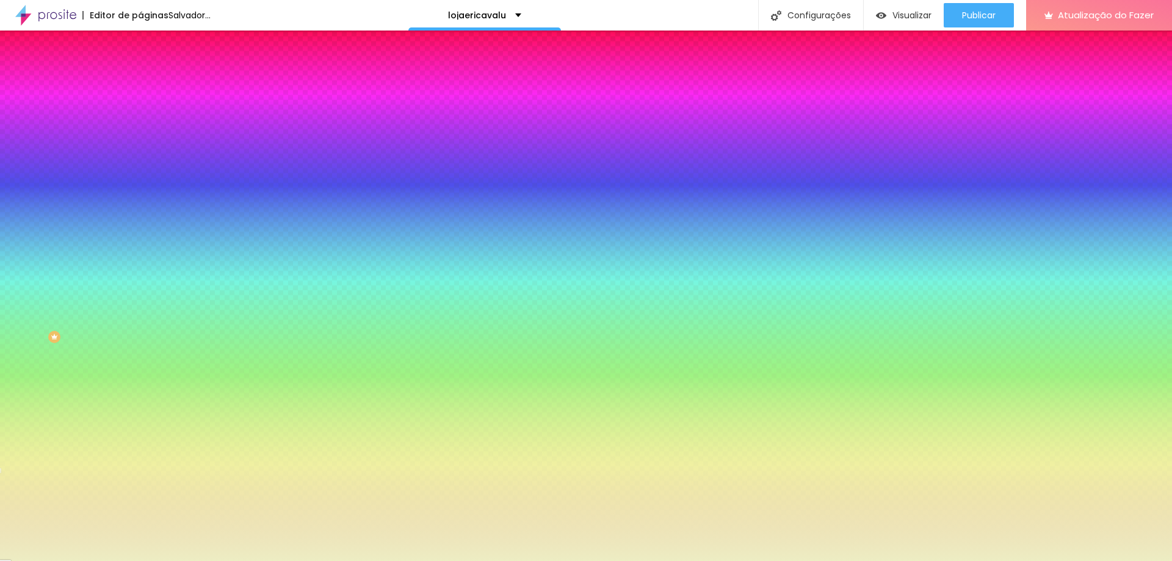
click at [68, 226] on div at bounding box center [586, 280] width 1172 height 561
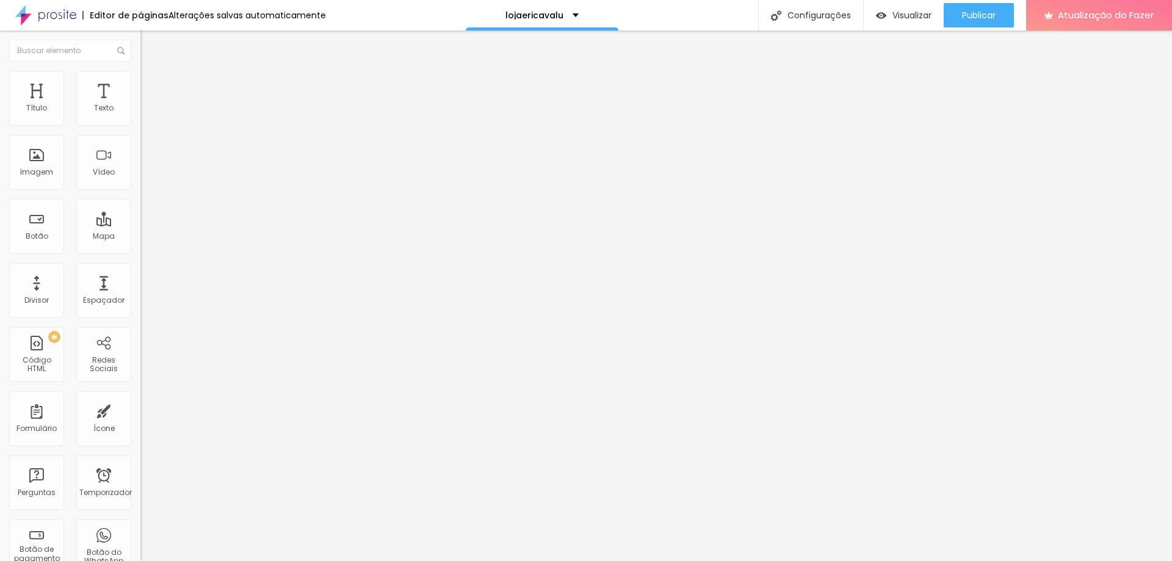
click at [140, 73] on img at bounding box center [145, 76] width 11 height 11
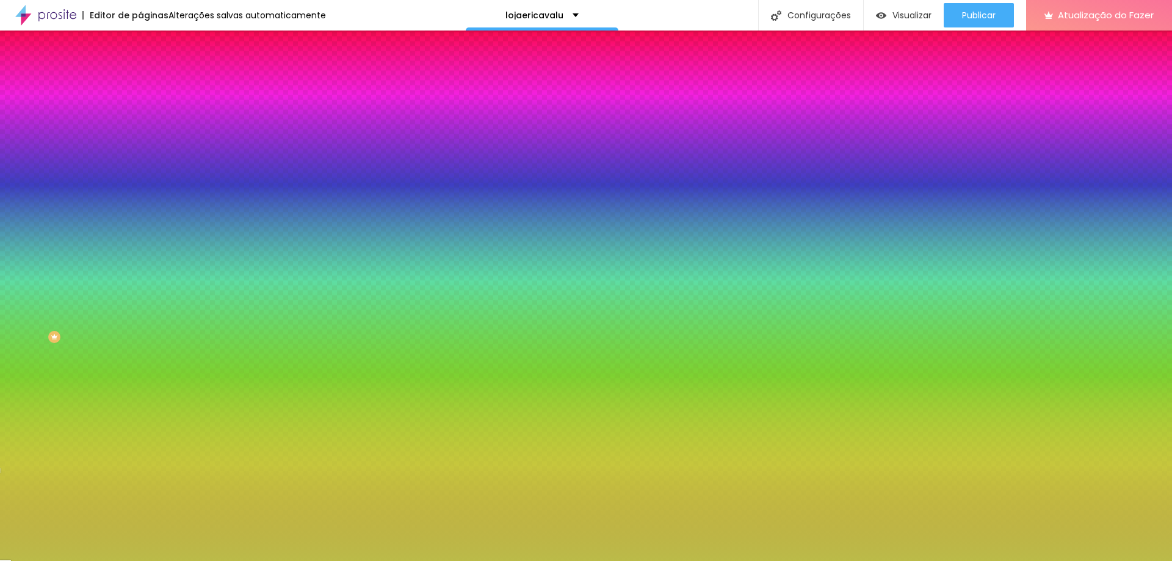
click at [140, 83] on li "Avançado" at bounding box center [210, 89] width 140 height 12
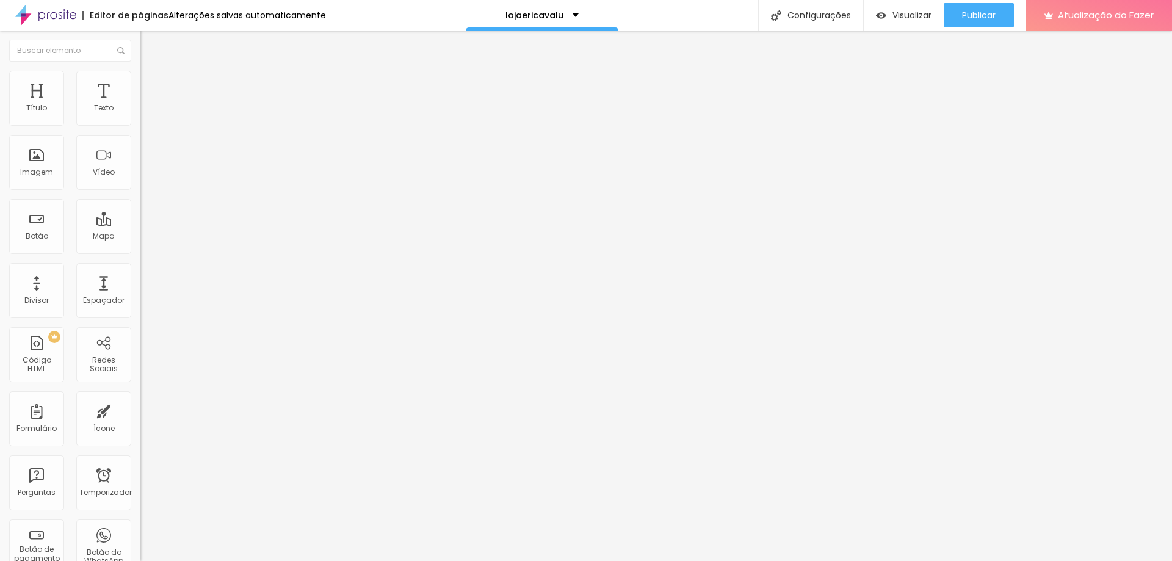
type input "11"
type input "25"
type input "27"
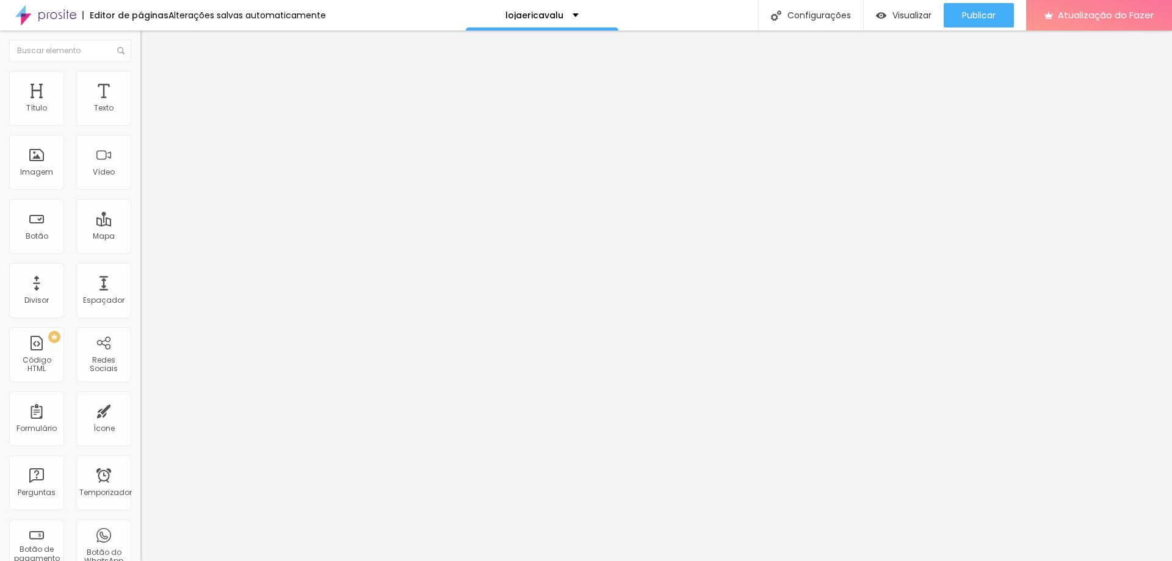
type input "27"
type input "28"
type input "24"
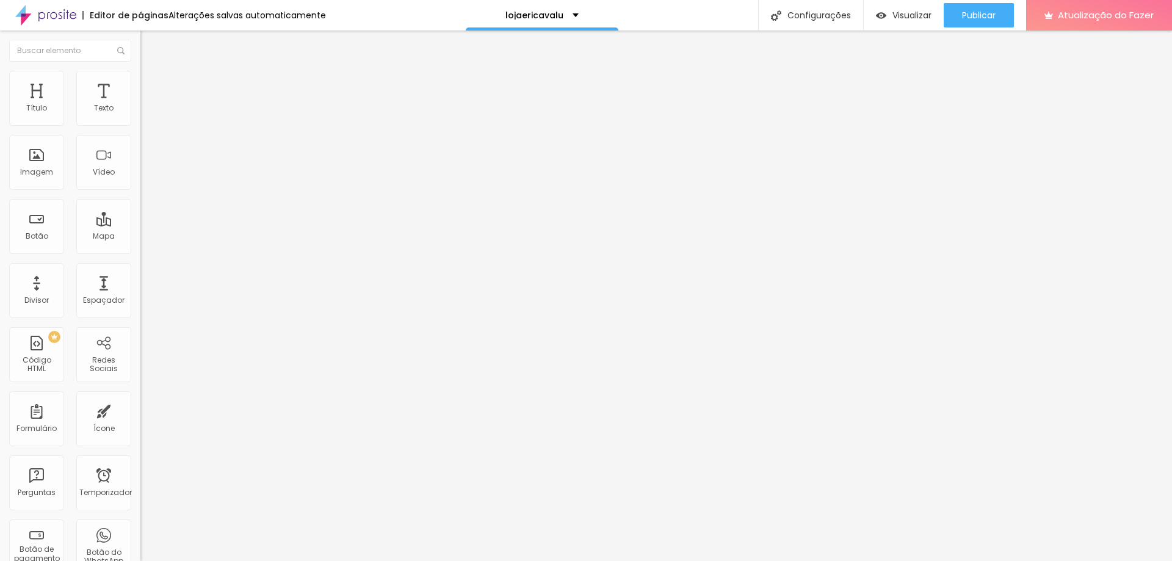
type input "12"
type input "8"
type input "1"
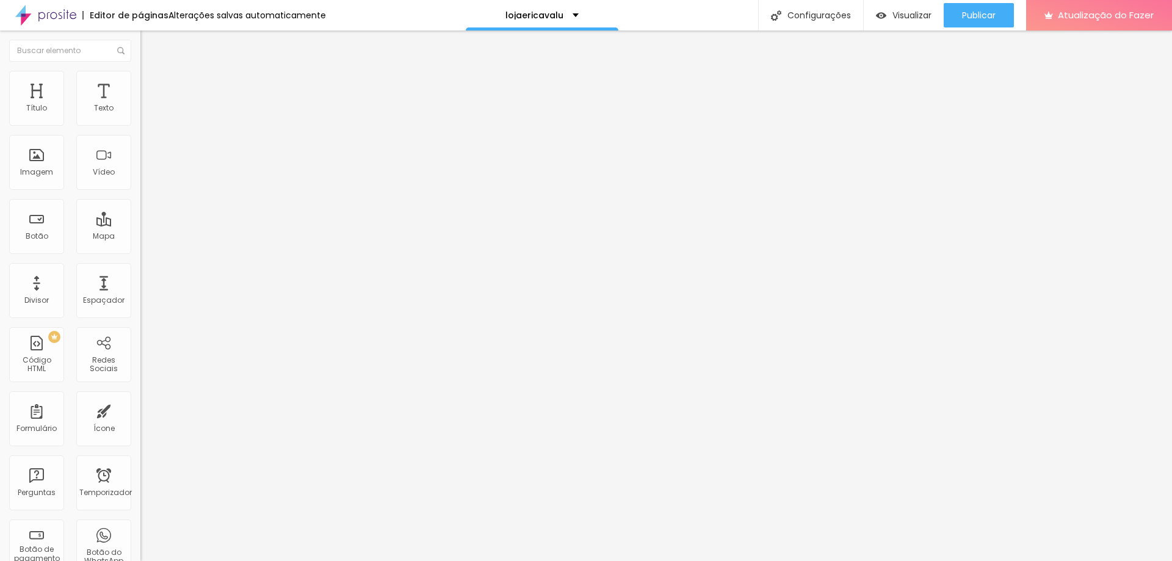
type input "1"
type input "0"
drag, startPoint x: 47, startPoint y: 120, endPoint x: 30, endPoint y: 142, distance: 27.8
click at [140, 237] on input "range" at bounding box center [179, 242] width 79 height 10
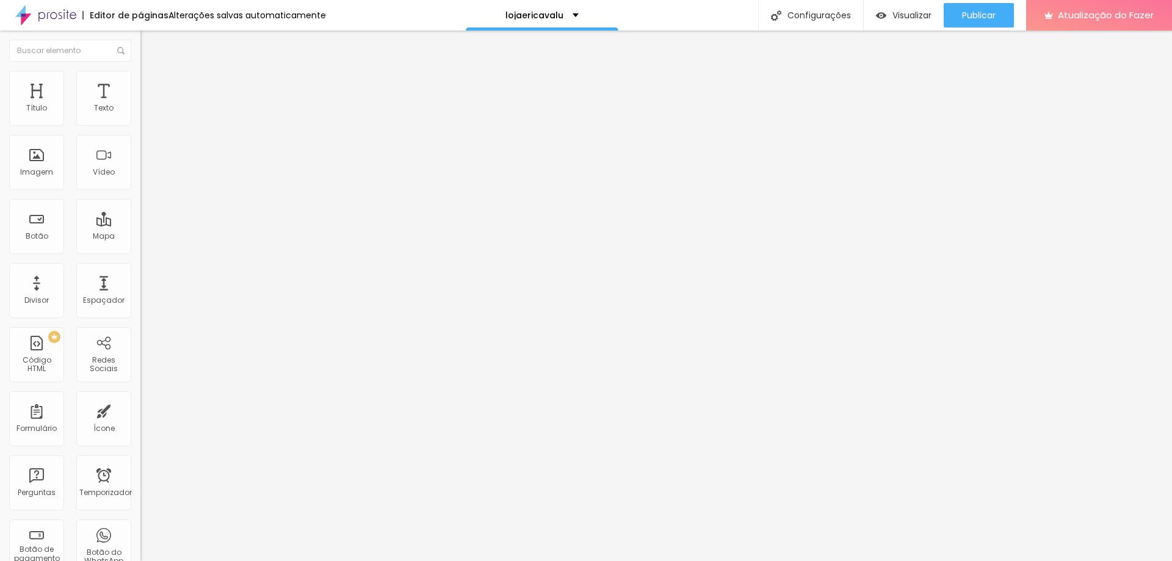
type input "1"
type input "35"
type input "42"
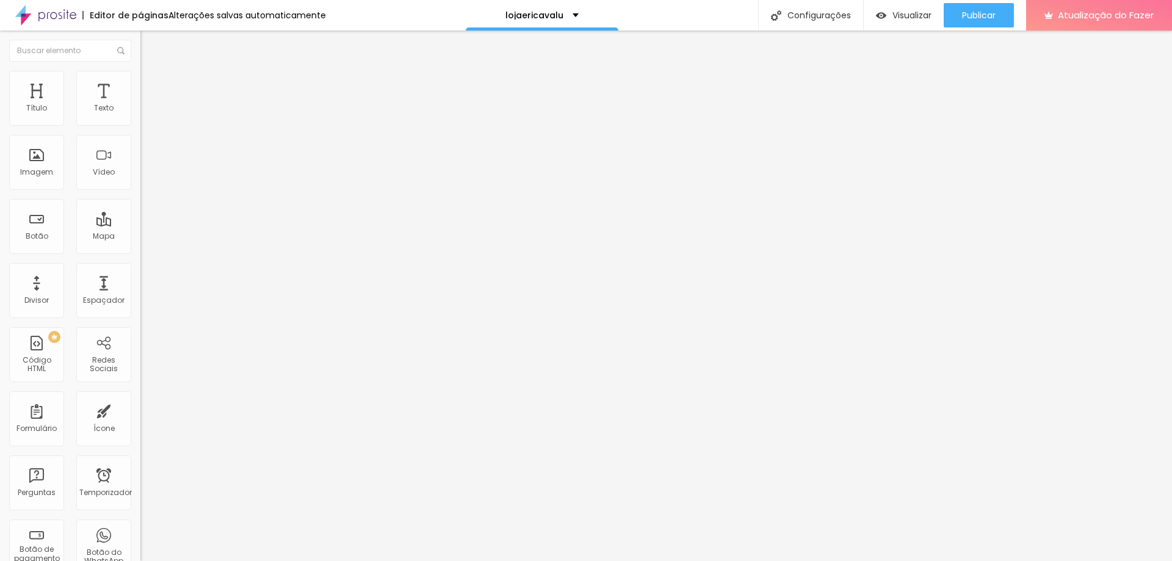
type input "42"
type input "43"
type input "44"
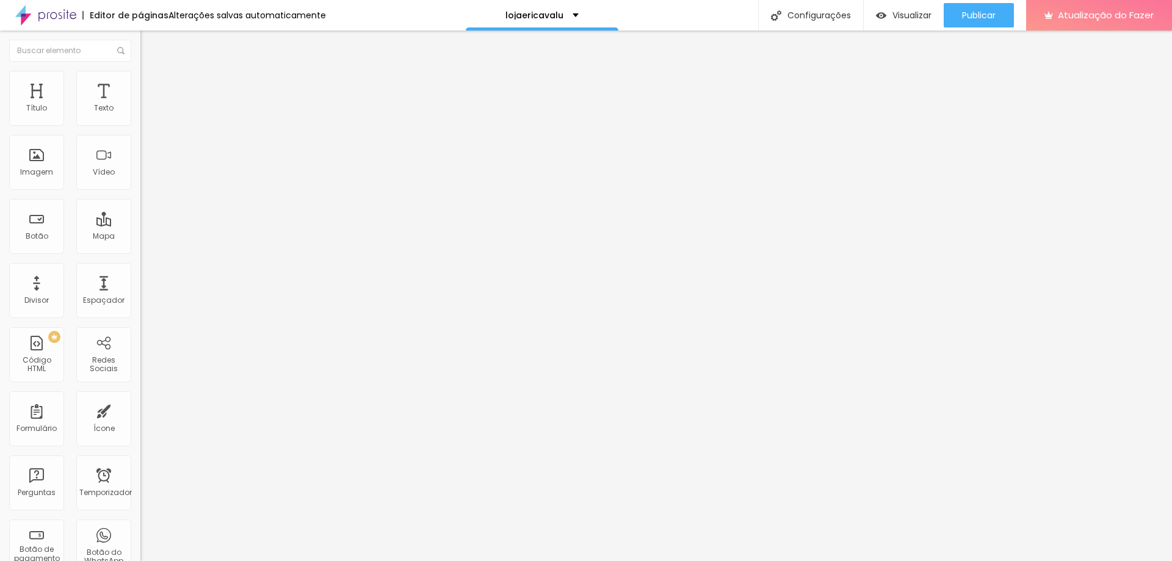
type input "43"
type input "30"
type input "4"
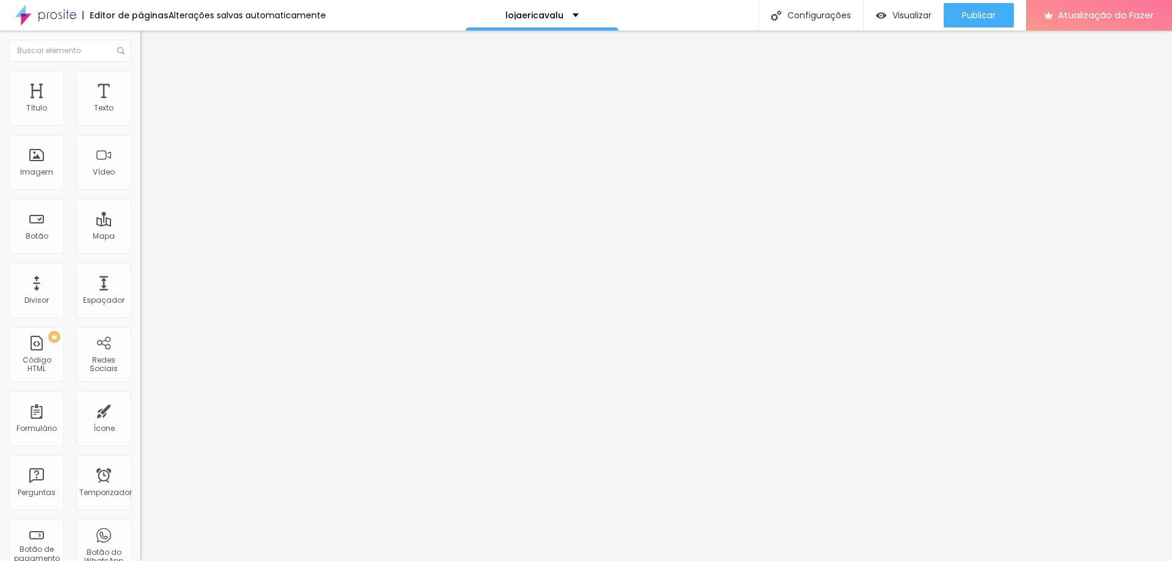
type input "4"
type input "0"
drag, startPoint x: 29, startPoint y: 145, endPoint x: 0, endPoint y: 150, distance: 29.8
click at [140, 410] on input "range" at bounding box center [179, 415] width 79 height 10
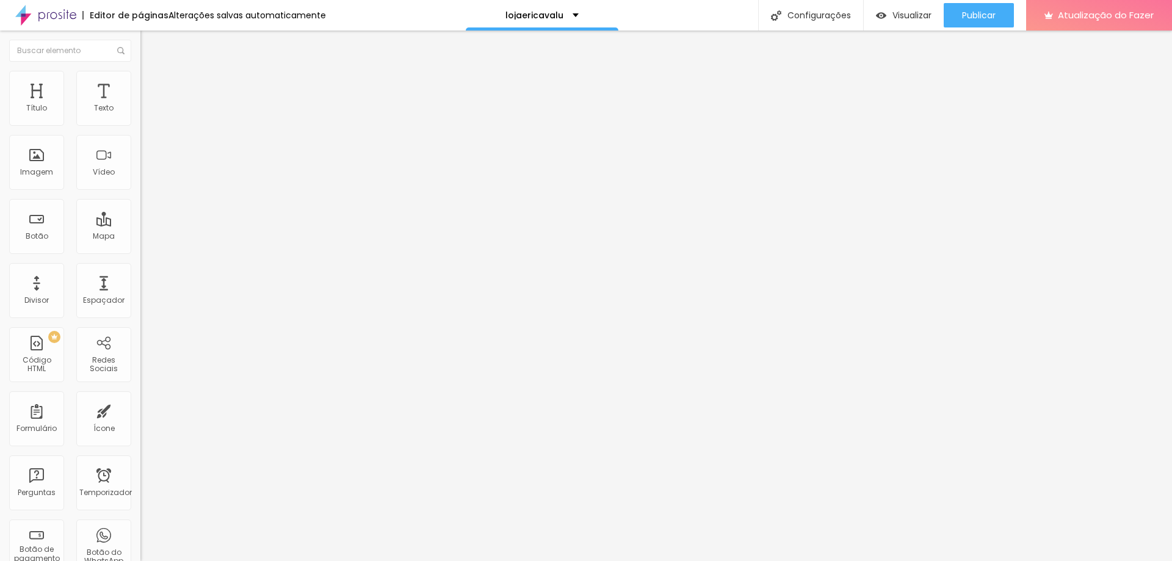
type input "20"
type input "25"
type input "26"
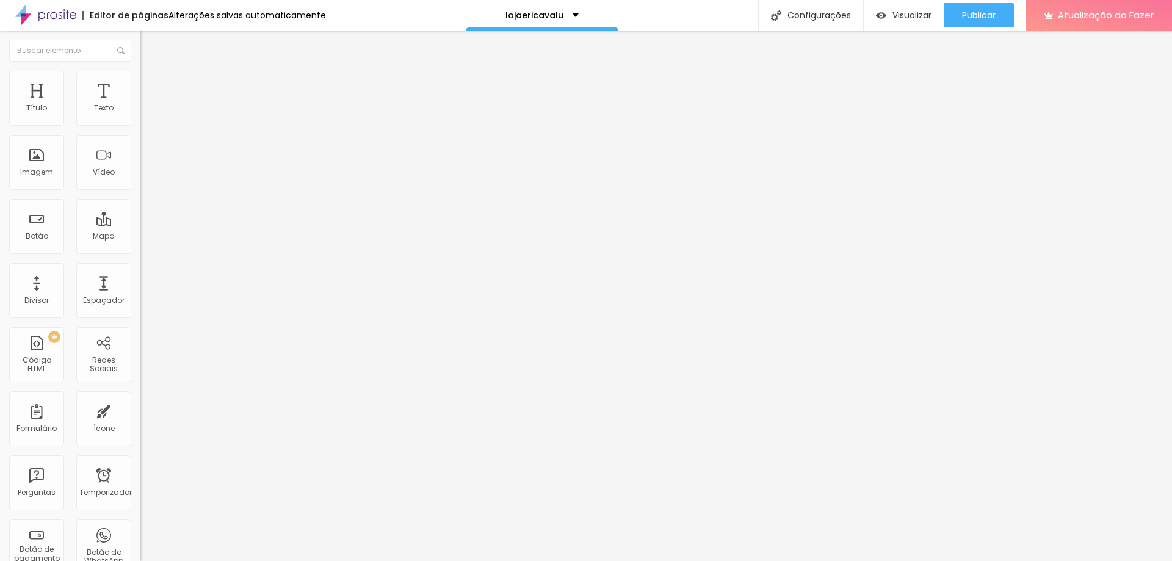
type input "26"
type input "27"
drag, startPoint x: 32, startPoint y: 118, endPoint x: 49, endPoint y: 117, distance: 16.5
type input "27"
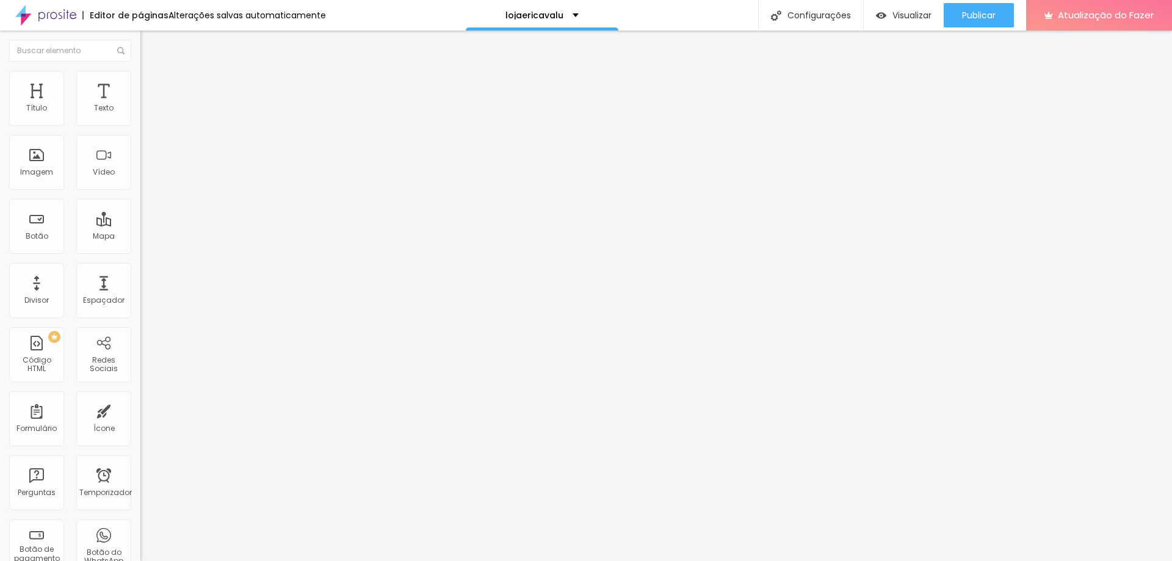
click at [140, 237] on input "range" at bounding box center [179, 242] width 79 height 10
click at [959, 18] on button "Publicar" at bounding box center [979, 15] width 70 height 24
click at [148, 115] on input "30 de outubro de 2025 às 16h23" at bounding box center [176, 109] width 57 height 12
type input "30 de outubro de 2025 às 16:23"
click at [148, 115] on input "30 de outubro de 2025 às 16:23" at bounding box center [175, 109] width 54 height 12
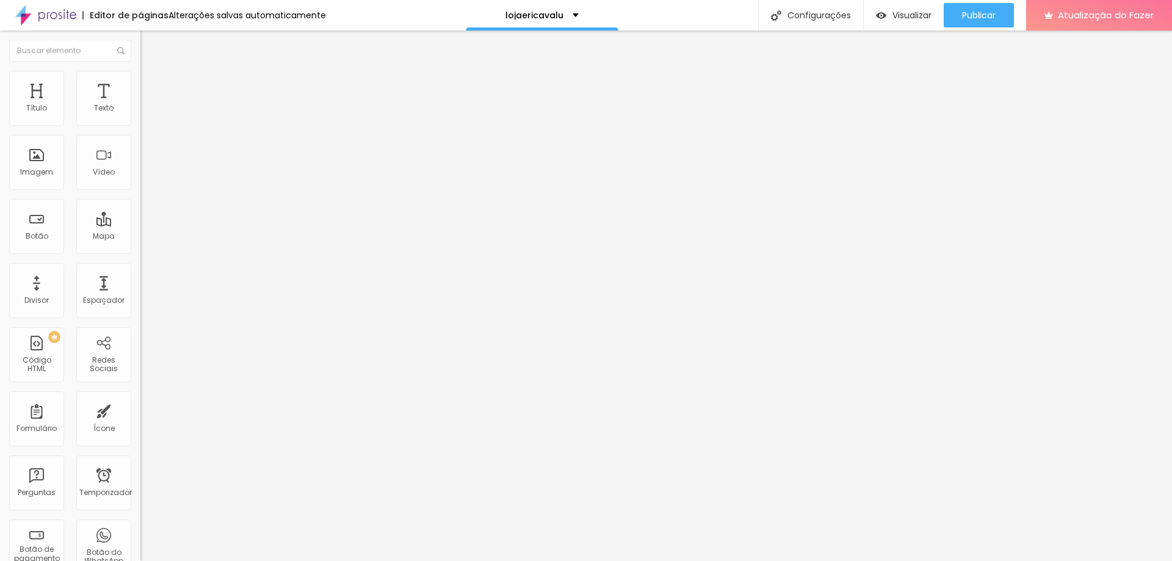
click at [140, 148] on img at bounding box center [143, 145] width 6 height 6
click at [140, 160] on img at bounding box center [143, 157] width 6 height 6
click at [140, 172] on img at bounding box center [143, 169] width 6 height 6
click at [140, 142] on div at bounding box center [210, 142] width 140 height 0
click at [148, 115] on input "30 de outubro de 2025 às 16:23" at bounding box center [175, 109] width 54 height 12
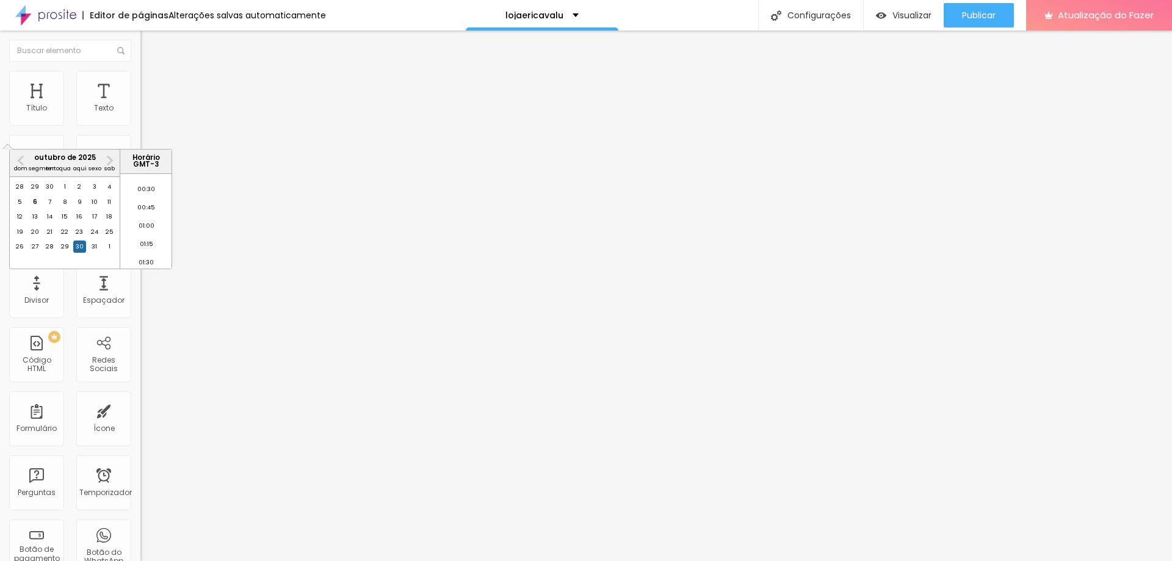
scroll to position [0, 0]
click at [153, 200] on li "00:15" at bounding box center [146, 201] width 52 height 18
type input "30 de outubro de 2025 às 00:15"
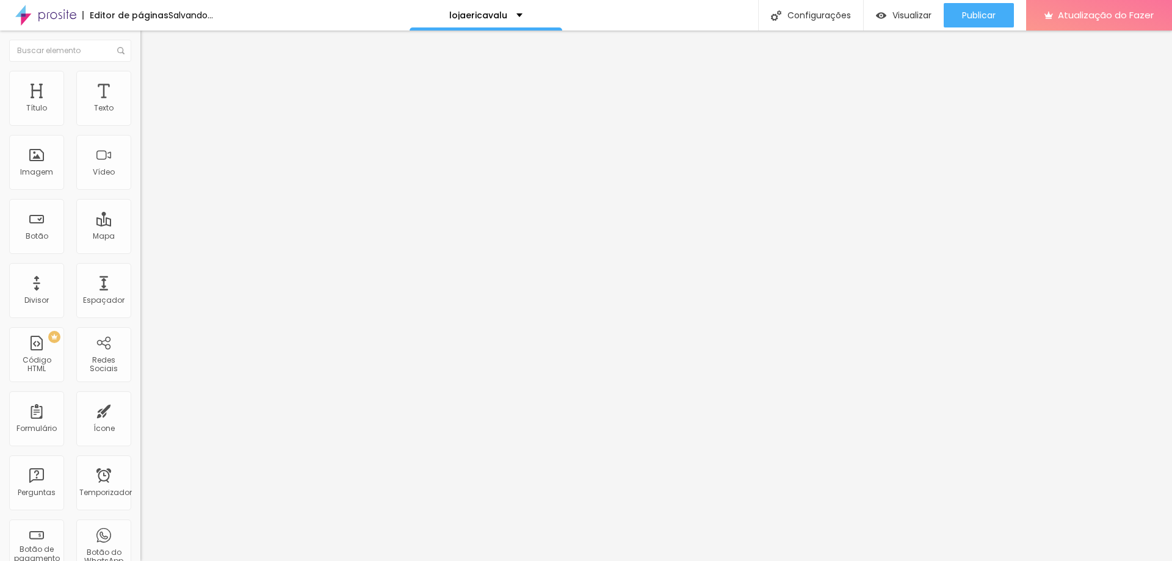
click at [140, 161] on div at bounding box center [210, 161] width 140 height 0
click at [140, 167] on img at bounding box center [143, 164] width 6 height 6
click at [140, 205] on input "Dias" at bounding box center [213, 199] width 146 height 12
type input "30 de outubro de 2025 às 00:15"
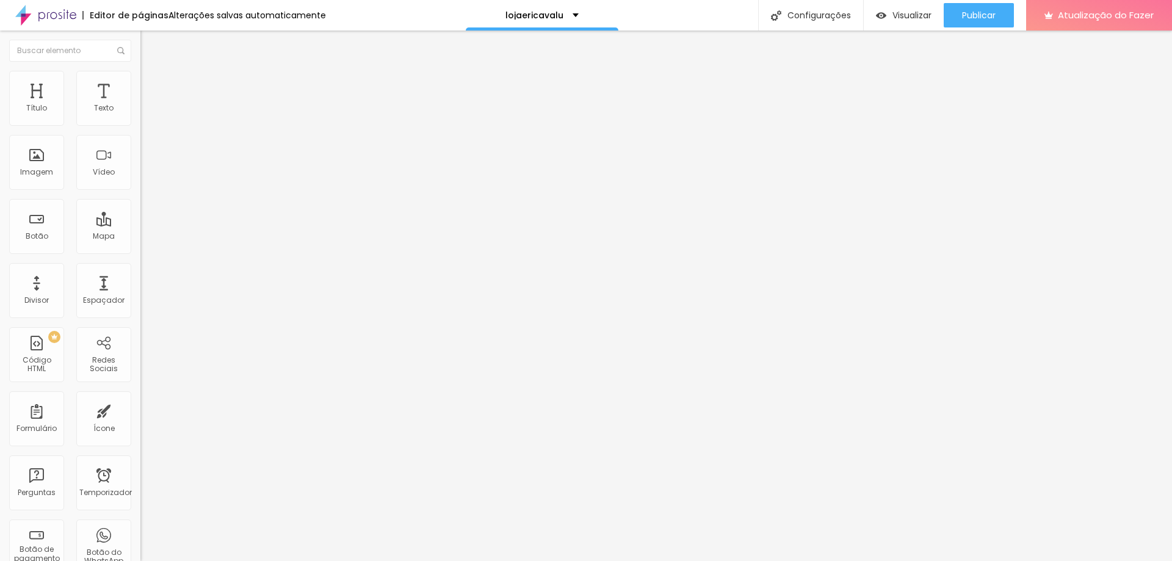
click at [140, 80] on li "Estilo" at bounding box center [210, 77] width 140 height 12
type input "30 de outubro de 2025 às 00:15"
click at [140, 81] on li "Estilo" at bounding box center [210, 77] width 140 height 12
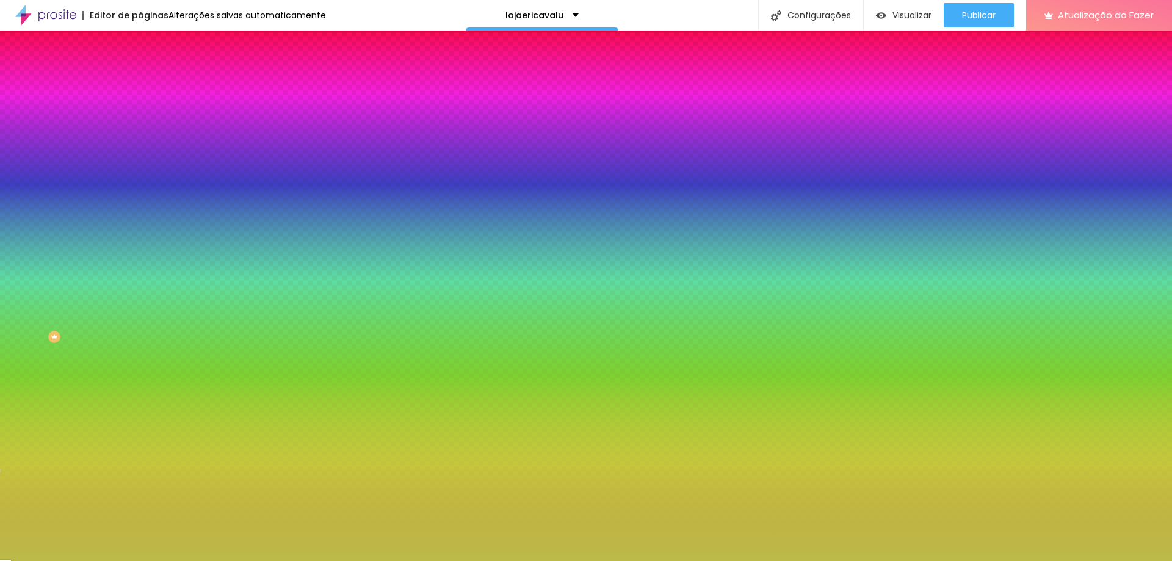
click at [145, 309] on icon "button" at bounding box center [148, 312] width 7 height 7
click at [171, 400] on div at bounding box center [586, 280] width 1172 height 561
click at [507, 560] on div at bounding box center [586, 561] width 1172 height 0
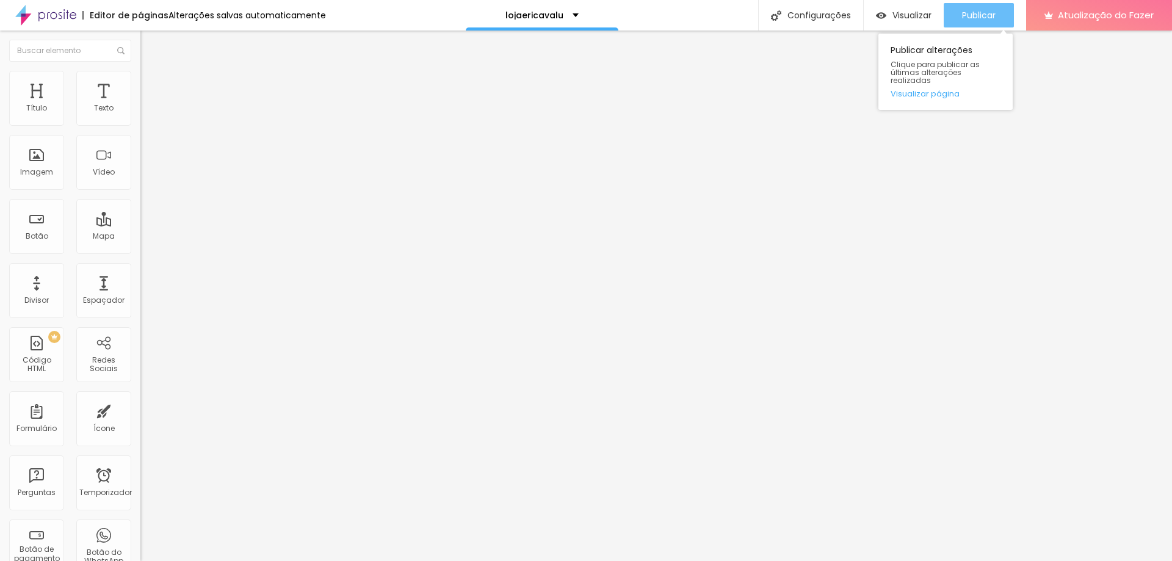
click at [996, 13] on button "Publicar" at bounding box center [979, 15] width 70 height 24
